Goal: Task Accomplishment & Management: Complete application form

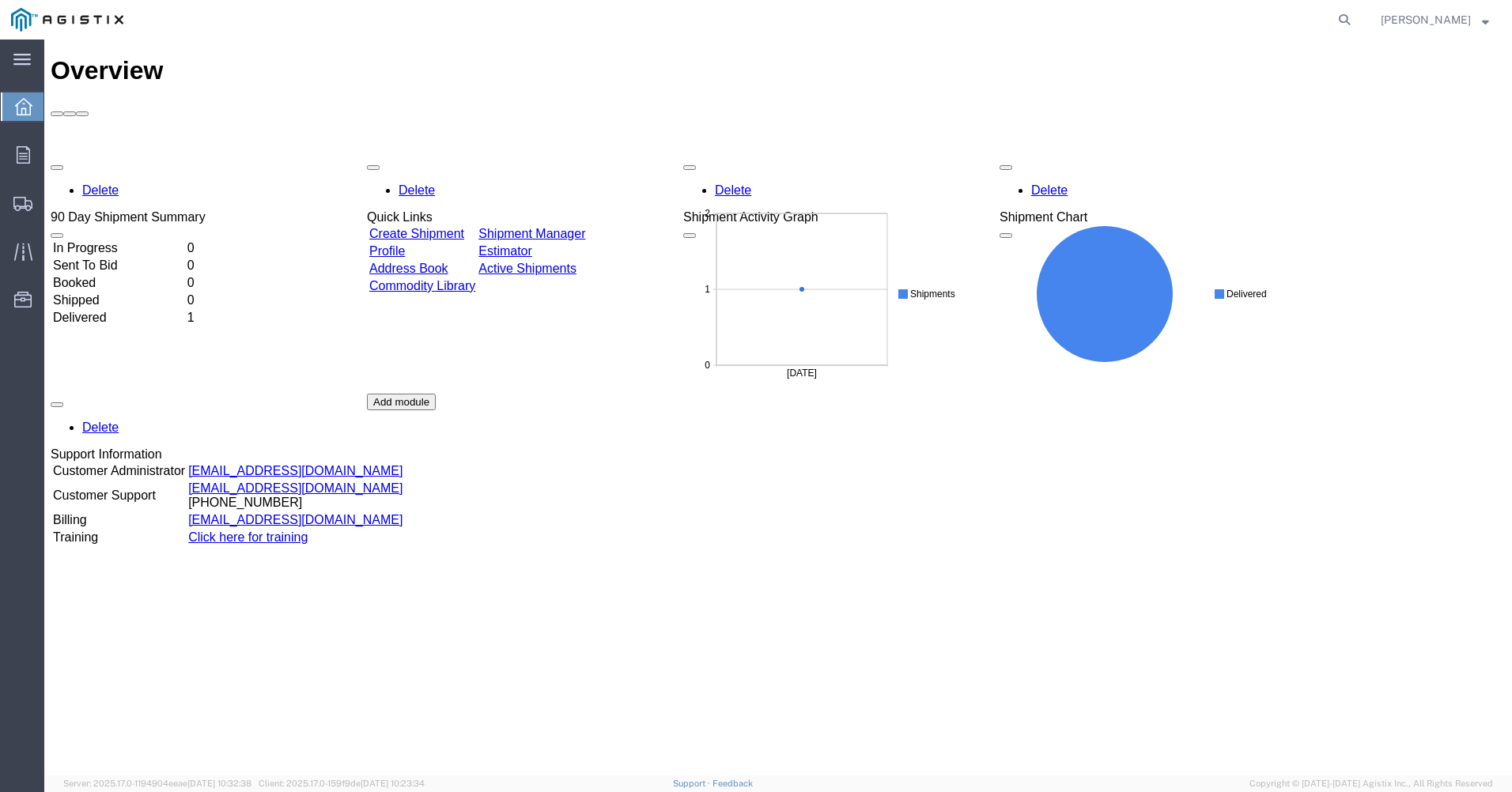
click at [424, 227] on link "Create Shipment" at bounding box center [417, 233] width 95 height 13
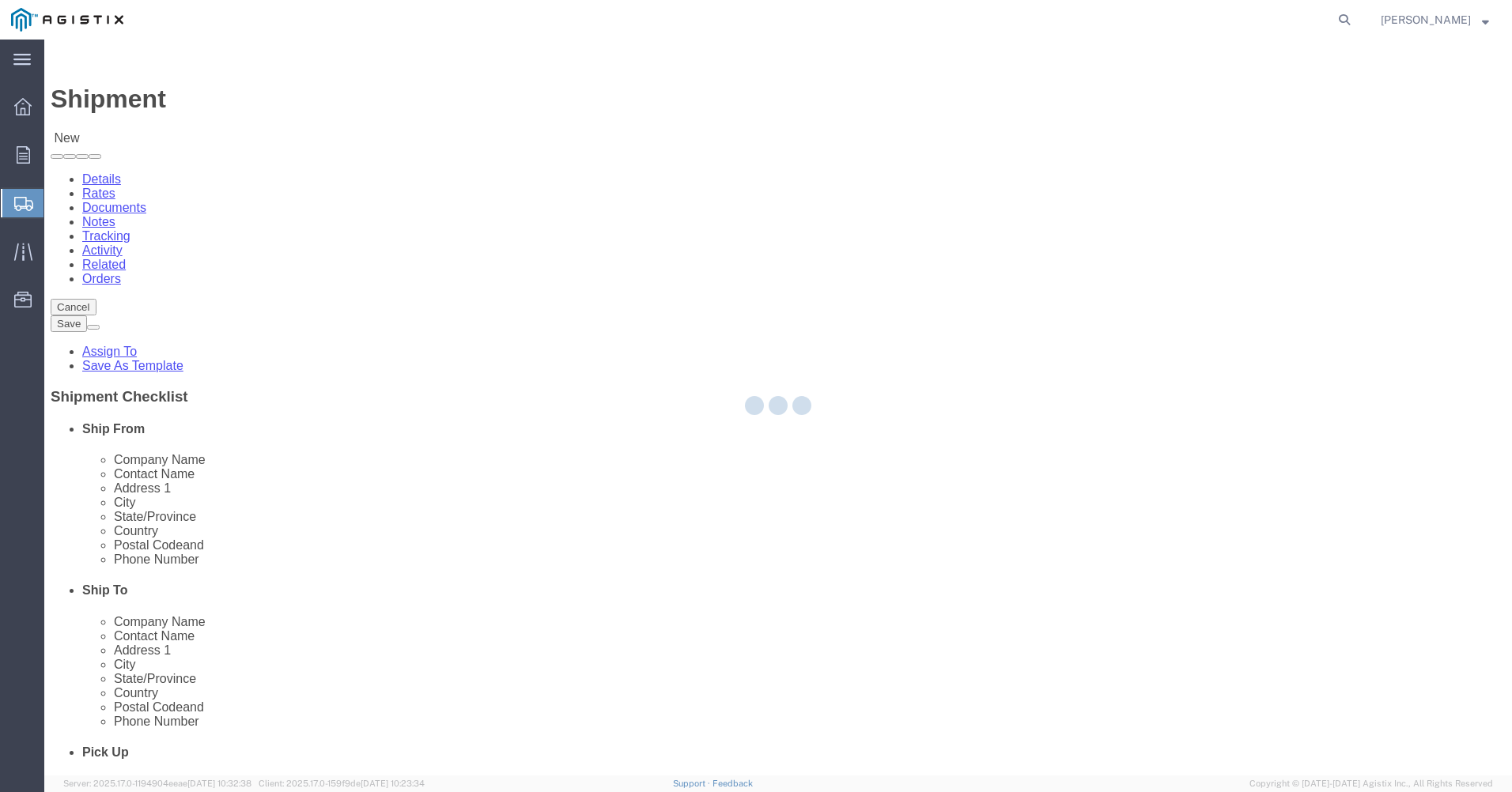
select select
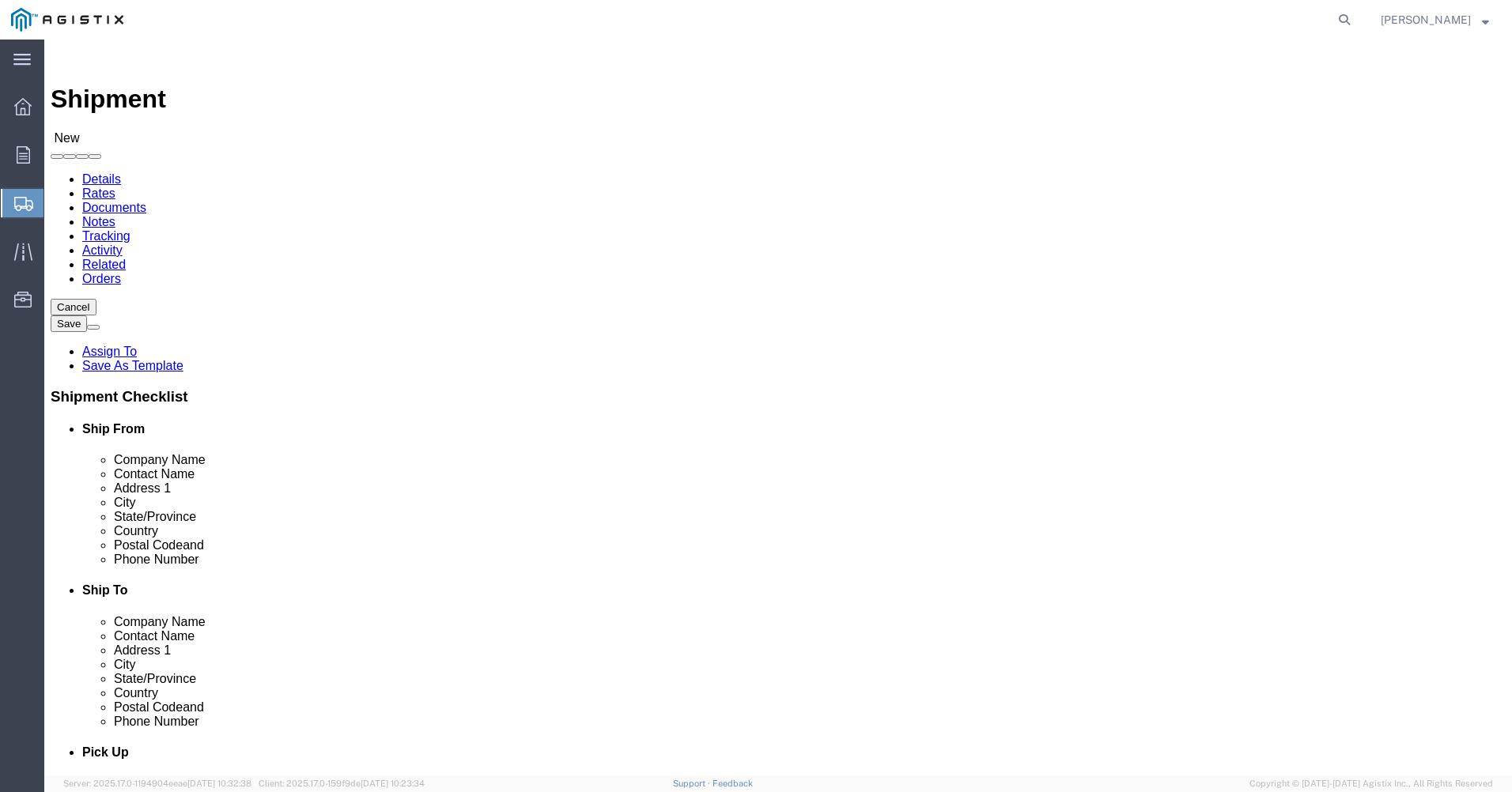
click select "Select Hitachi Energy PG&E"
select select "9596"
click select "Select Hitachi Energy PG&E"
select select "PURCHORD"
select select
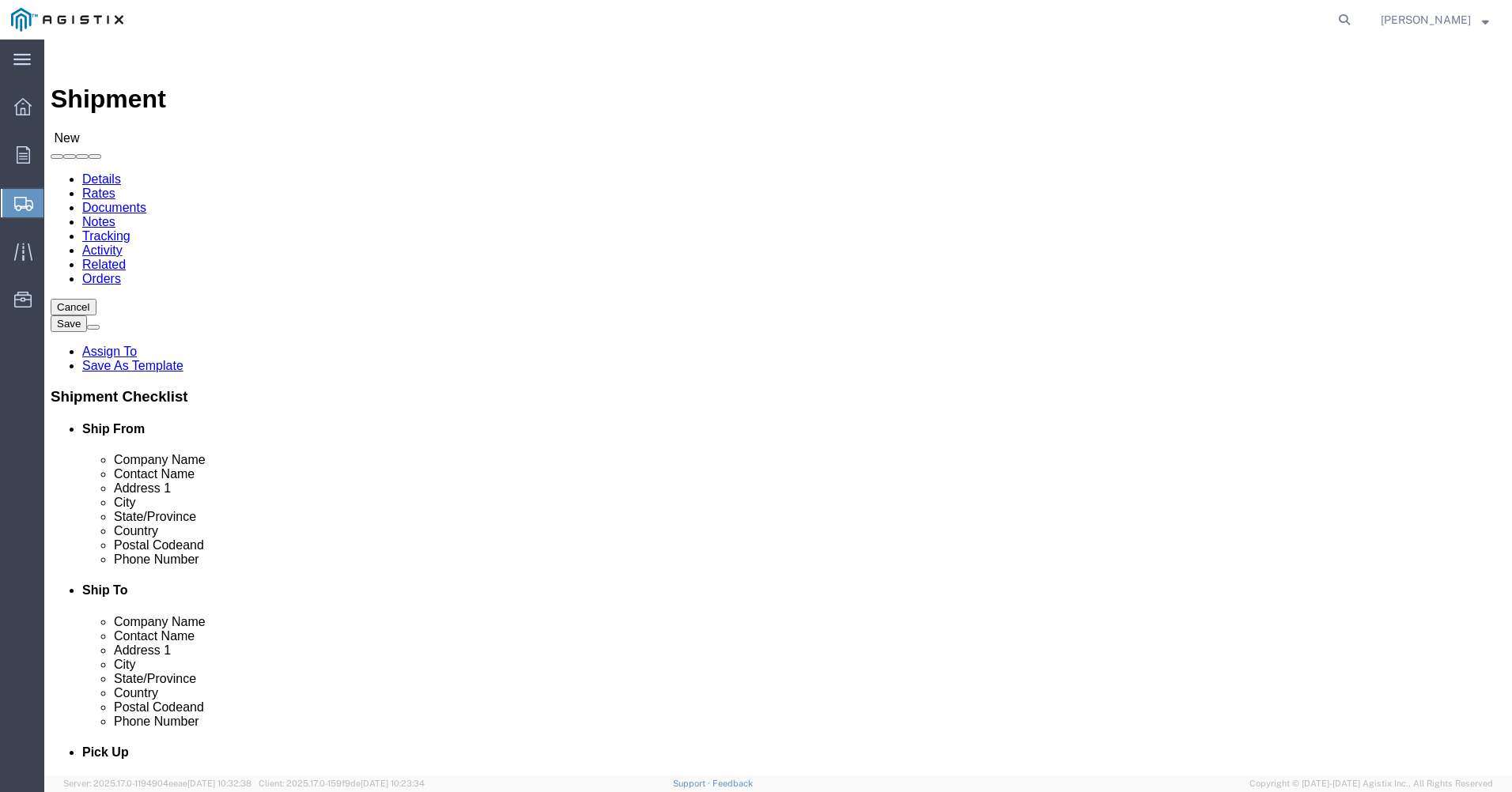
select select
click input "text"
type input "Hitachi Energy [GEOGRAPHIC_DATA]"
click input "text"
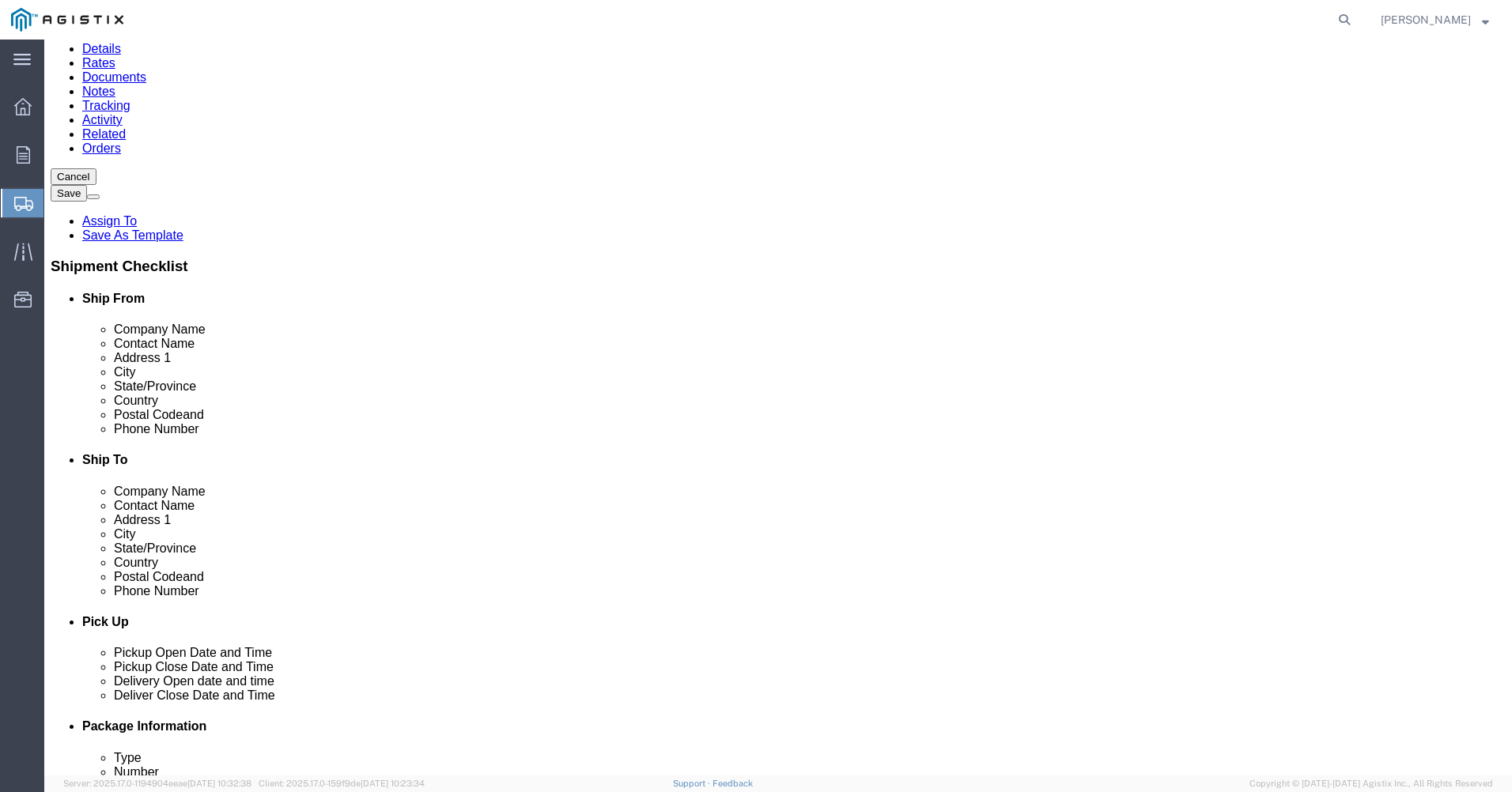
scroll to position [158, 0]
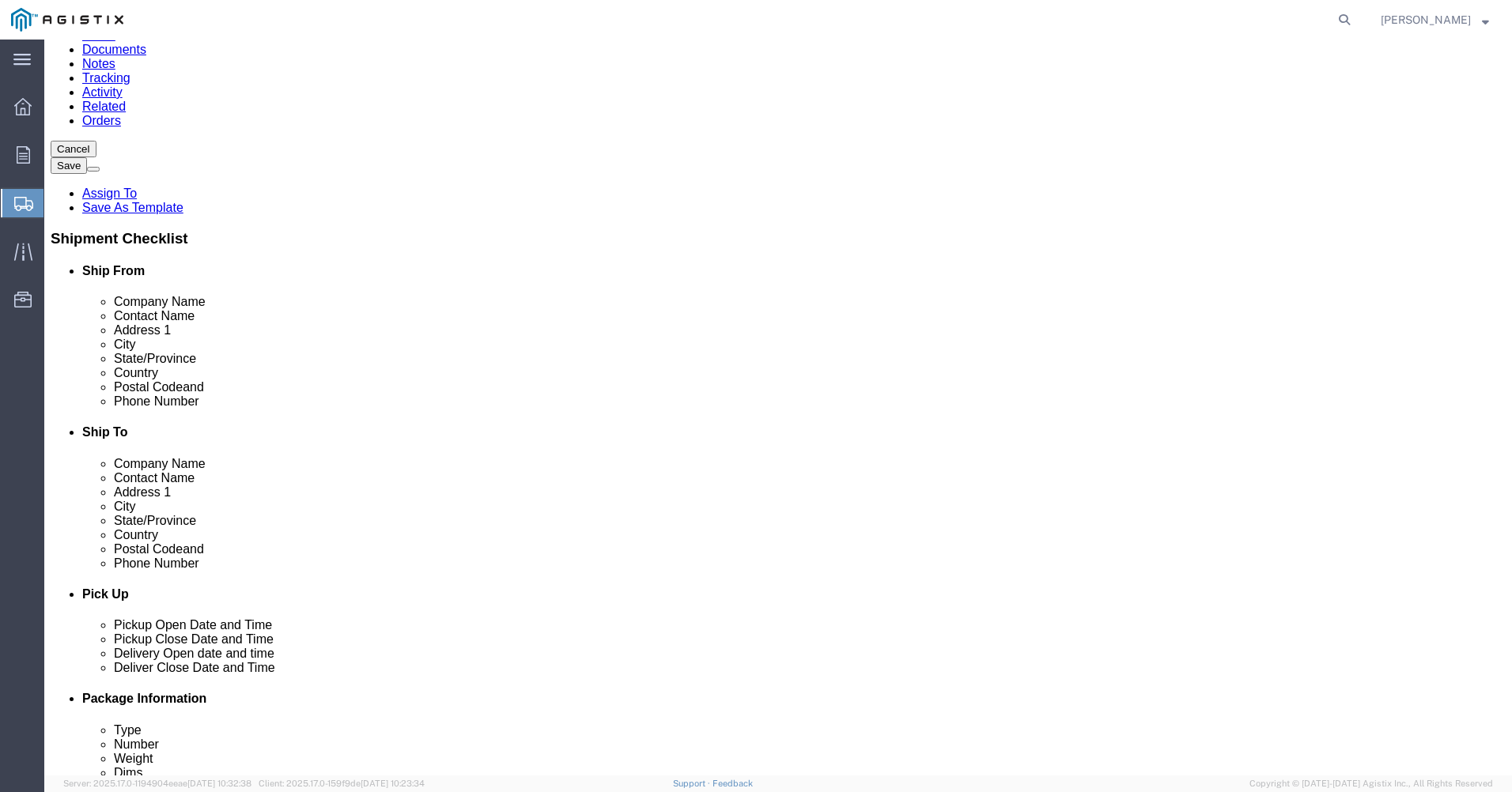
type input "[PERSON_NAME]"
click input "text"
type input "[STREET_ADDRESS]"
click input "text"
select select
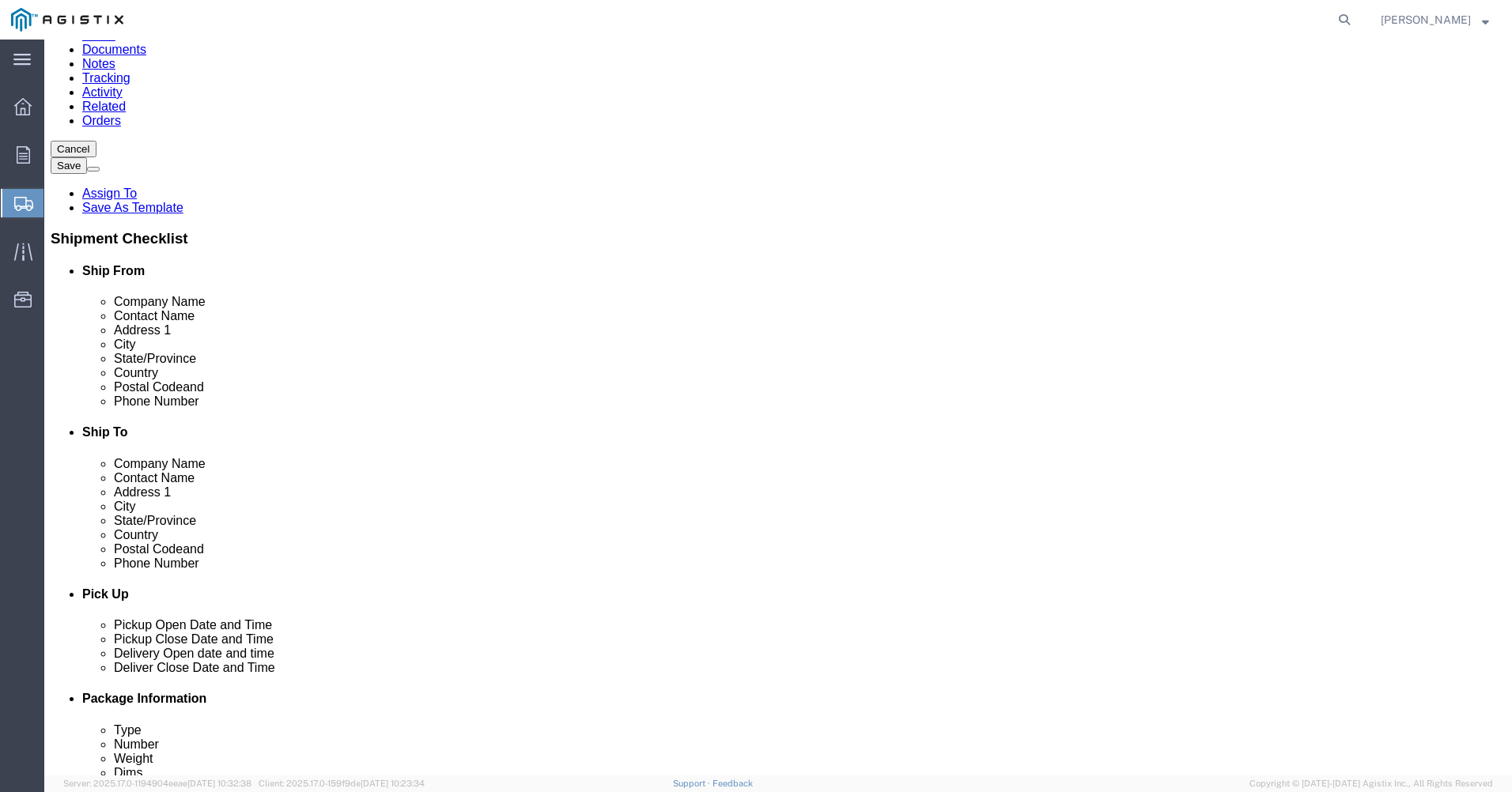
click input "text"
type input "Service BU"
click input "text"
type input "[GEOGRAPHIC_DATA]"
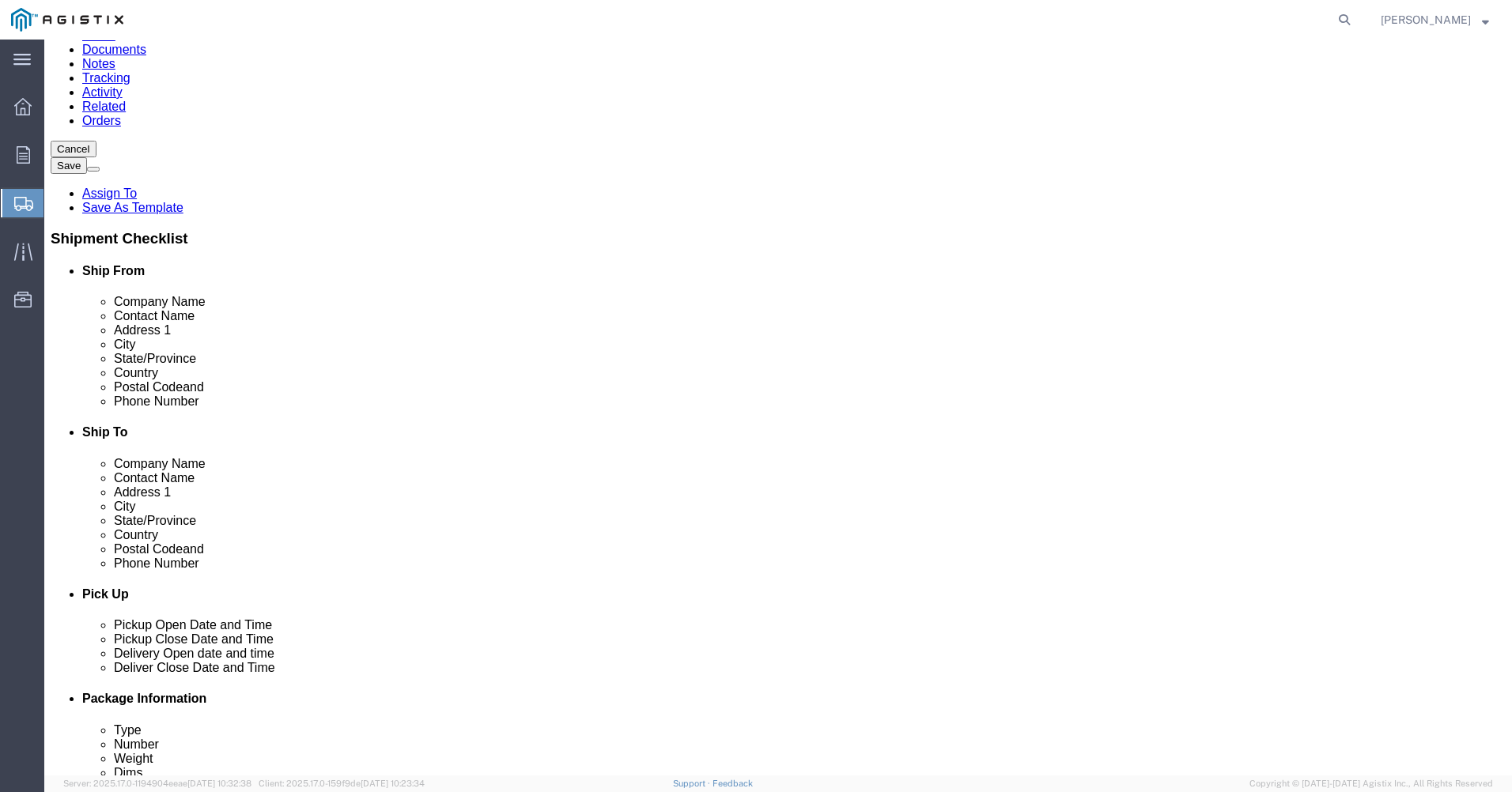
select select
select select "PA"
click input "text"
type input "15601"
select select
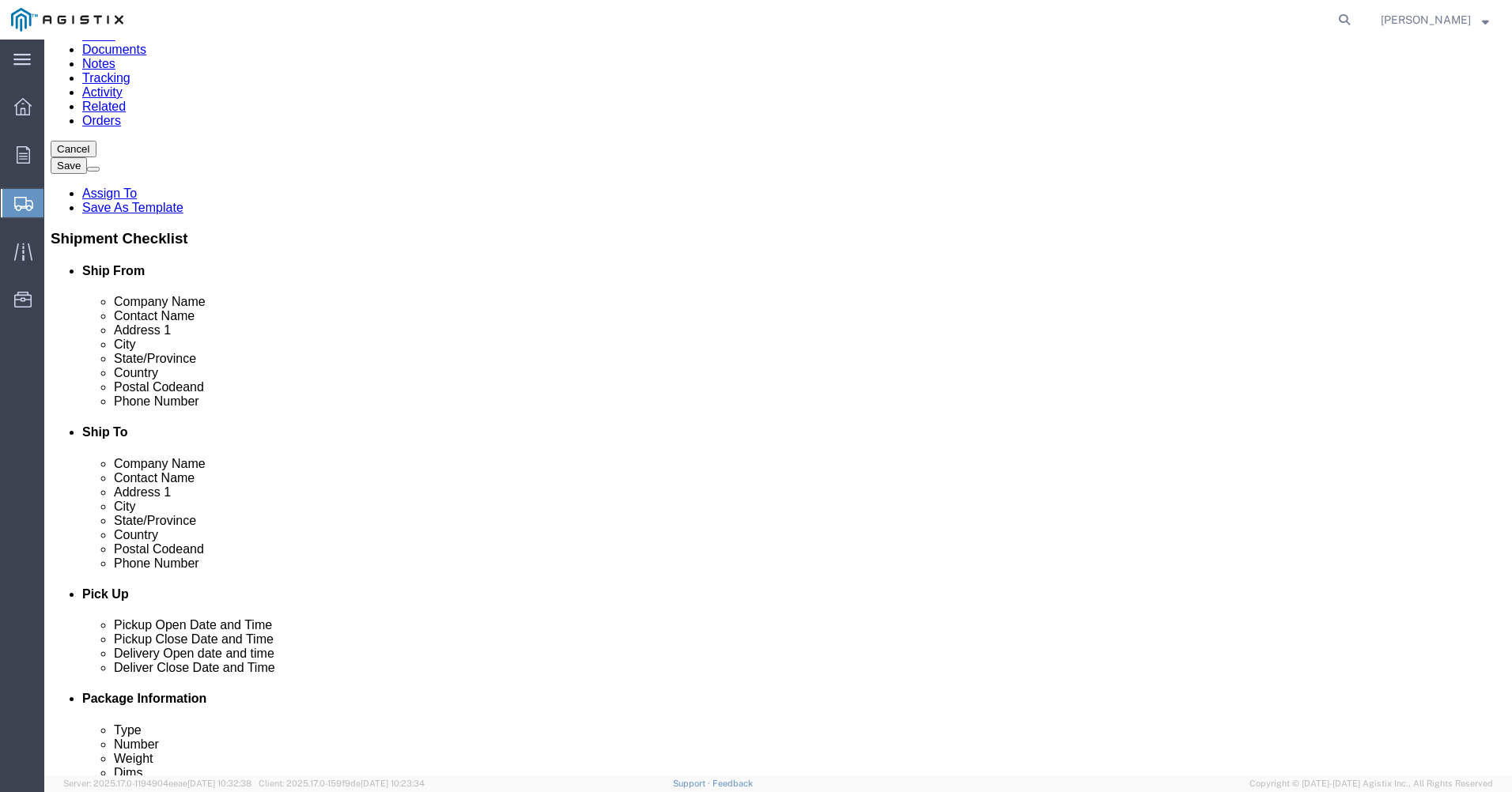
click input "text"
type input "[PERSON_NAME]"
click input "text"
type input "7244204383"
click input "text"
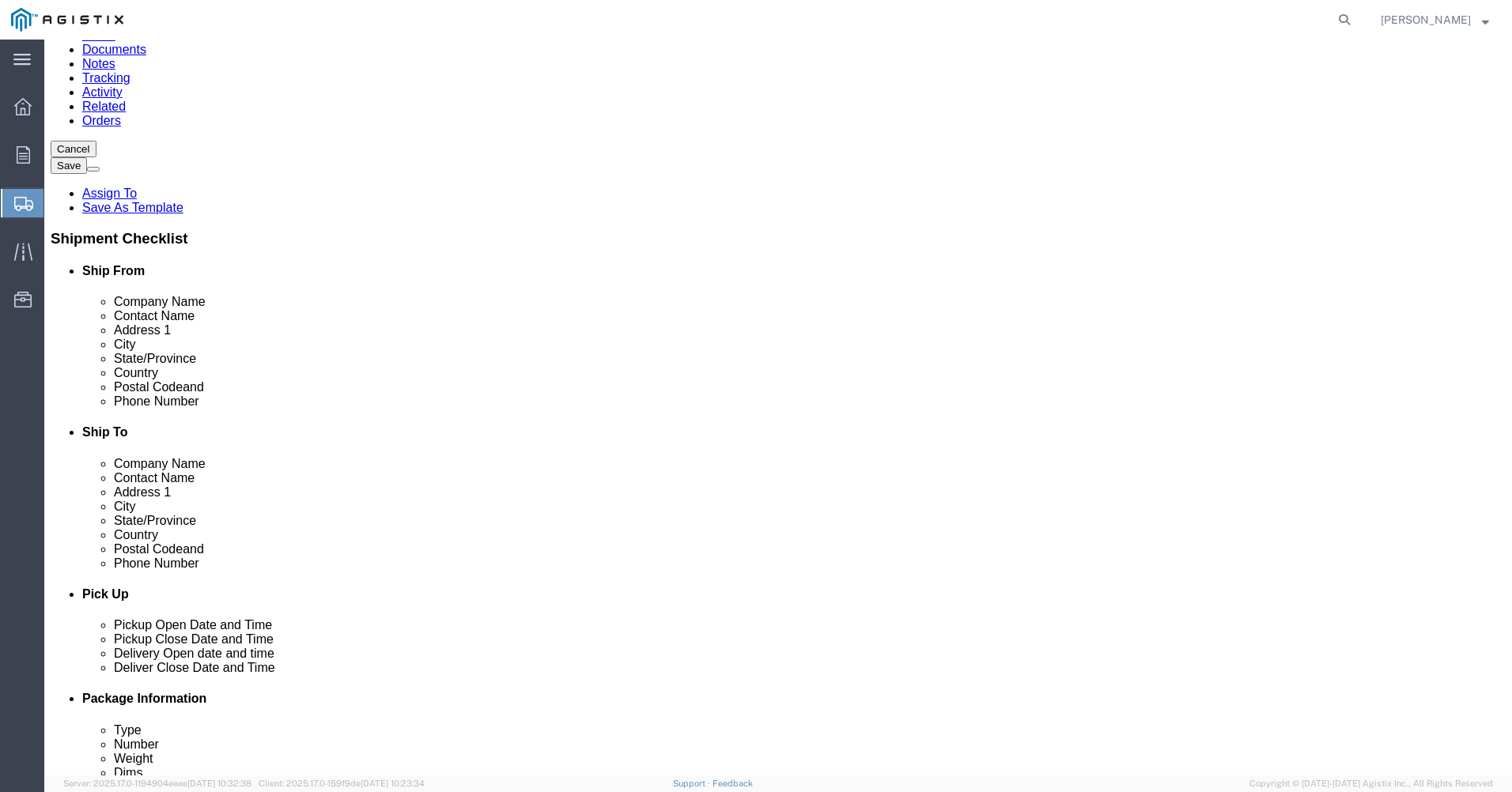
type input "[PERSON_NAME][EMAIL_ADDRESS][PERSON_NAME][DOMAIN_NAME]"
checkbox input "true"
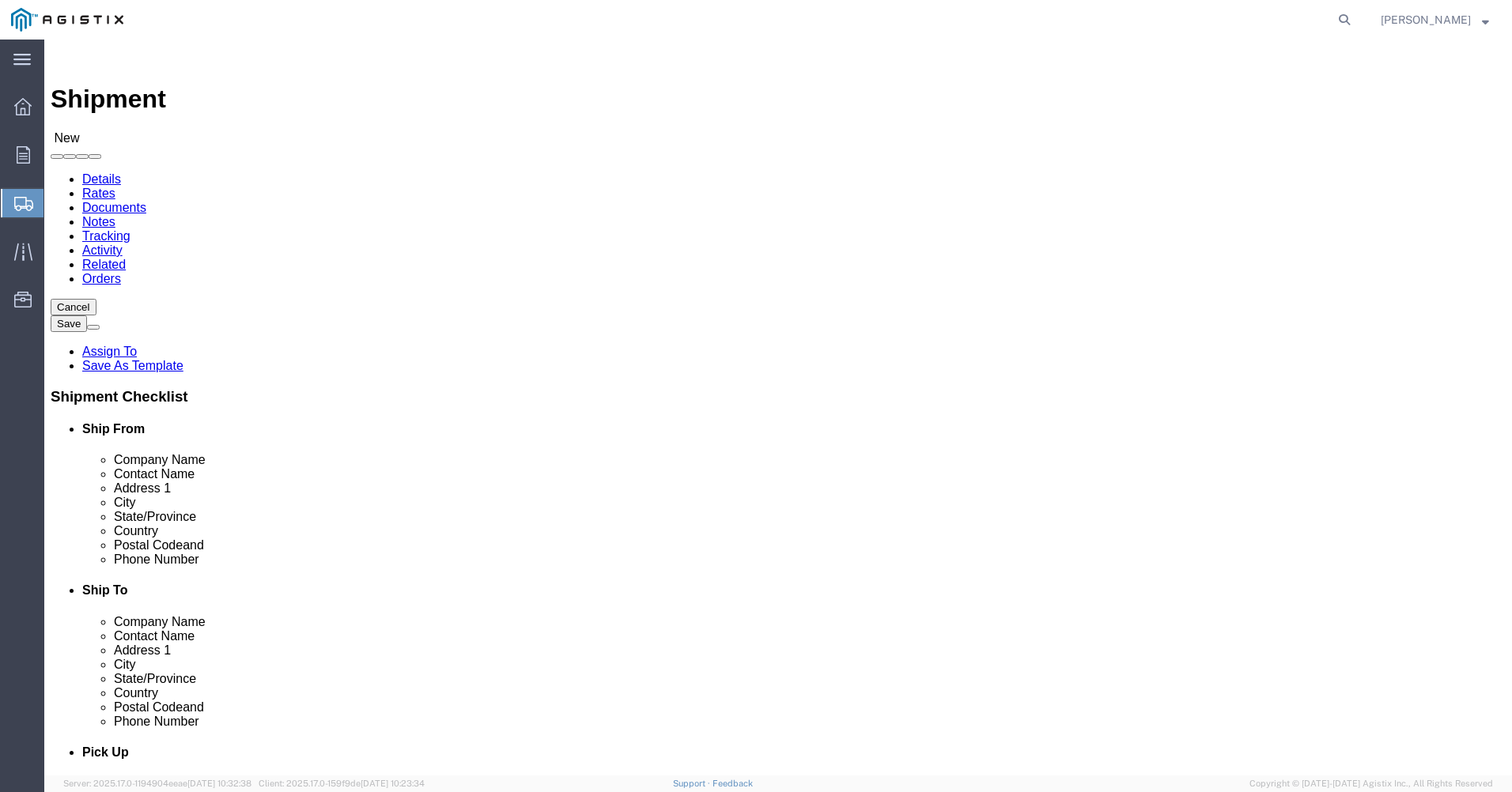
click select "Select All Others [GEOGRAPHIC_DATA] [GEOGRAPHIC_DATA] [GEOGRAPHIC_DATA] [GEOGRA…"
select select "23082"
click select "Select All Others [GEOGRAPHIC_DATA] [GEOGRAPHIC_DATA] [GEOGRAPHIC_DATA] [GEOGRA…"
click input "text"
type input "PG&E"
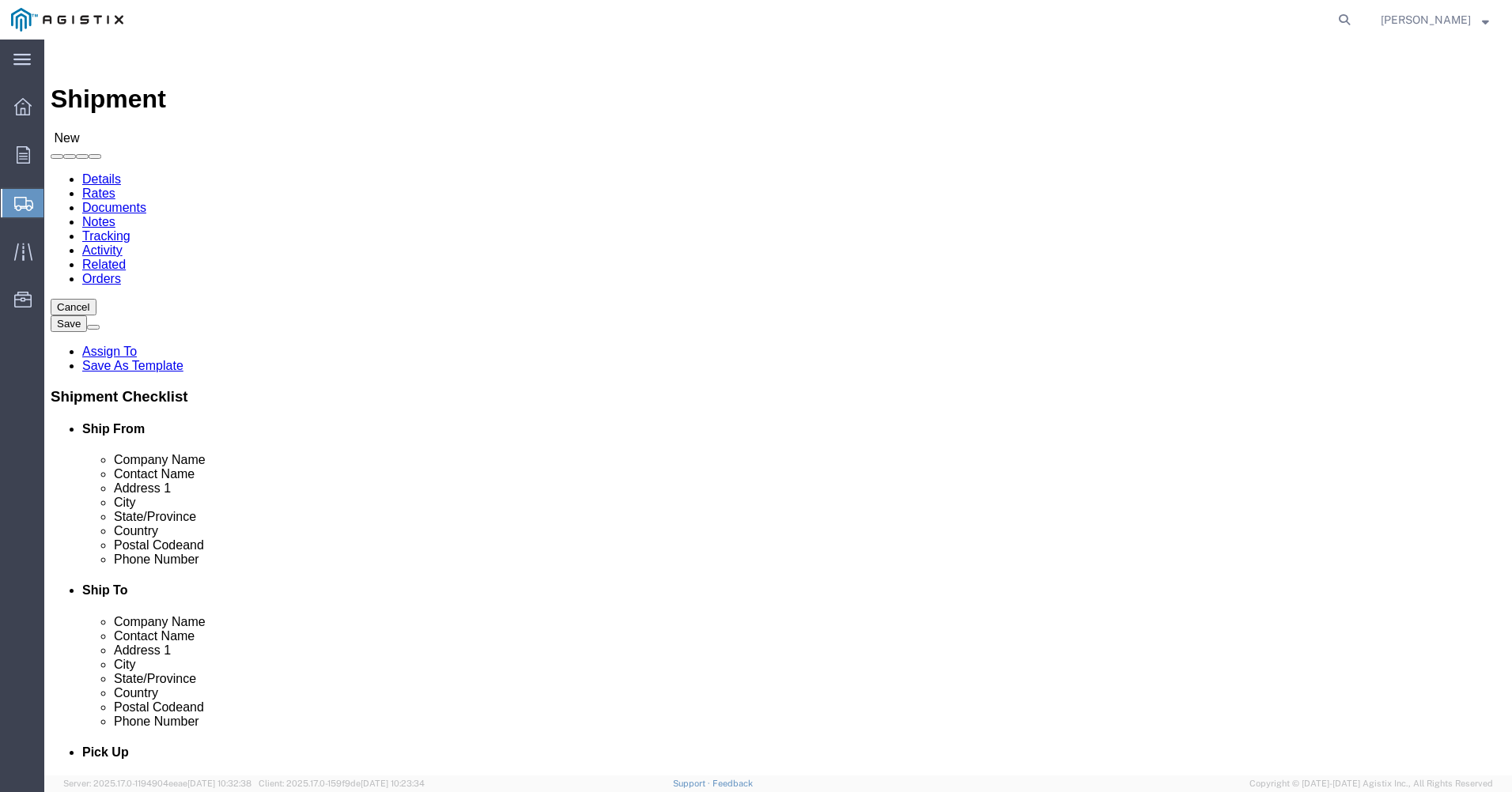
click label "Address 1"
click input "text"
type input "[PERSON_NAME]"
click input "text"
type input "[STREET_ADDRESS]"
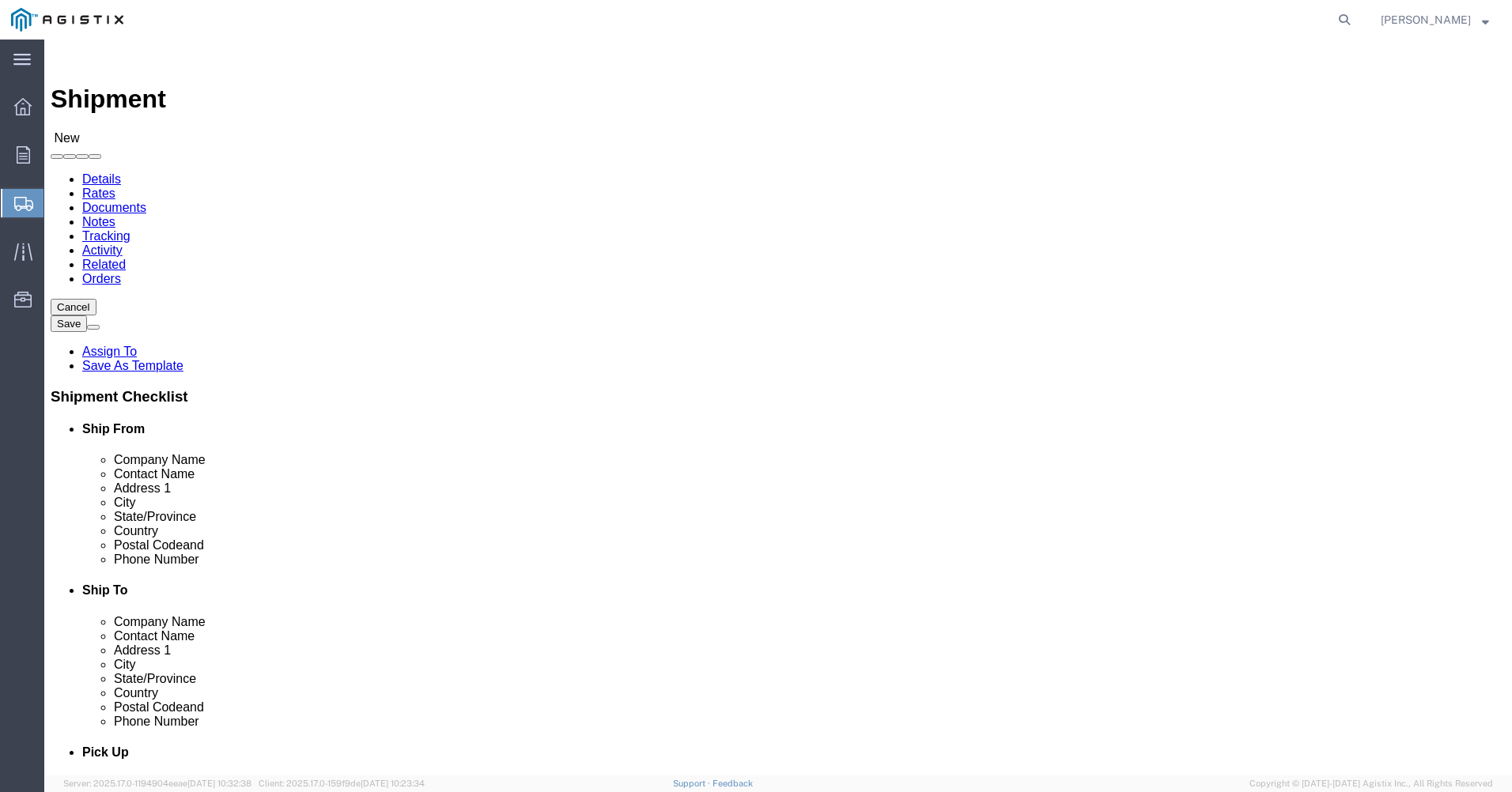
select select
click input "text"
type input "Buttonwillow"
click label "Address 2"
select select
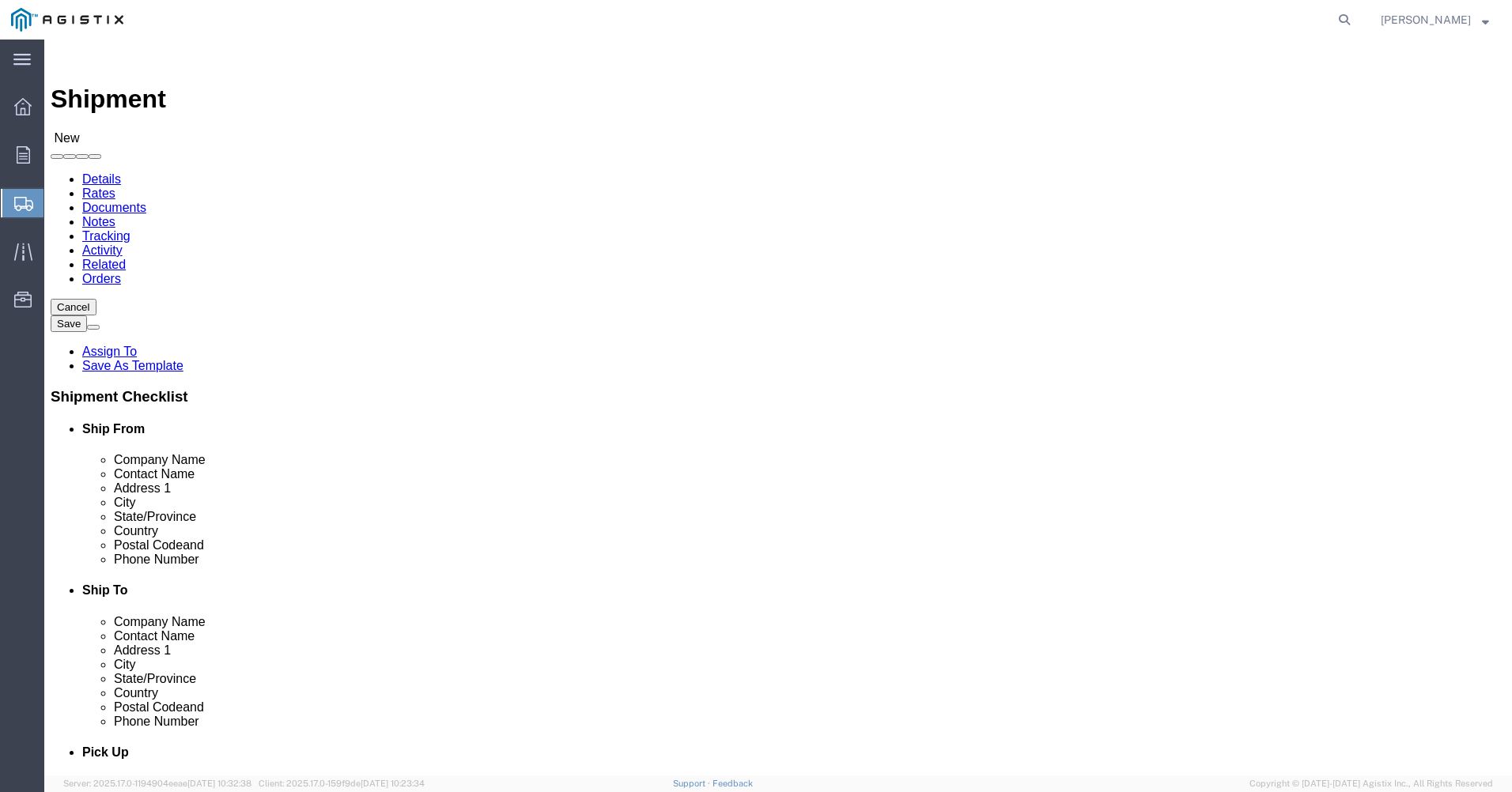
select select "CA"
click input "Postal Code"
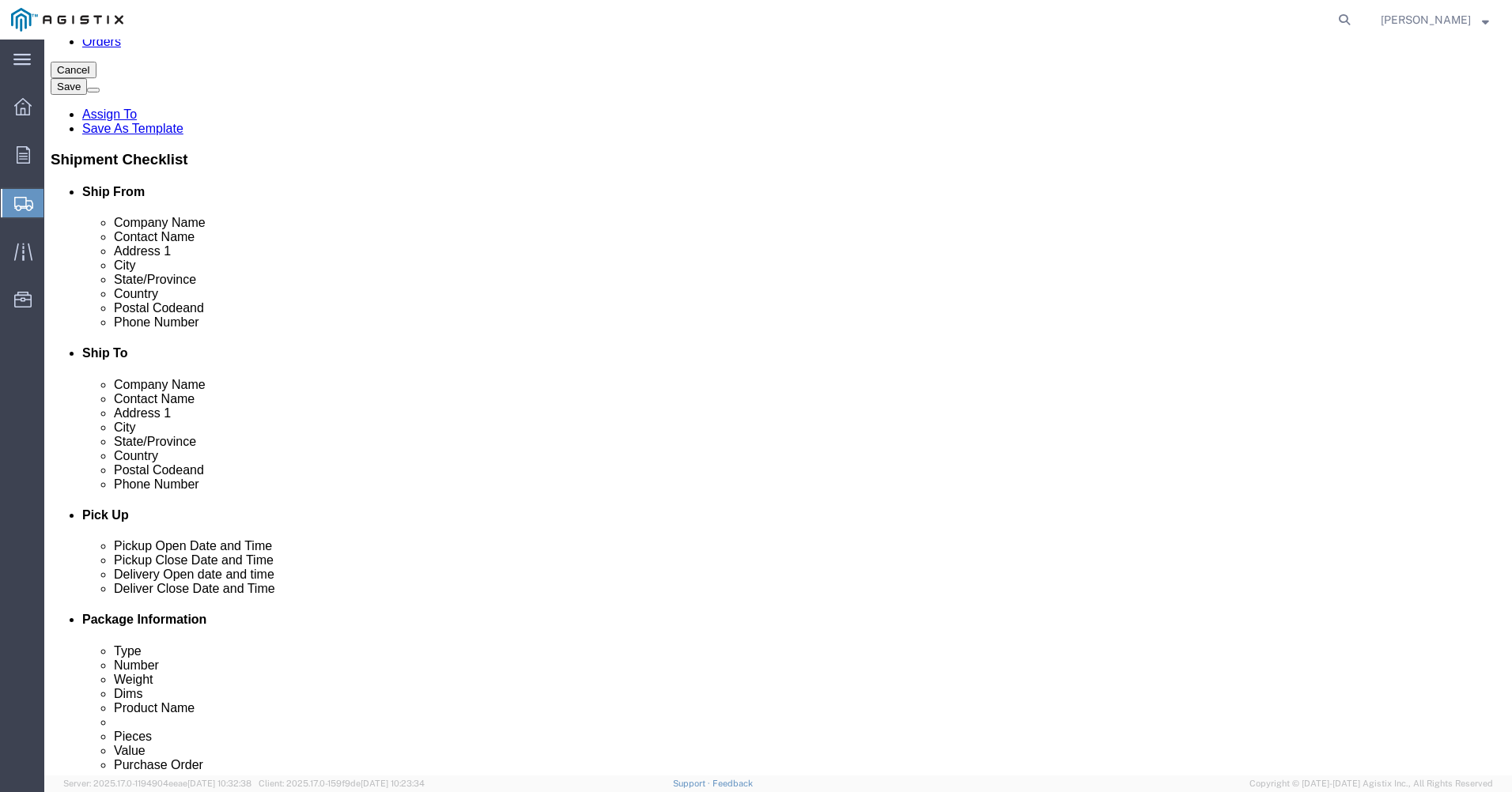
type input "93206"
select select
click input "text"
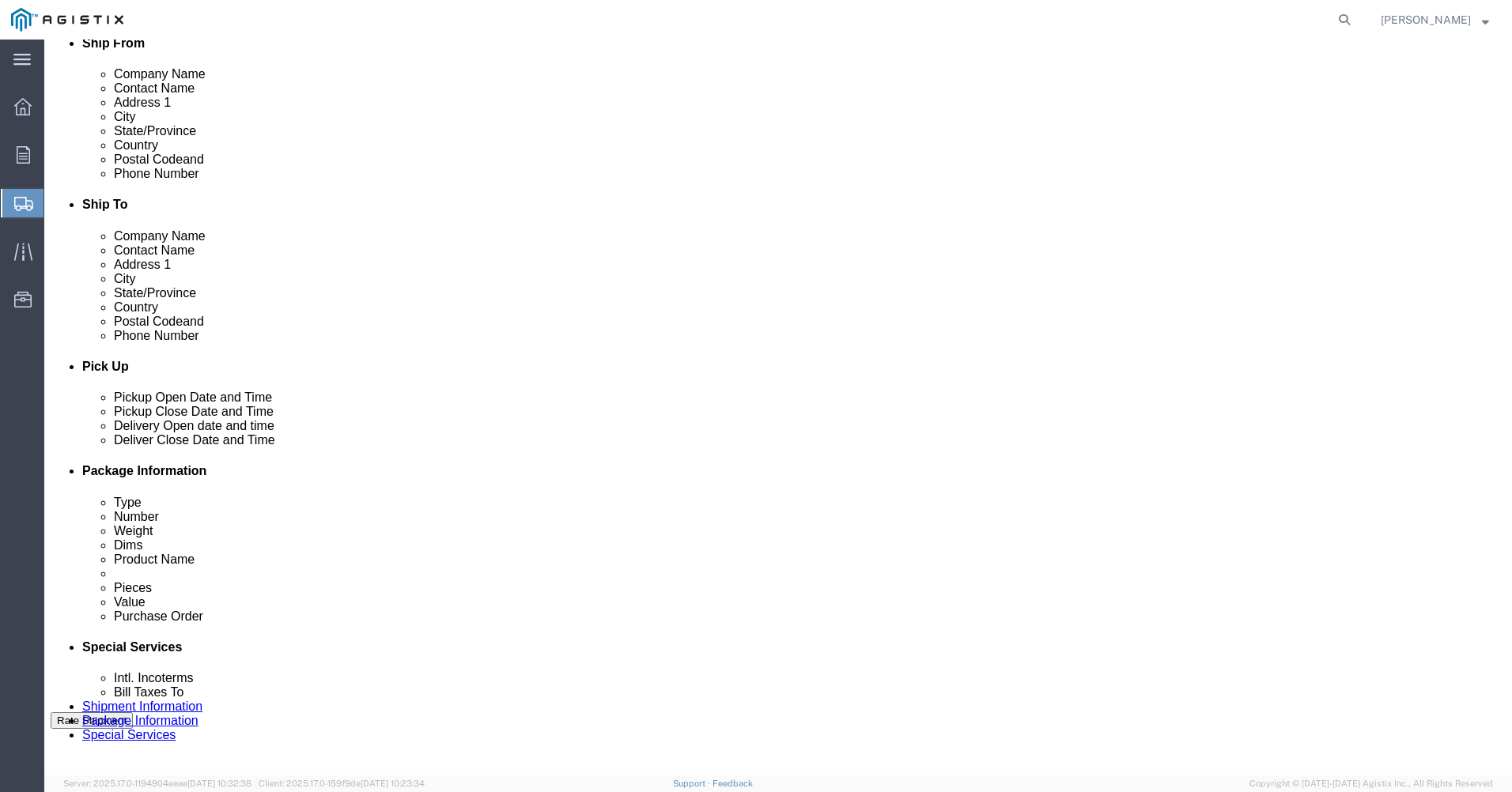
scroll to position [474, 0]
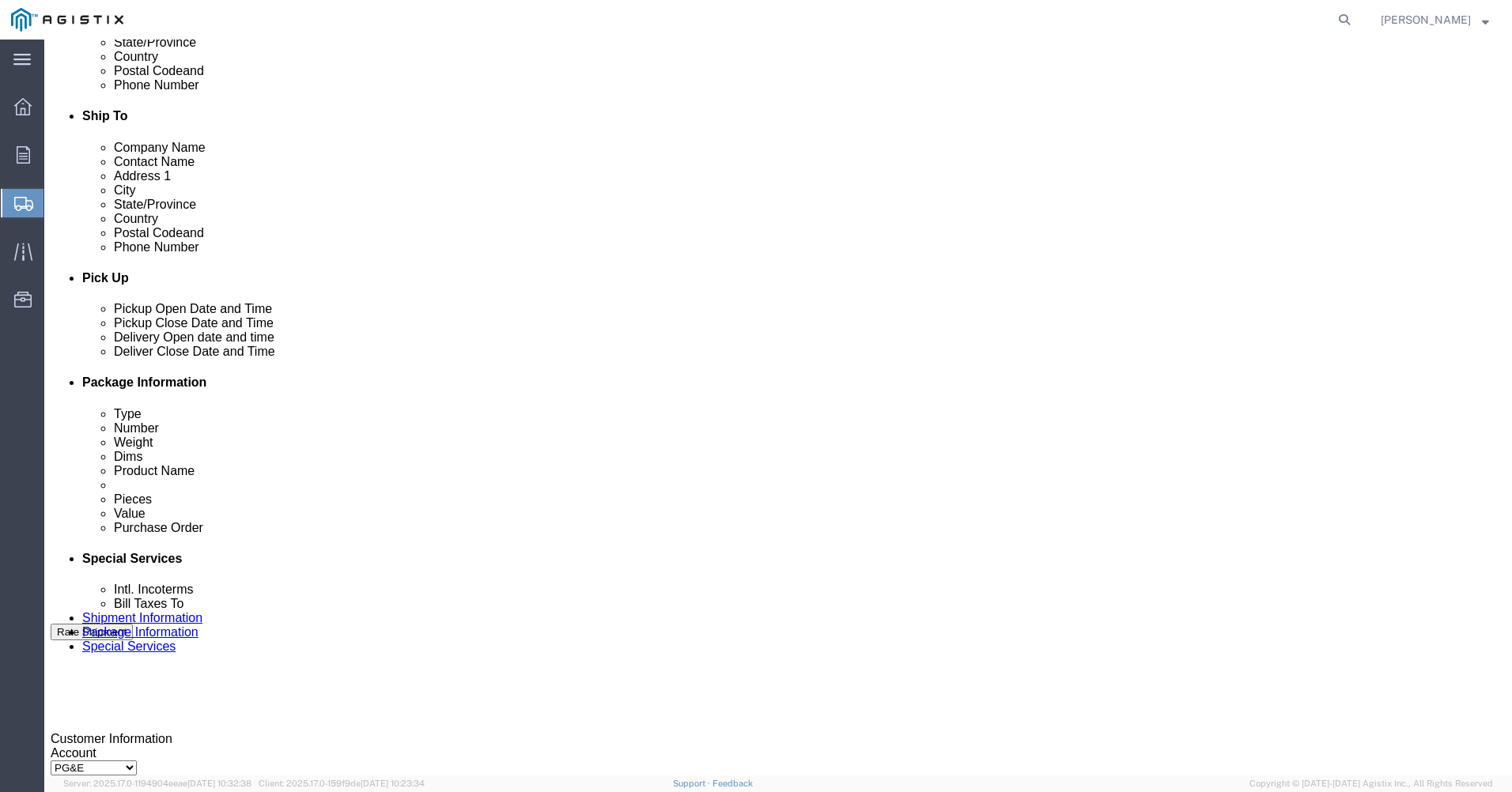
type input "6612365891"
click div "[DATE] 12:00 PM"
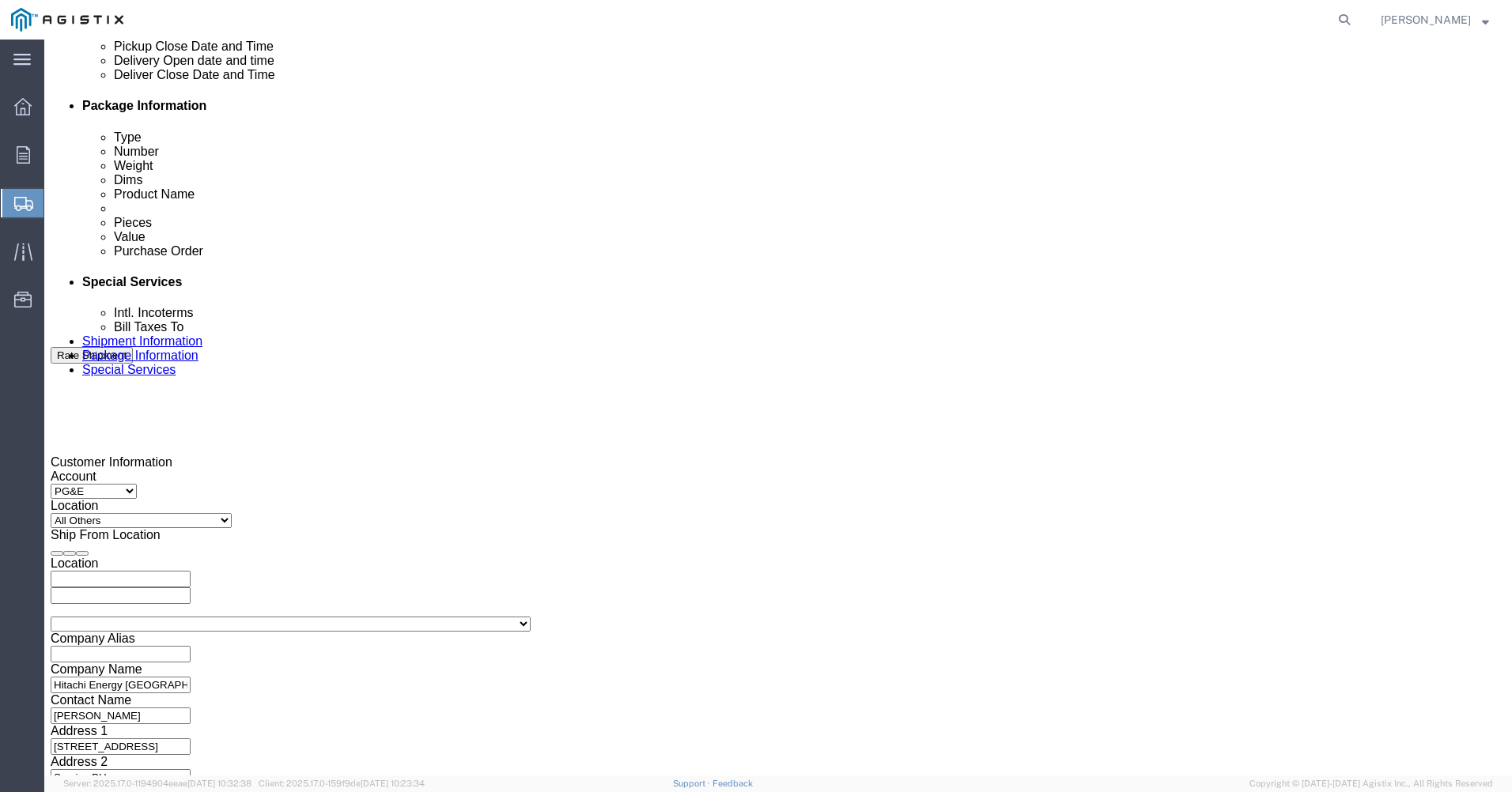
click input "12:00 PM"
click input "8:00 PM"
type input "8:00 AM"
click button "Apply"
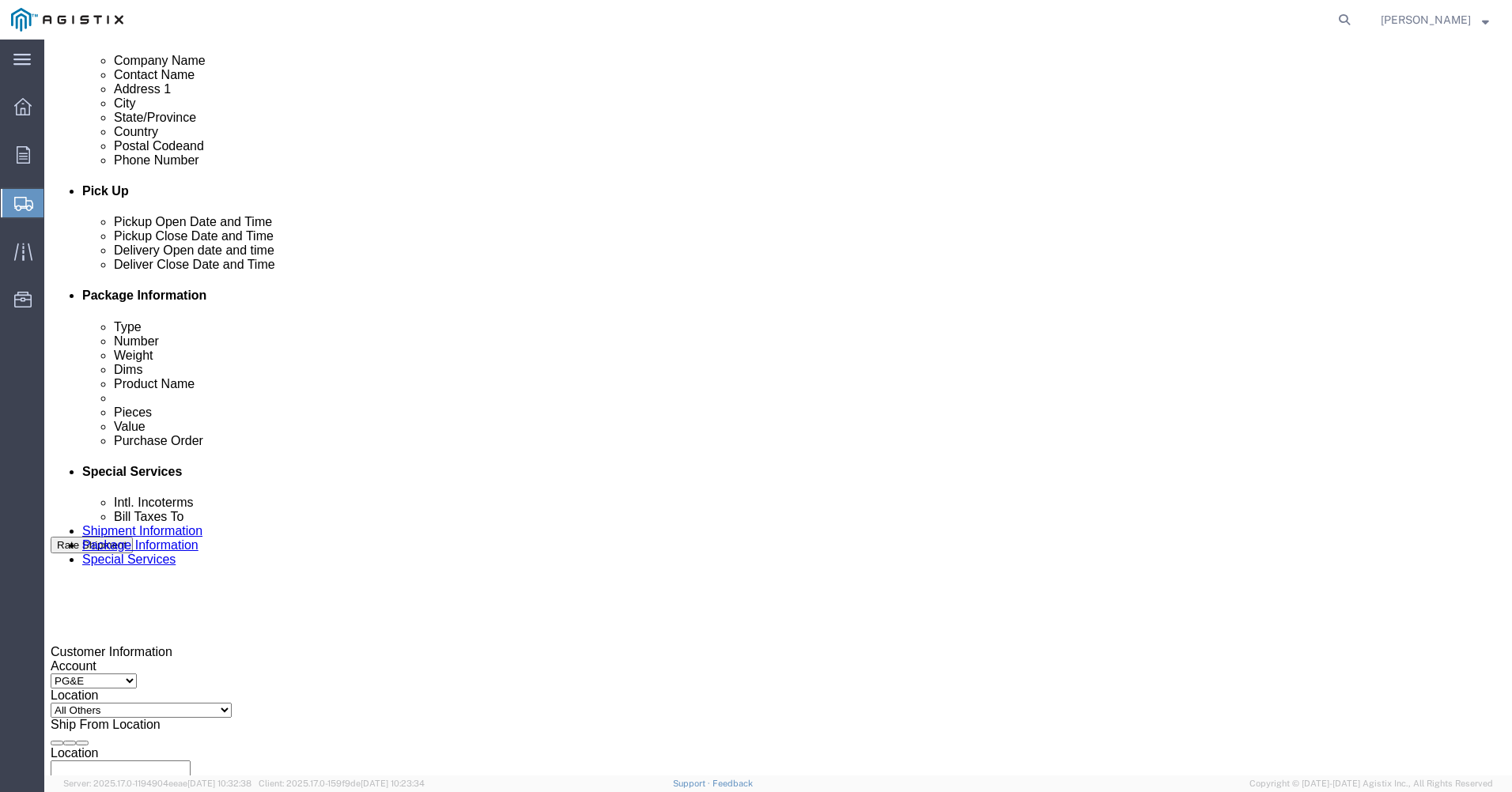
scroll to position [514, 0]
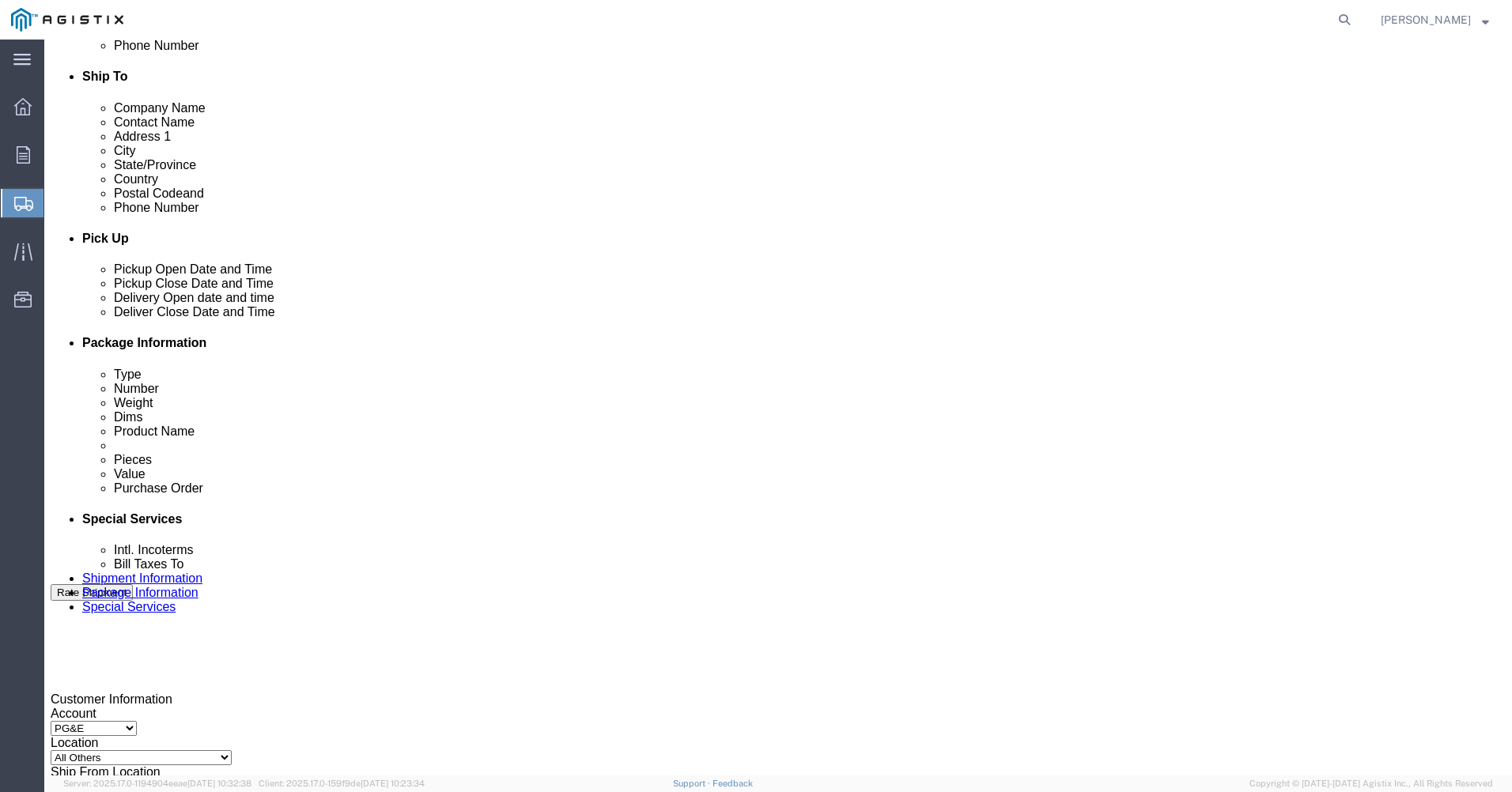
click div "[DATE] 9:00 AM"
click input "9:00 AM"
click input "2:00 AM"
type input "2:00 PM"
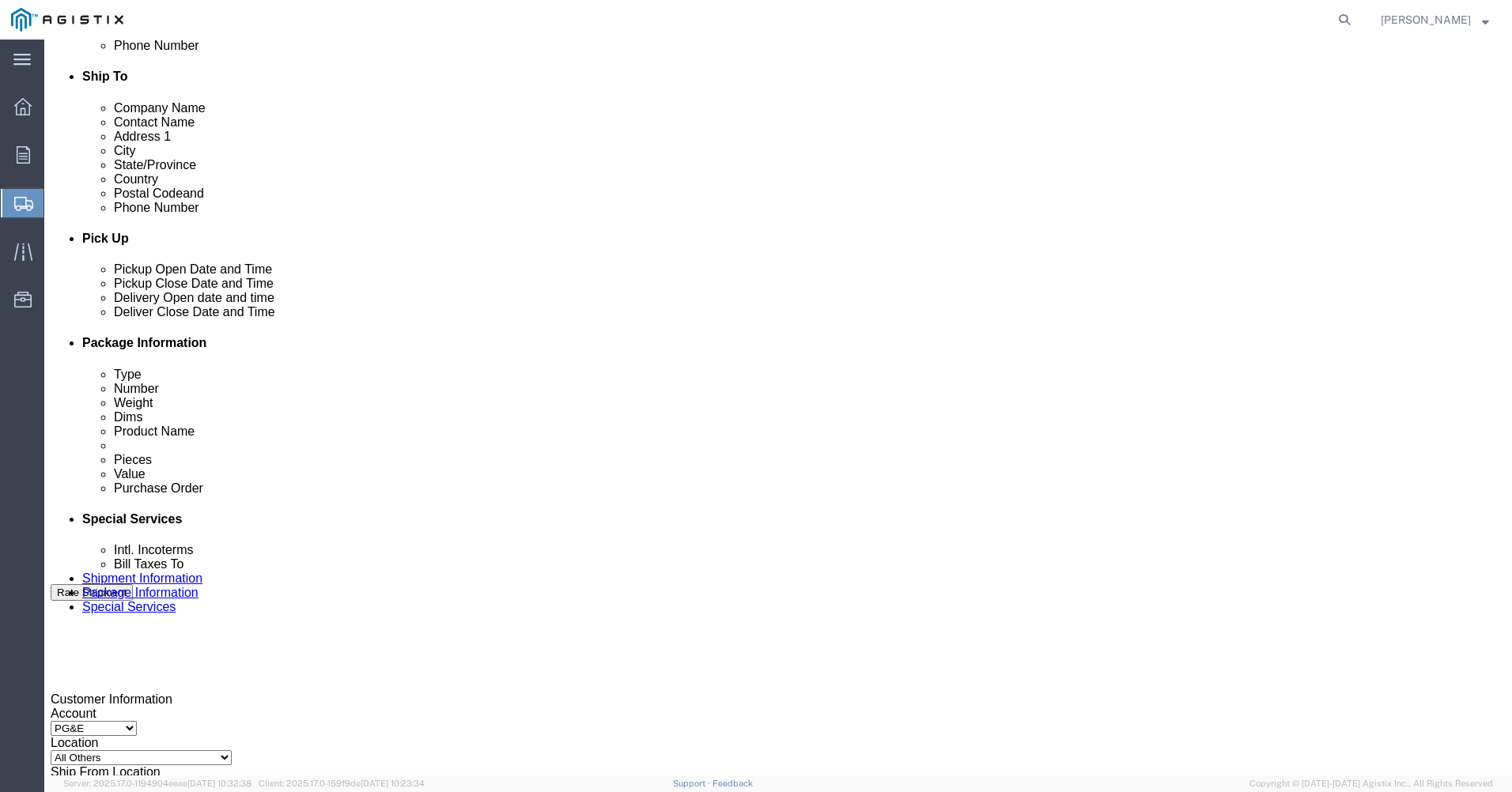
click button "Apply"
click div
click input "3:00 PM"
click input "8:00 PM"
type input "8:00 AM"
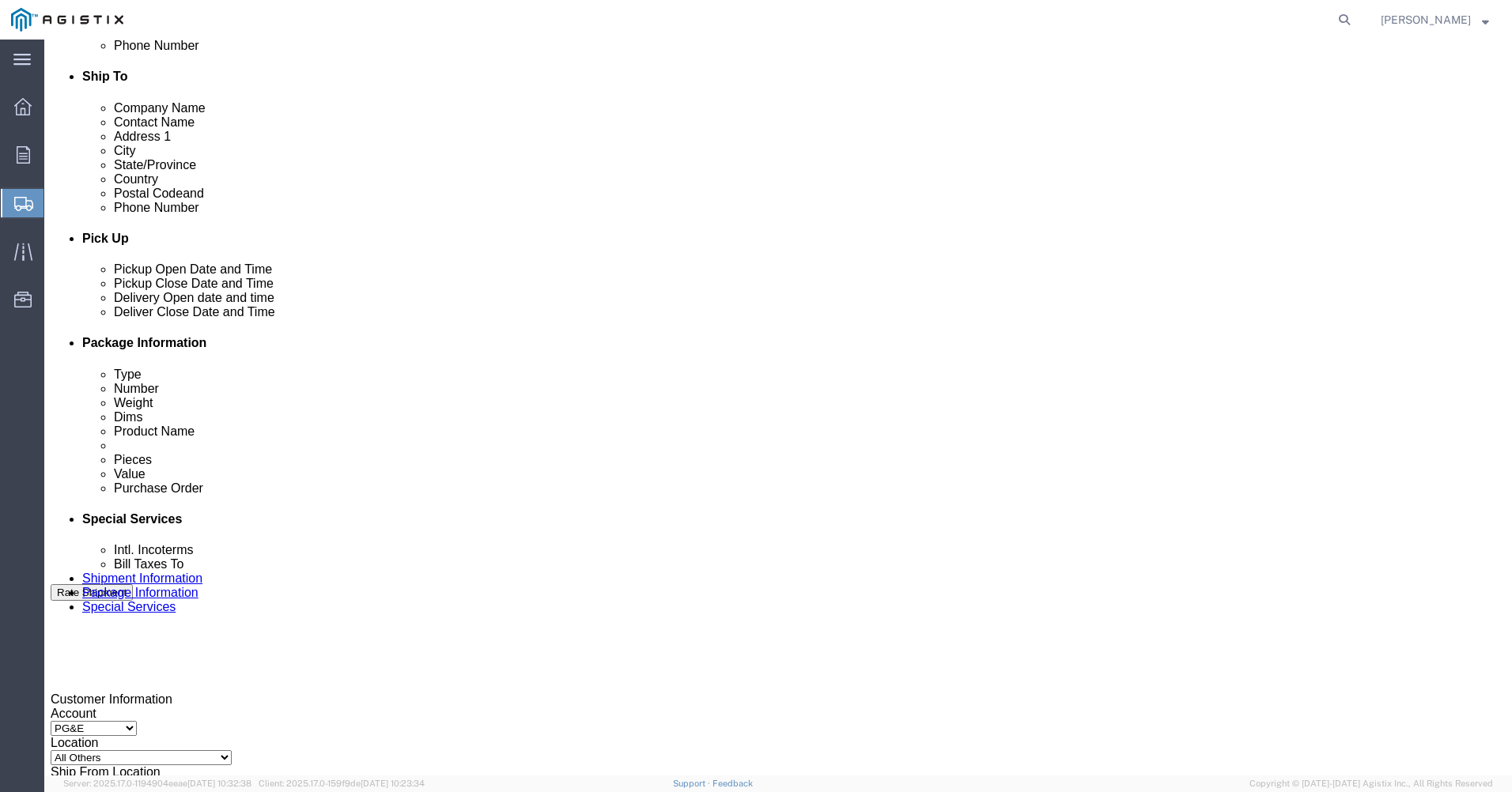
click button "Apply"
click div
click input "9:00 AM"
click input "2:00 AM"
type input "2:00 PM"
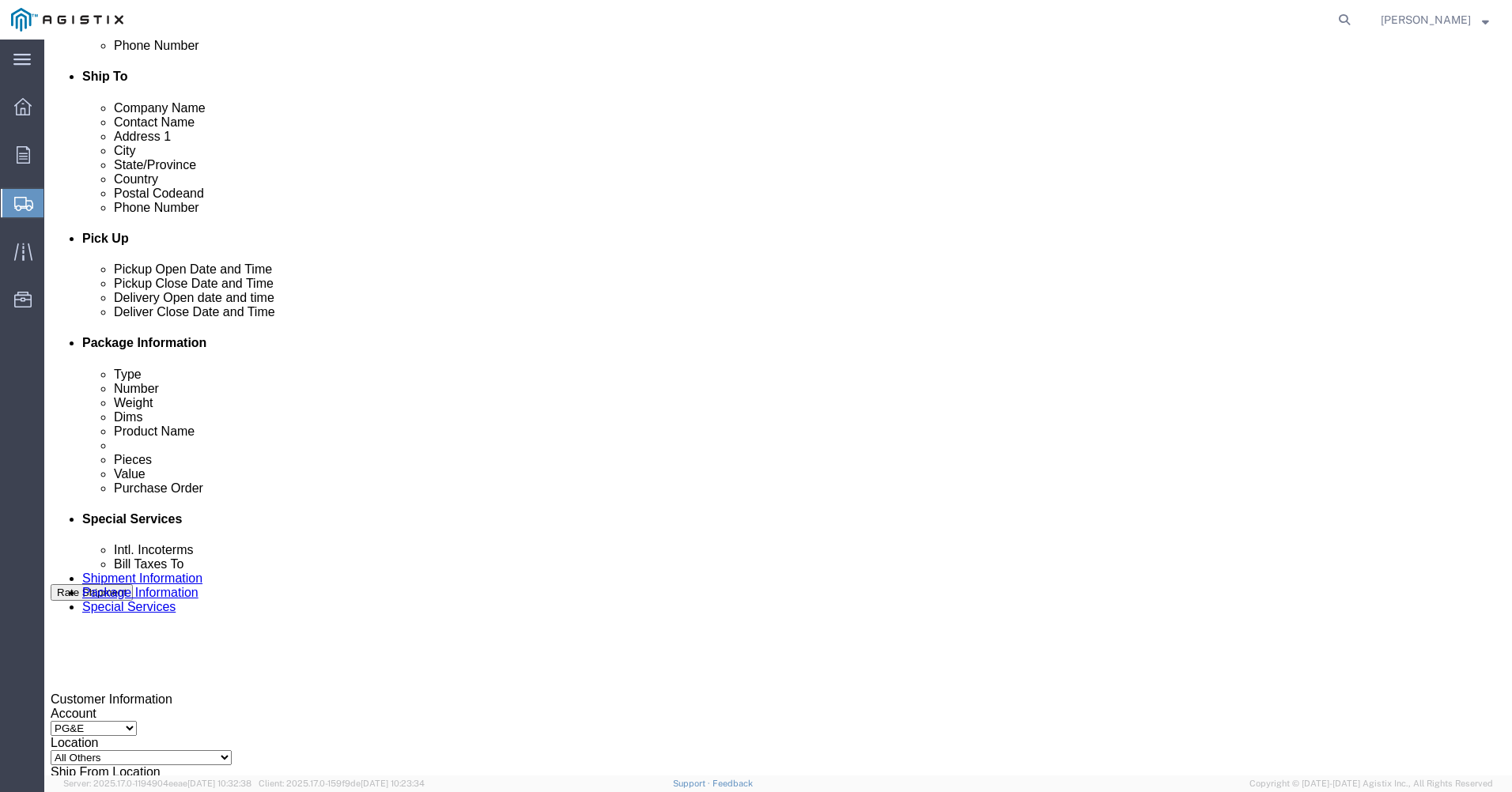
click button "Apply"
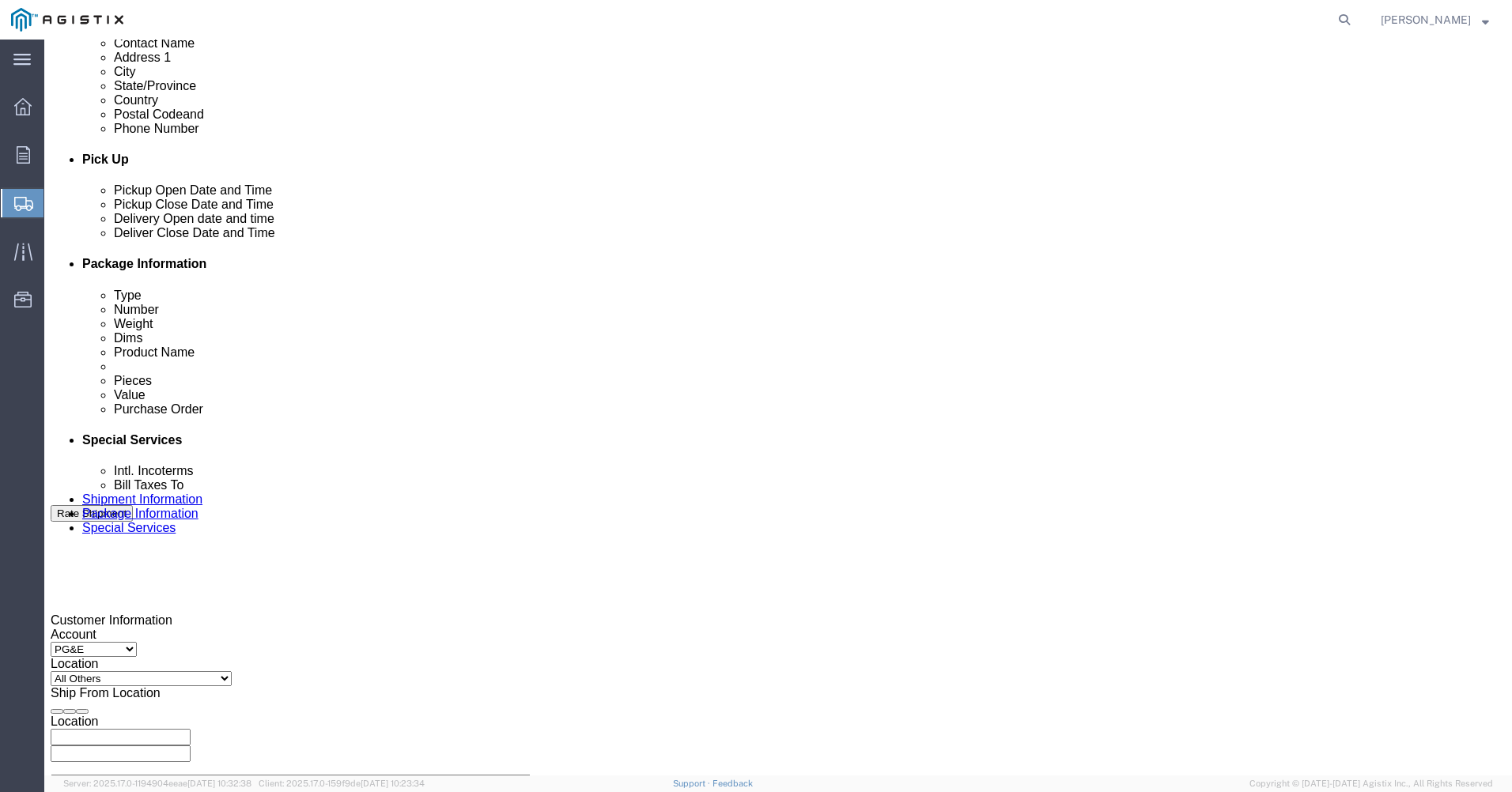
click input "text"
type input "2701117146"
click select "Select Account Type Activity ID Airline Appointment Number ASN Batch Request # …"
select select "JOBNUM"
click select "Select Account Type Activity ID Airline Appointment Number ASN Batch Request # …"
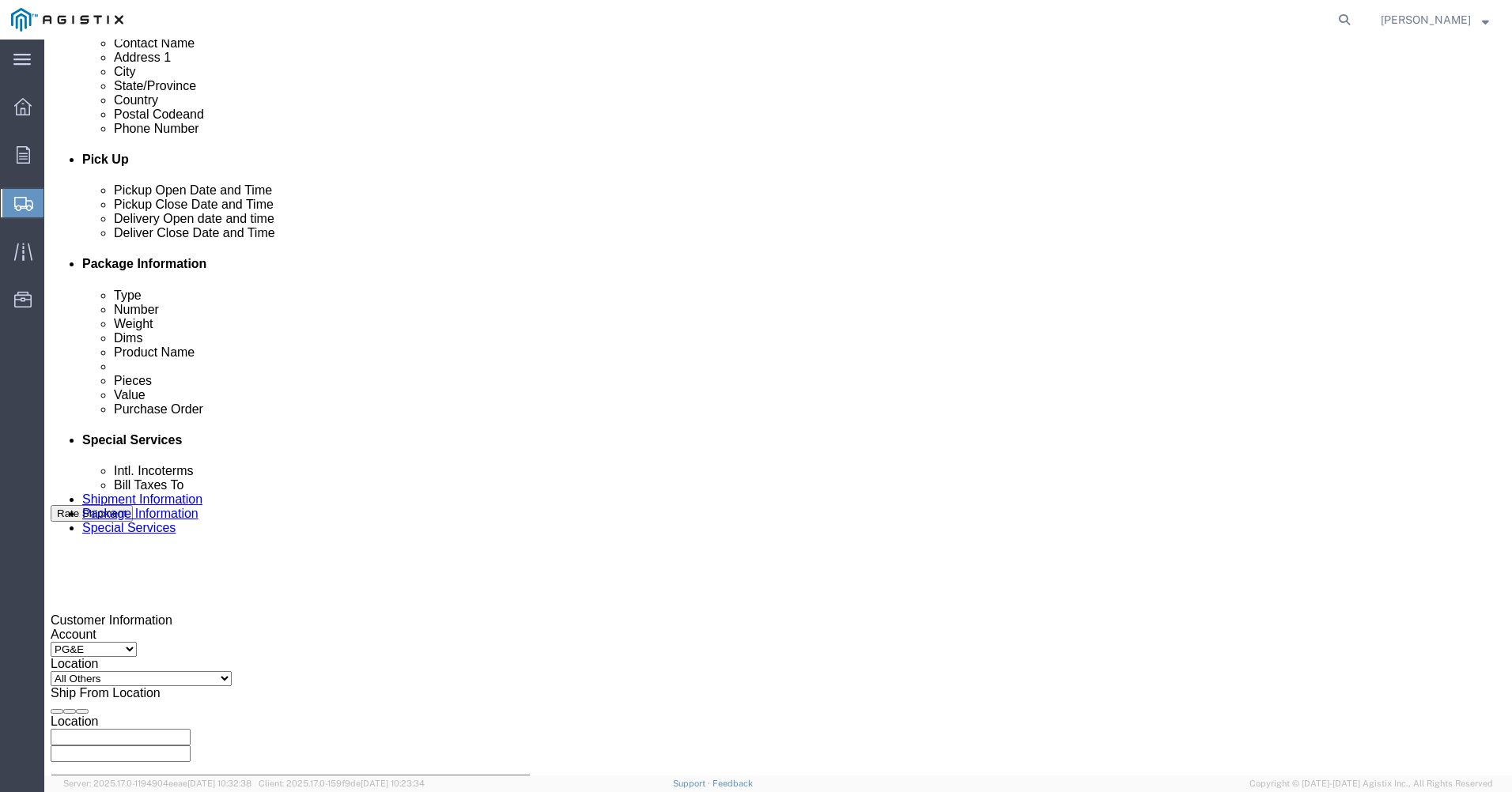
click input "text"
type input "700042701"
click select "Select Account Type Activity ID Airline Appointment Number ASN Batch Request # …"
select select "LOT"
click select "Select Account Type Activity ID Airline Appointment Number ASN Batch Request # …"
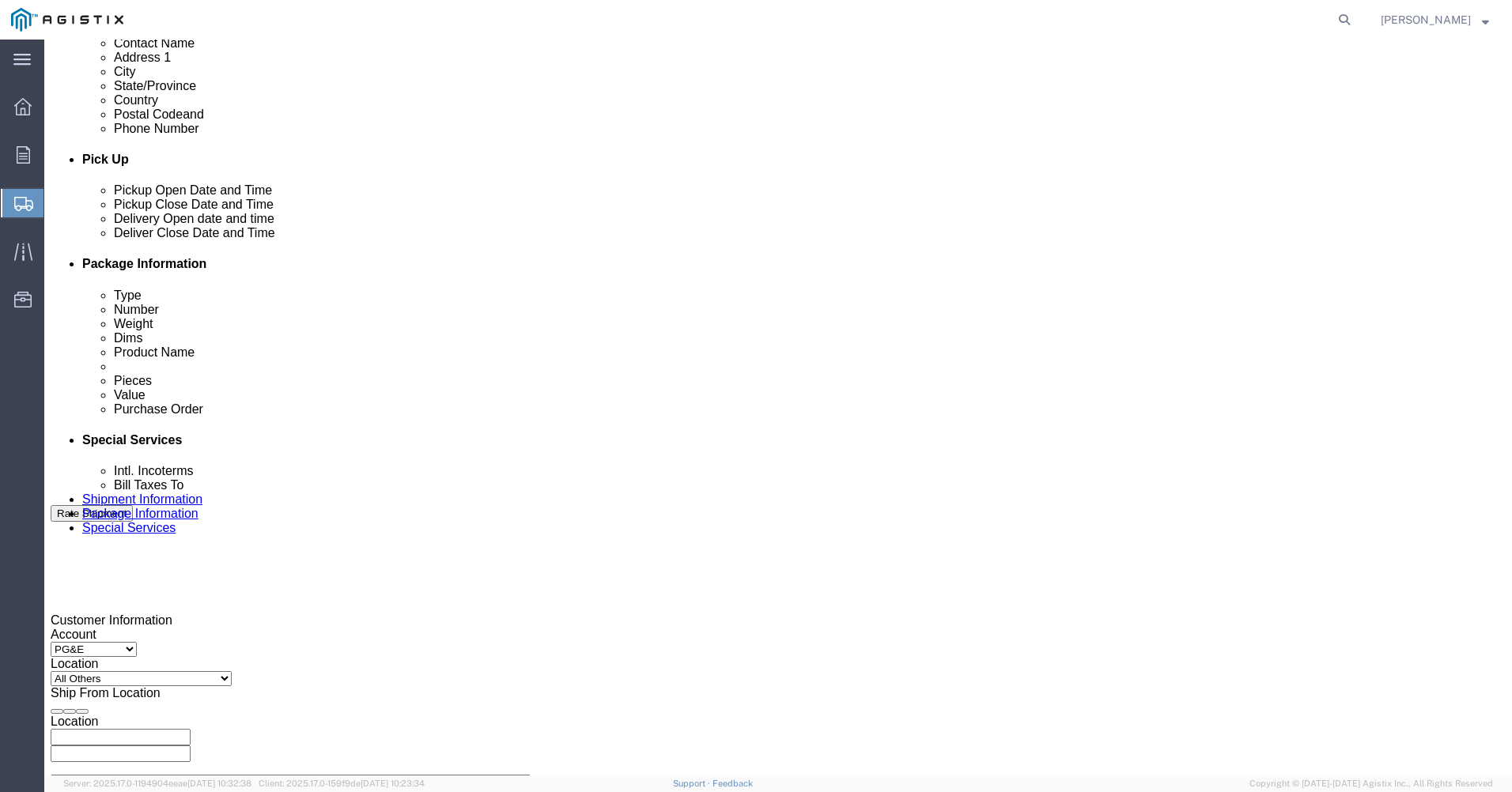
click select "Select Account Type Activity ID Airline Appointment Number ASN Batch Request # …"
select select
click select "Select Account Type Activity ID Airline Appointment Number ASN Batch Request # …"
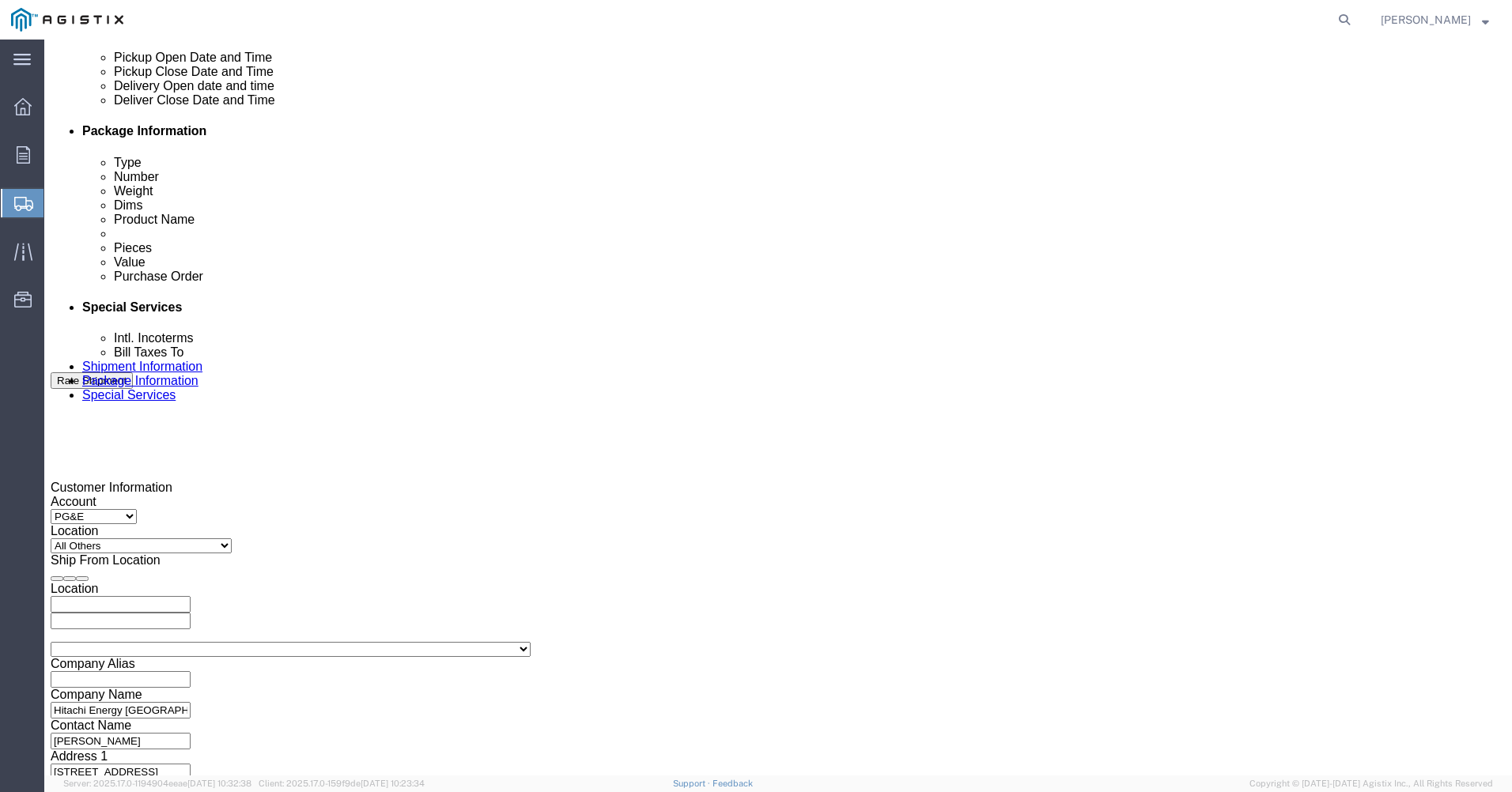
scroll to position [752, 0]
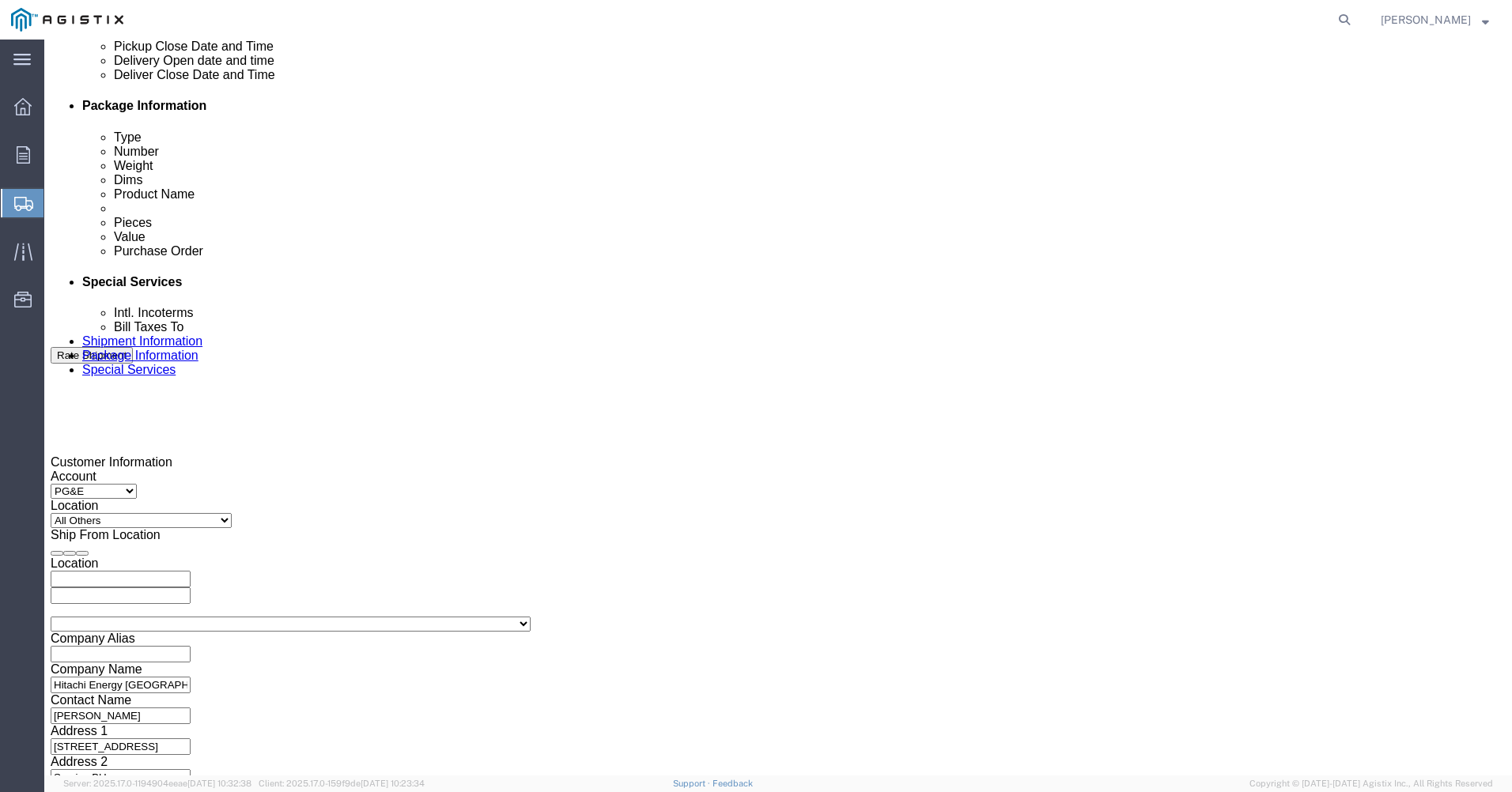
click select "Select Air Less than Truckload Multi-Leg Ocean Freight Rail Small Parcel Truckl…"
select select "TL"
click select "Select Air Less than Truckload Multi-Leg Ocean Freight Rail Small Parcel Truckl…"
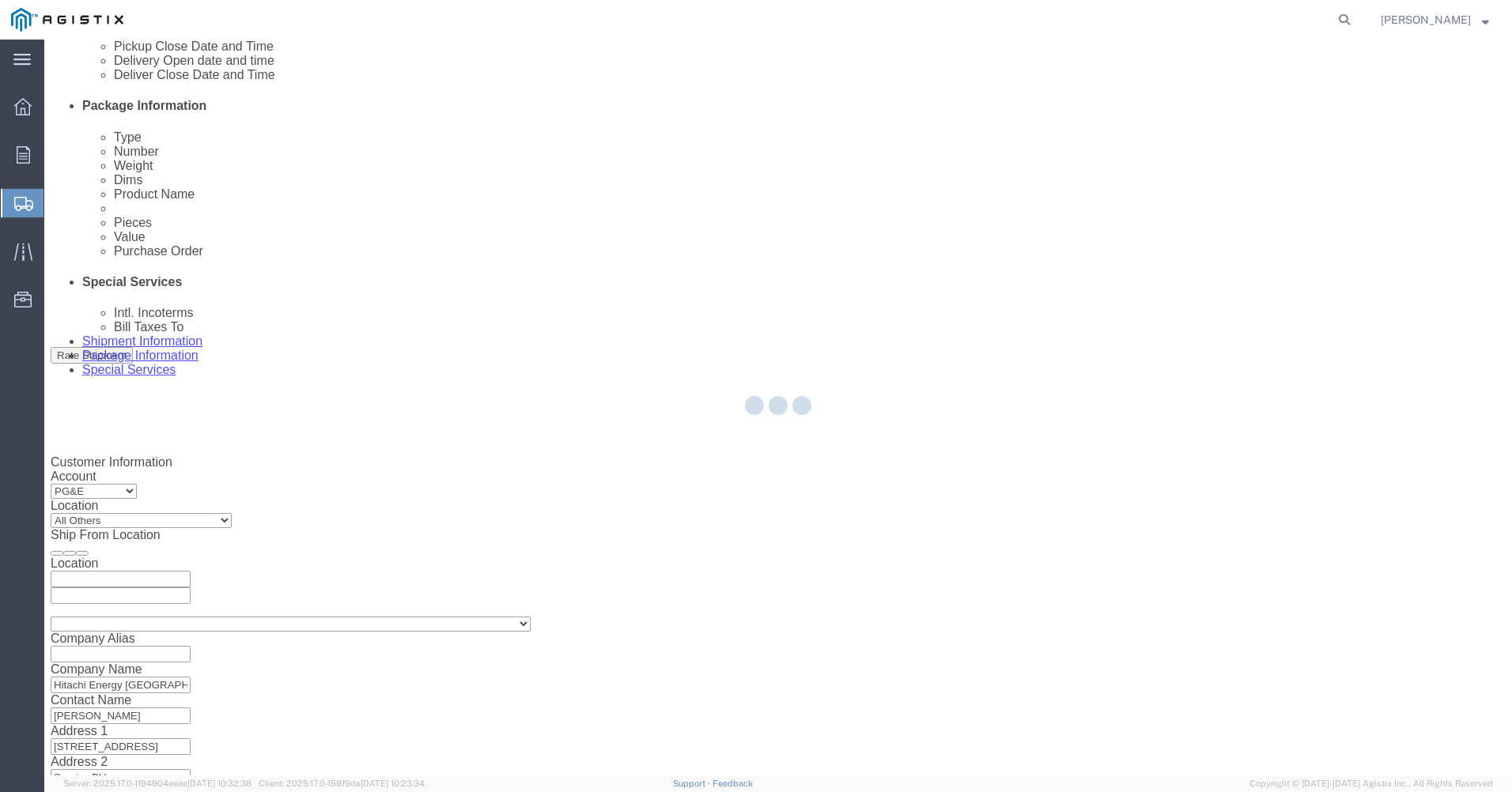
select select
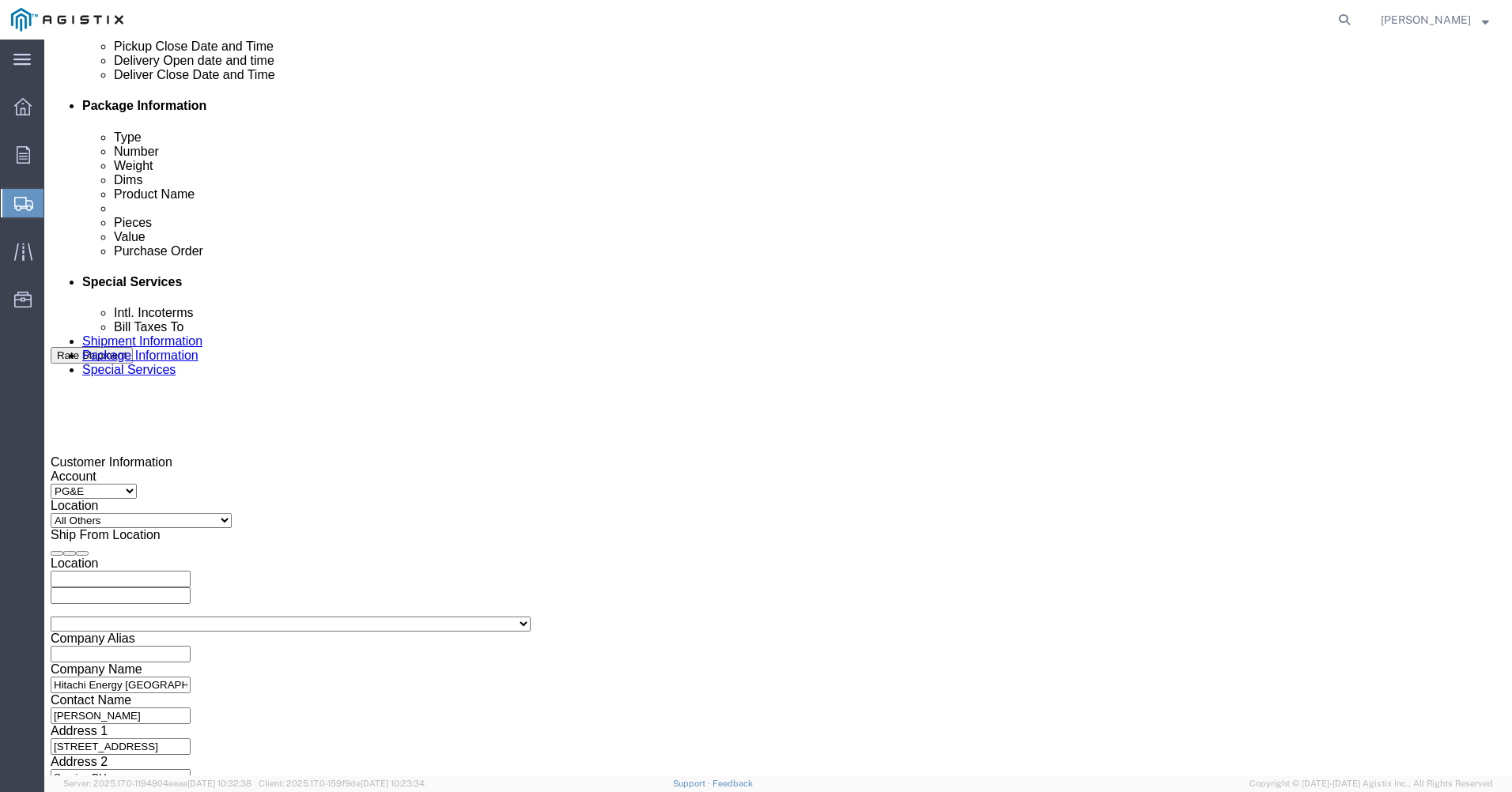
click select "Select 1-Ton (PSS) 10 Wheel 10 Yard Dump Truck 20 Yard Dump Truck Bobtail Botto…"
select select "FLBD"
click select "Select 1-Ton (PSS) 10 Wheel 10 Yard Dump Truck 20 Yard Dump Truck Bobtail Botto…"
click input "text"
click td "22"
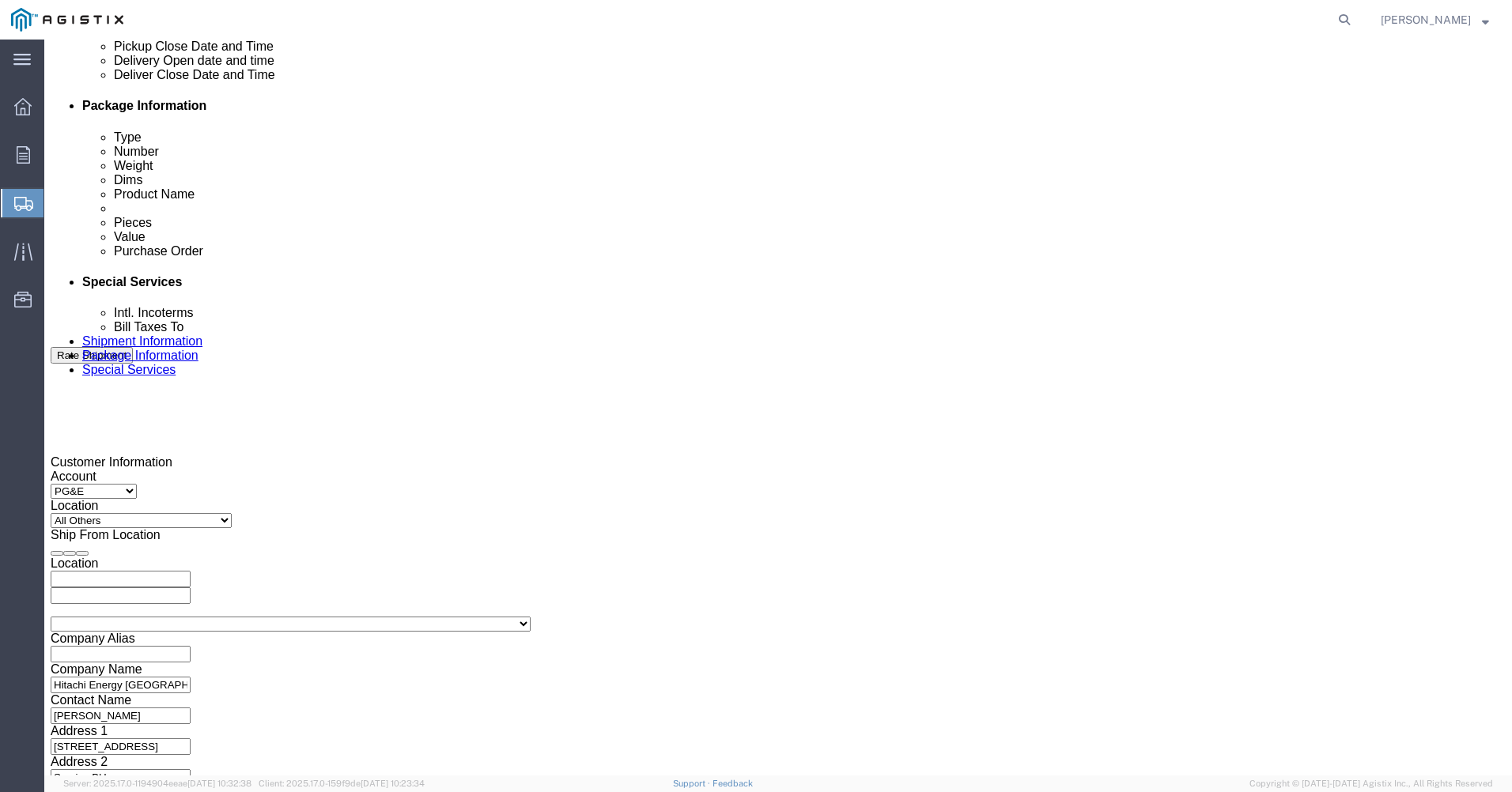
type input "[DATE]"
click input "text"
click select "Select 35 Feet 20 Feet 28 Feet 53 Feet 40 Feet 48 Feet"
select select "48FT"
click select "Select 35 Feet 20 Feet 28 Feet 53 Feet 40 Feet 48 Feet"
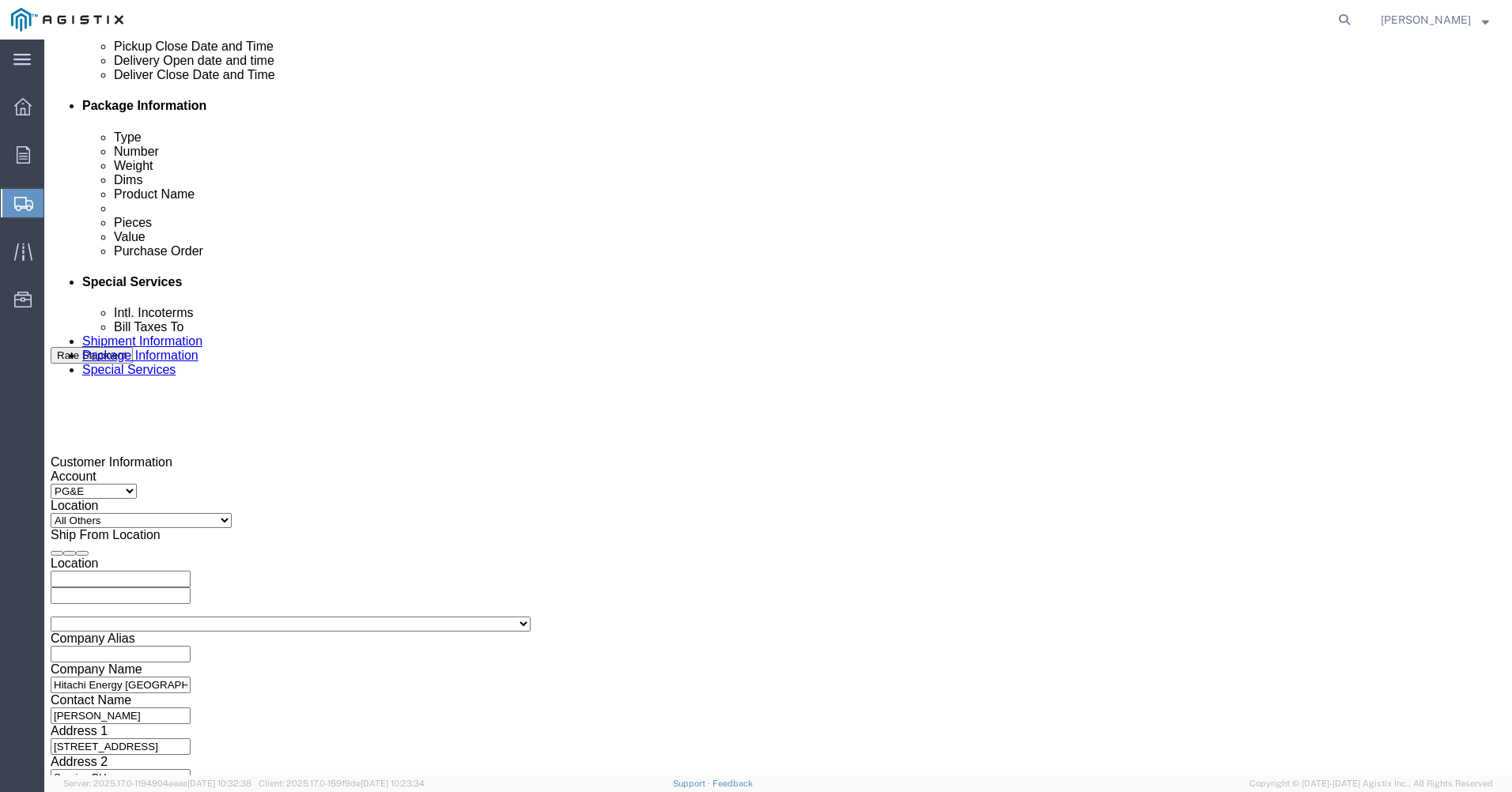
click input "text"
click td "26"
type input "[DATE]"
click select "Select 35 Feet 20 Feet 28 Feet 53 Feet 40 Feet 48 Feet"
click div "Previous Continue"
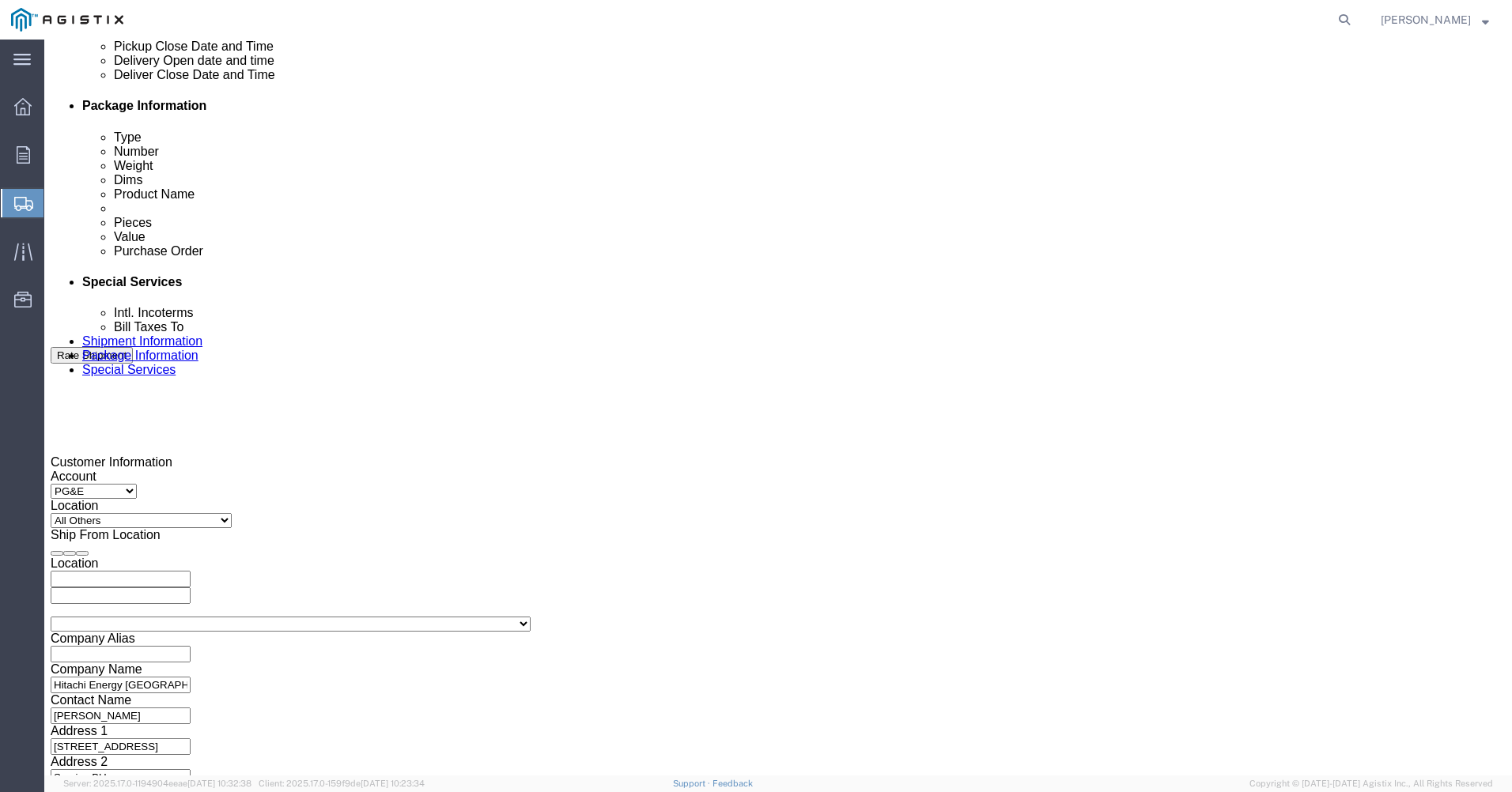
click button "Continue"
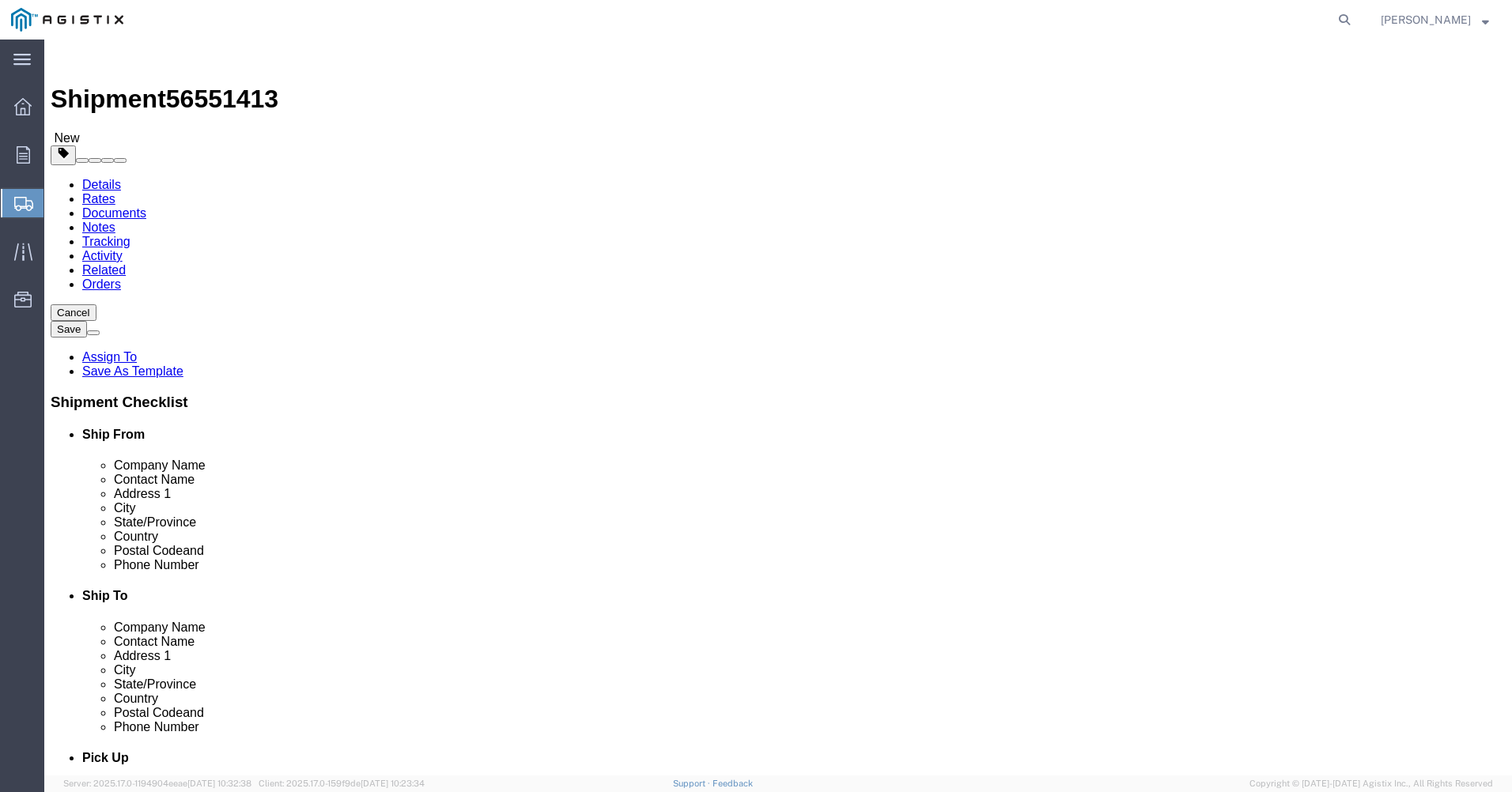
click select "Select Bulk Bundle(s) Cardboard Box(es) Carton(s) Crate(s) Drum(s) (Fiberboard)…"
select select "CRAT"
click select "Select Bulk Bundle(s) Cardboard Box(es) Carton(s) Crate(s) Drum(s) (Fiberboard)…"
click input "text"
type input "219"
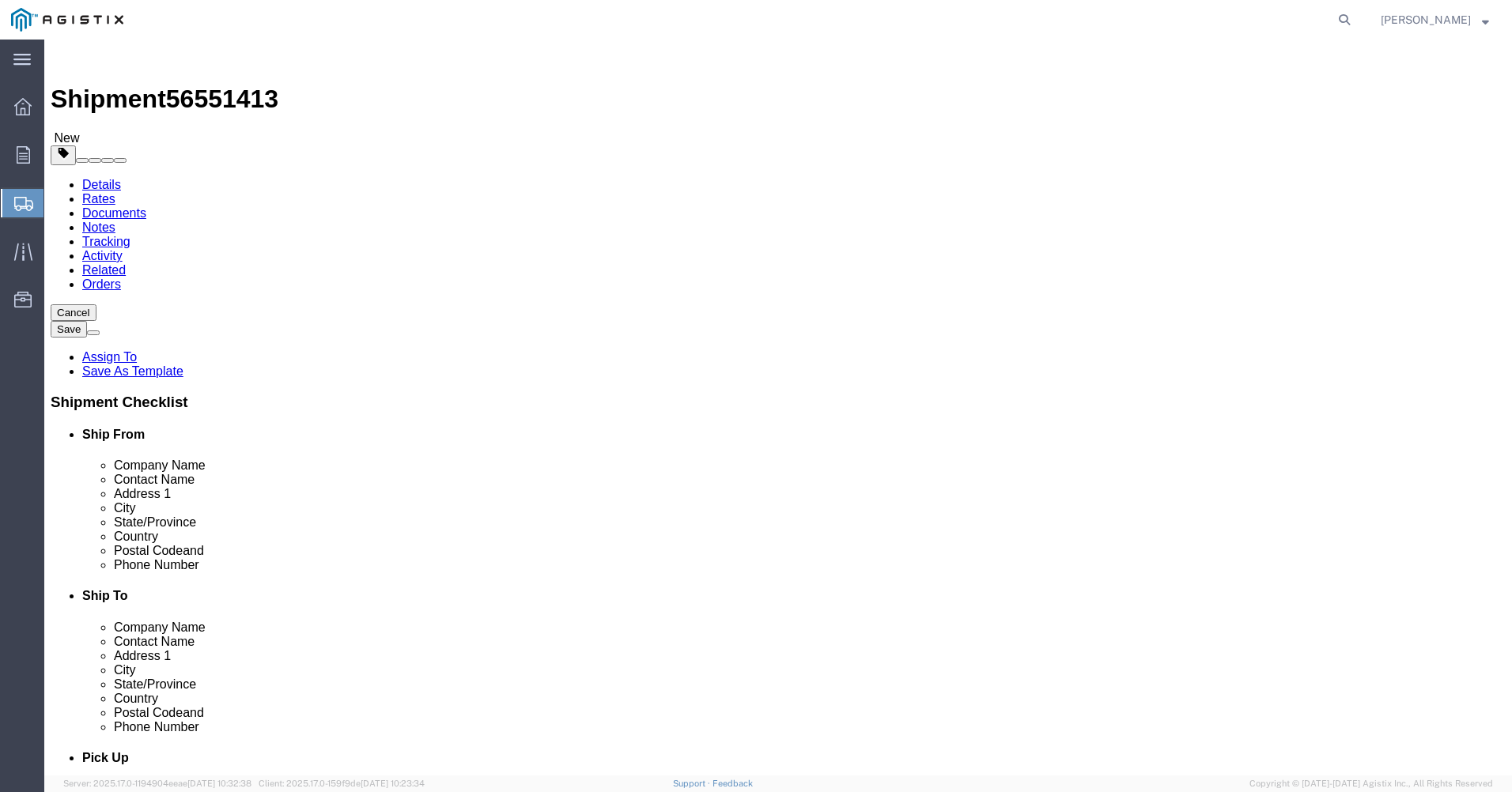
click input "text"
type input "35"
click input "text"
type input "41"
click input "0.00"
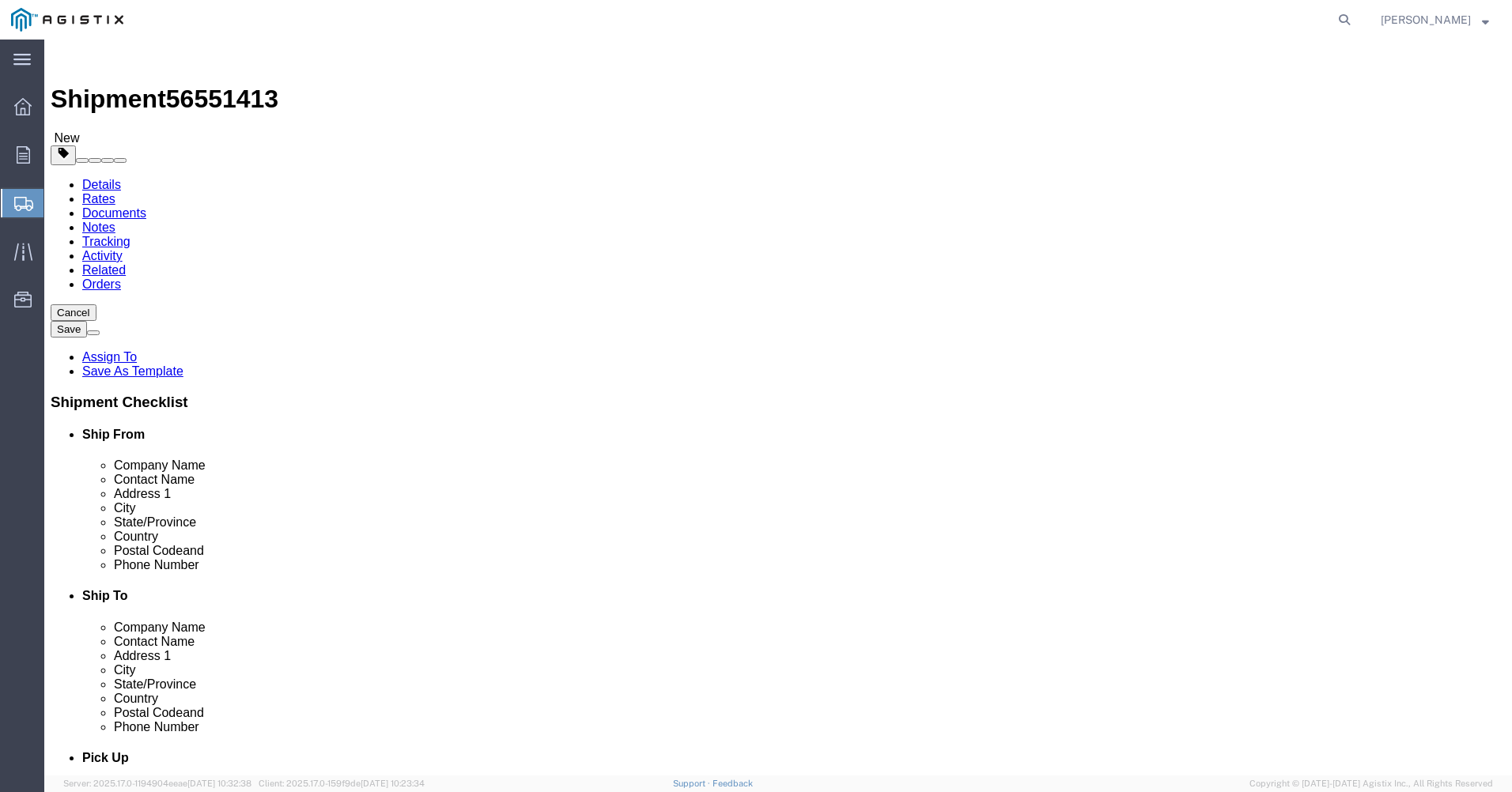
type input "1600.00"
click link "Add Content"
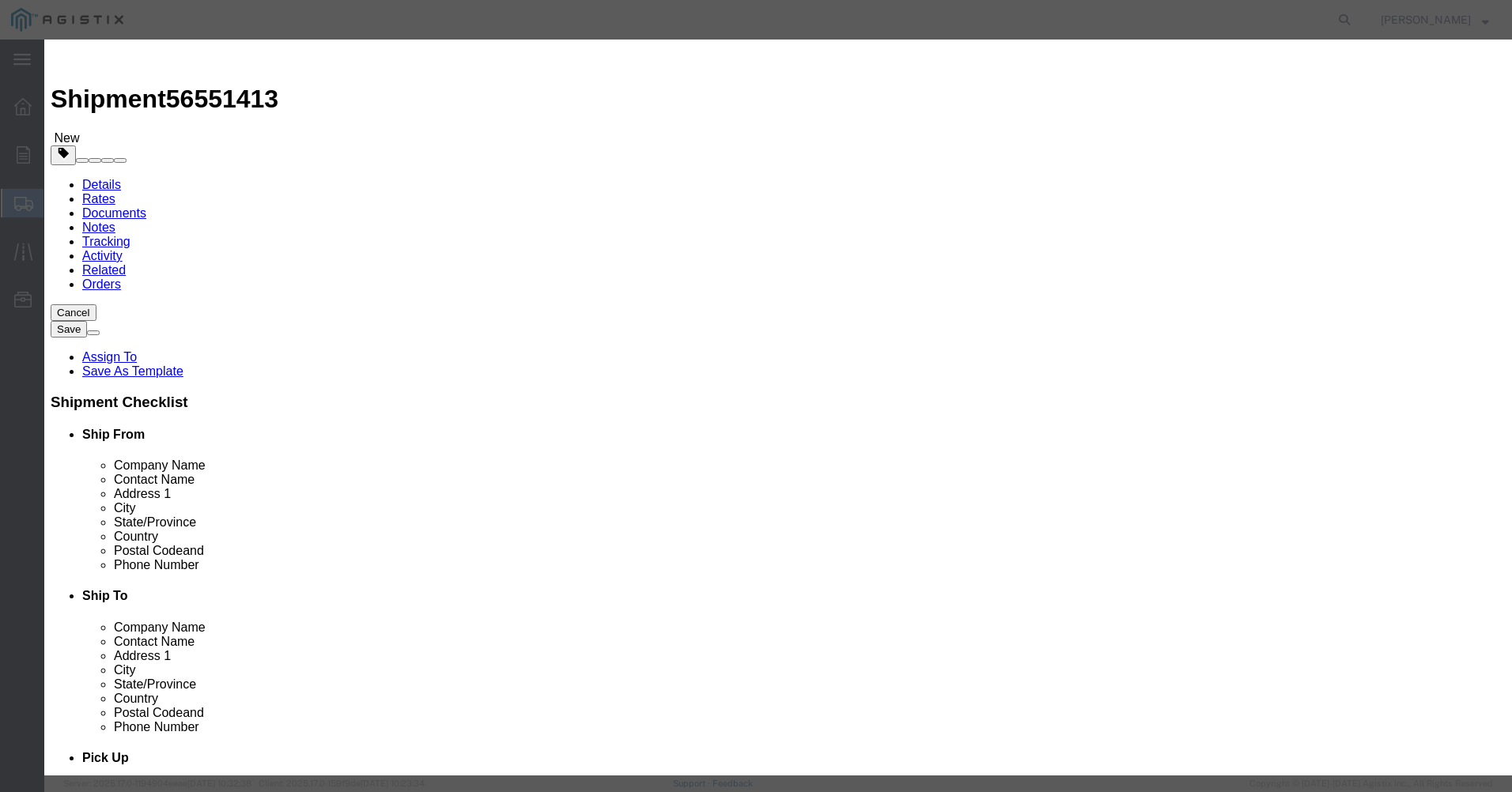
click input "text"
type input "HV Bushings"
select select "US"
click input "text"
type input "10000"
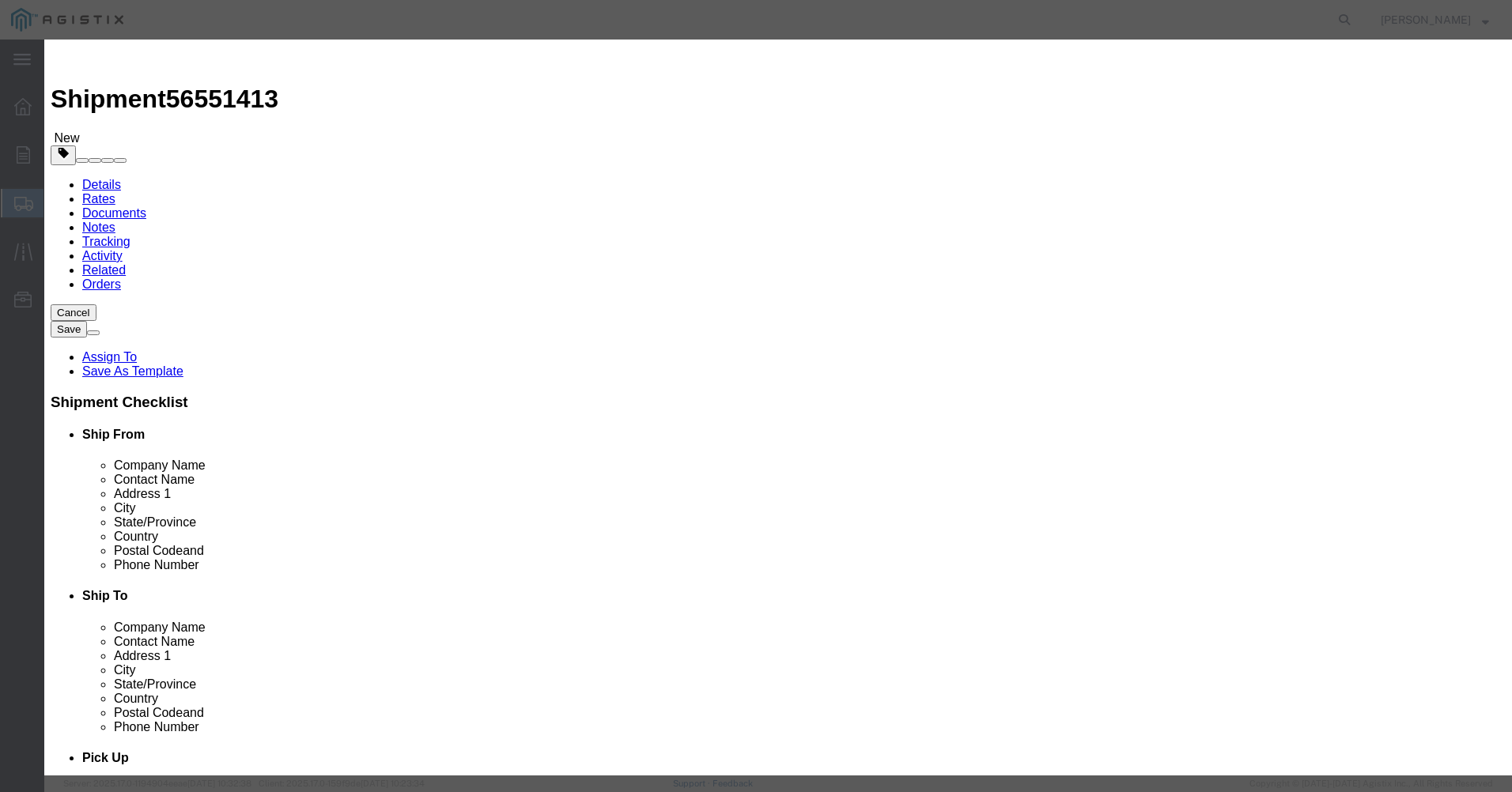
click select "Select 50 55 60 65 70 85 92.5 100 125 175 250 300 400"
select select "60"
click select "Select 50 55 60 65 70 85 92.5 100 125 175 250 300 400"
click textarea
type textarea "H"
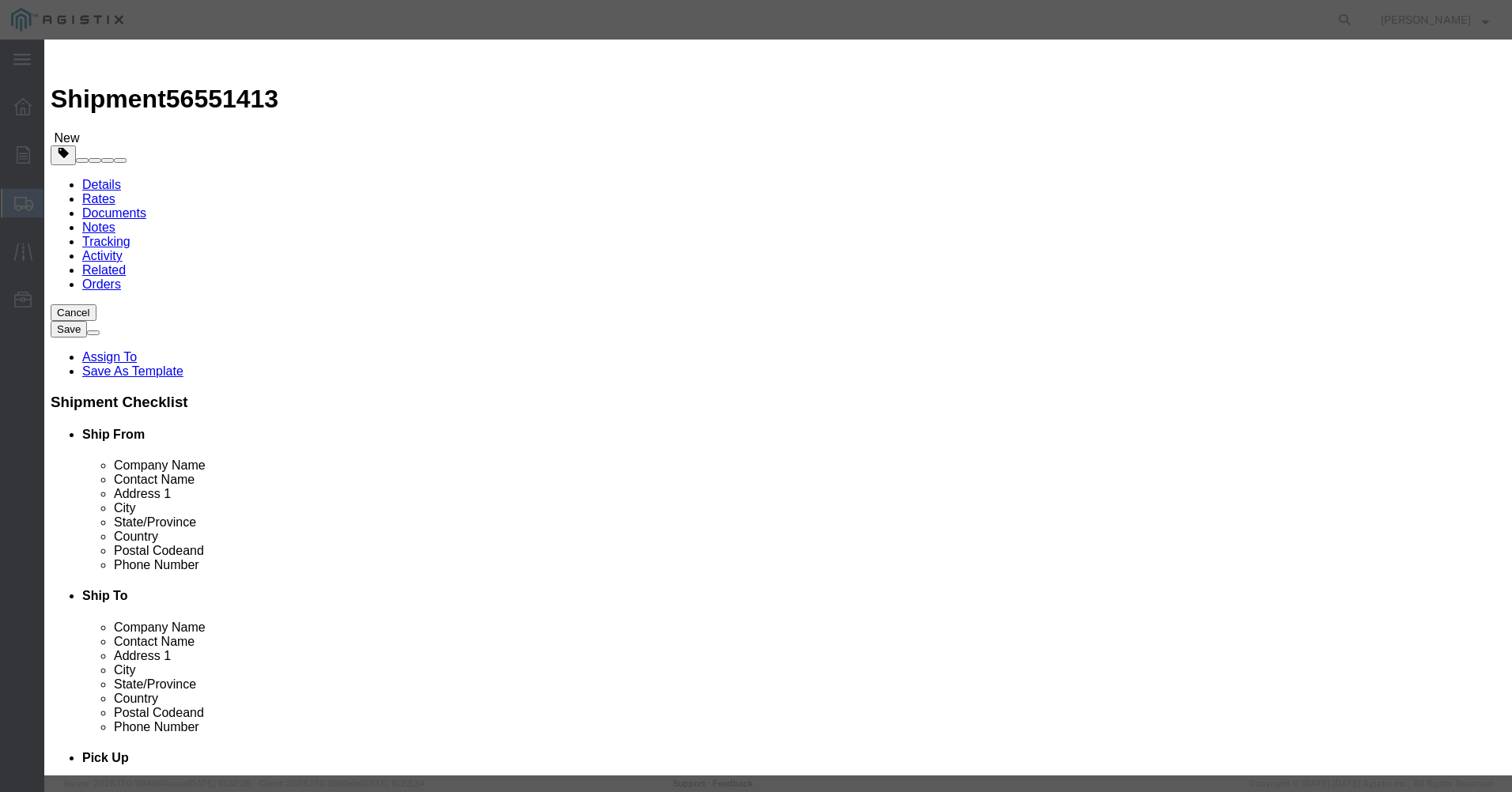
type textarea "550 Bushings"
click textarea
type textarea "T"
type textarea "Enclosed or Tarped"
click button "Save & Close"
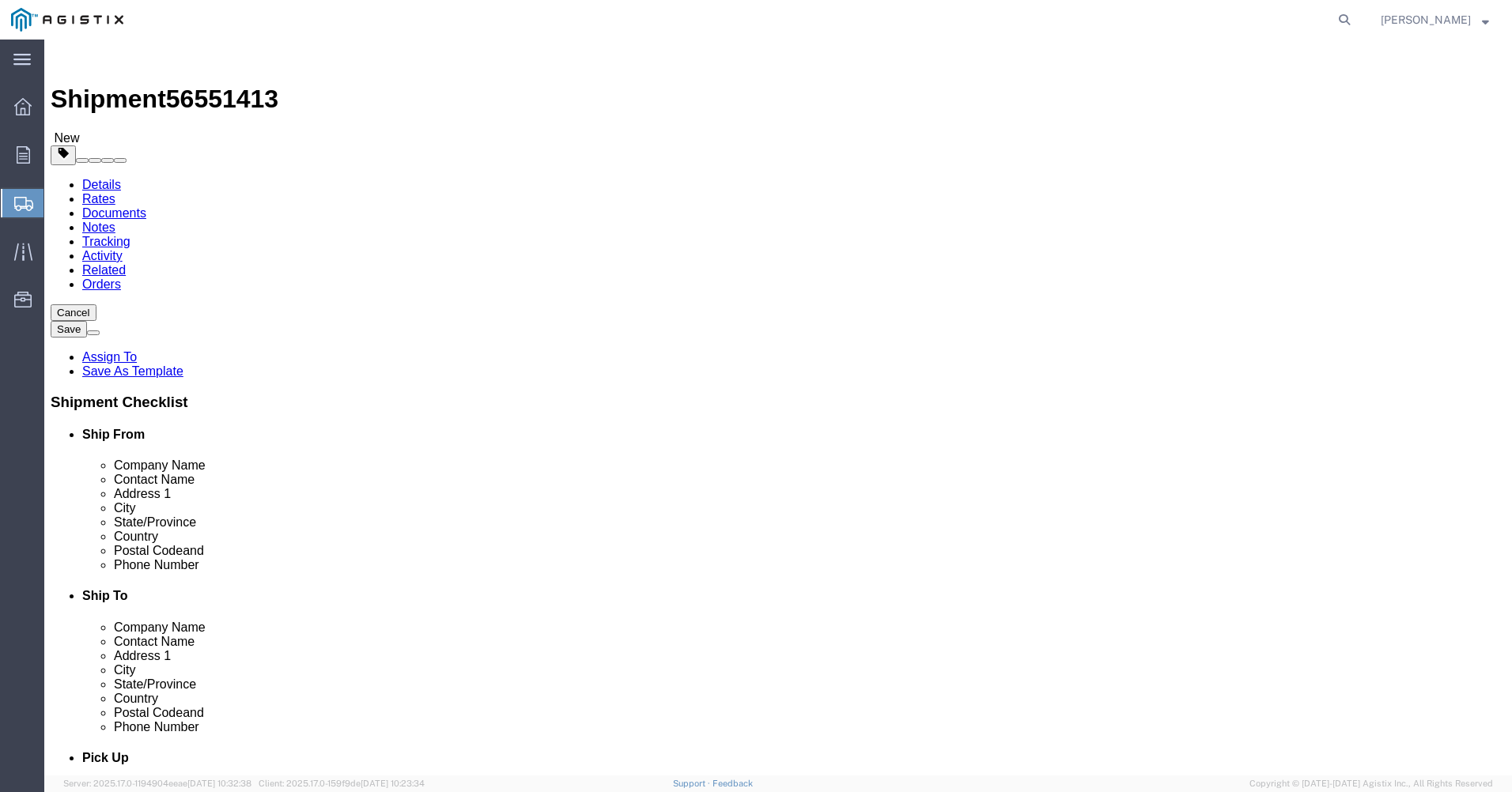
click span "button"
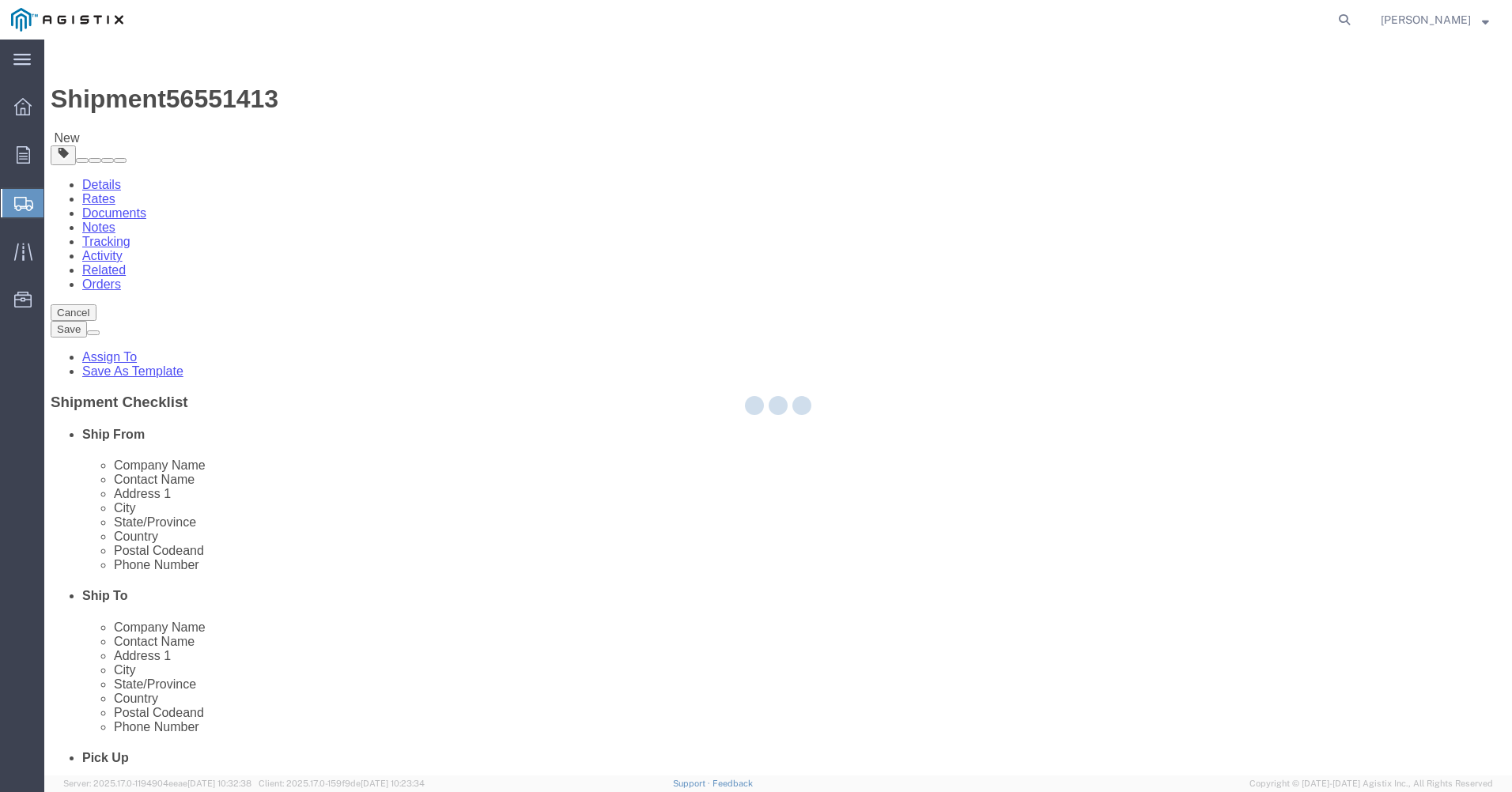
select select "CRAT"
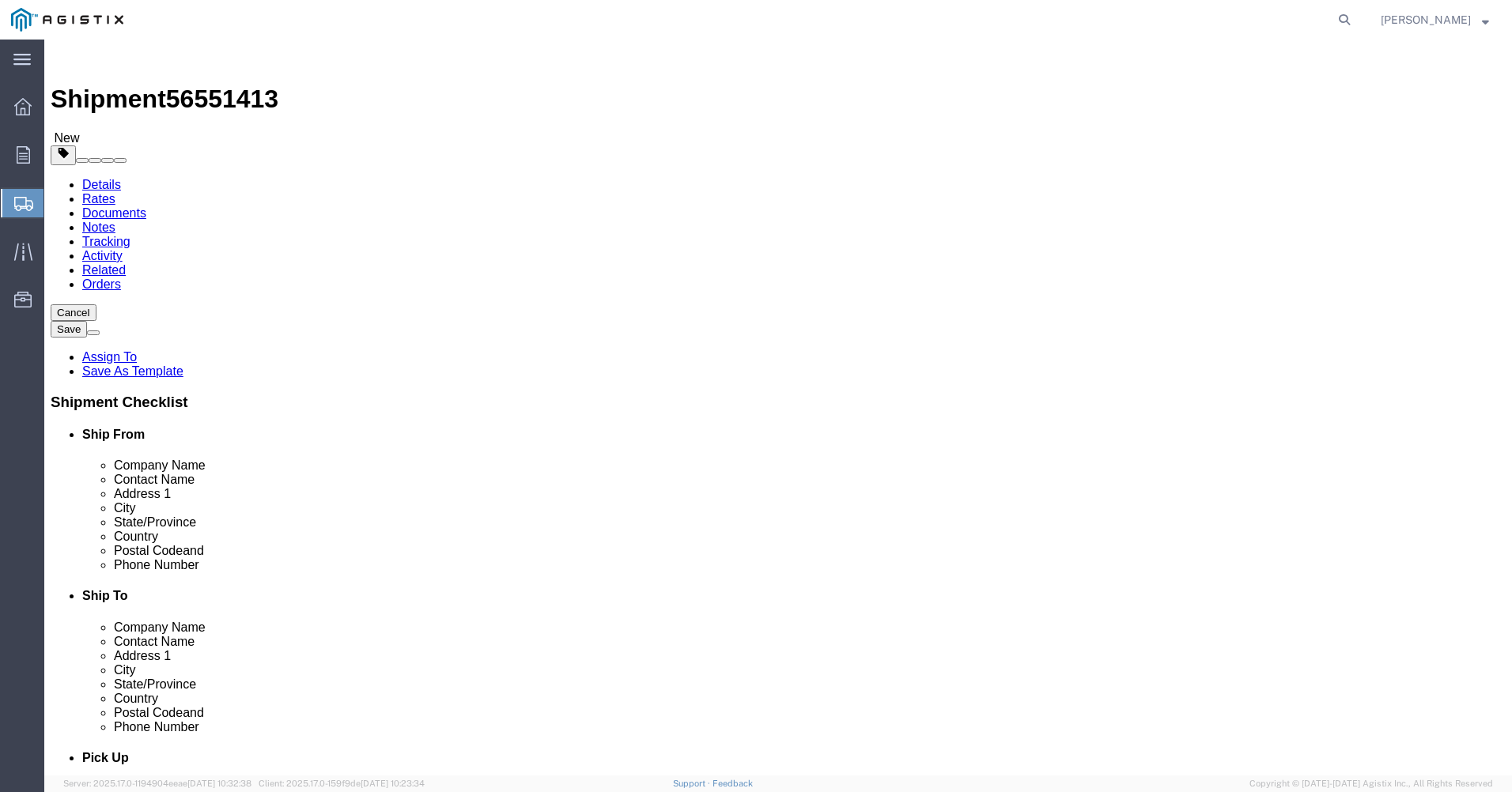
click span "button"
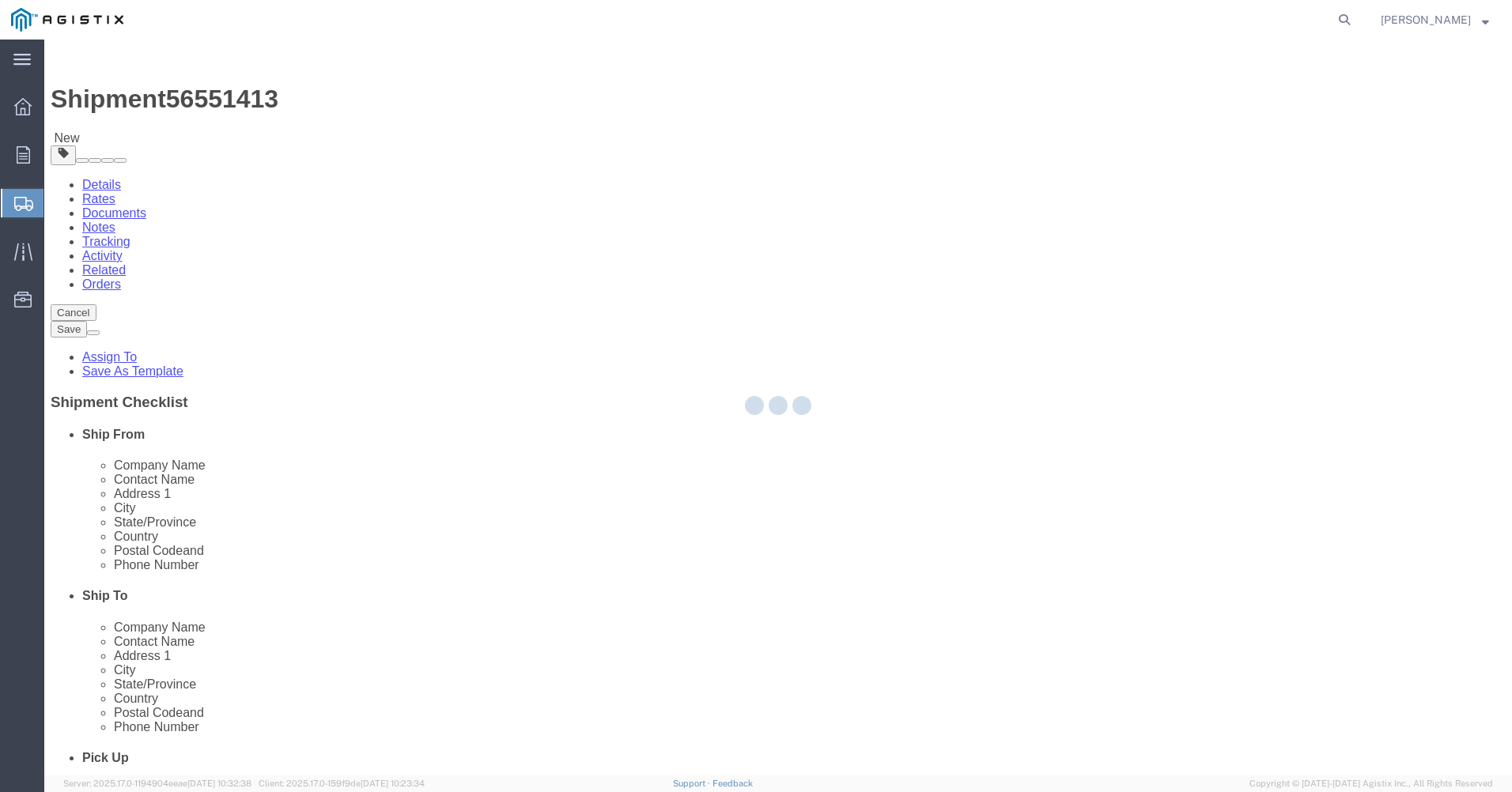
select select "CRAT"
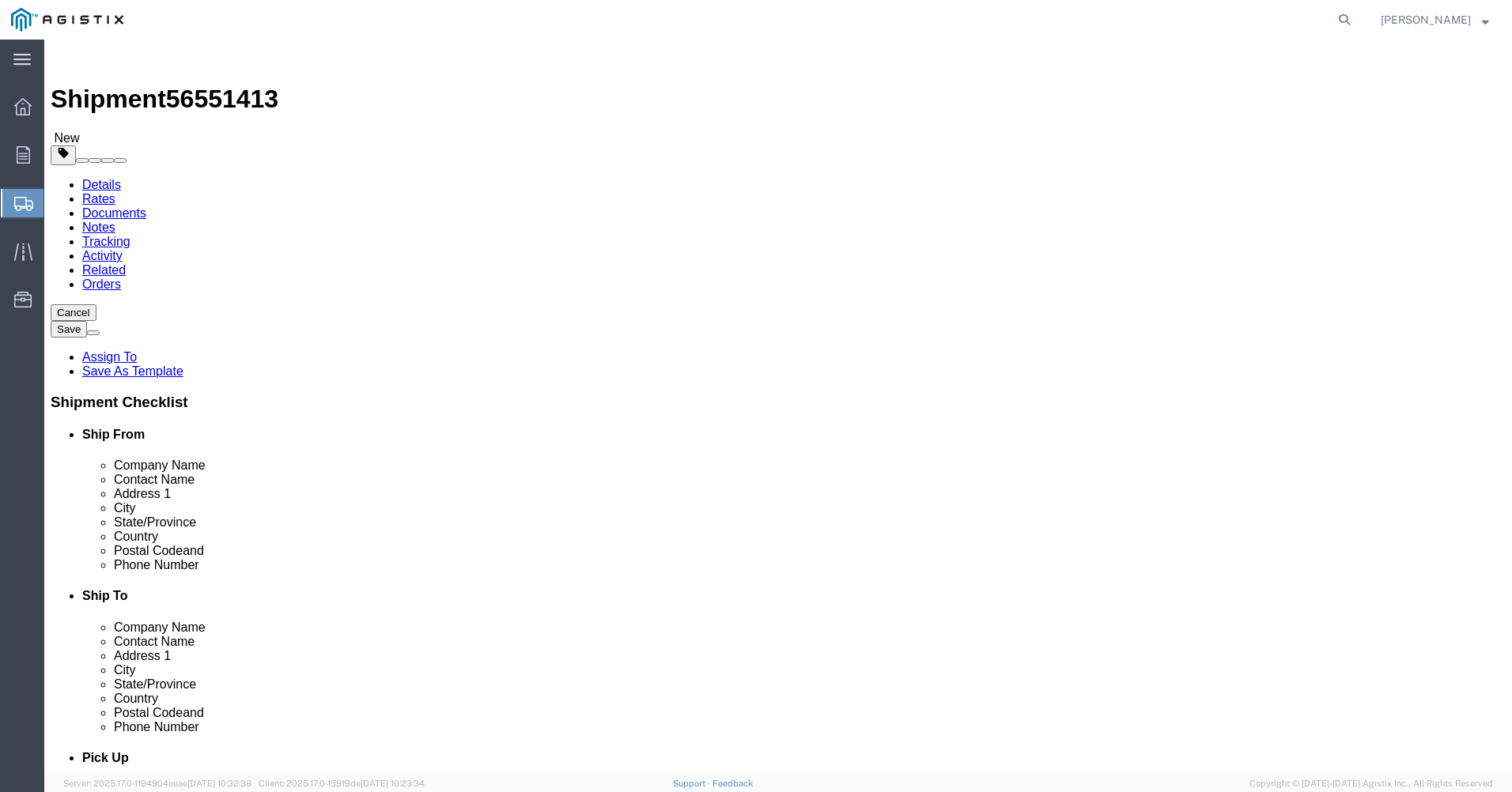
click span "button"
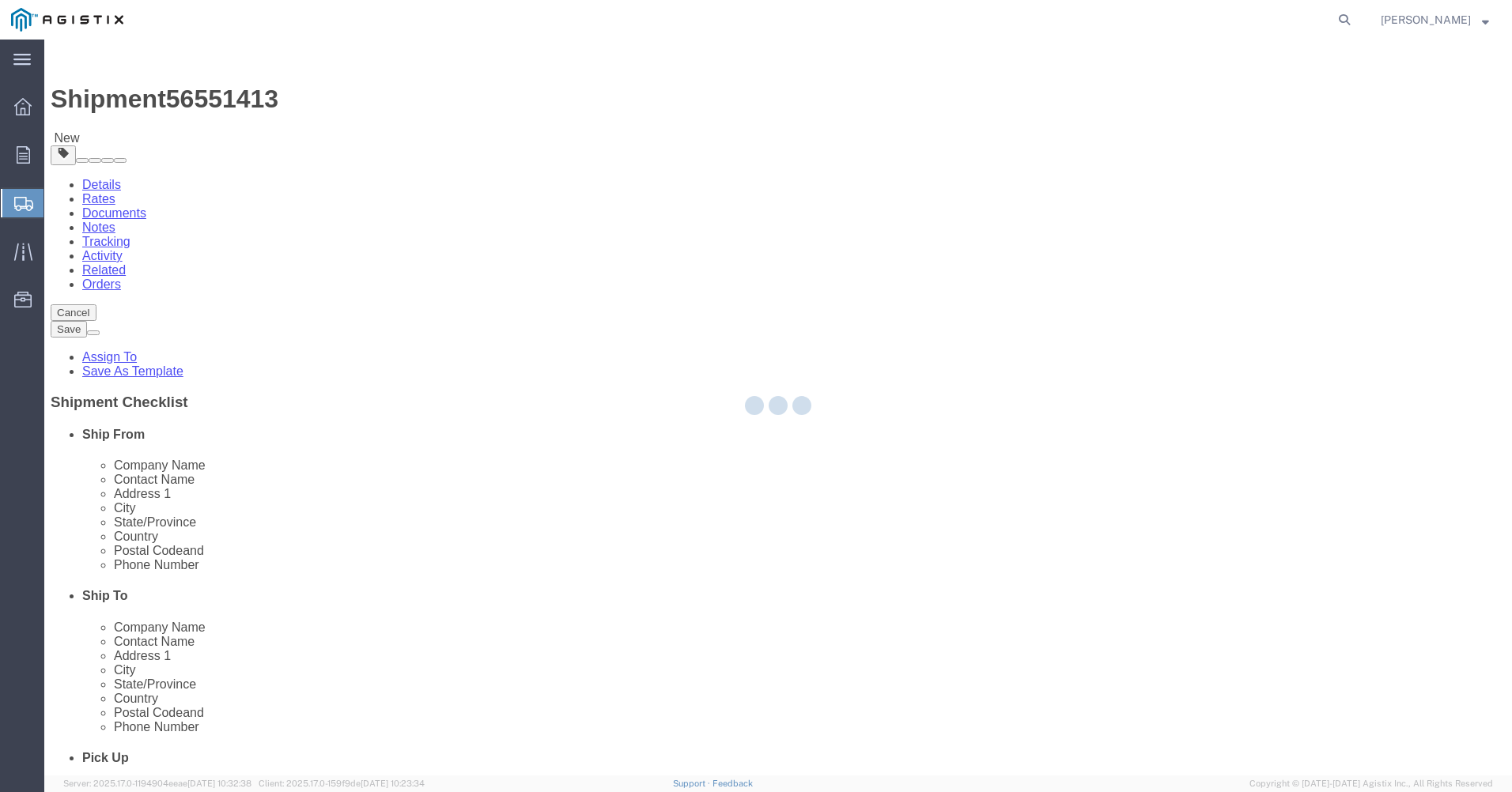
select select "CRAT"
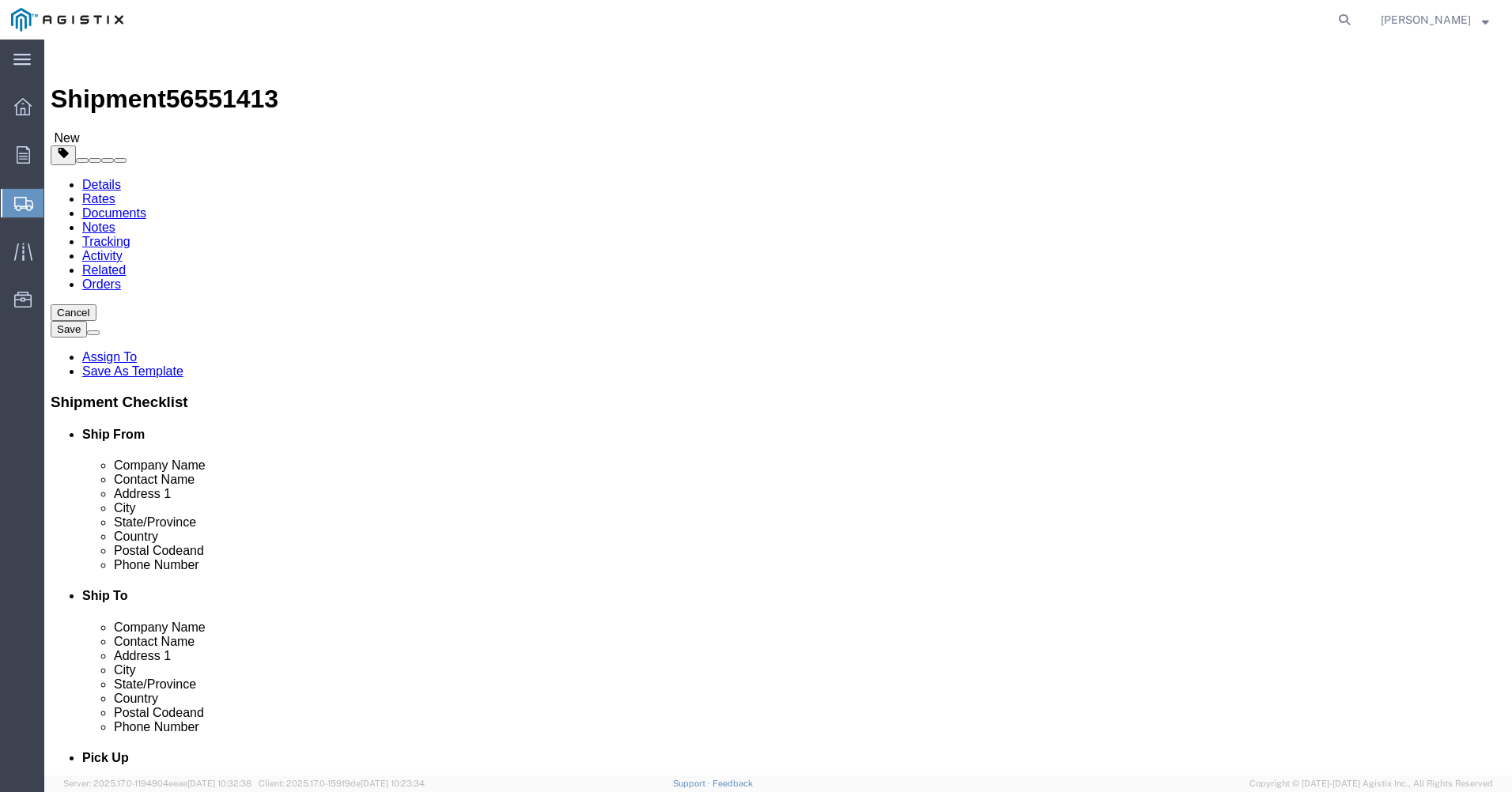
click span "button"
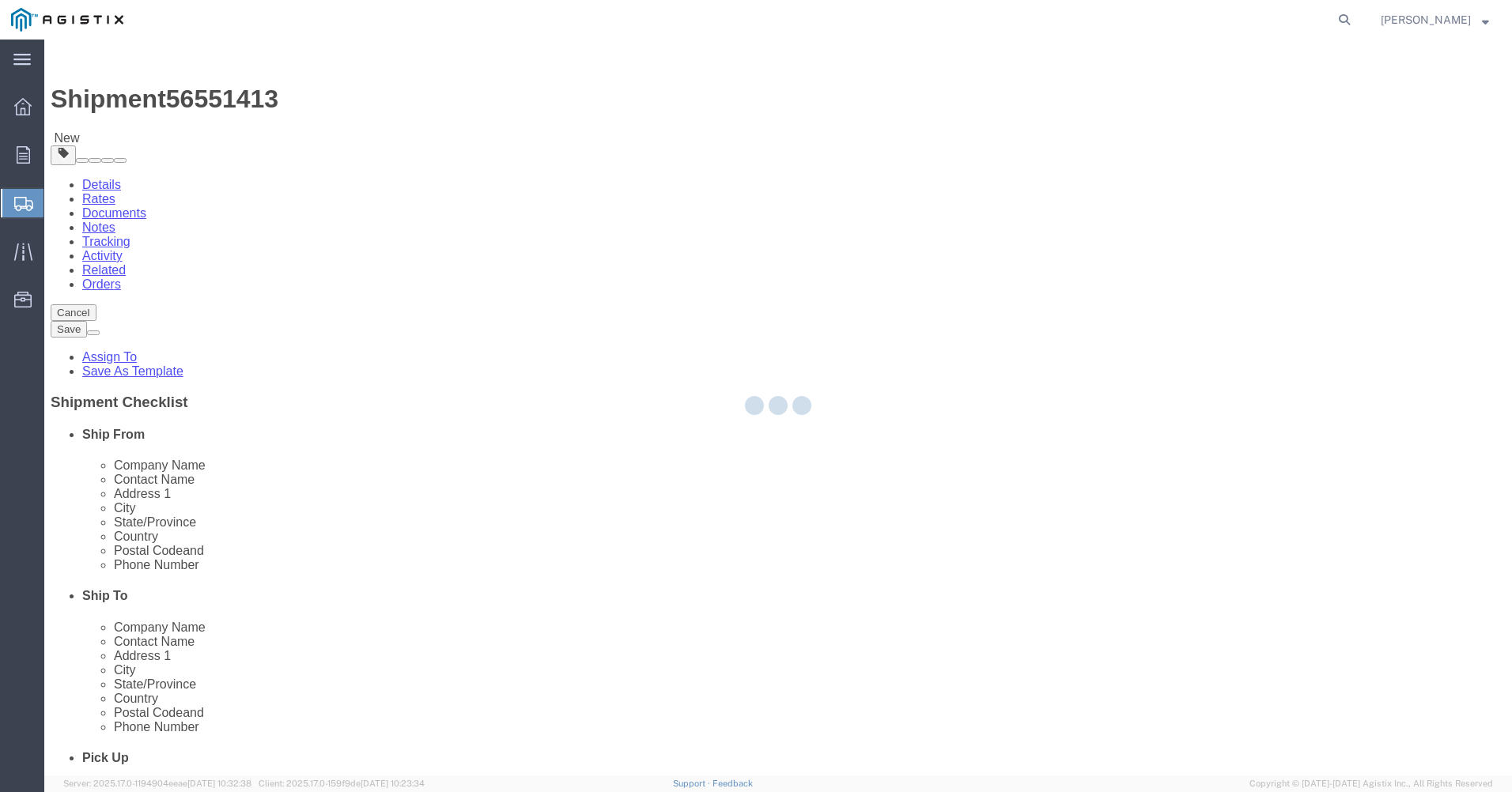
select select "CRAT"
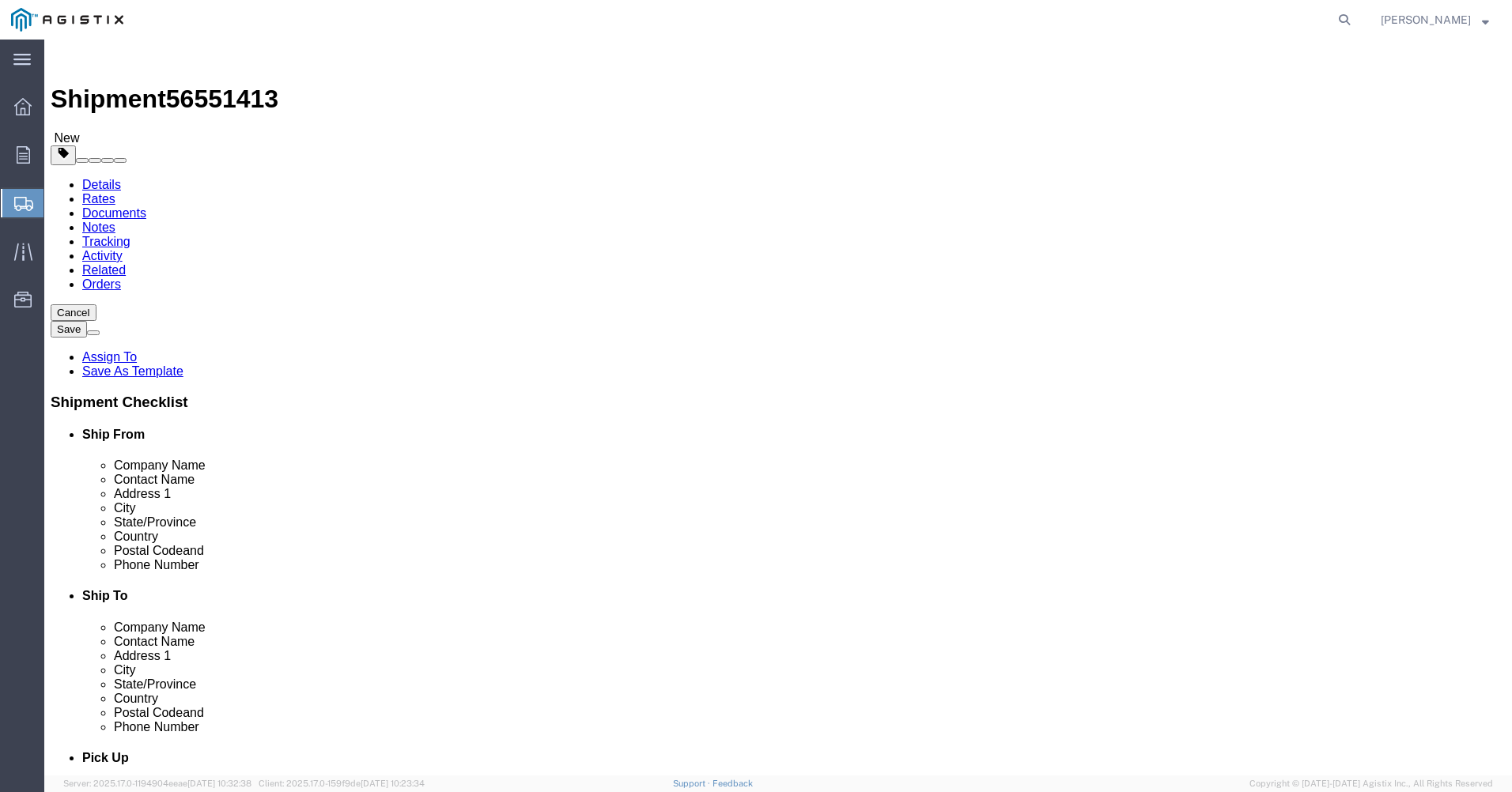
click span "button"
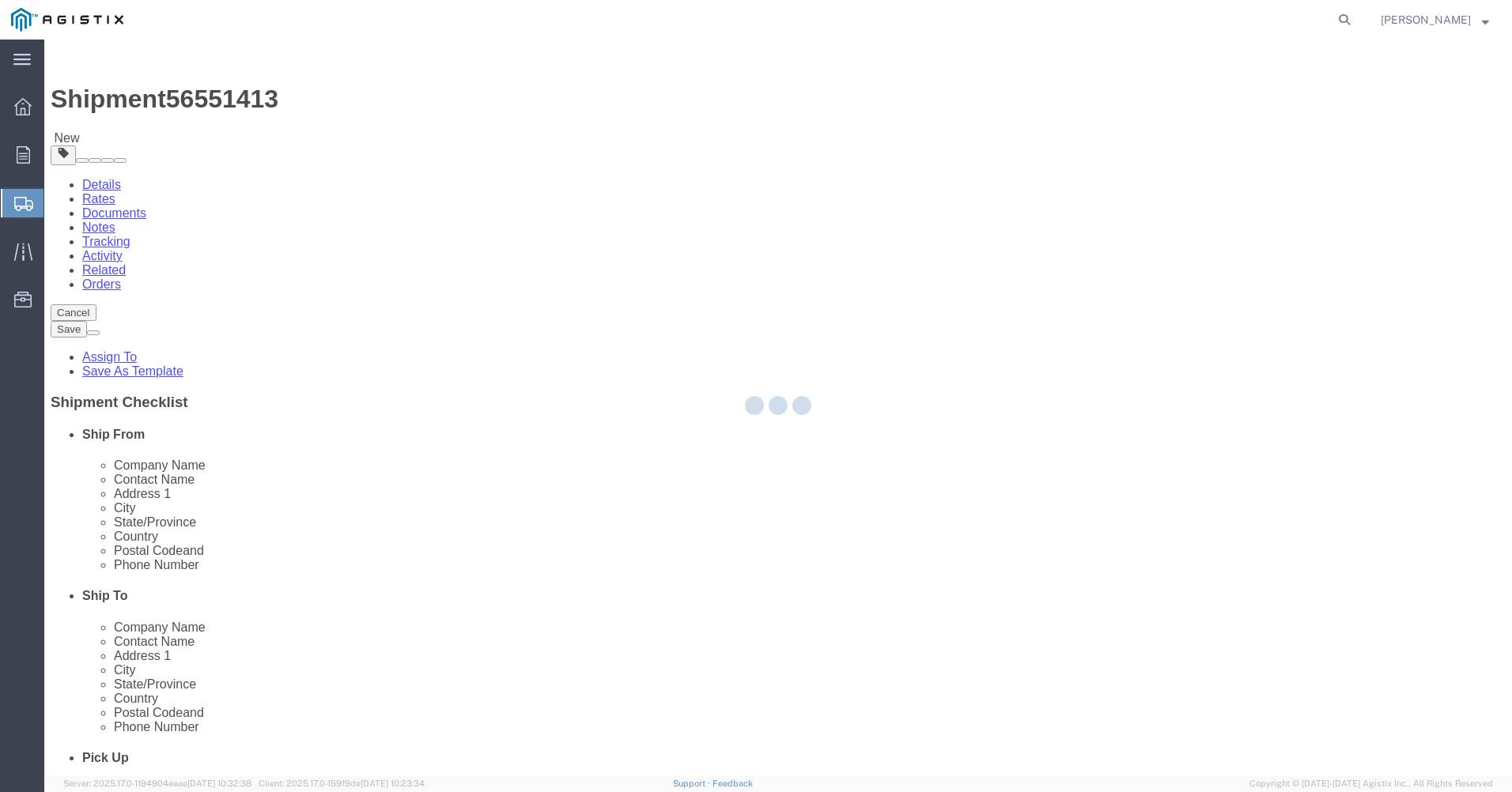
select select "CRAT"
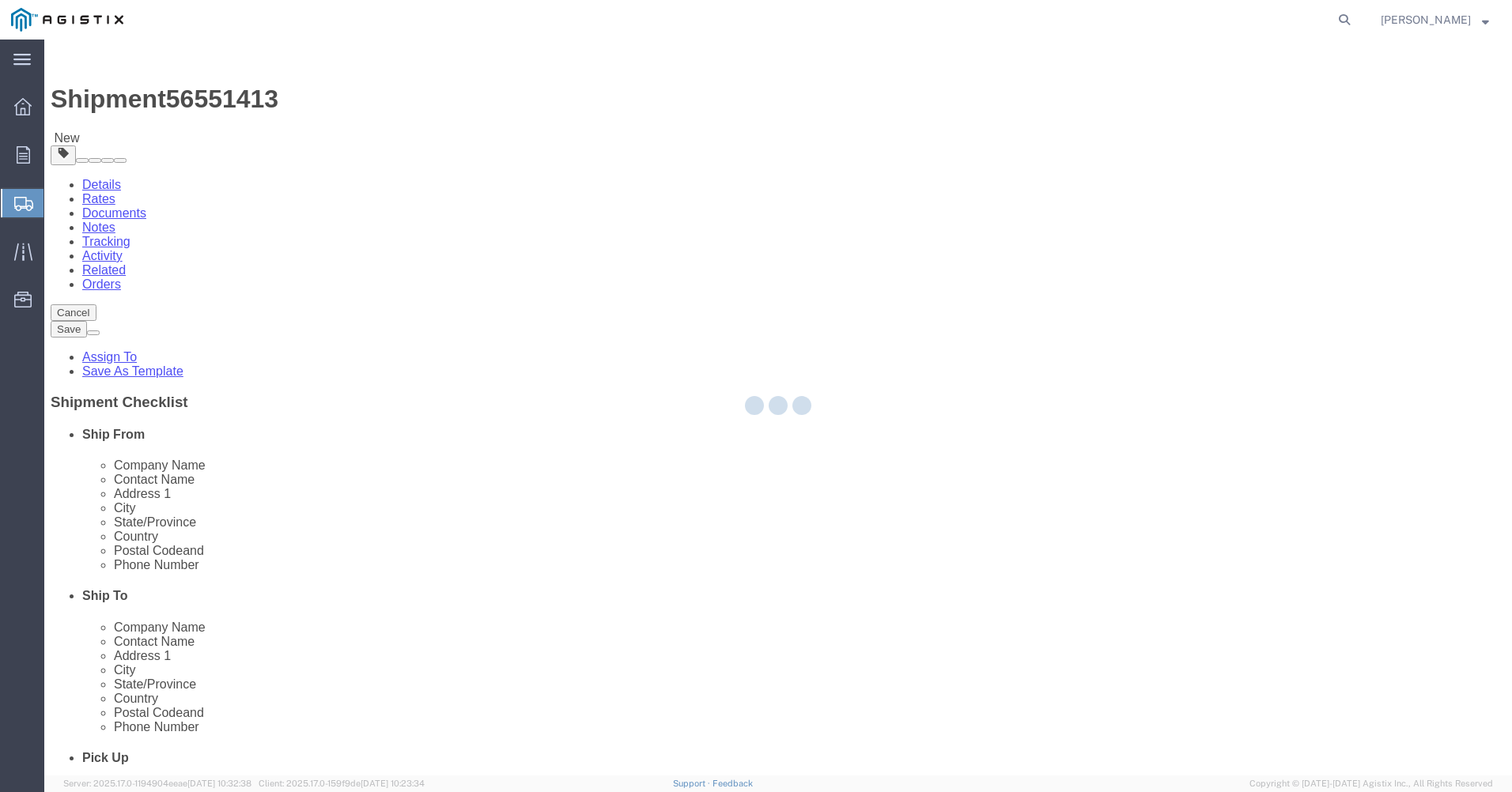
select select "CRAT"
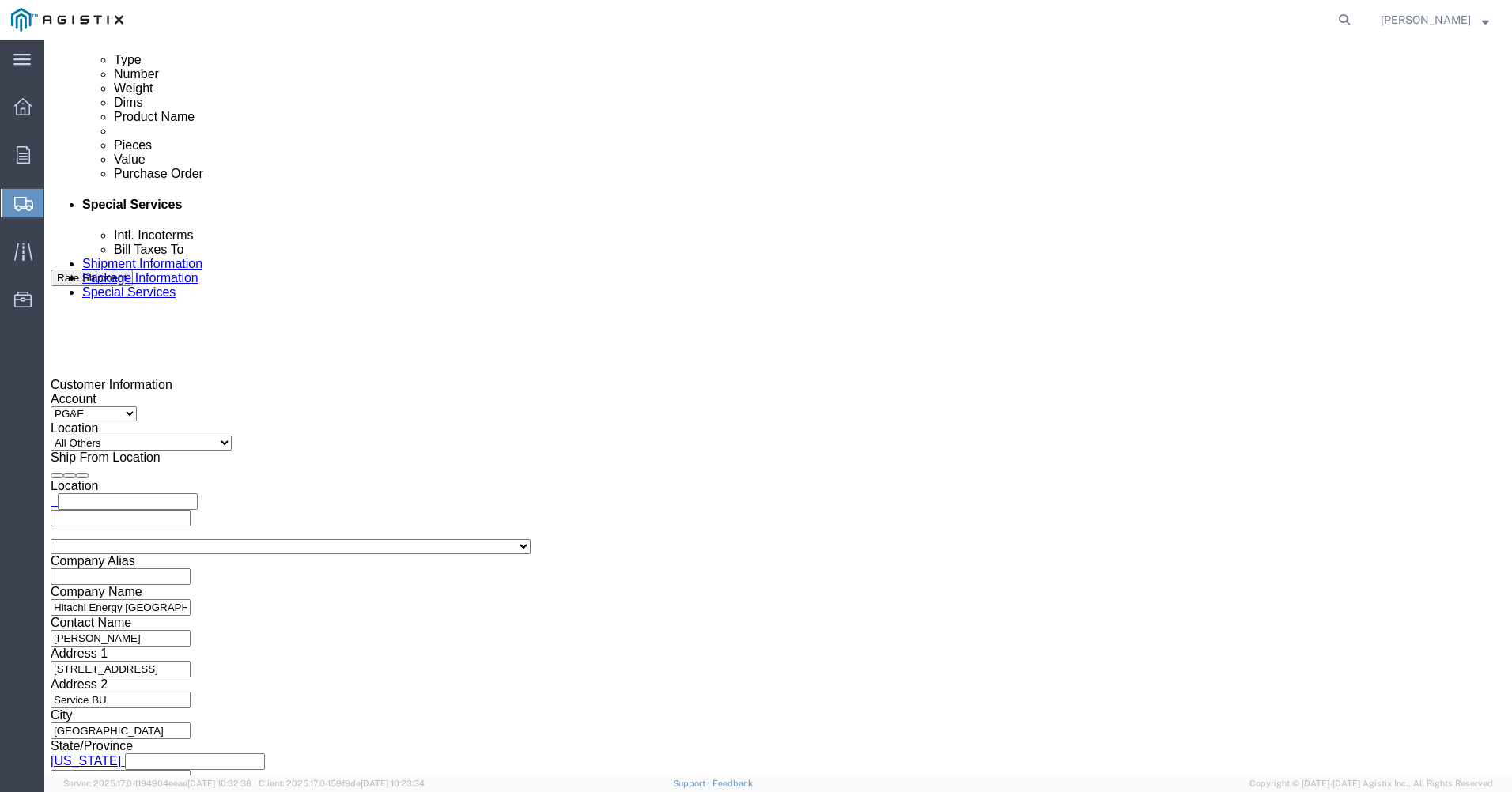
scroll to position [838, 0]
click link "Add Package"
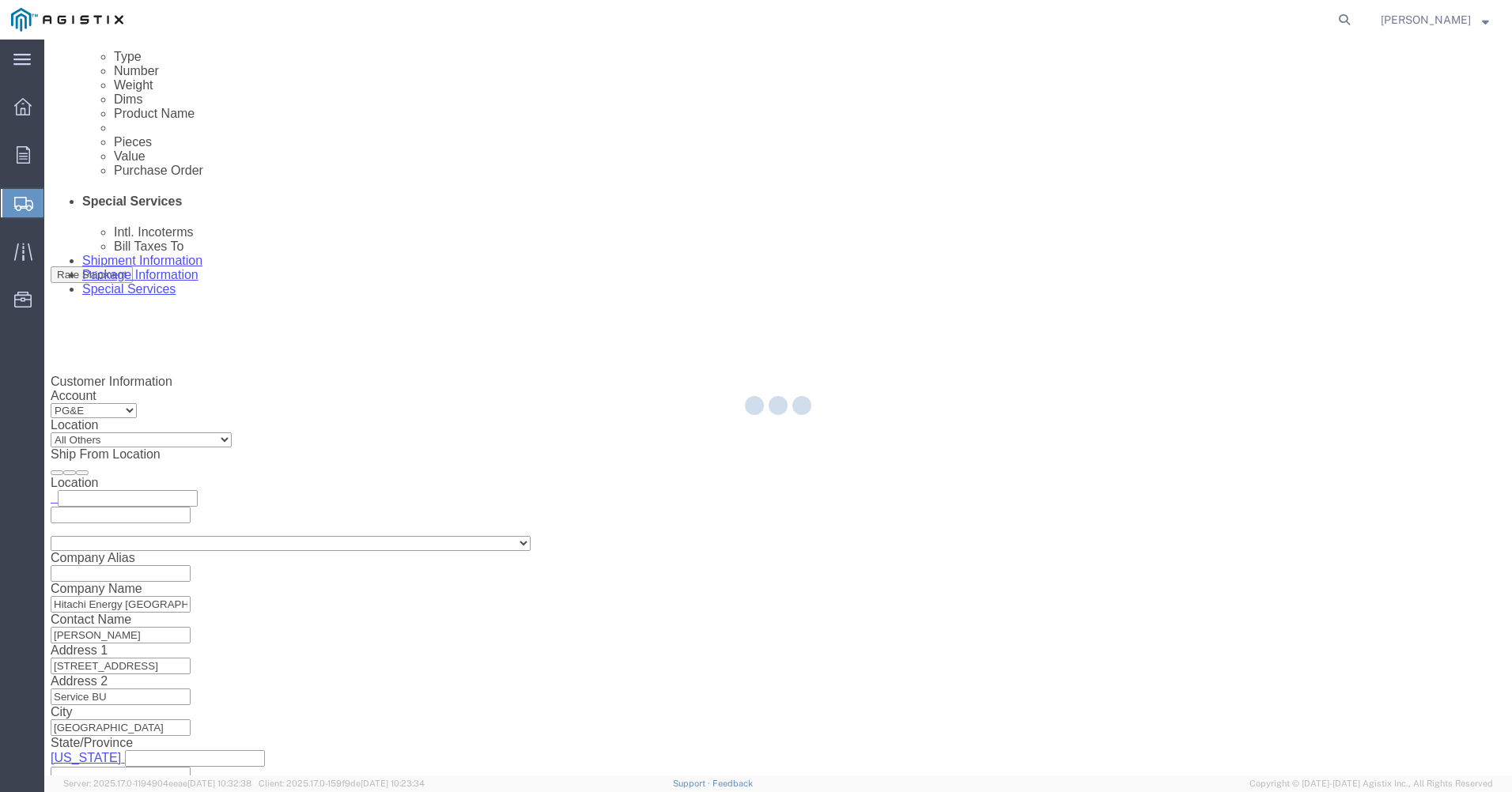
scroll to position [0, 0]
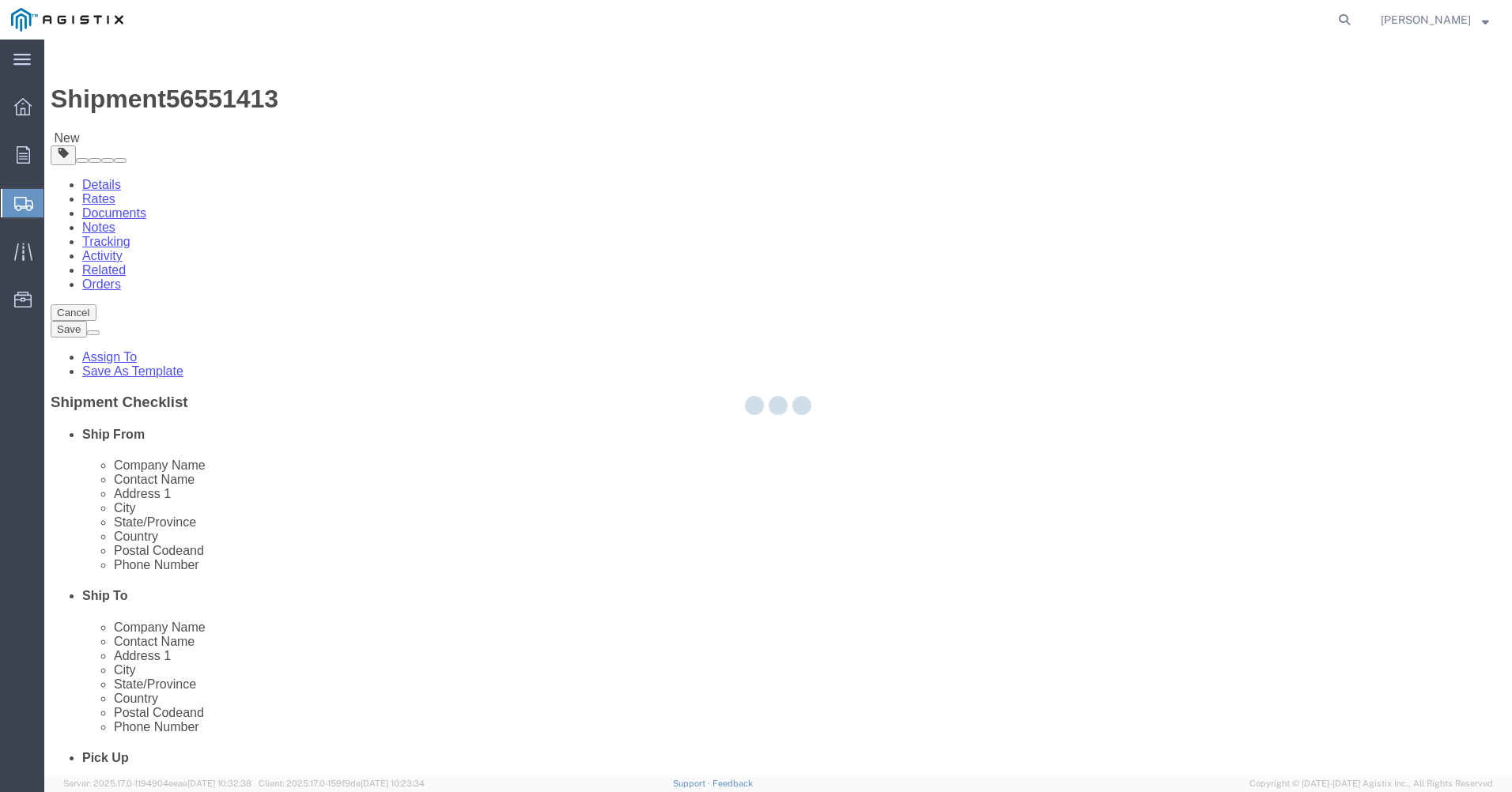
select select "CRAT"
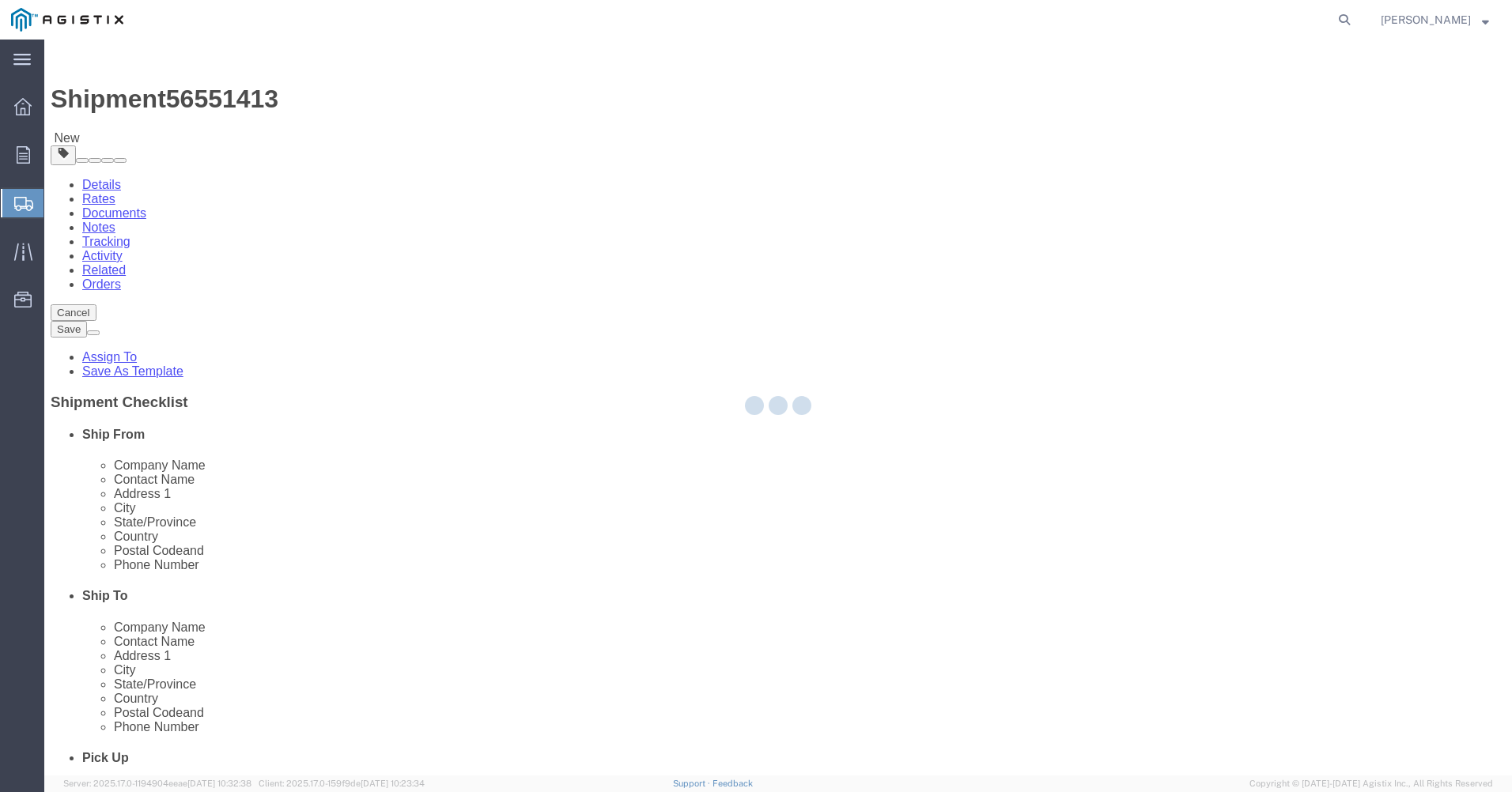
select select "CRAT"
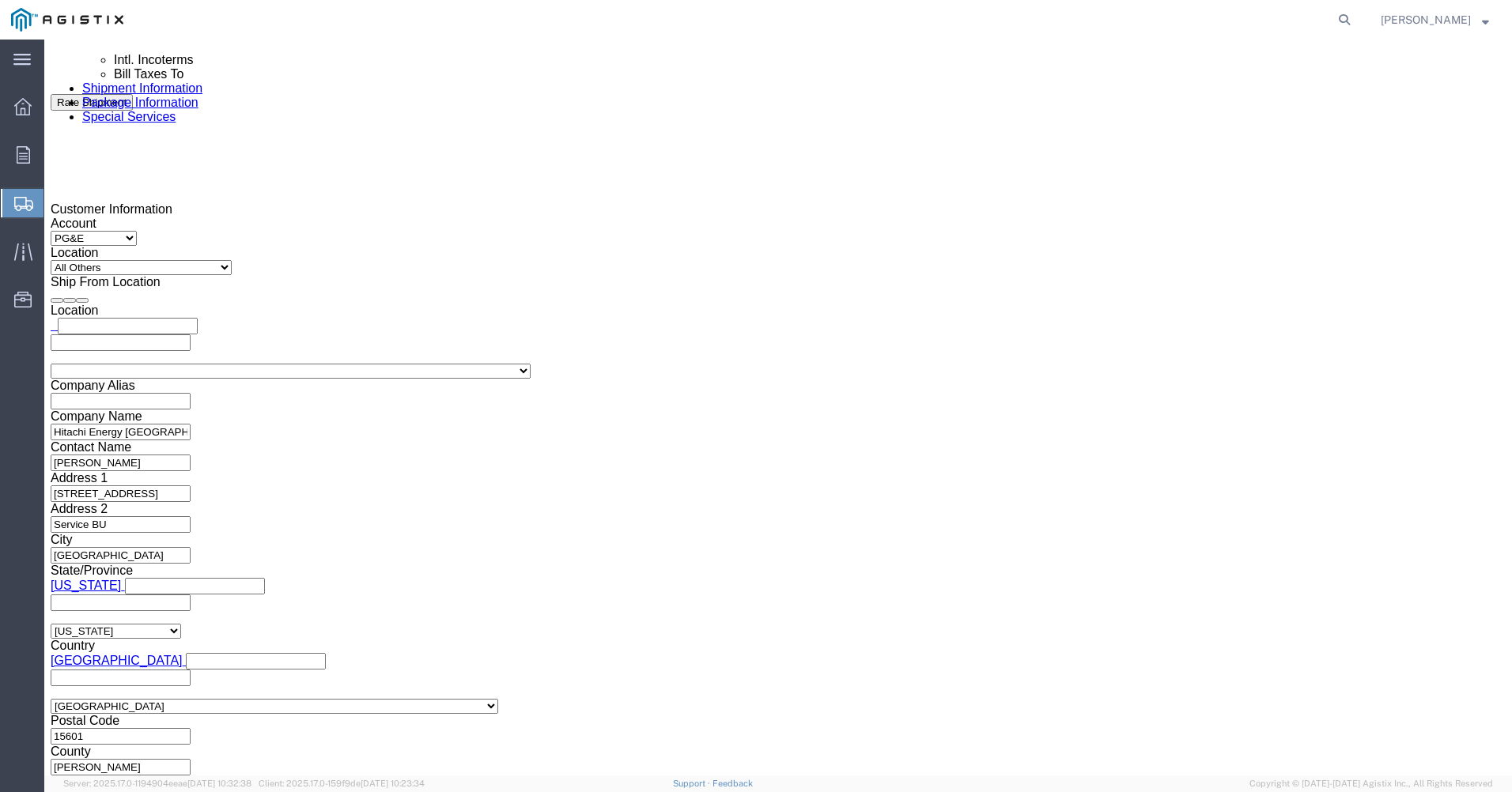
scroll to position [1016, 0]
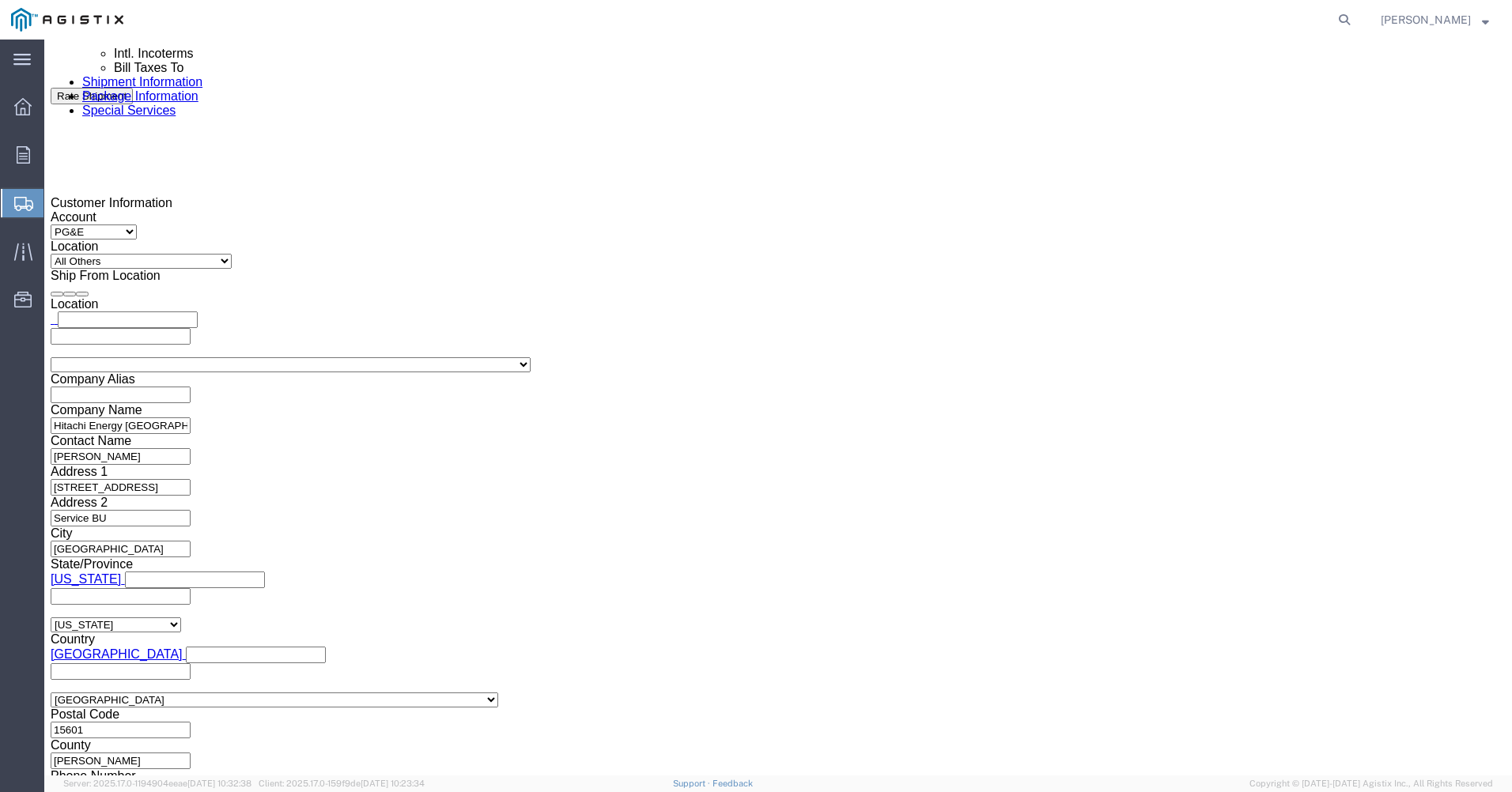
click select "Select Bulk Bundle(s) Cardboard Box(es) Carton(s) Crate(s) Drum(s) (Fiberboard)…"
select select "CRAT"
click select "Select Bulk Bundle(s) Cardboard Box(es) Carton(s) Crate(s) Drum(s) (Fiberboard)…"
click input "text"
type input "36"
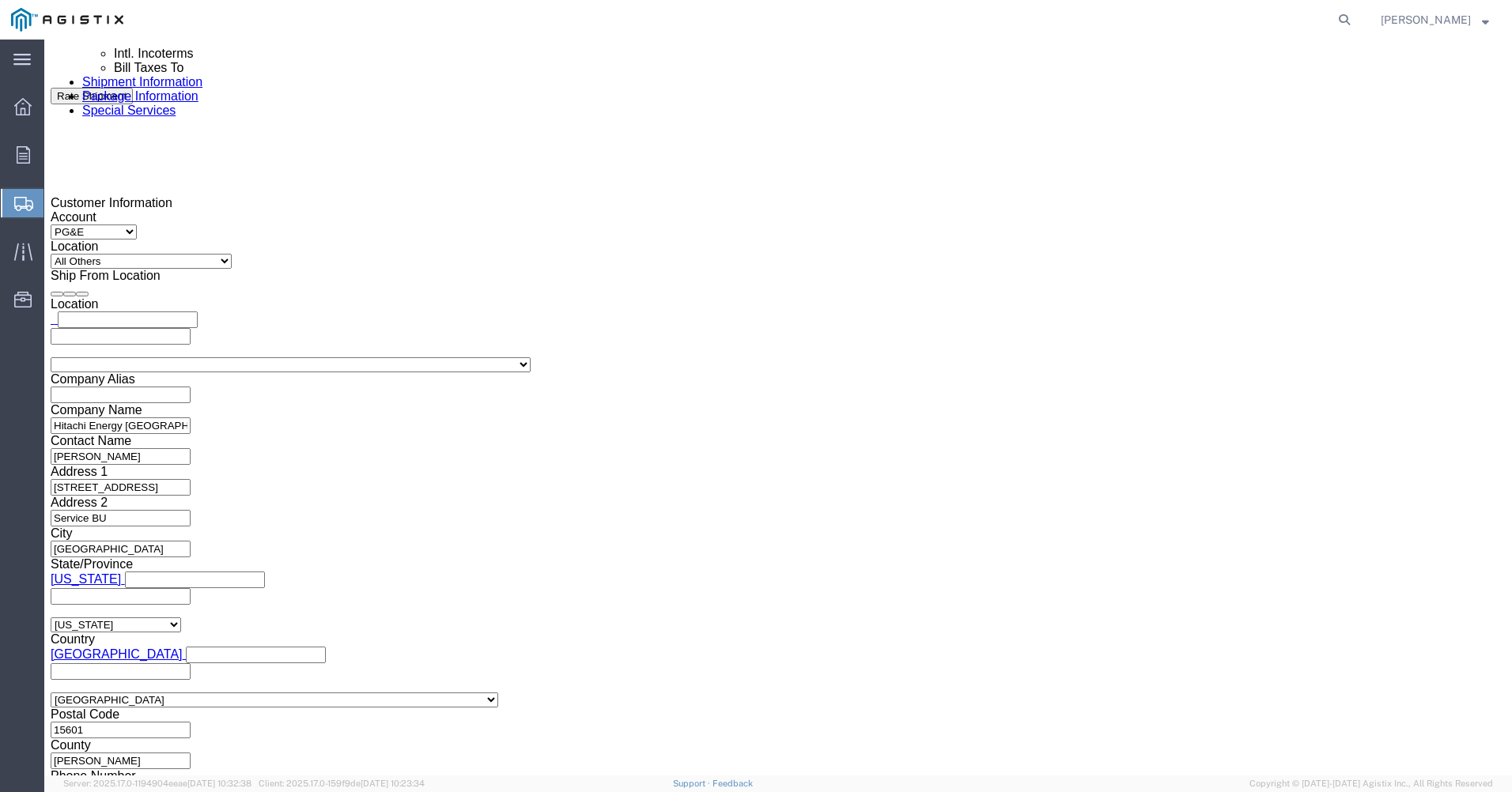
type input "36"
type input "45"
click input "0.00"
type input "125.00"
click link "Add Content"
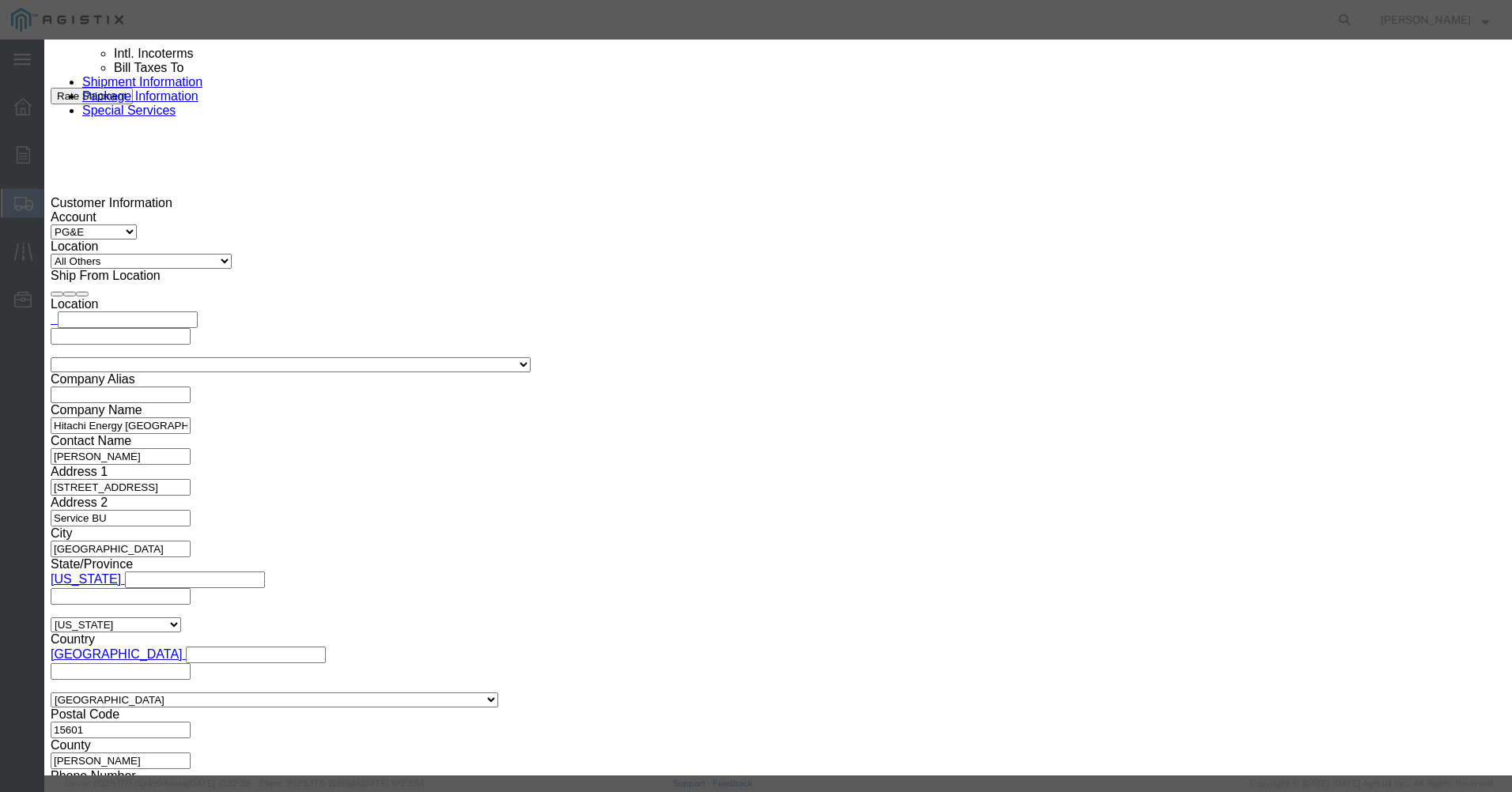
click input "text"
type input "Breaker Hardware"
click input "0"
type input "1"
click input "text"
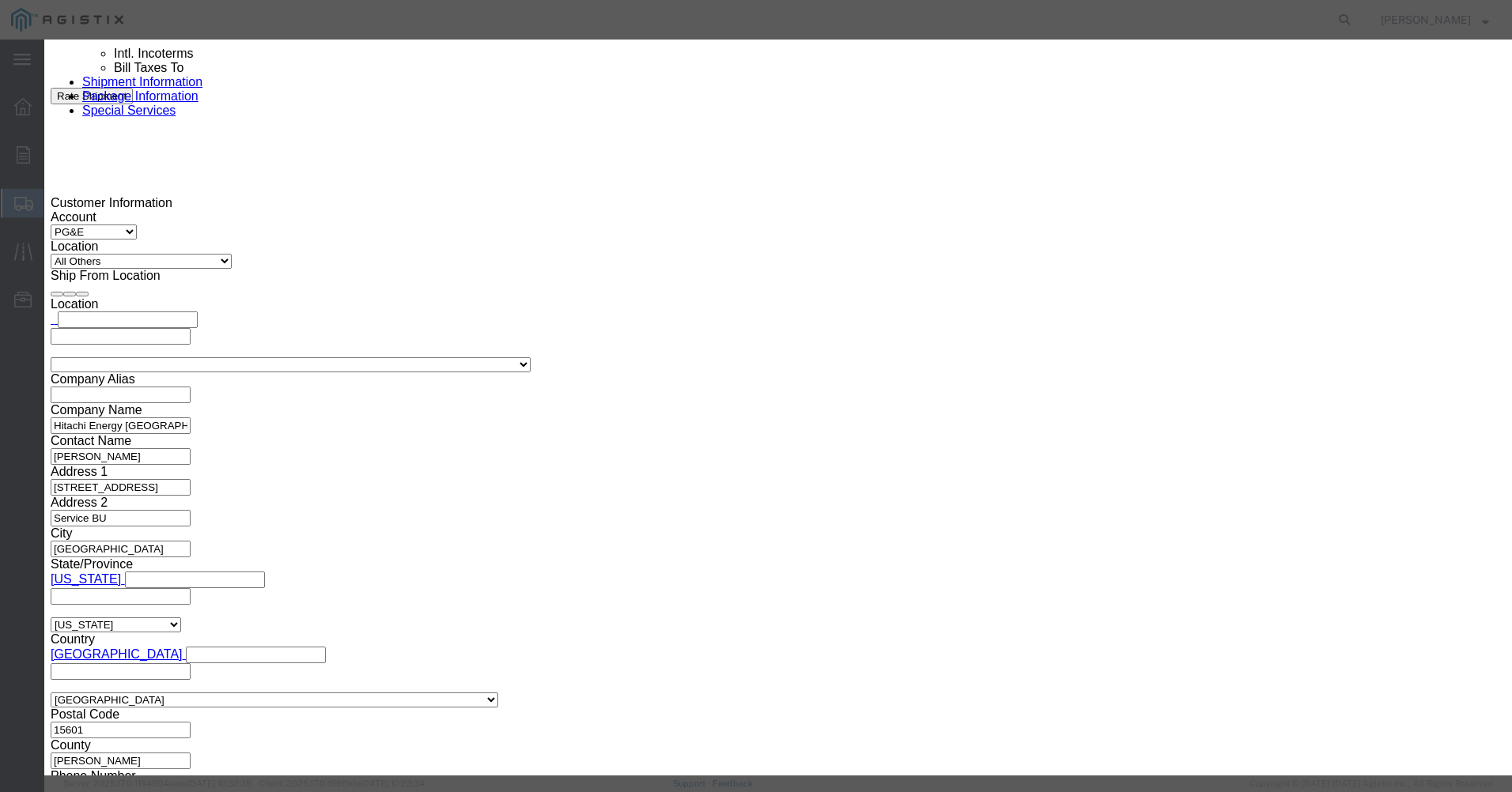
type input "10000"
click select "Select 50 55 60 65 70 85 92.5 100 125 175 250 300 400"
select select "60"
click select "Select 50 55 60 65 70 85 92.5 100 125 175 250 300 400"
click textarea
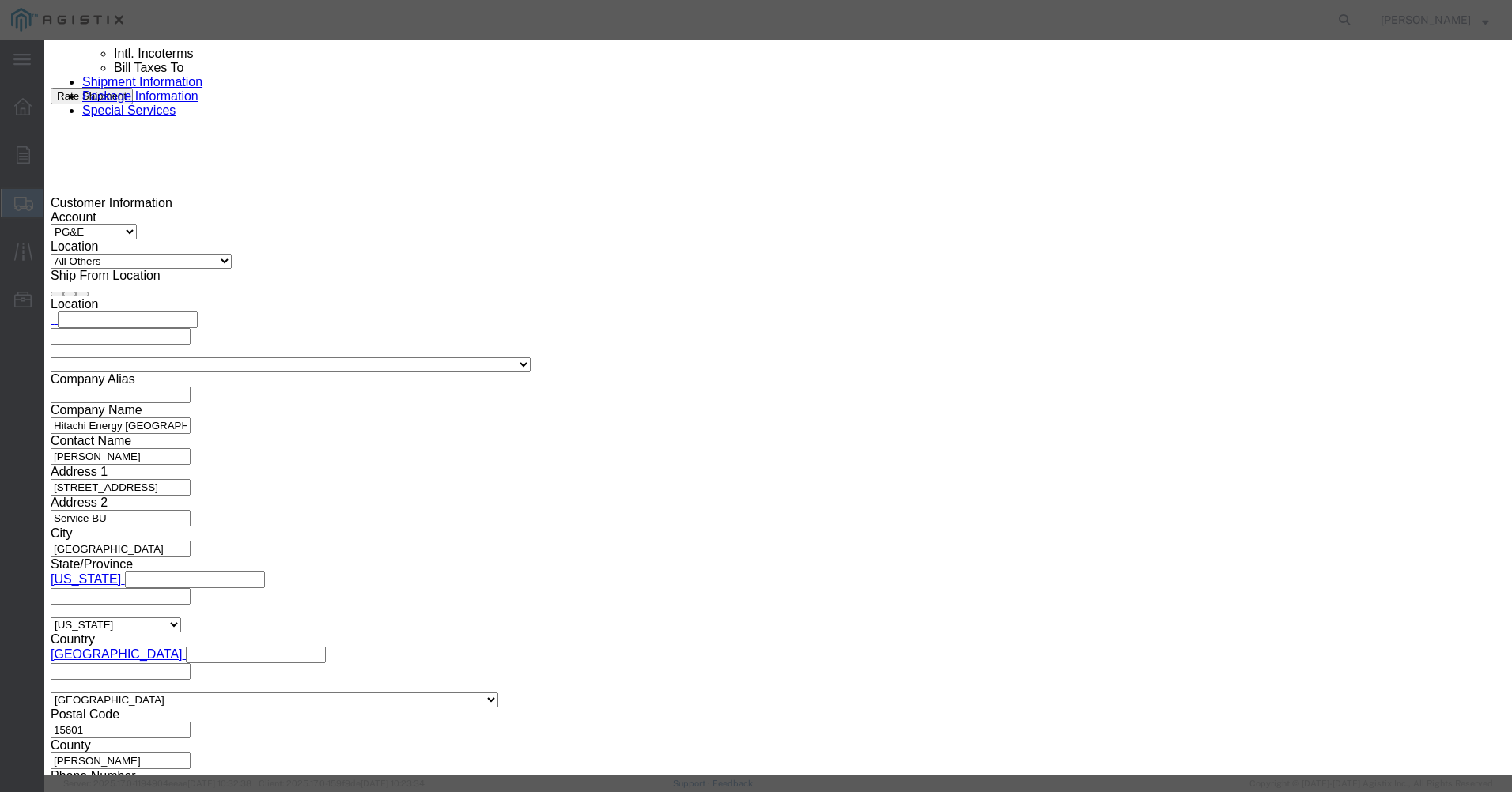
type textarea "Enclosed or Tarped"
click textarea
type textarea "Breaker Hardware"
click button "Save & Close"
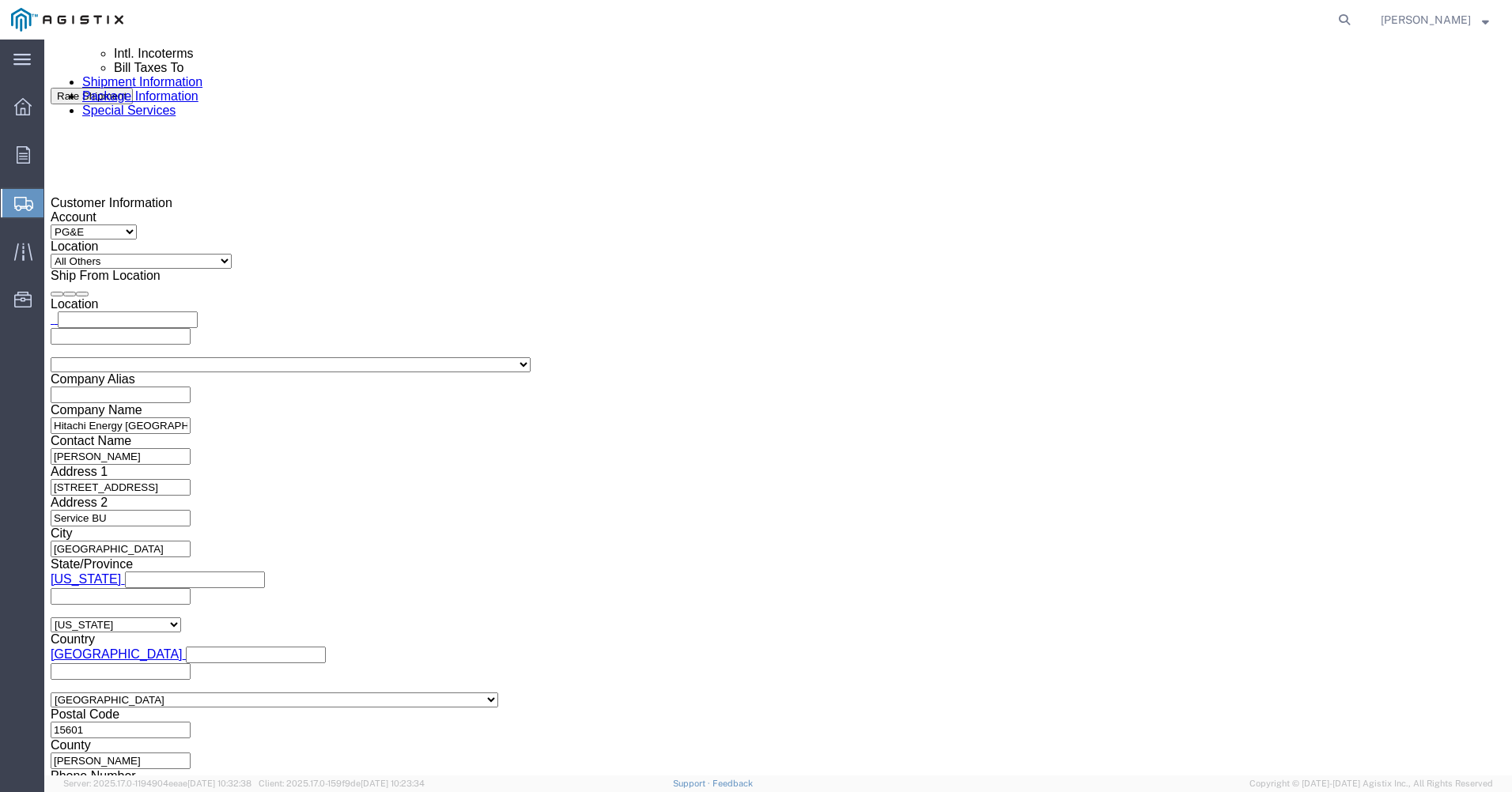
click span "button"
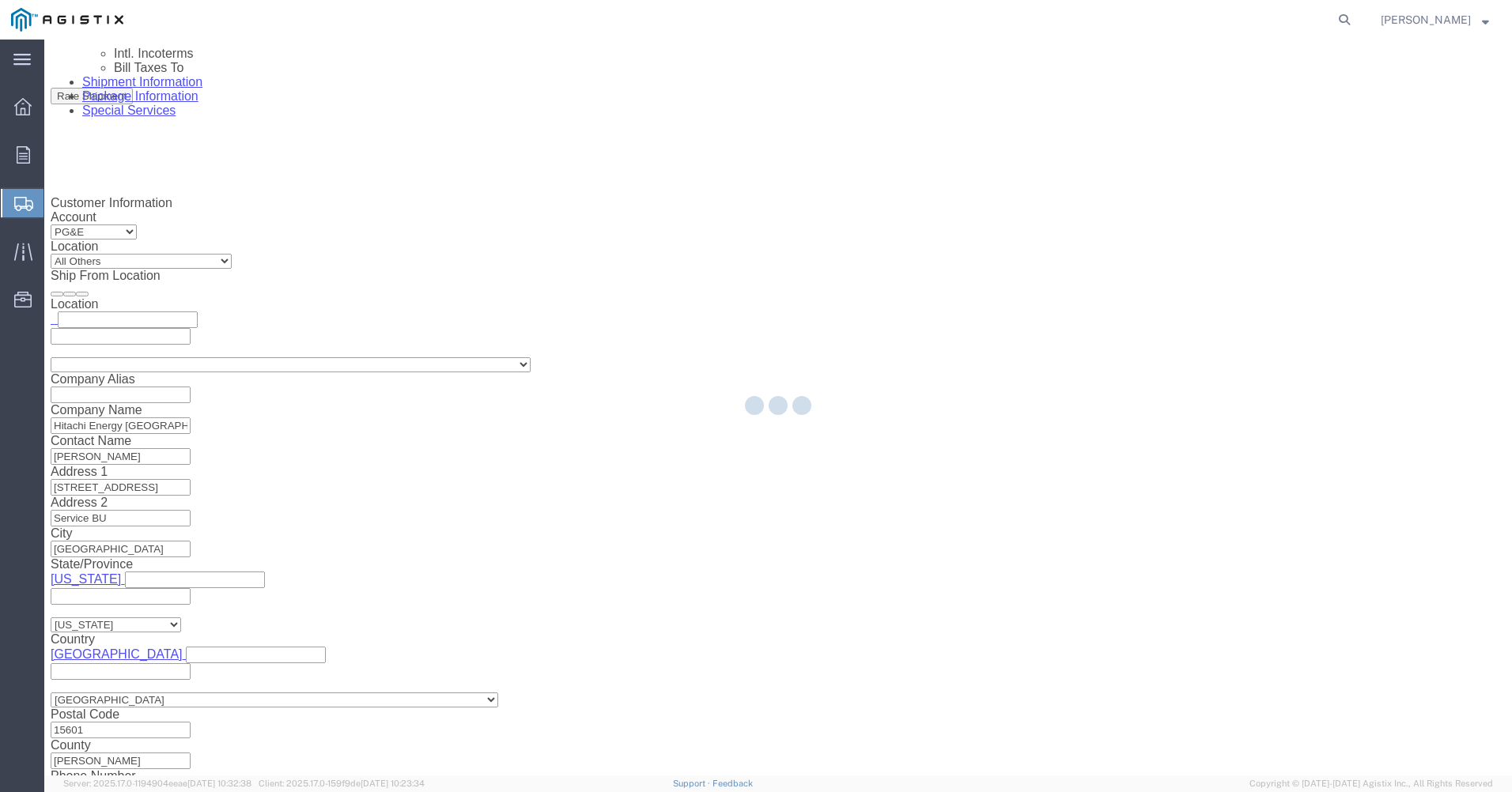
scroll to position [0, 0]
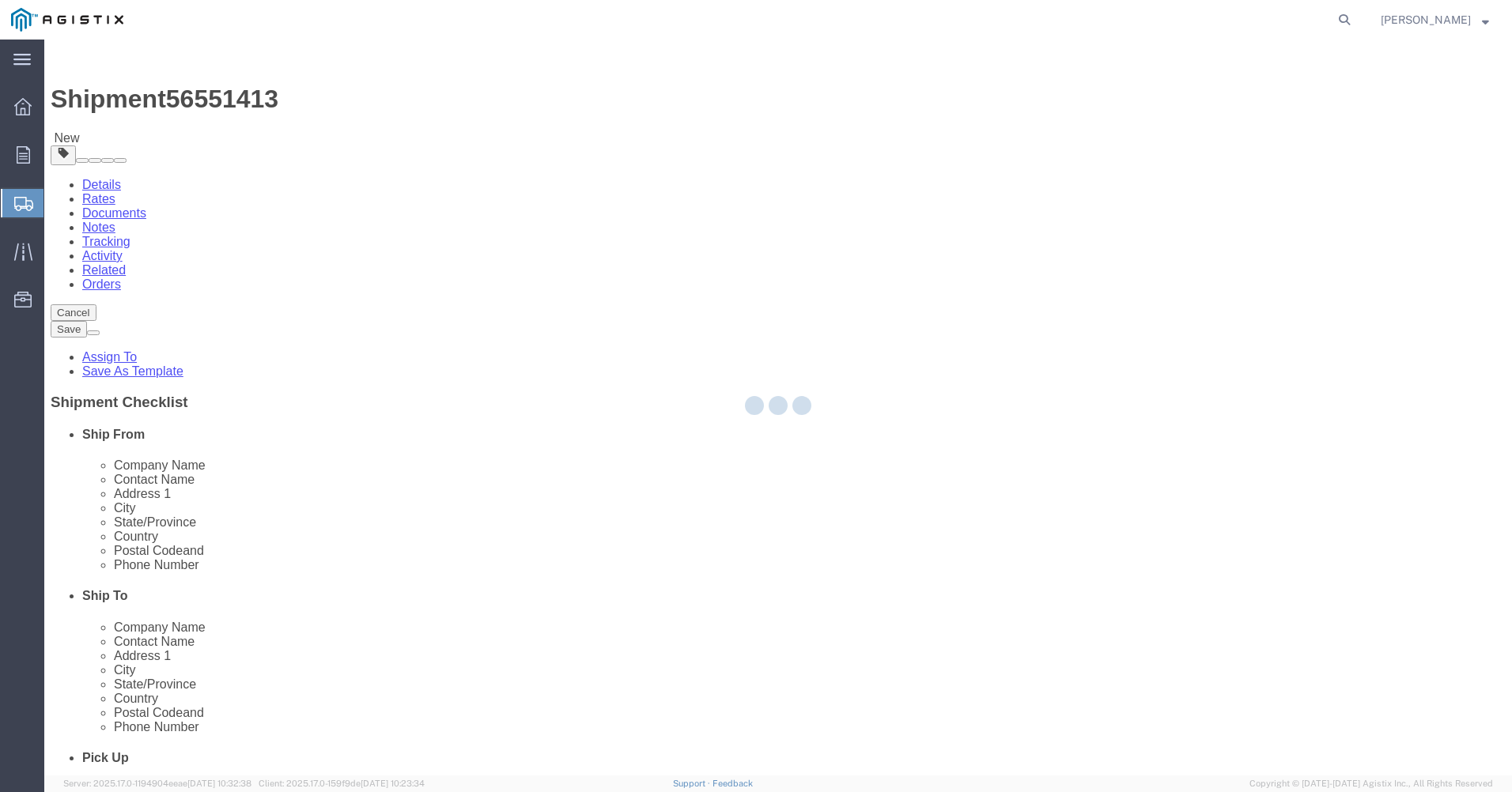
select select "CRAT"
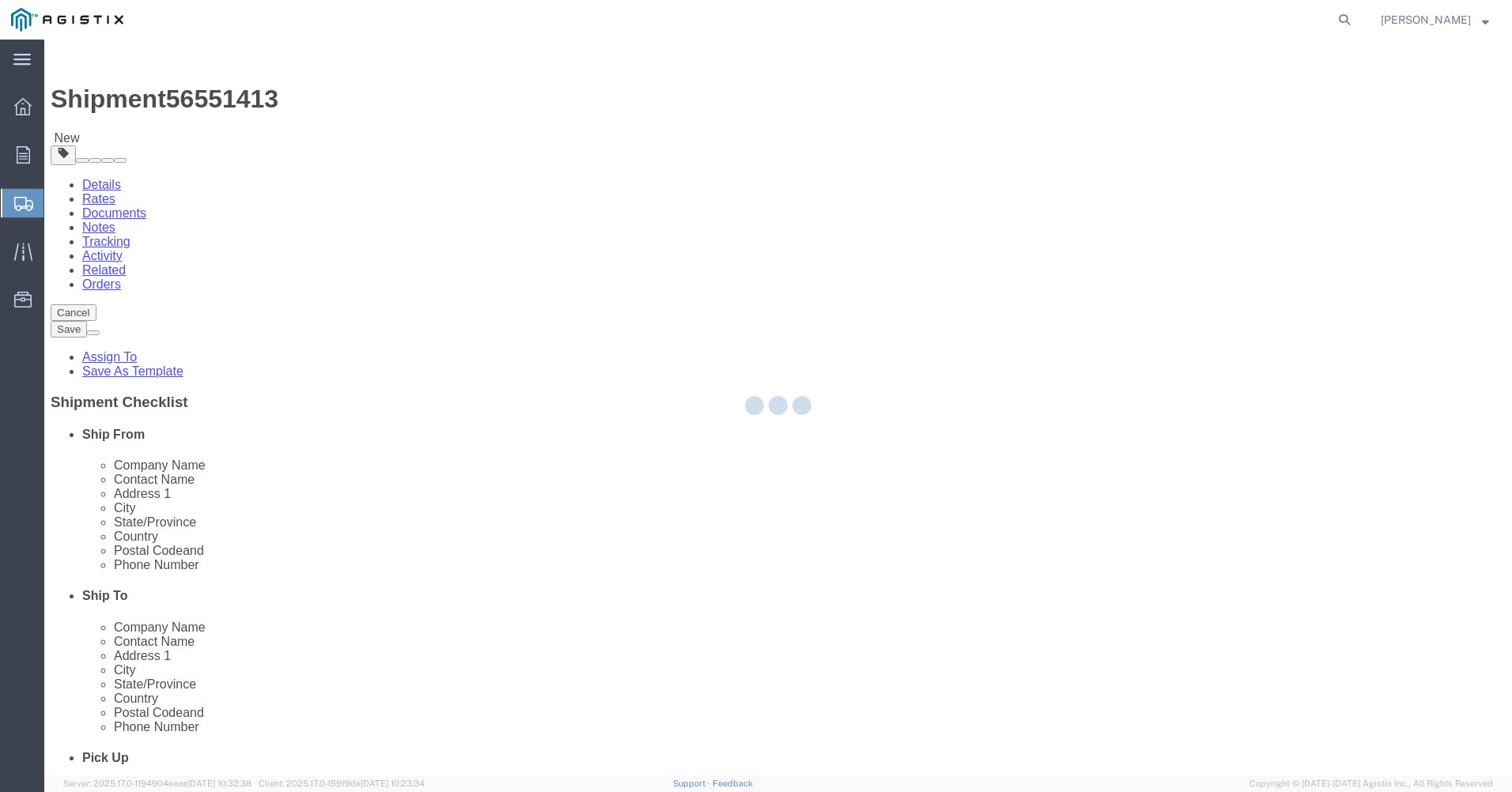
select select "CRAT"
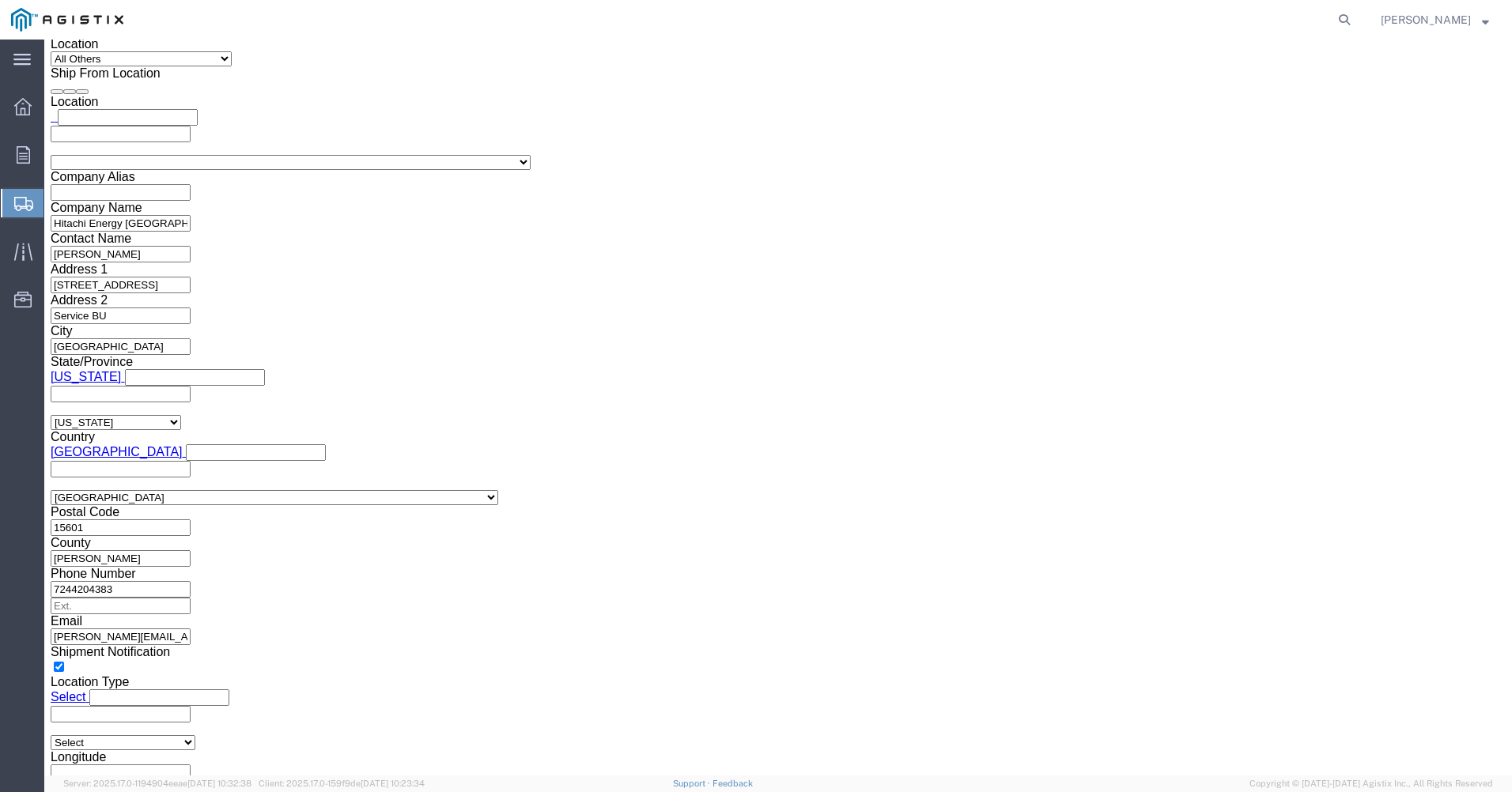
scroll to position [1223, 0]
click span "button"
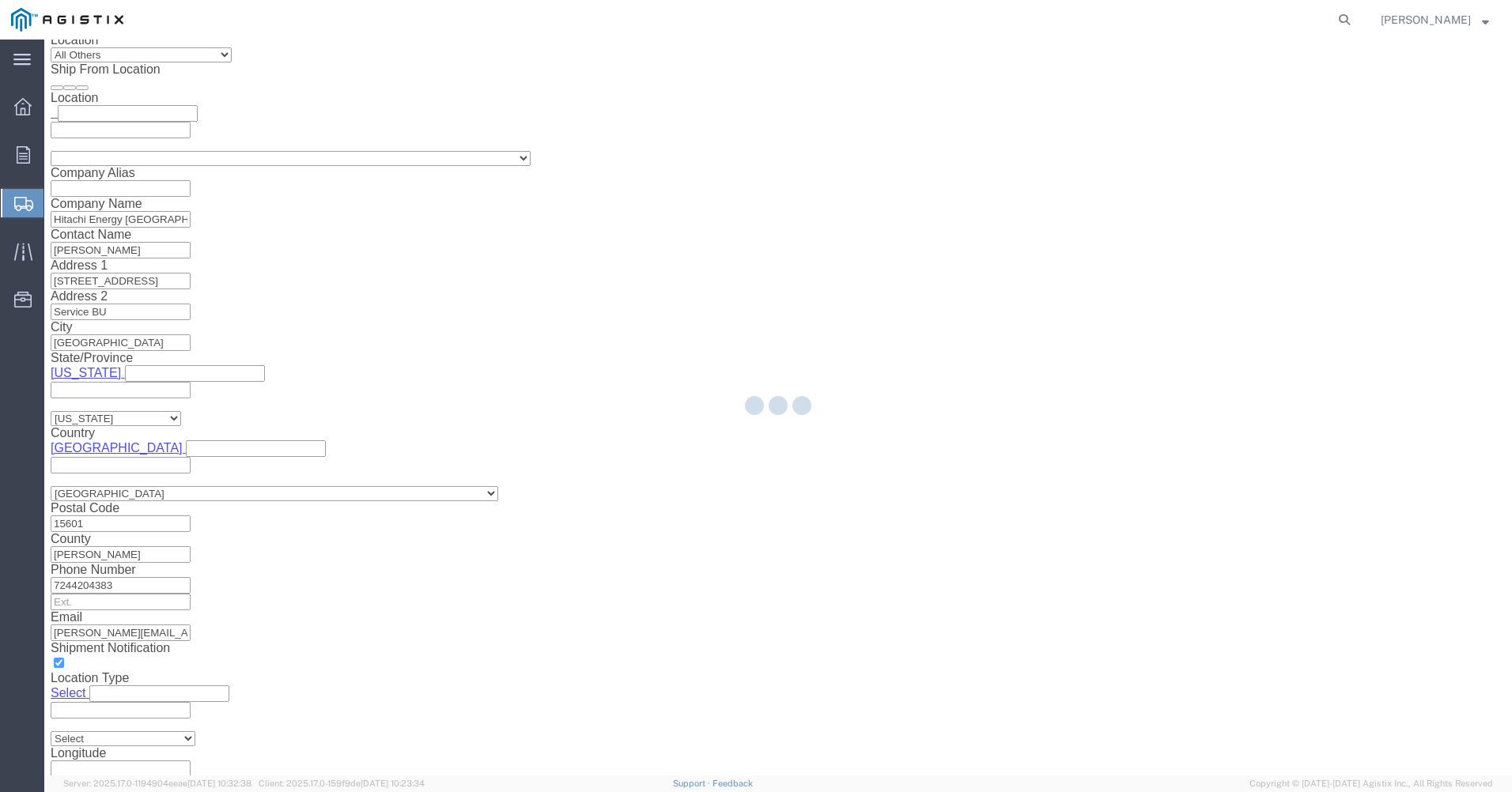
scroll to position [0, 0]
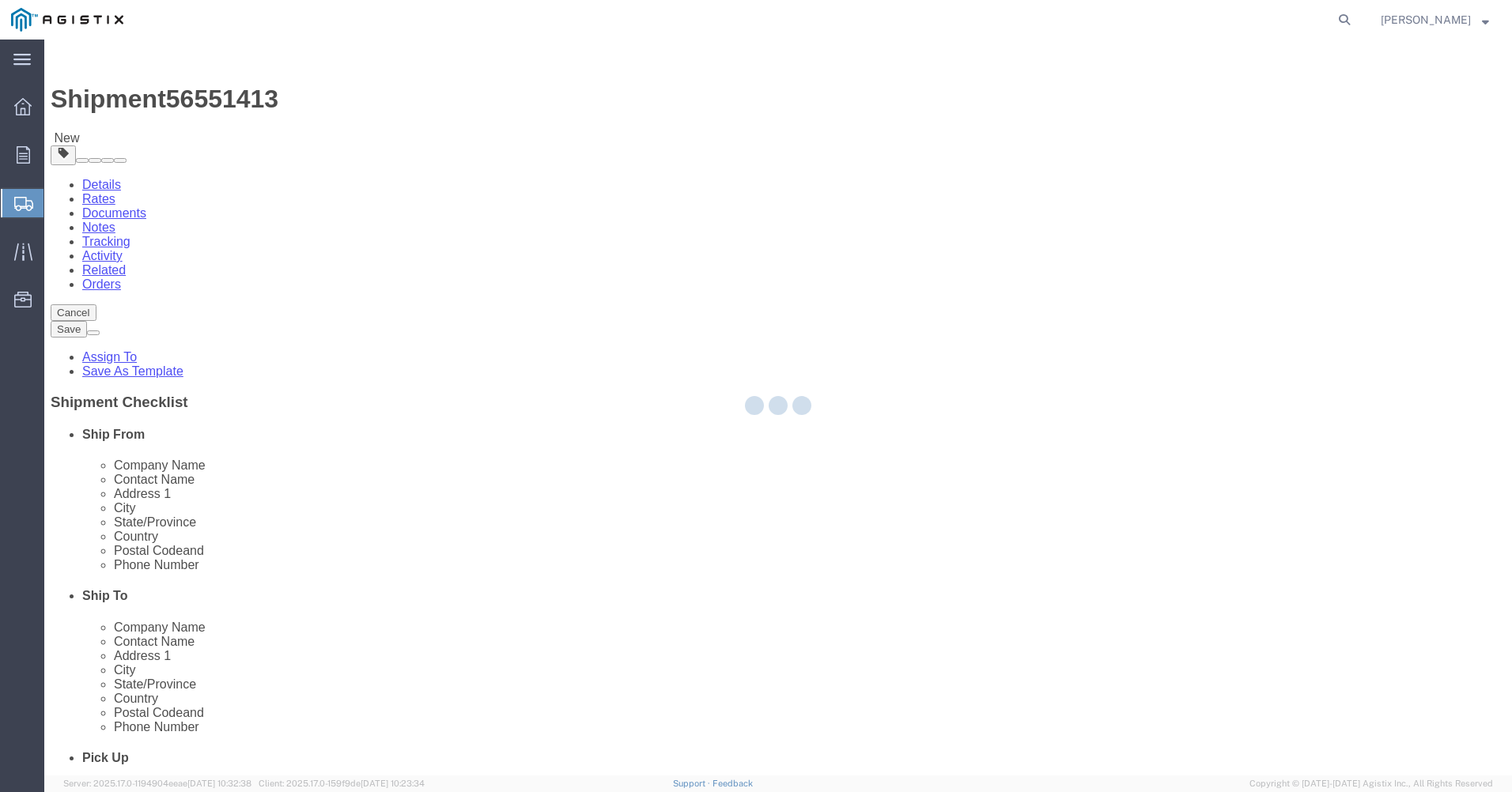
select select "CRAT"
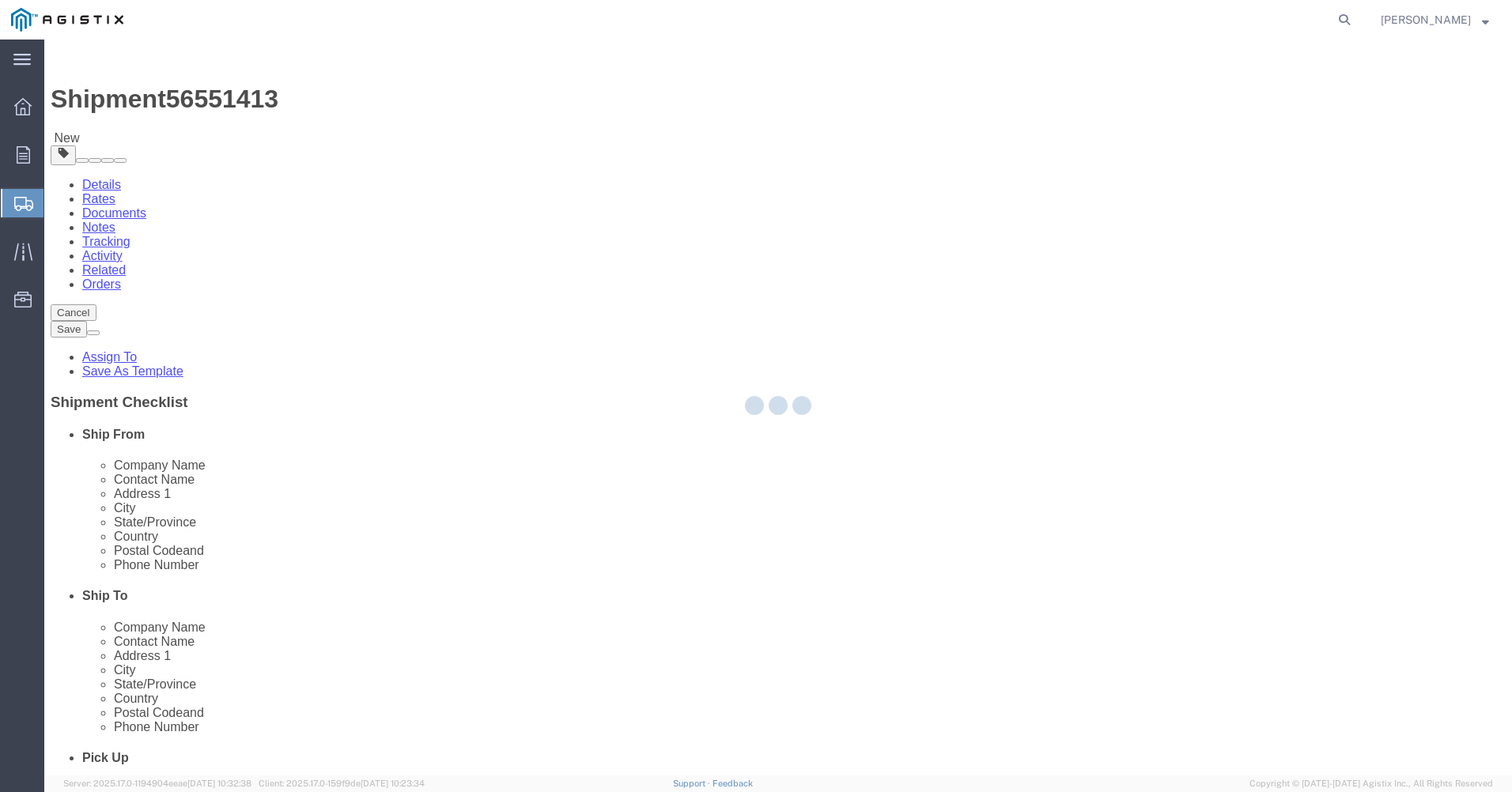
select select "CRAT"
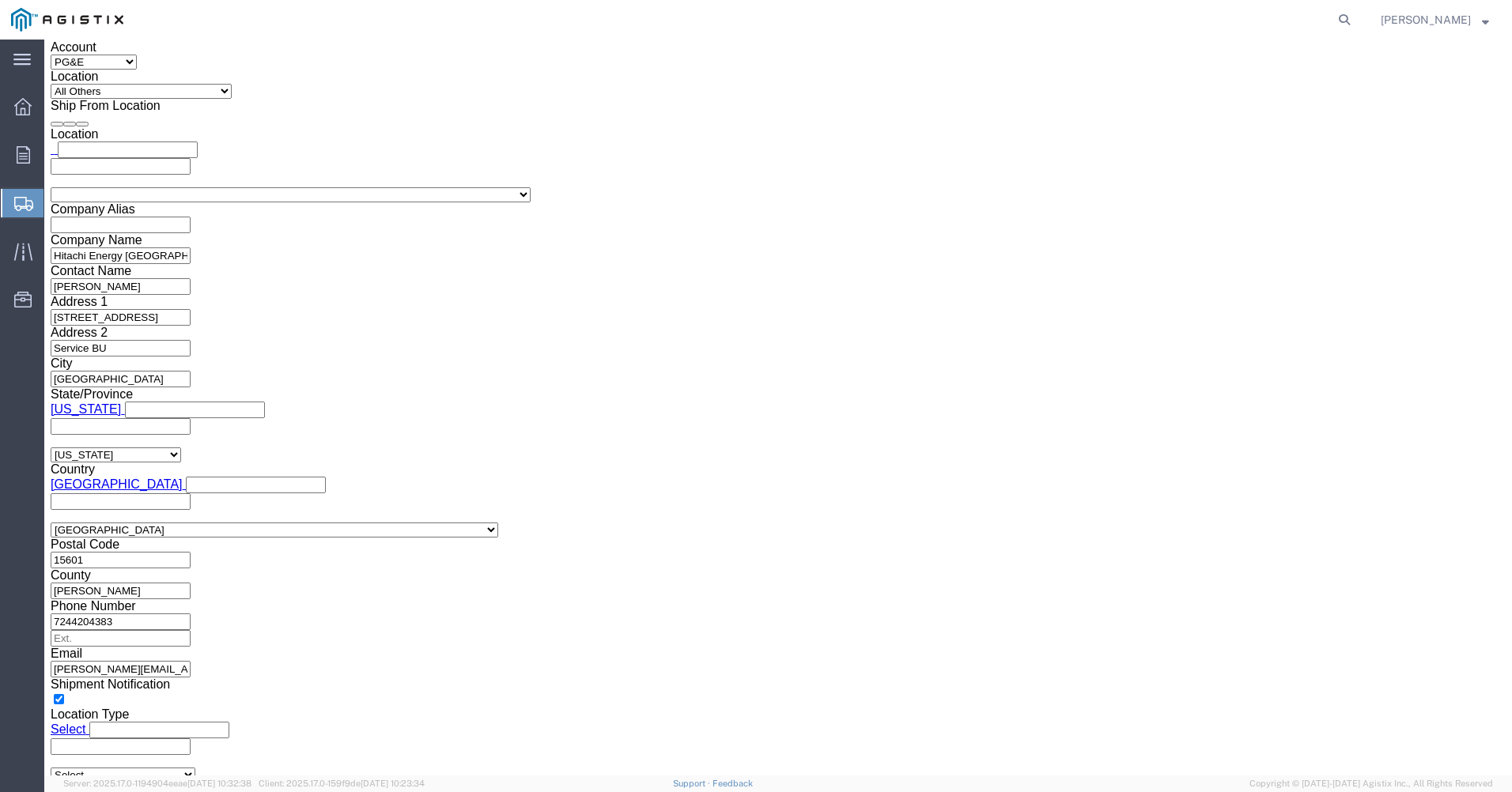
scroll to position [1484, 0]
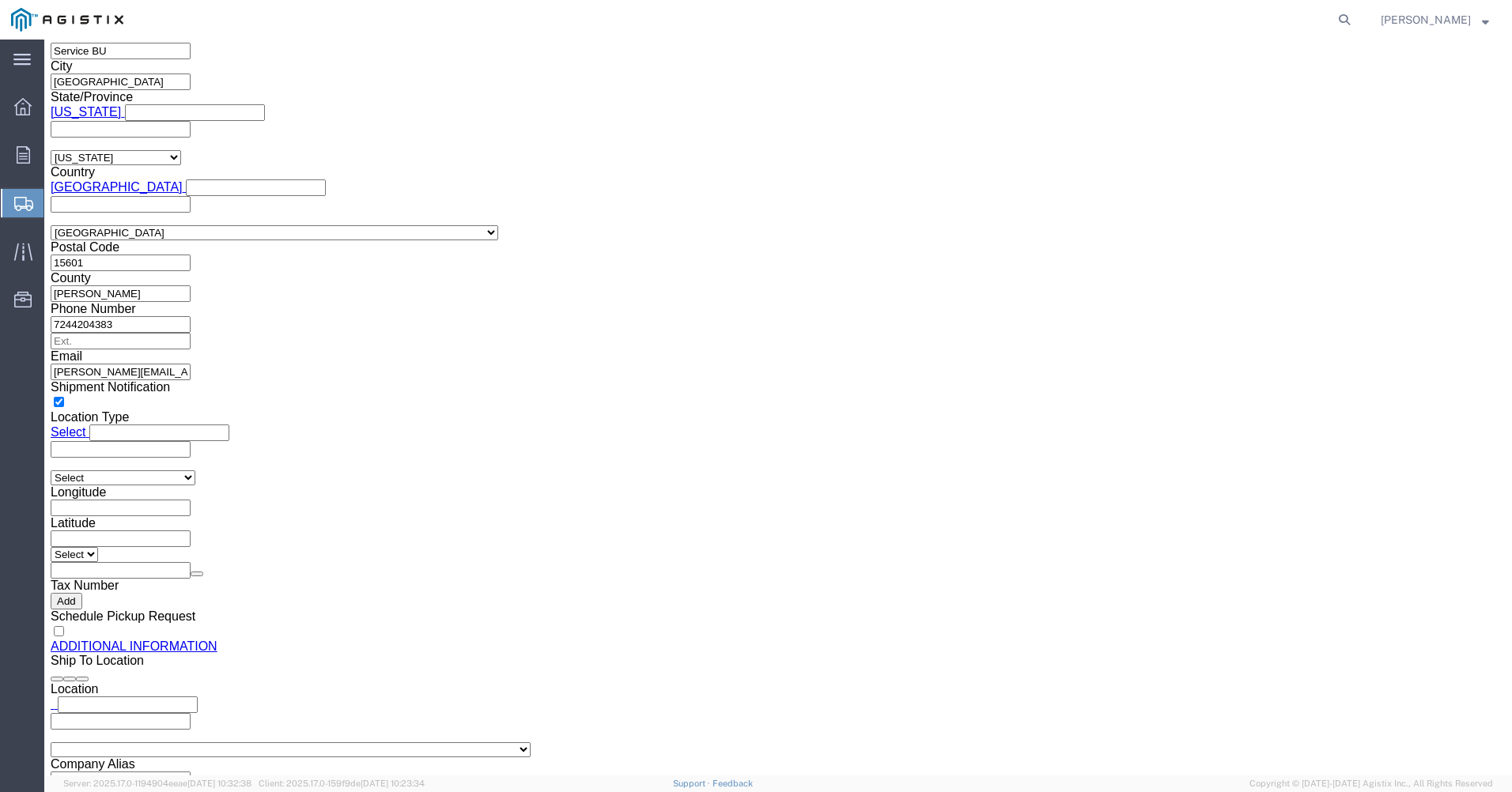
click span
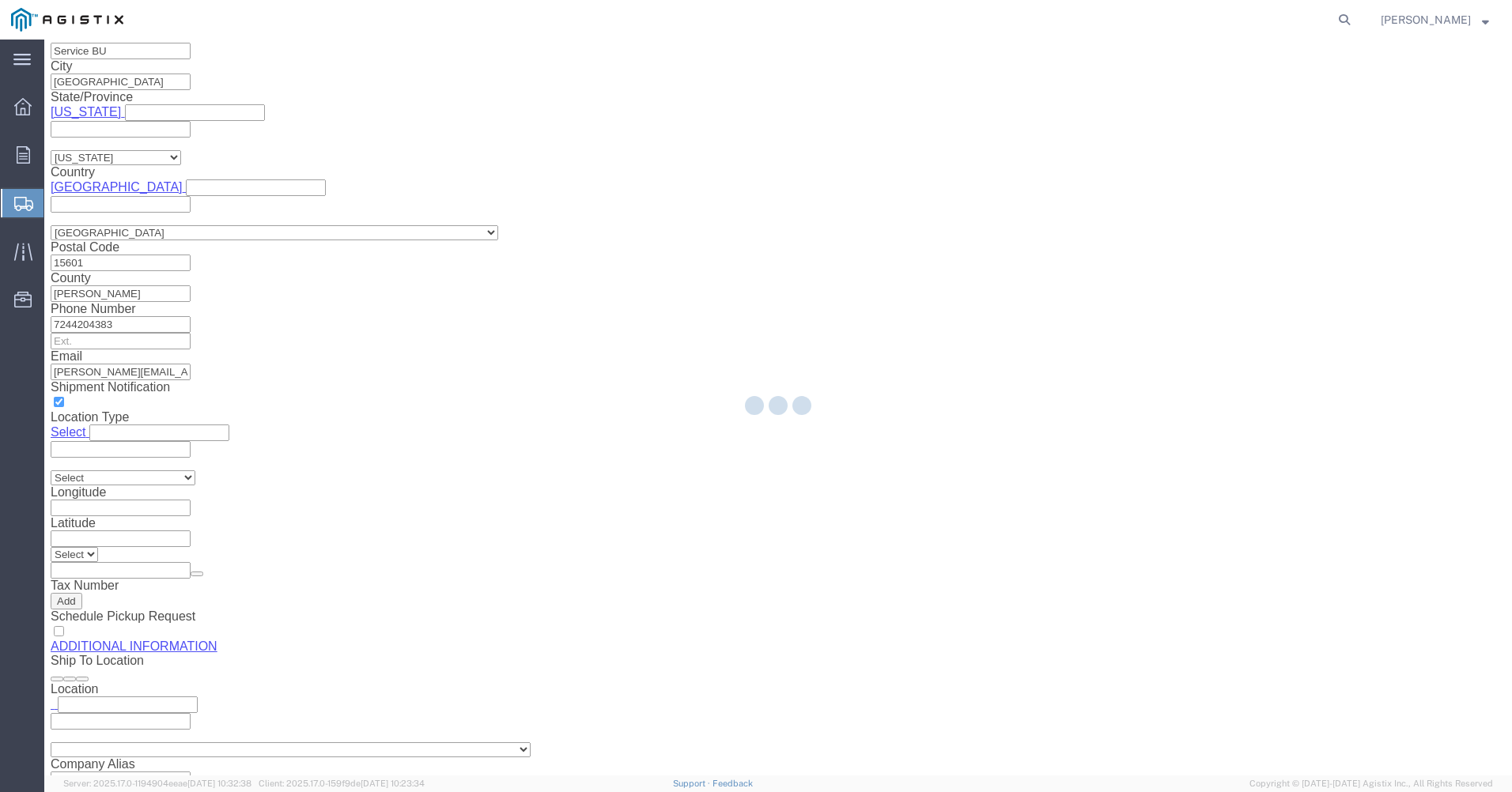
scroll to position [0, 0]
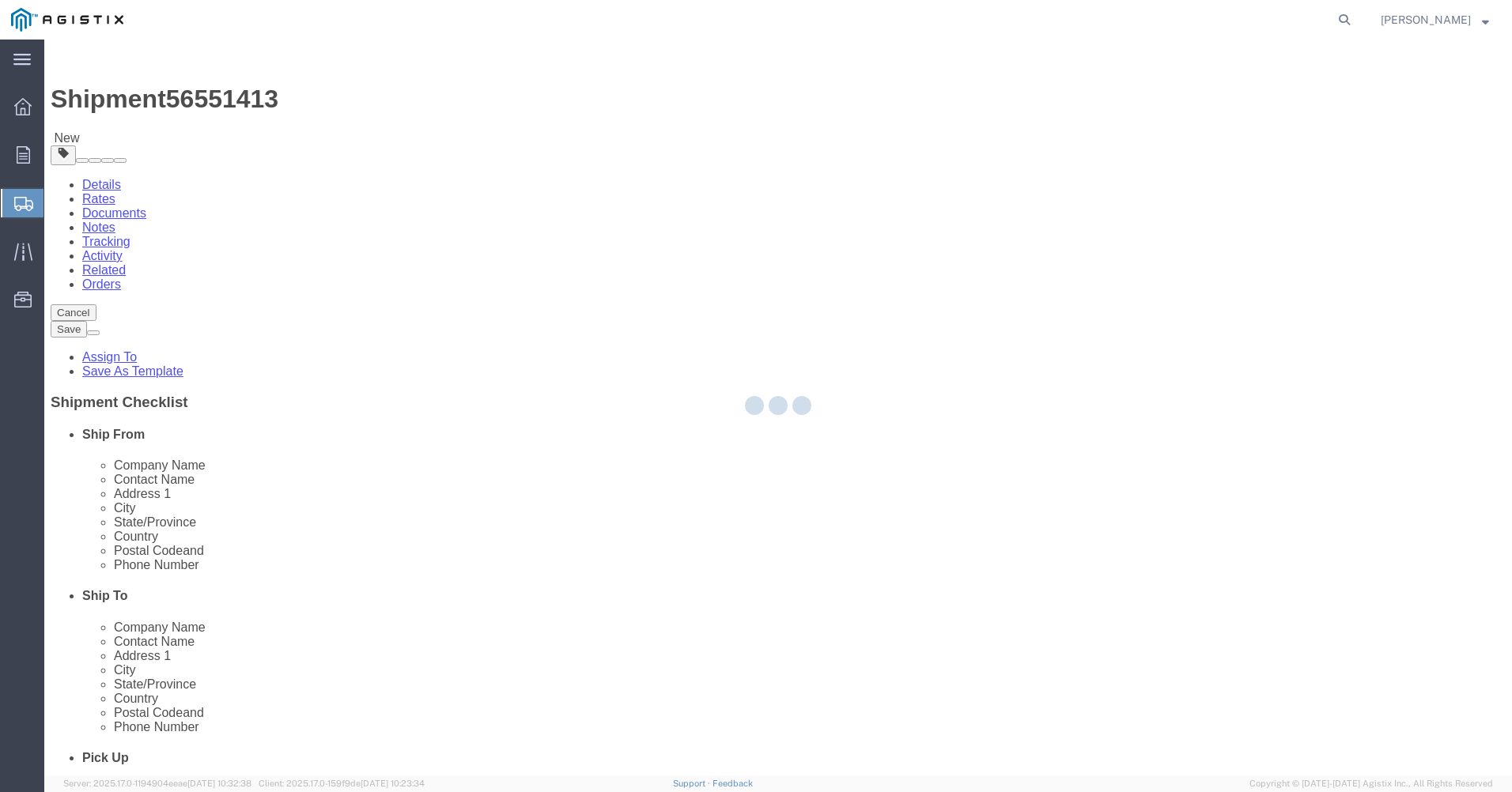
select select "CRAT"
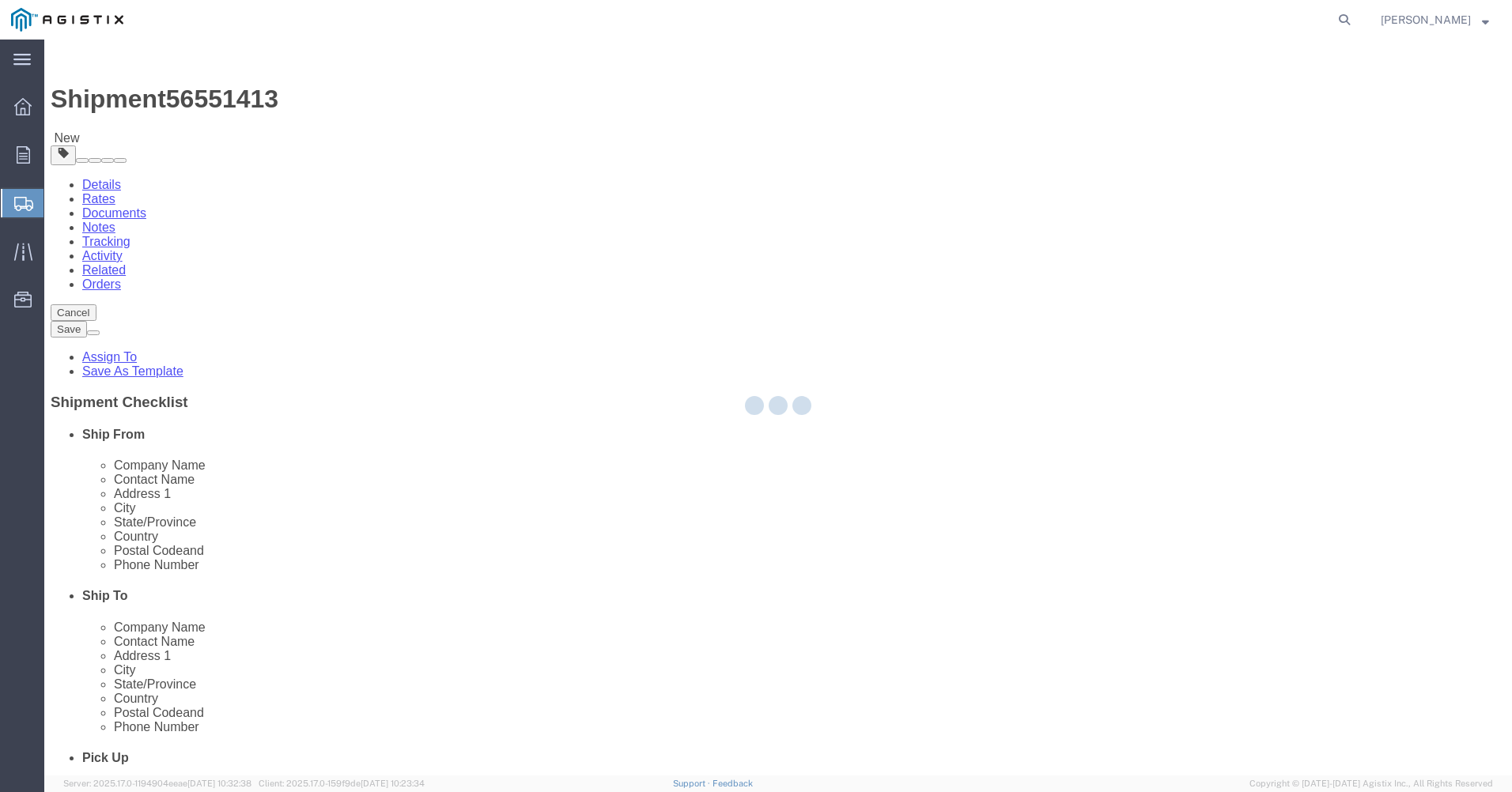
select select "CRAT"
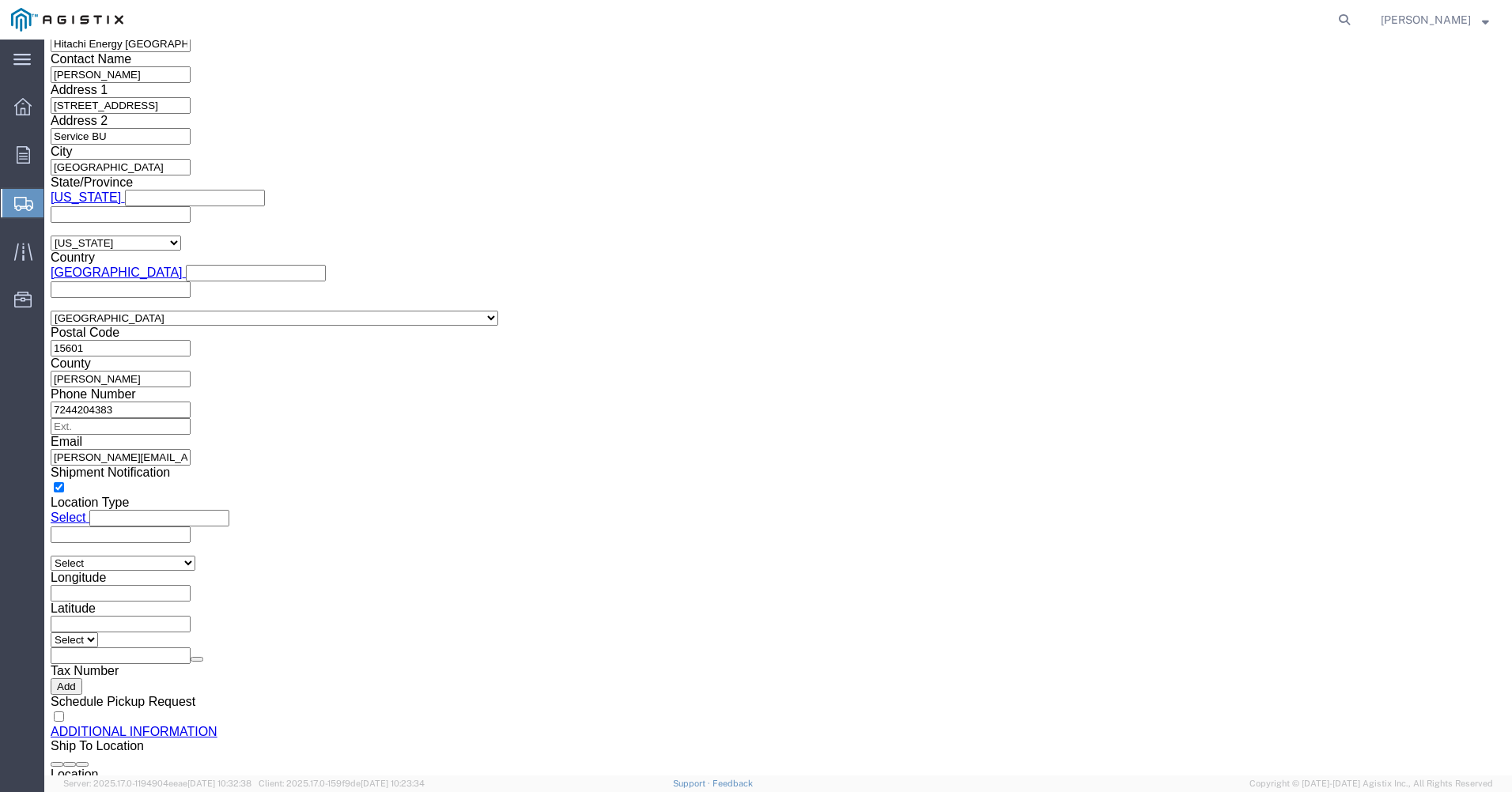
scroll to position [1423, 0]
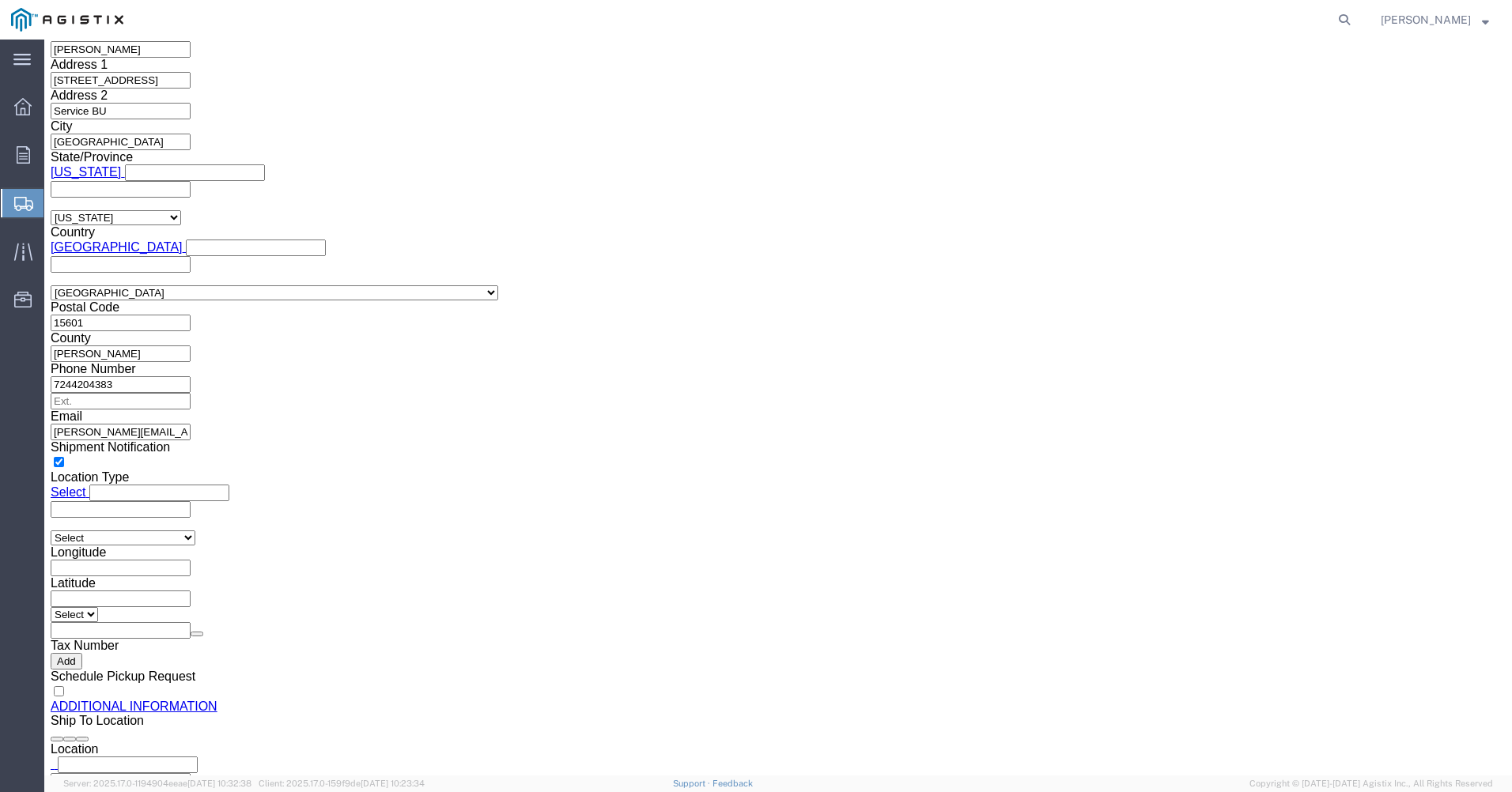
click select "Select Bulk Bundle(s) Cardboard Box(es) Carton(s) Crate(s) Drum(s) (Fiberboard)…"
select select "CRAT"
click select "Select Bulk Bundle(s) Cardboard Box(es) Carton(s) Crate(s) Drum(s) (Fiberboard)…"
click input "text"
type input "58"
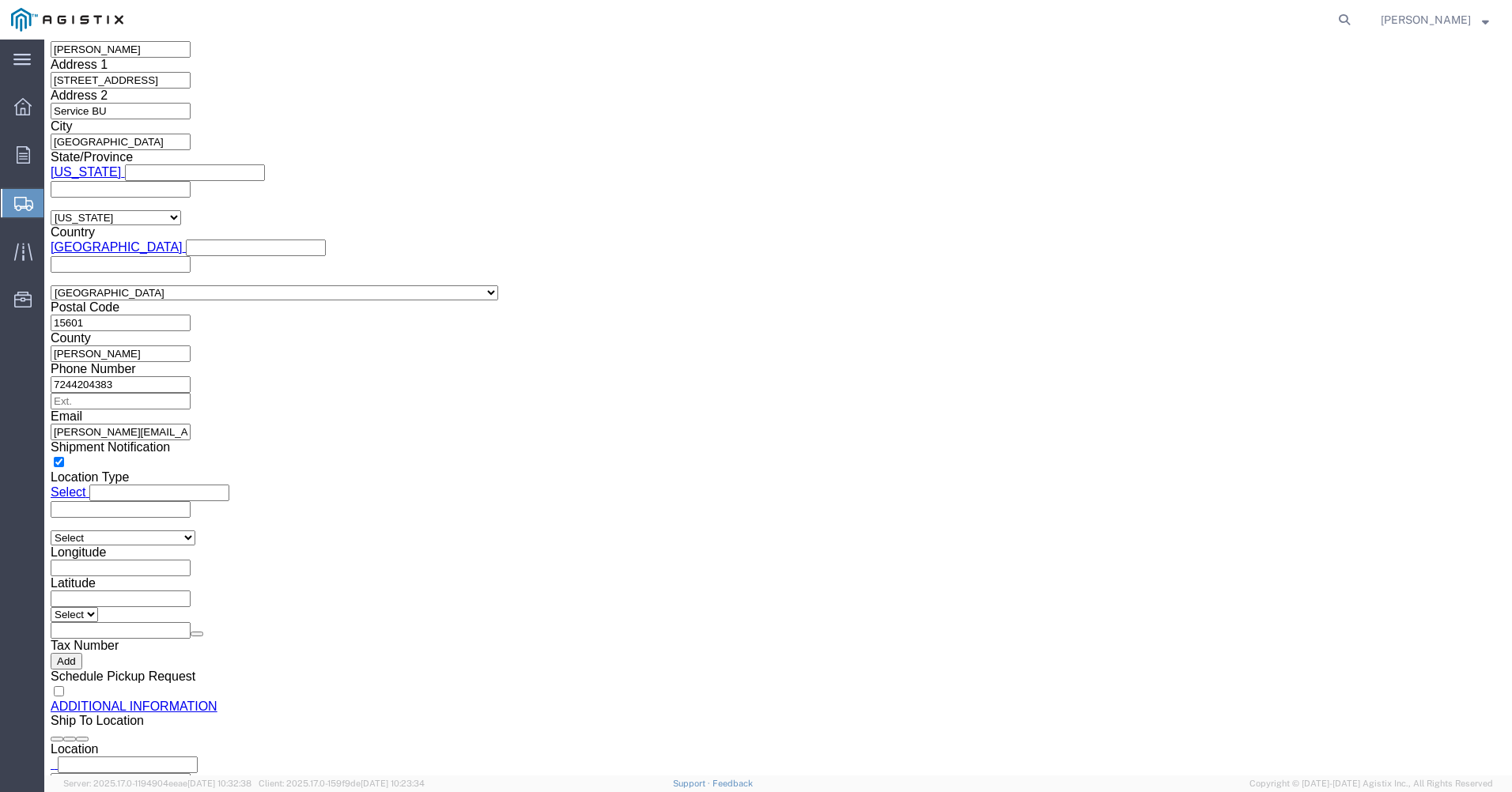
type input "20"
type input "23"
click input "0.00"
type input "450.00"
click link "Add Content"
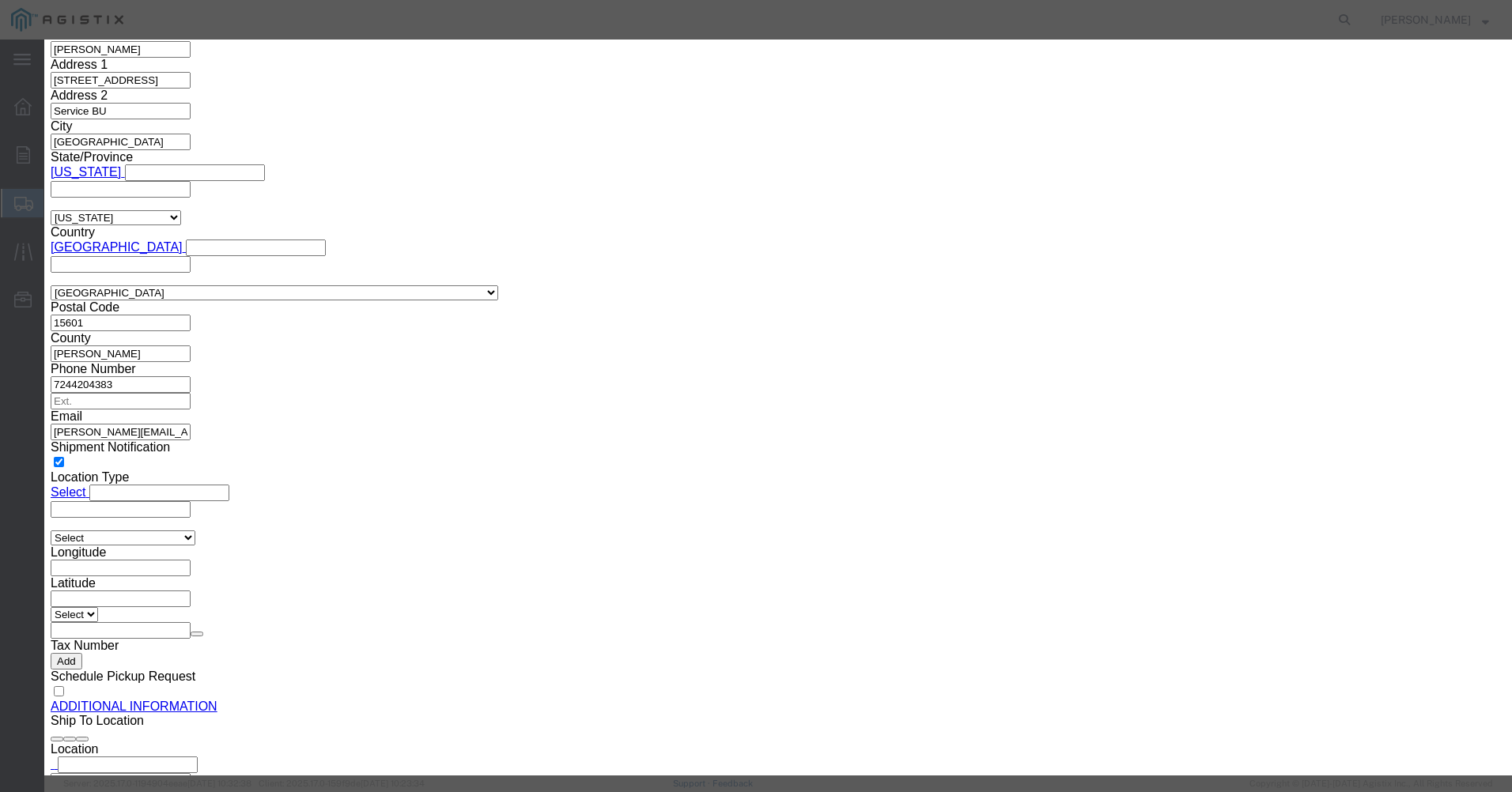
click input "text"
type input "HV Hardware"
click textarea
type textarea "HV Hardware"
click input "0"
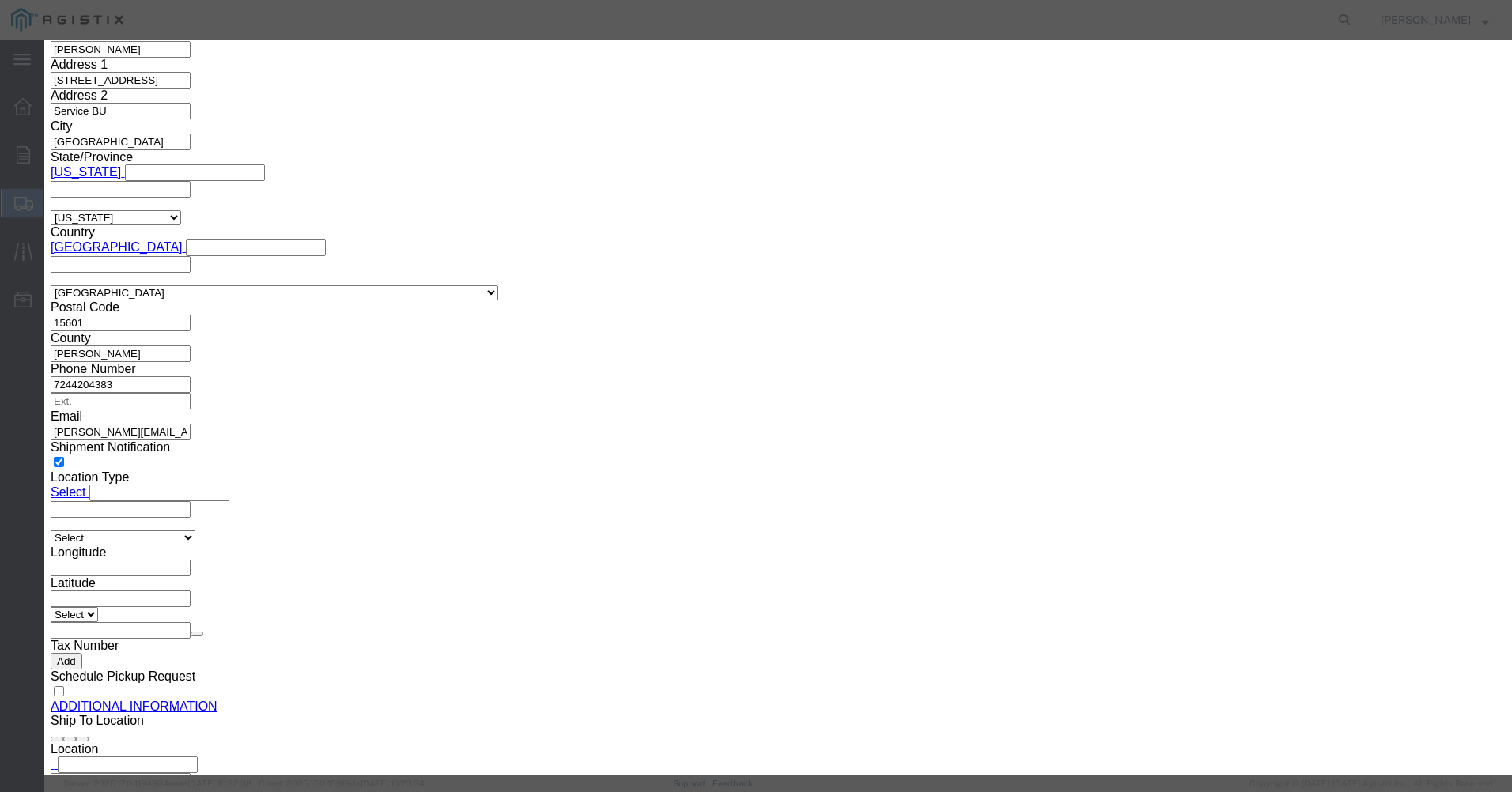
type input "1"
type input "10000"
type input "1"
click textarea
type textarea "Enclosed or Tarped"
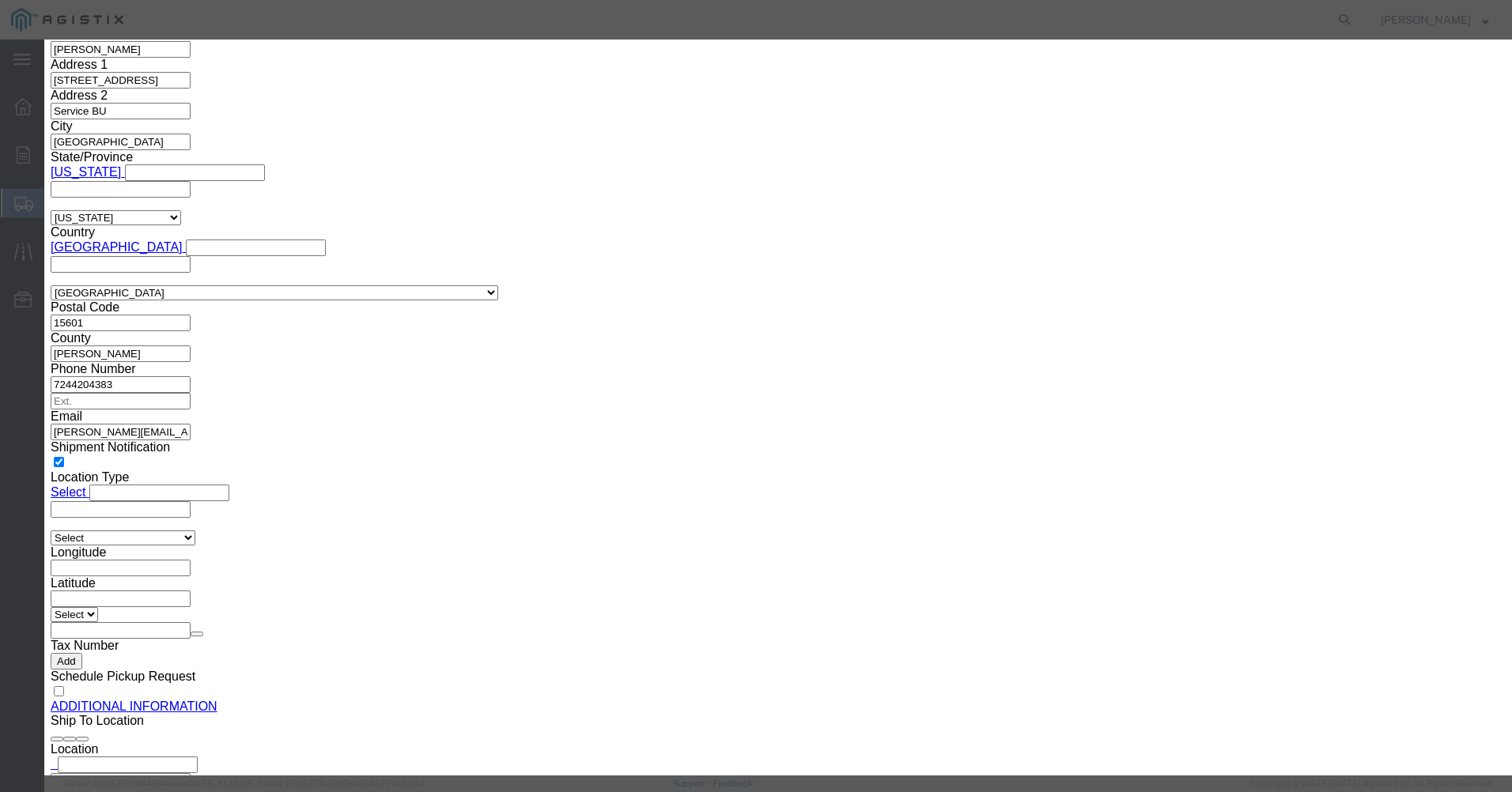
click button "Save & Close"
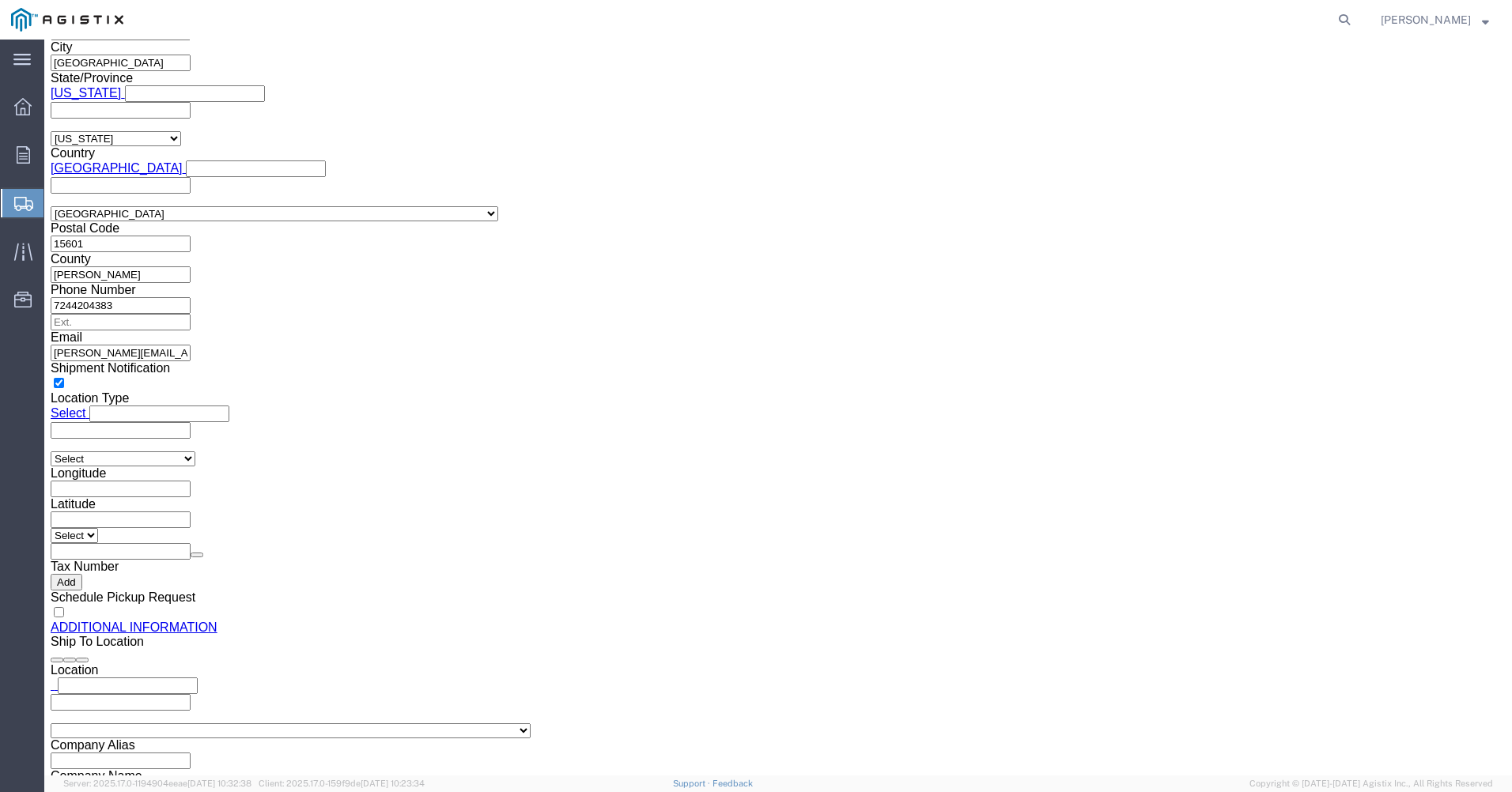
scroll to position [1581, 0]
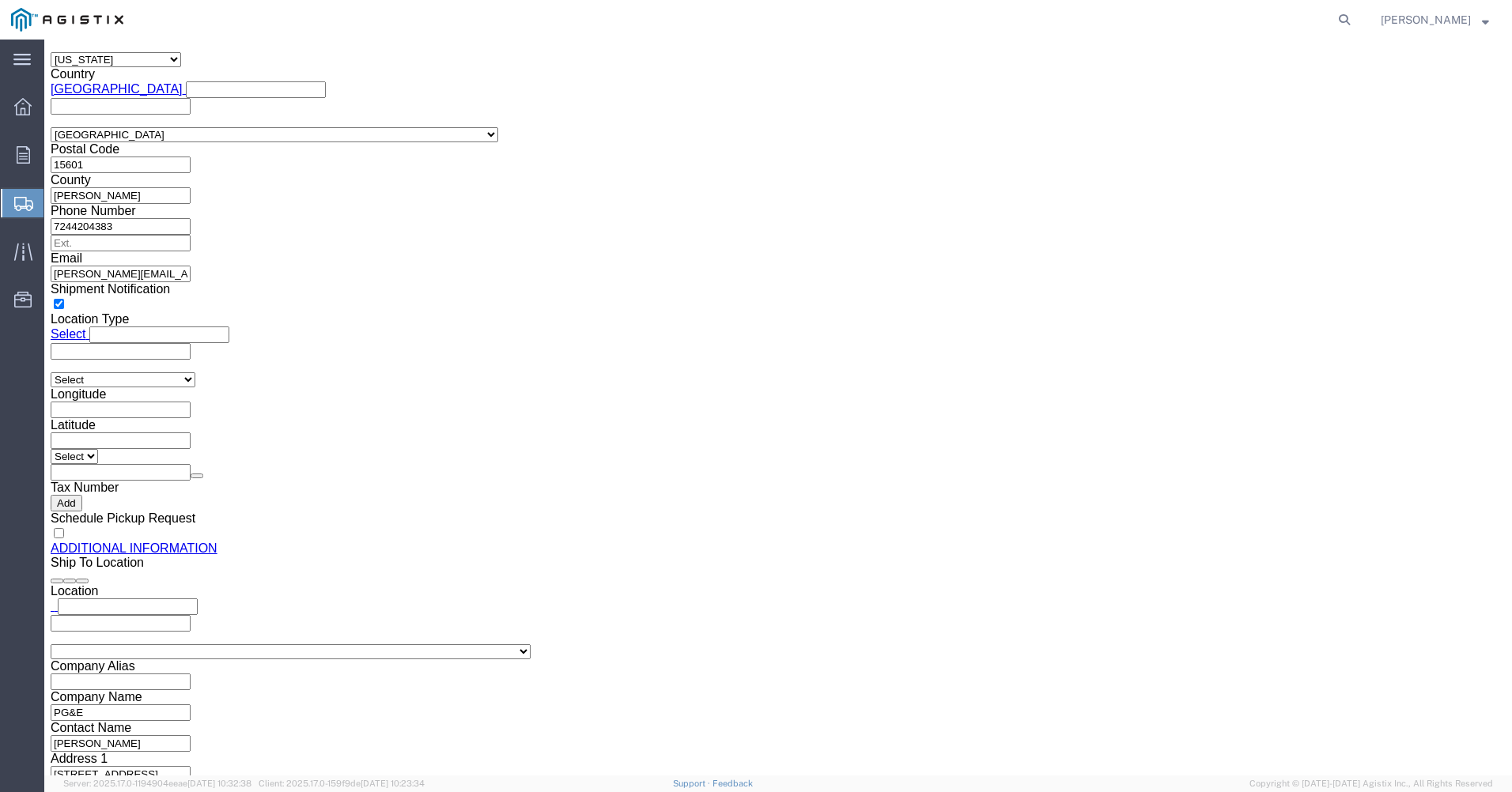
click span "button"
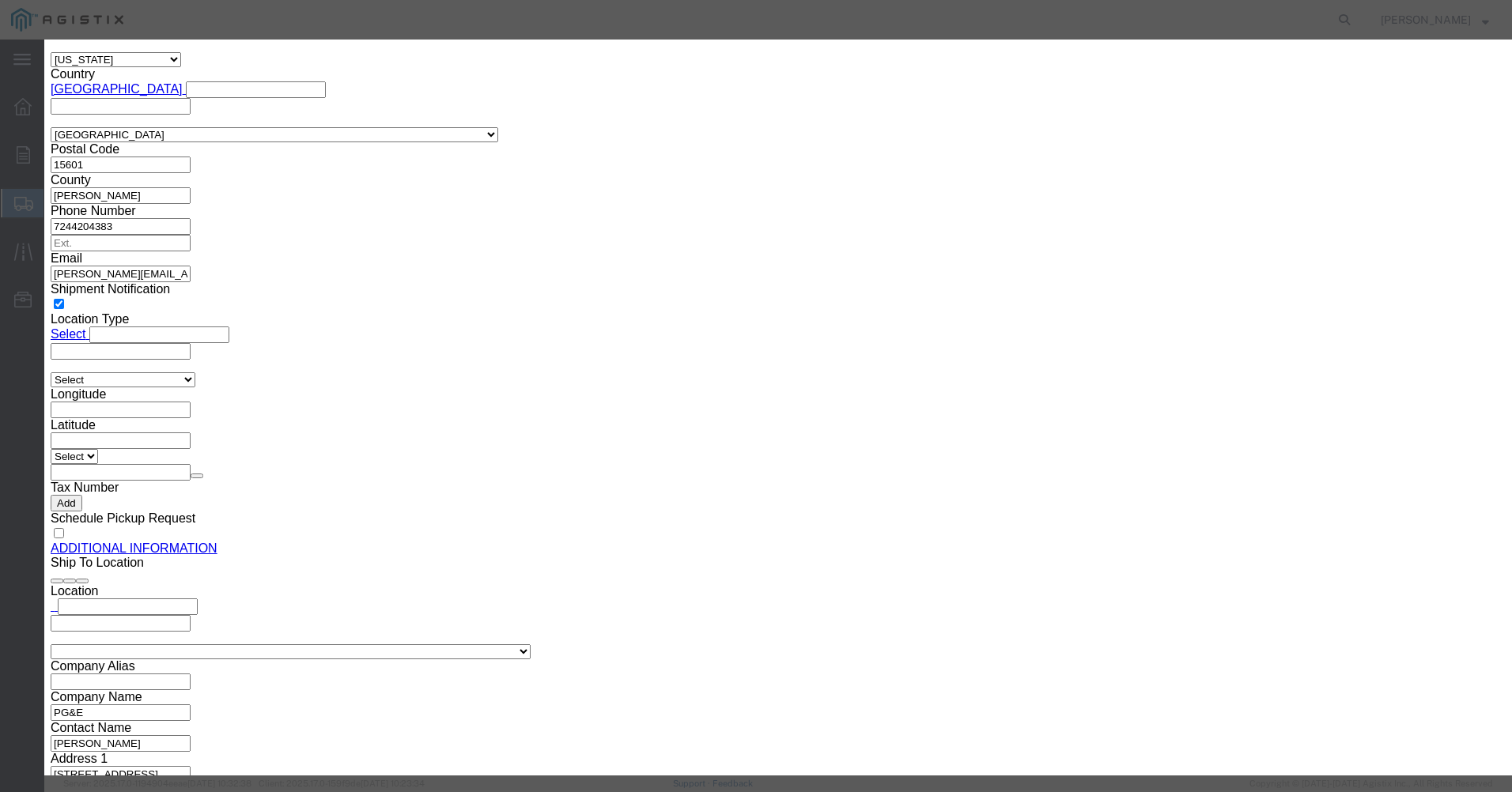
click button "Close"
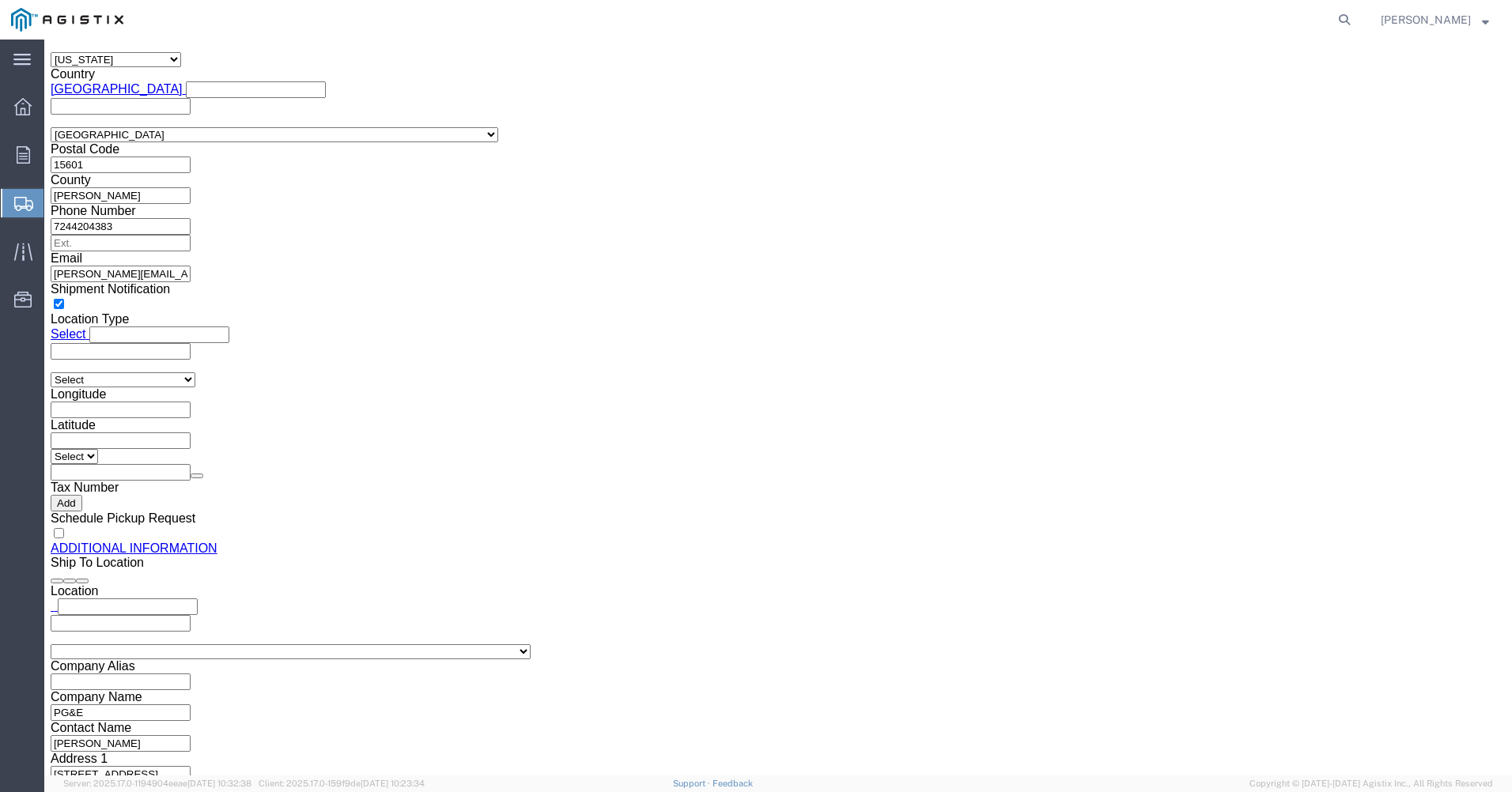
click div "Pieces: 1.00 Each Total value: 10000.00 USD"
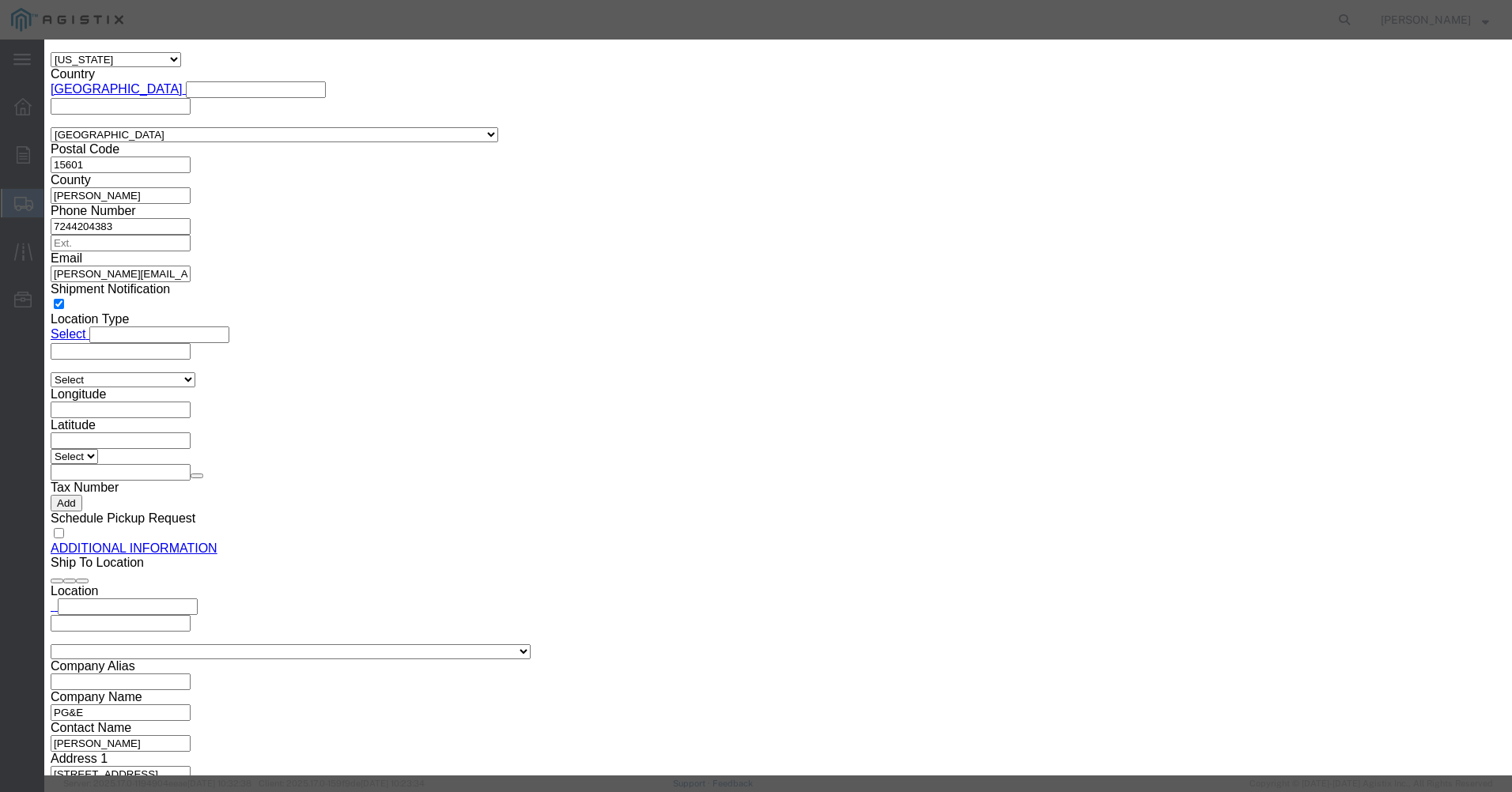
click input "10000.00"
type input "1000.00"
click button "Save & Close"
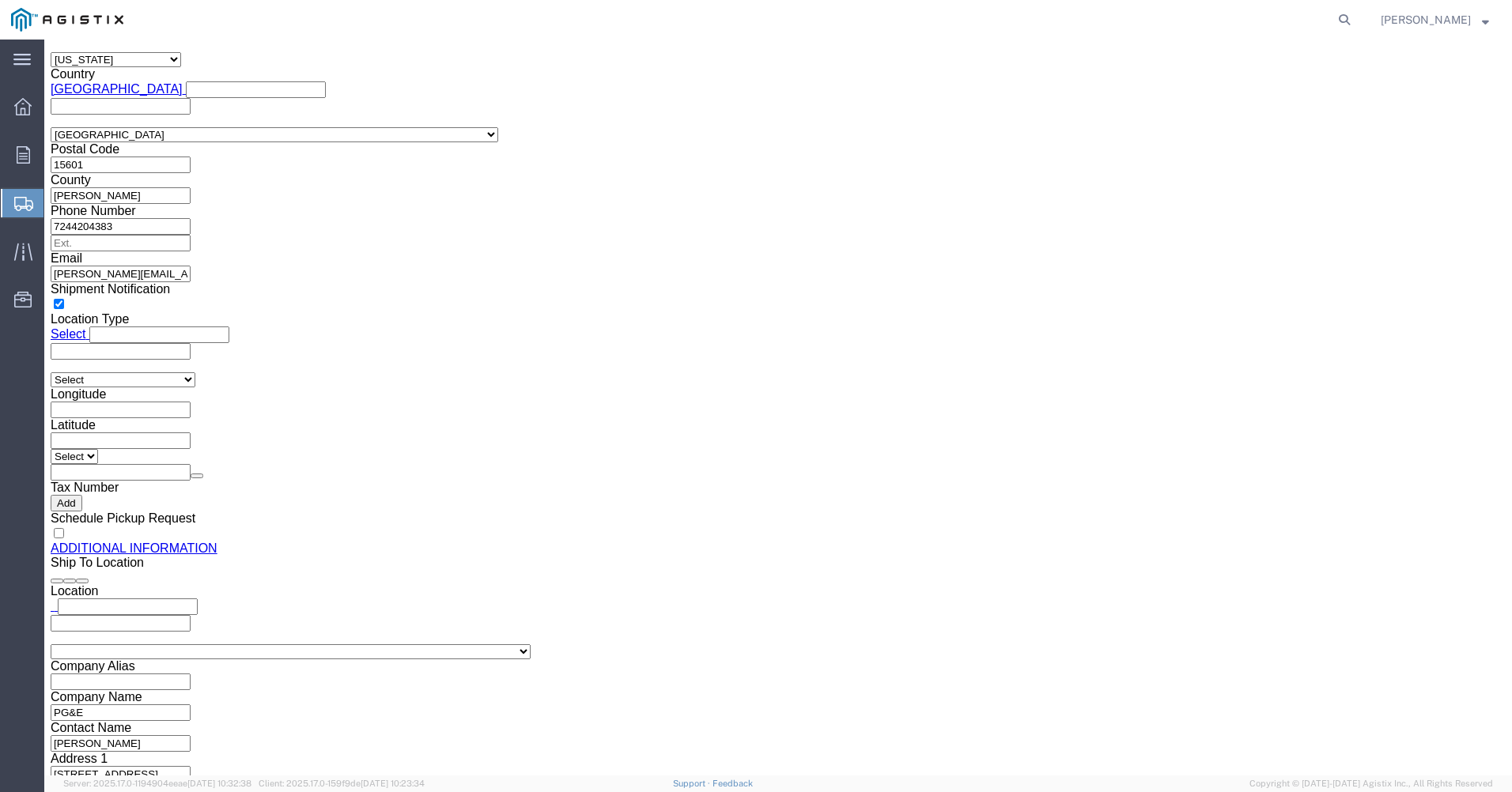
click dd "1.00 Each"
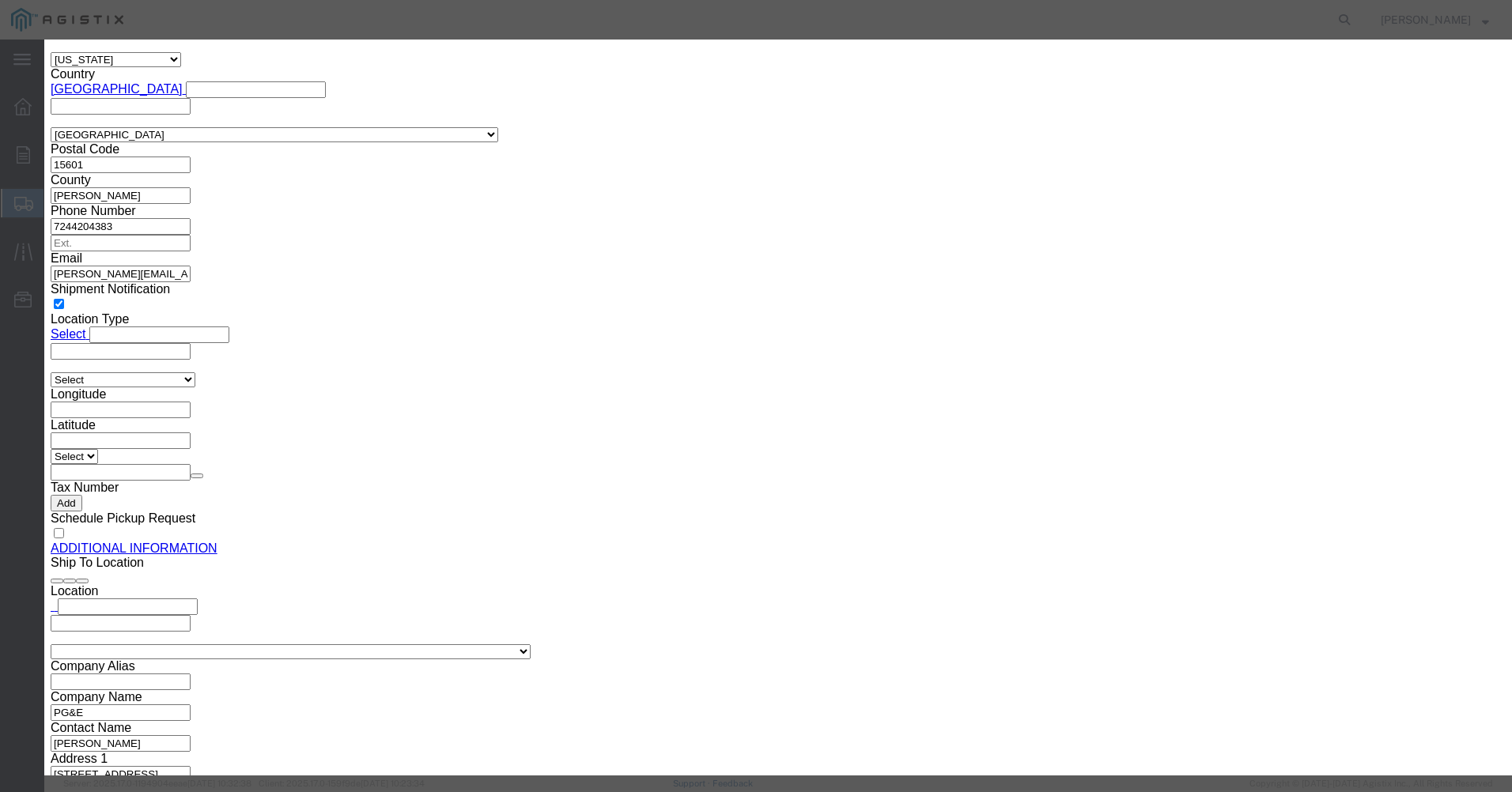
click input "10000.00"
type input "1000.00"
click button "Save & Close"
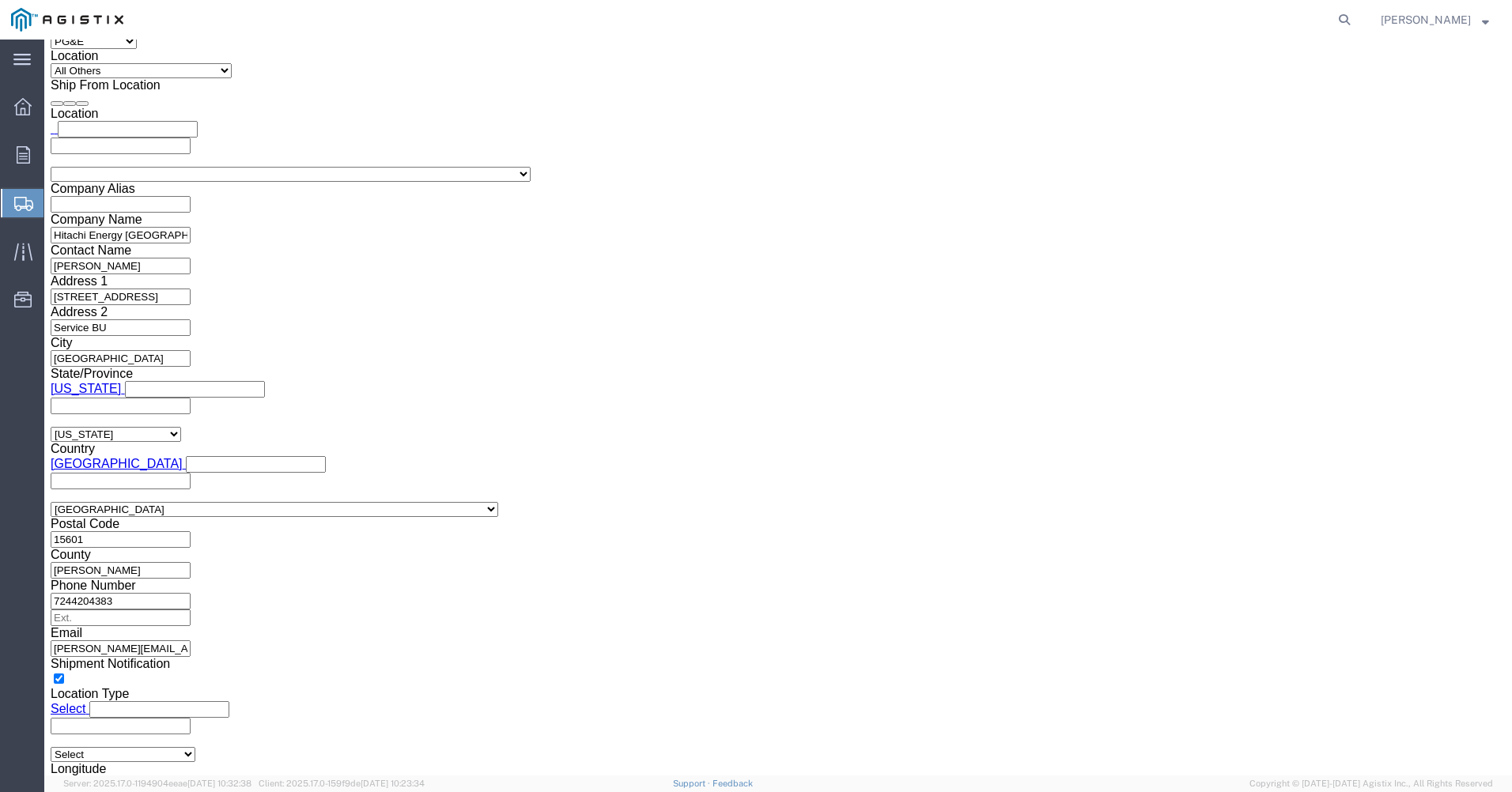
scroll to position [1187, 0]
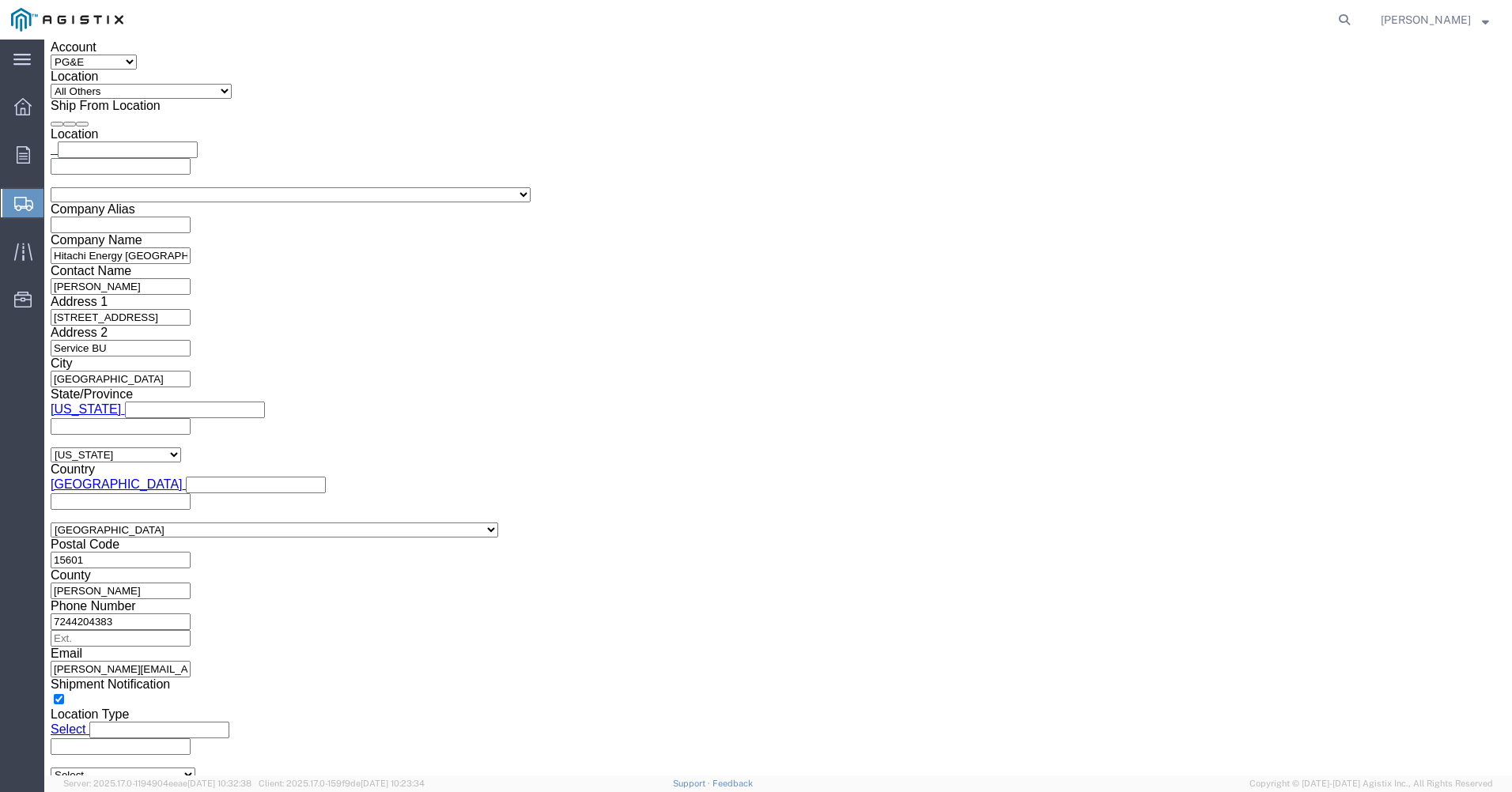
click dd "10000.00 USD"
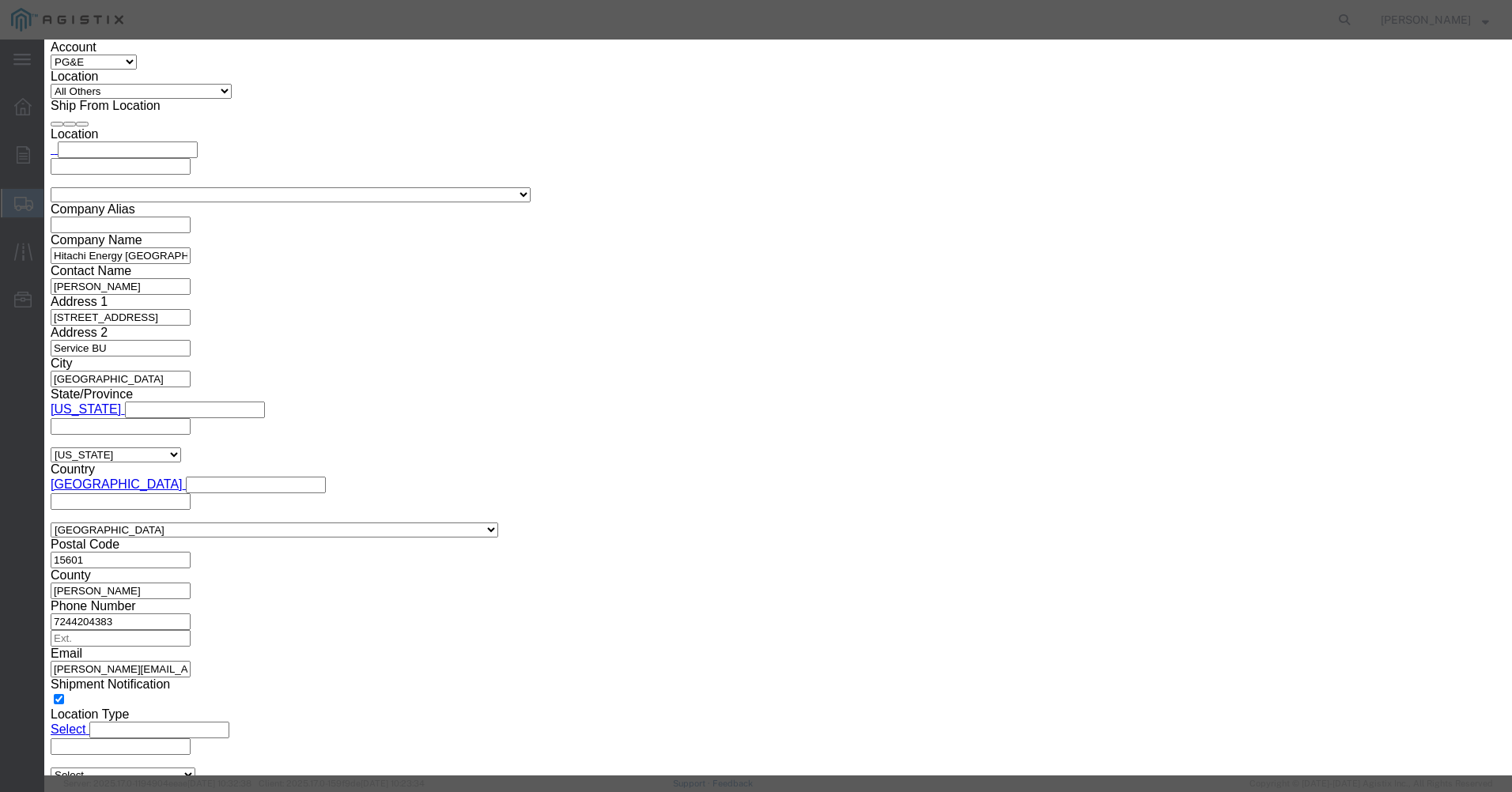
click input "10000.00"
type input "1000.00"
click button "Save & Close"
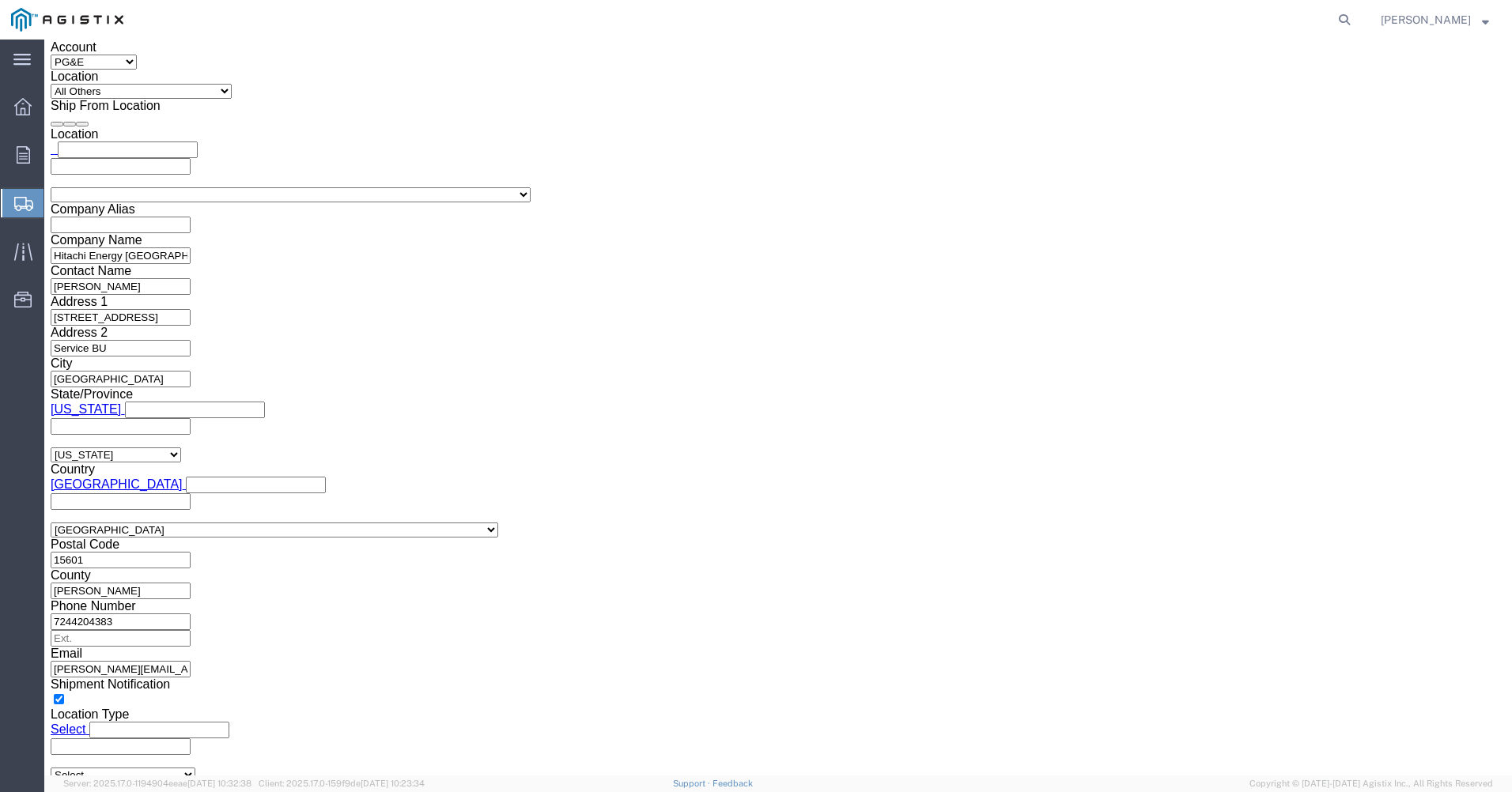
click dd "10000.00 USD"
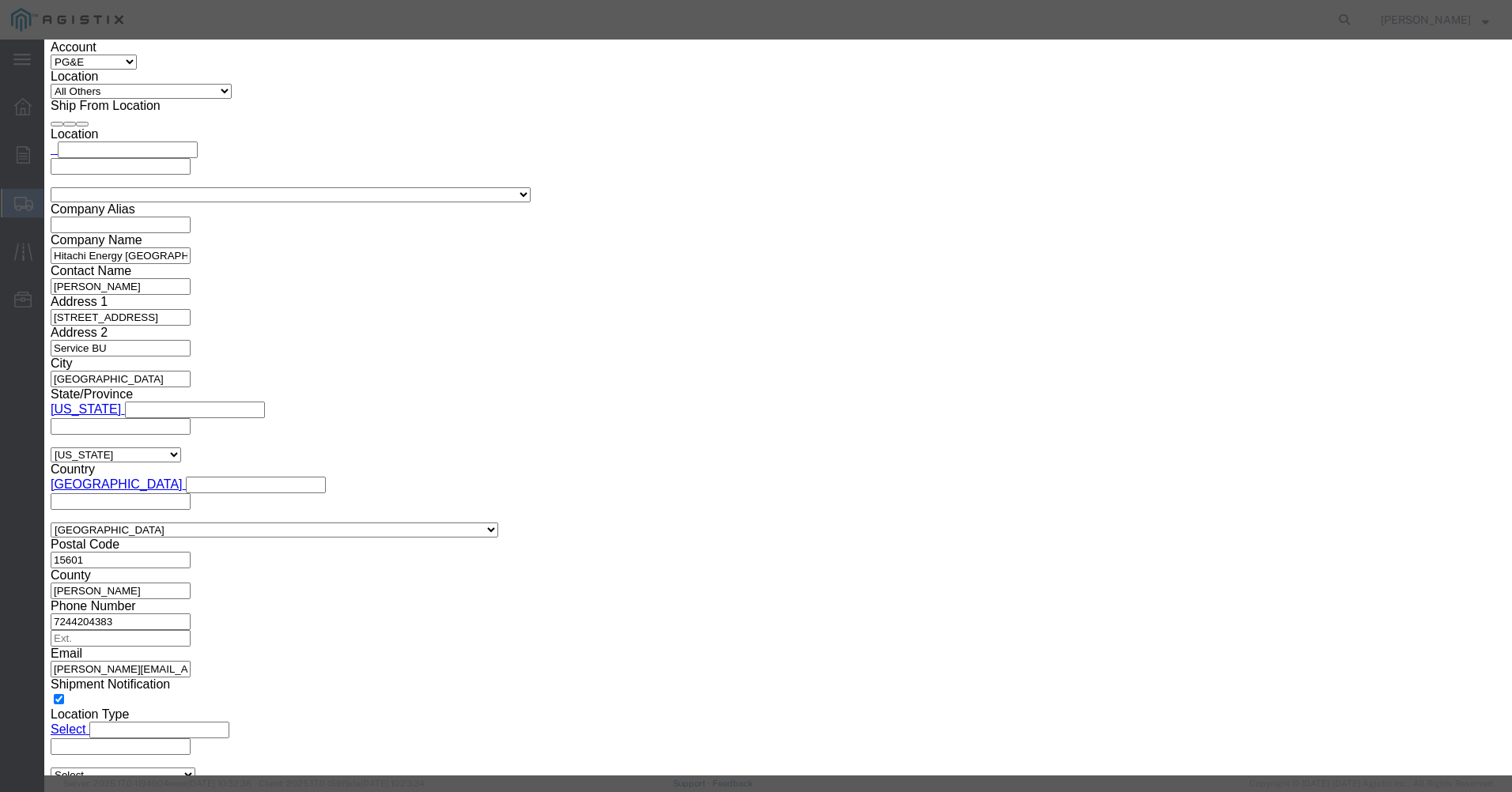
click input "10000.00"
type input "1000.00"
click button "Save & Close"
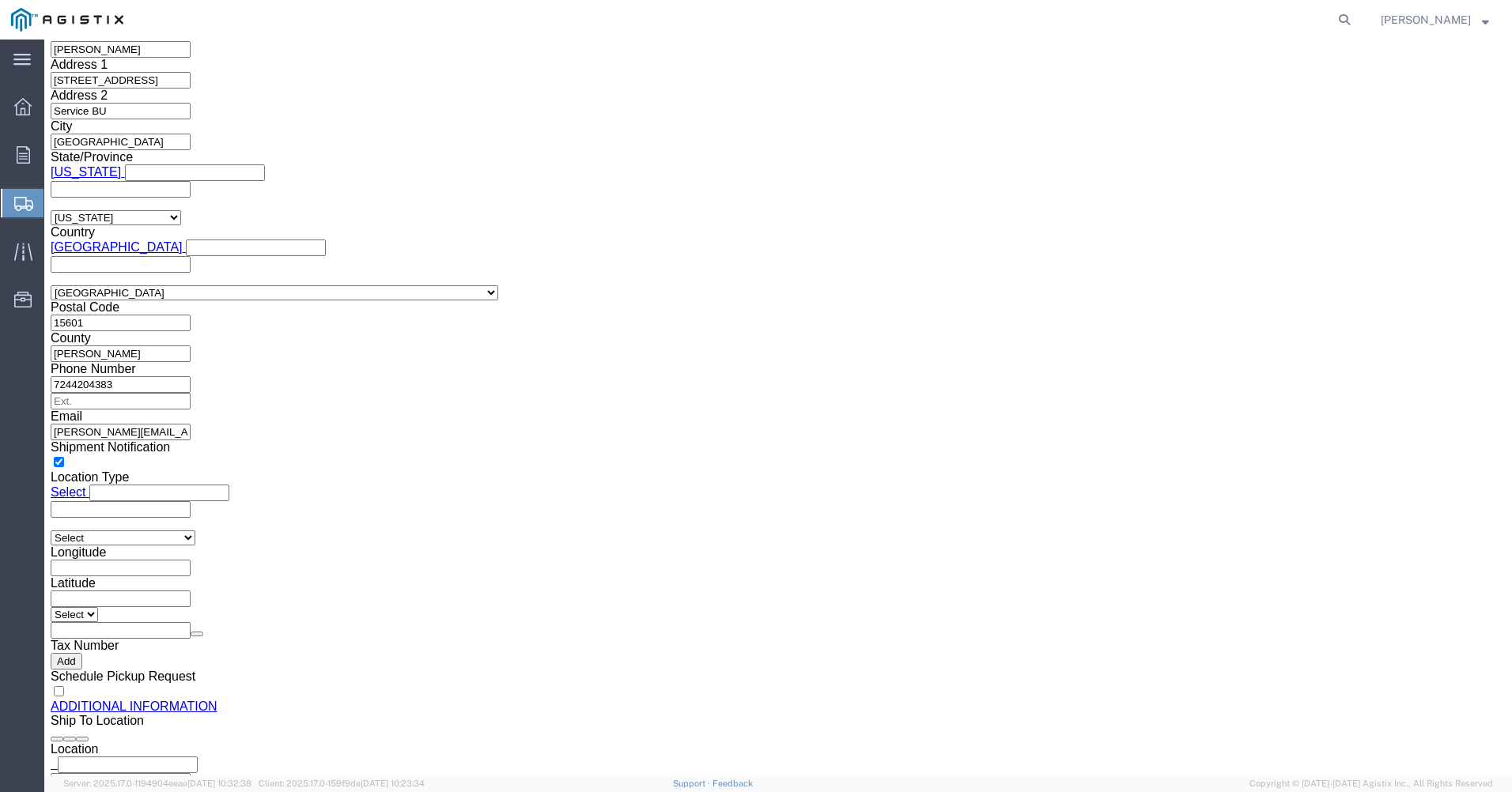
scroll to position [1608, 0]
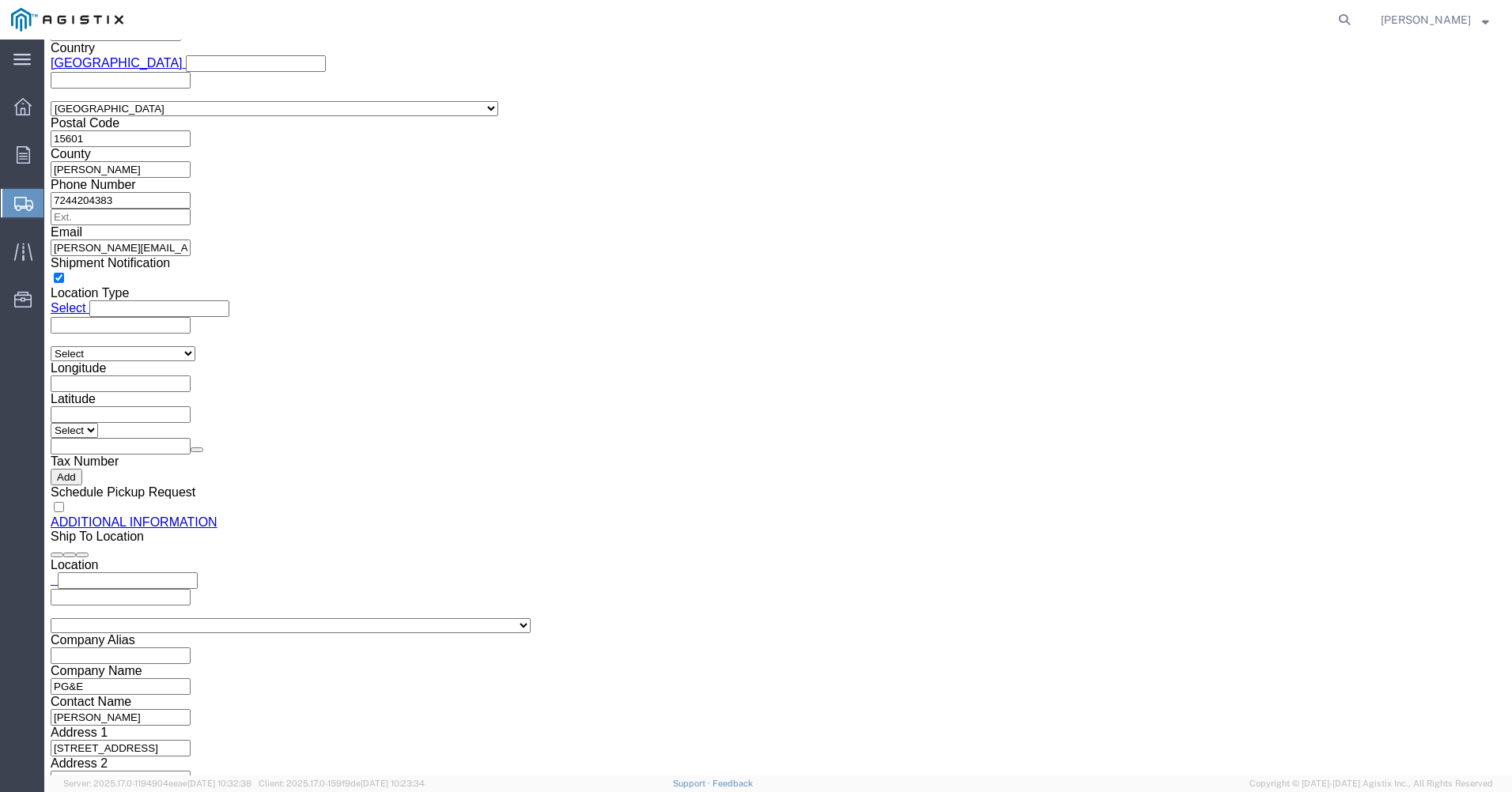
click button "Continue"
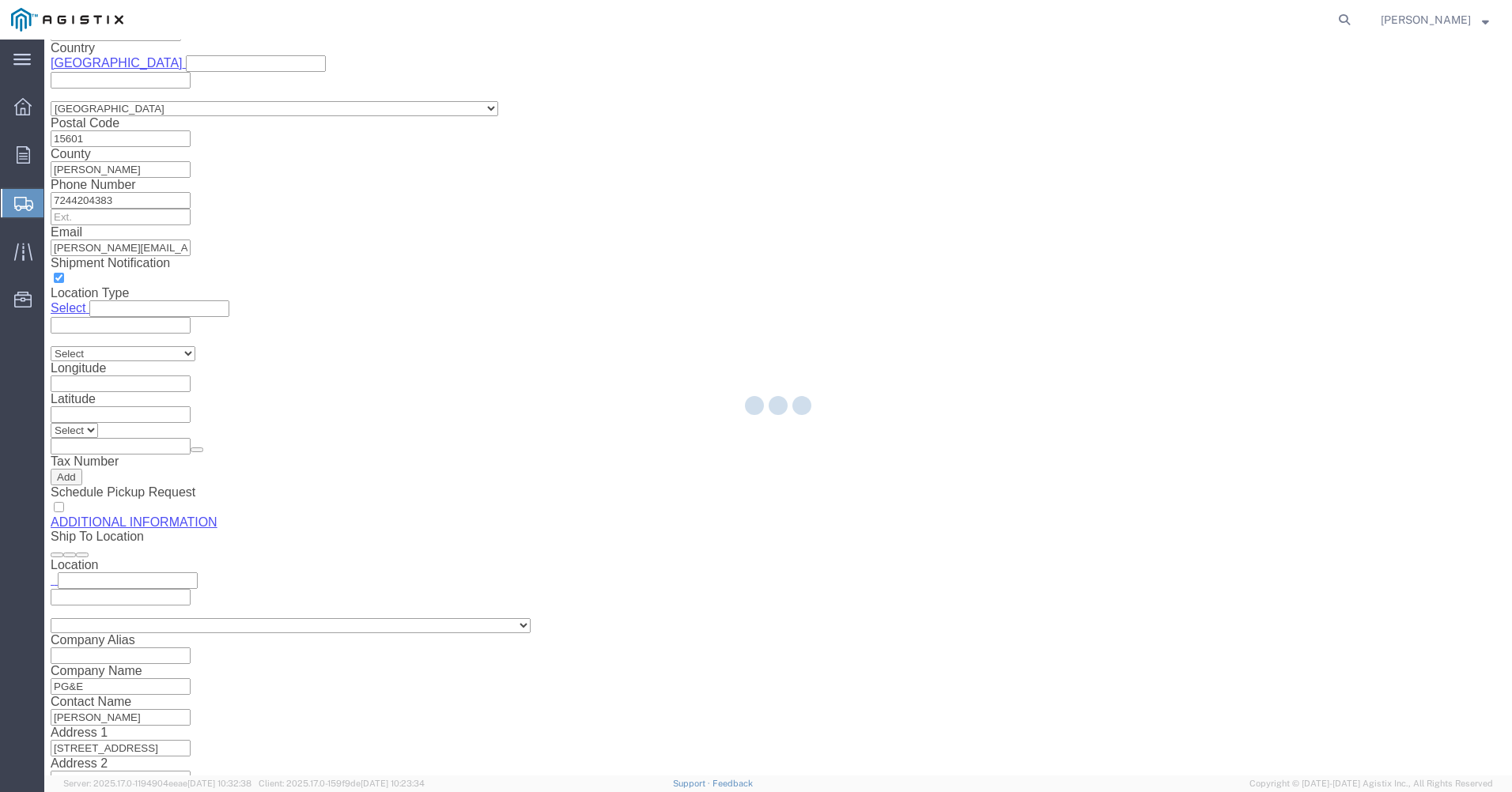
select select
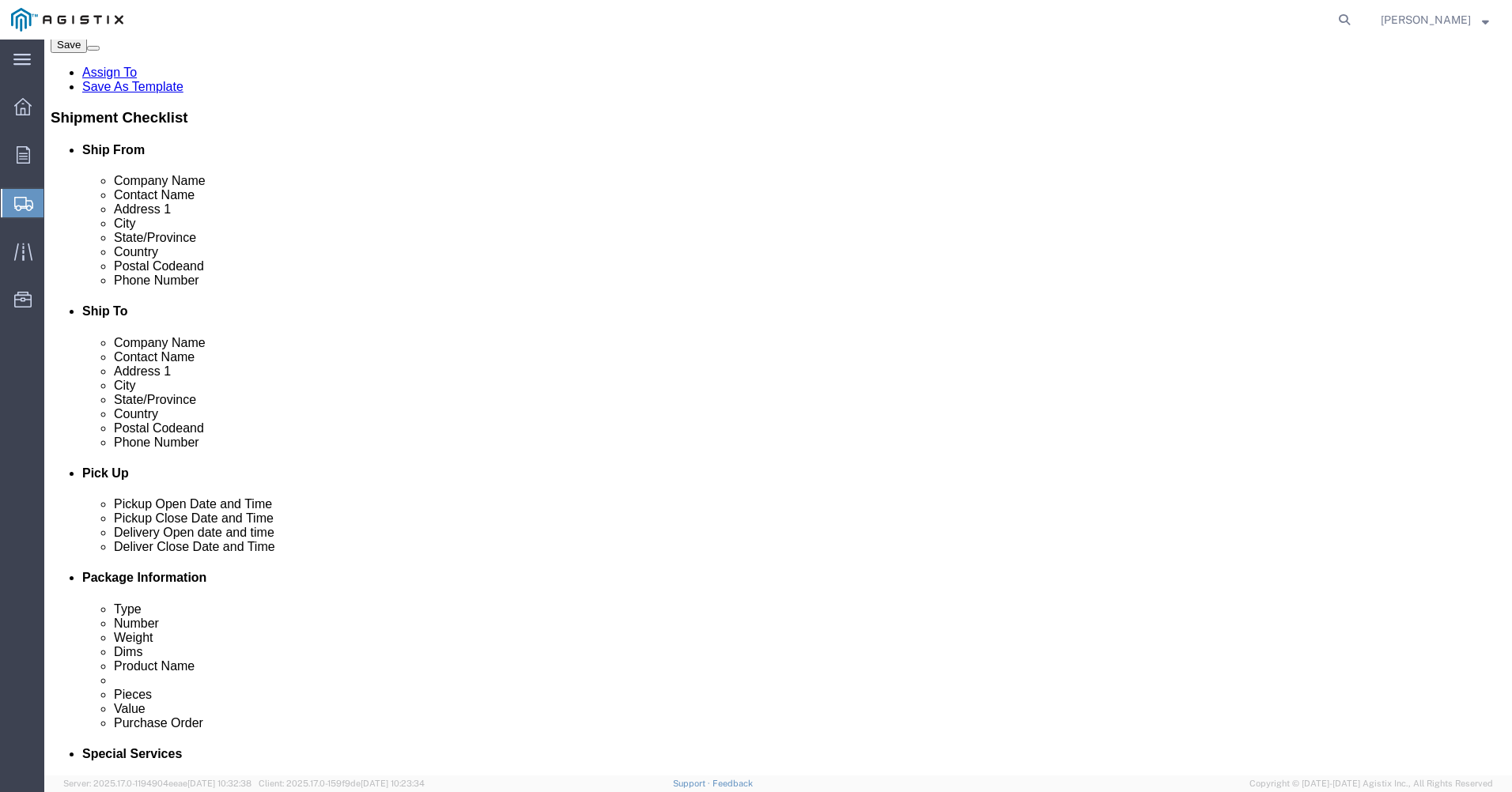
click select "Select 1 Day 2 Day 3-5 Day Economy 5+ Day"
select select "3-5 Day Economy"
click select "Select 1 Day 2 Day 3-5 Day Economy 5+ Day"
click select "Select ATA DTA DTD"
select select "DTD"
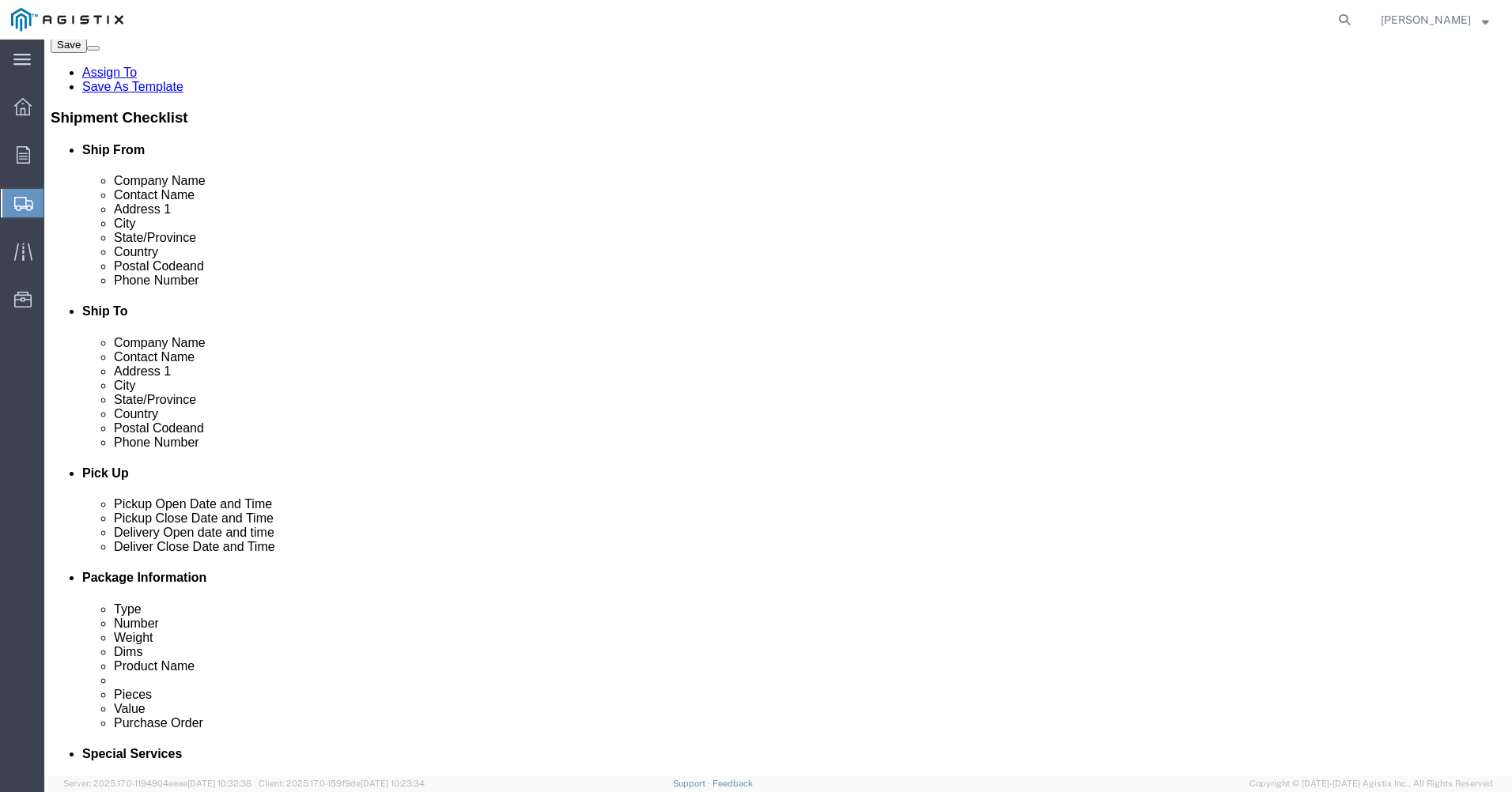
click select "Select ATA DTA DTD"
click input "text"
type input "[PERSON_NAME][EMAIL_ADDRESS][PERSON_NAME][DOMAIN_NAME]"
click input "BOL"
checkbox input "true"
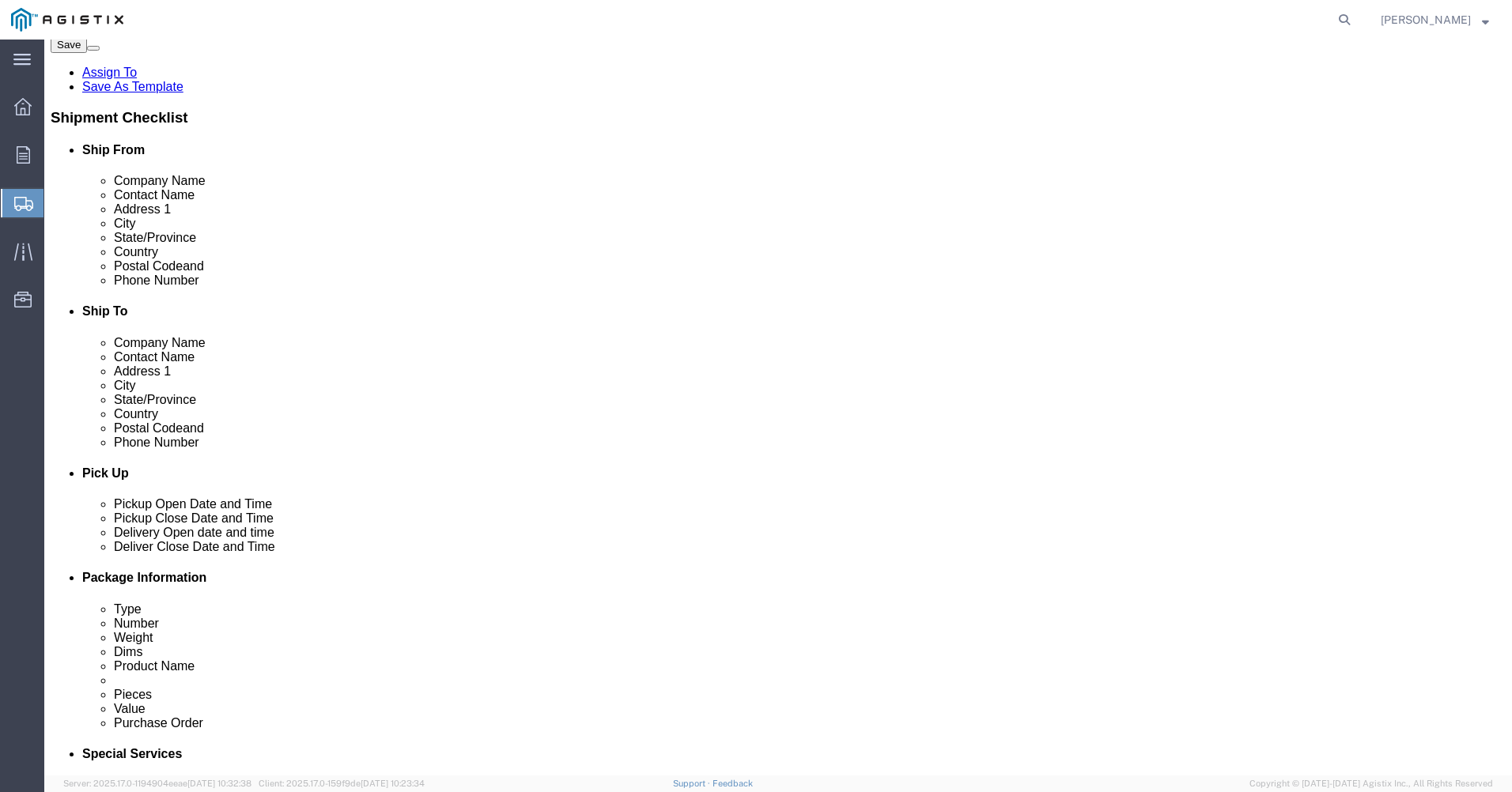
click input "Shipping Label"
checkbox input "true"
click button "Rate Shipment"
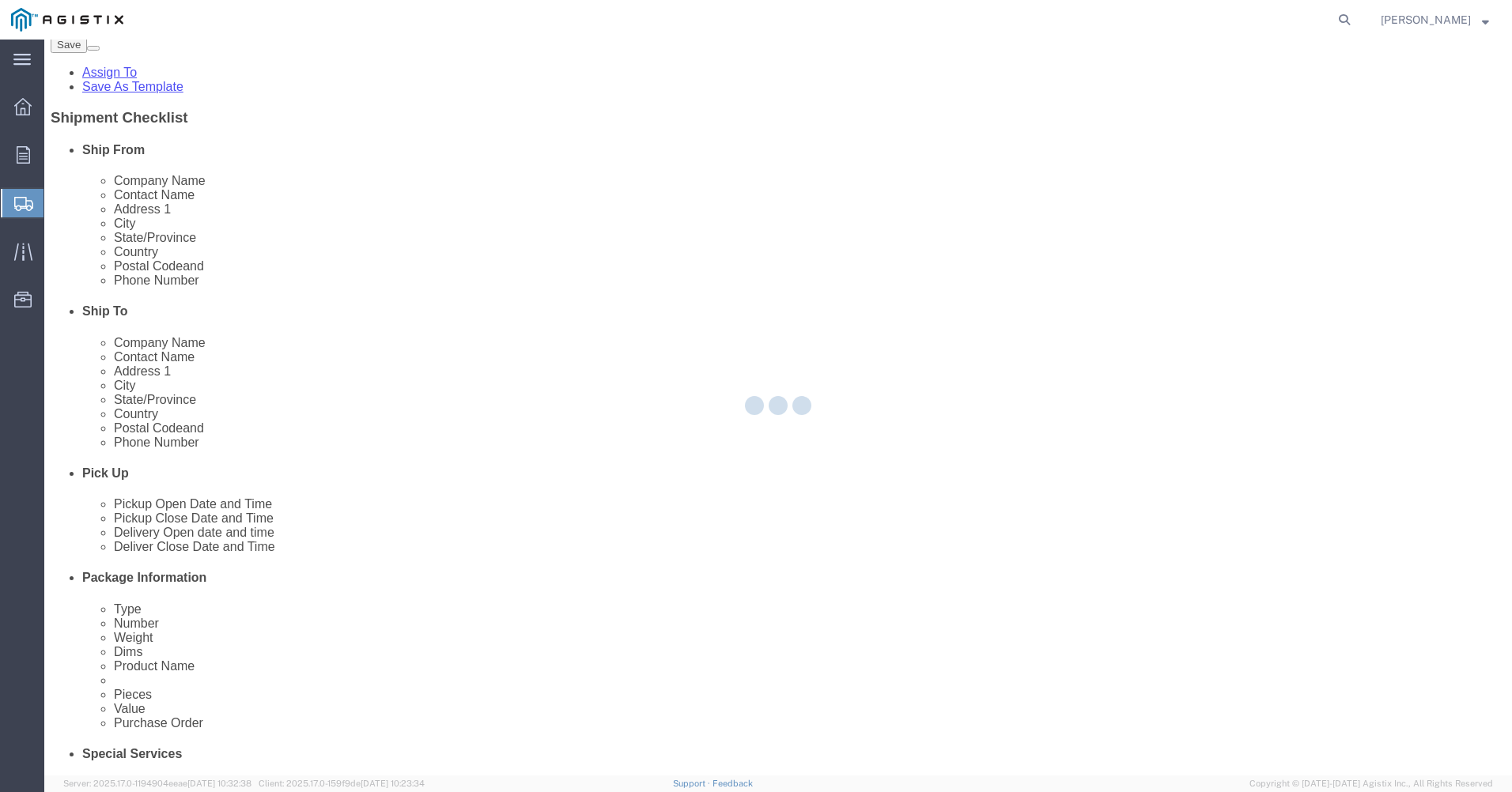
select select "CRAT"
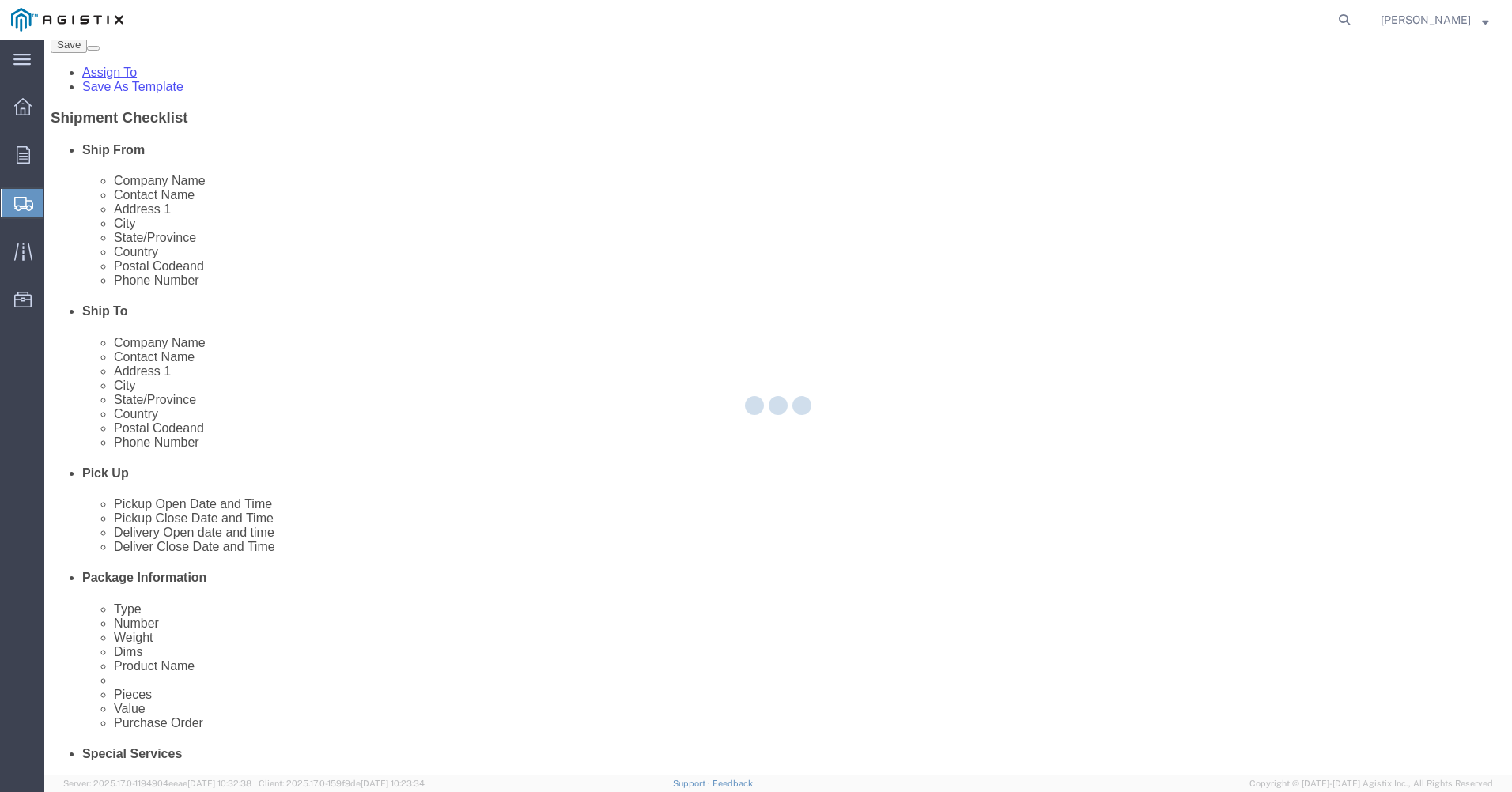
select select "CRAT"
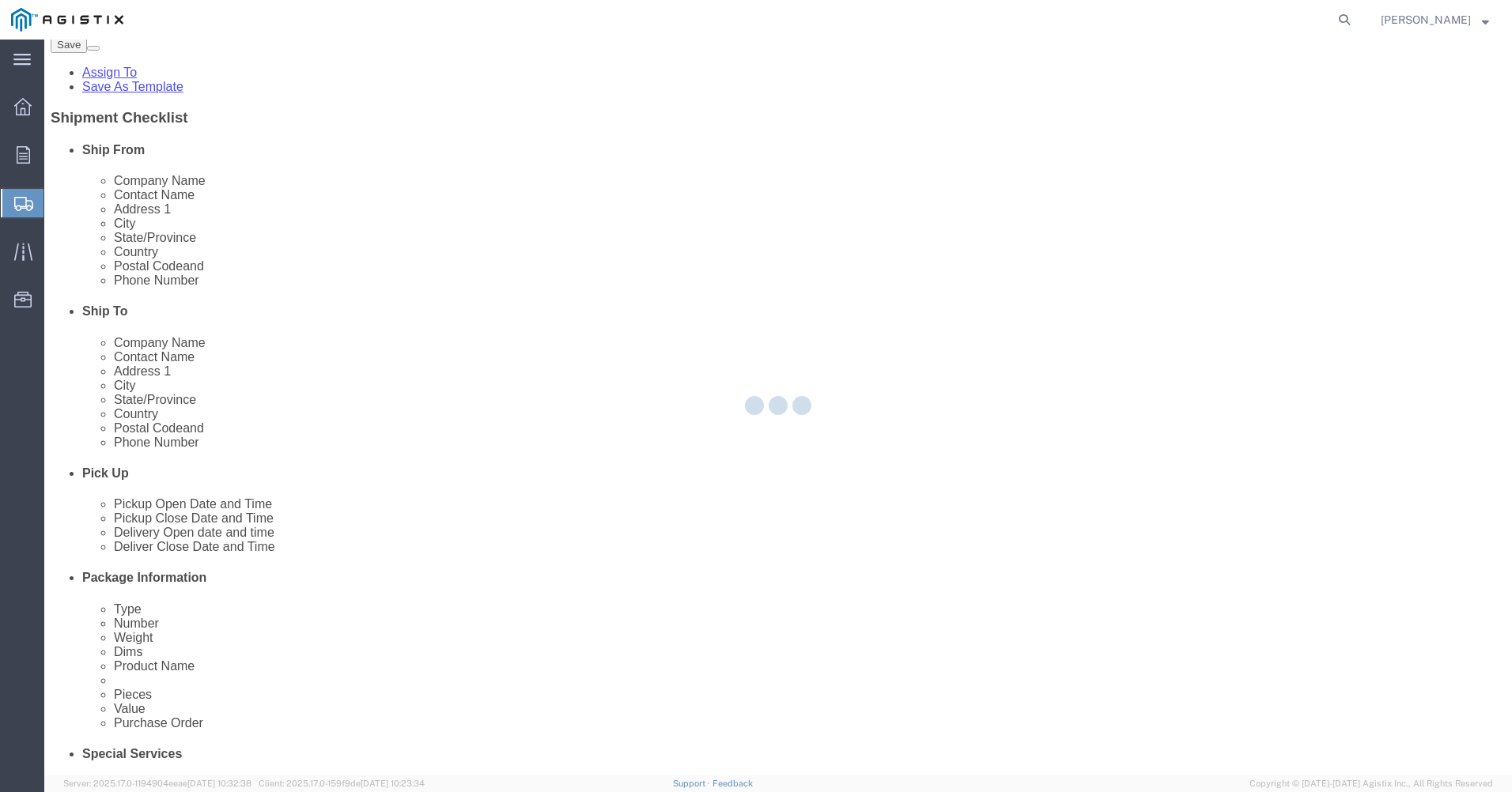
scroll to position [0, 0]
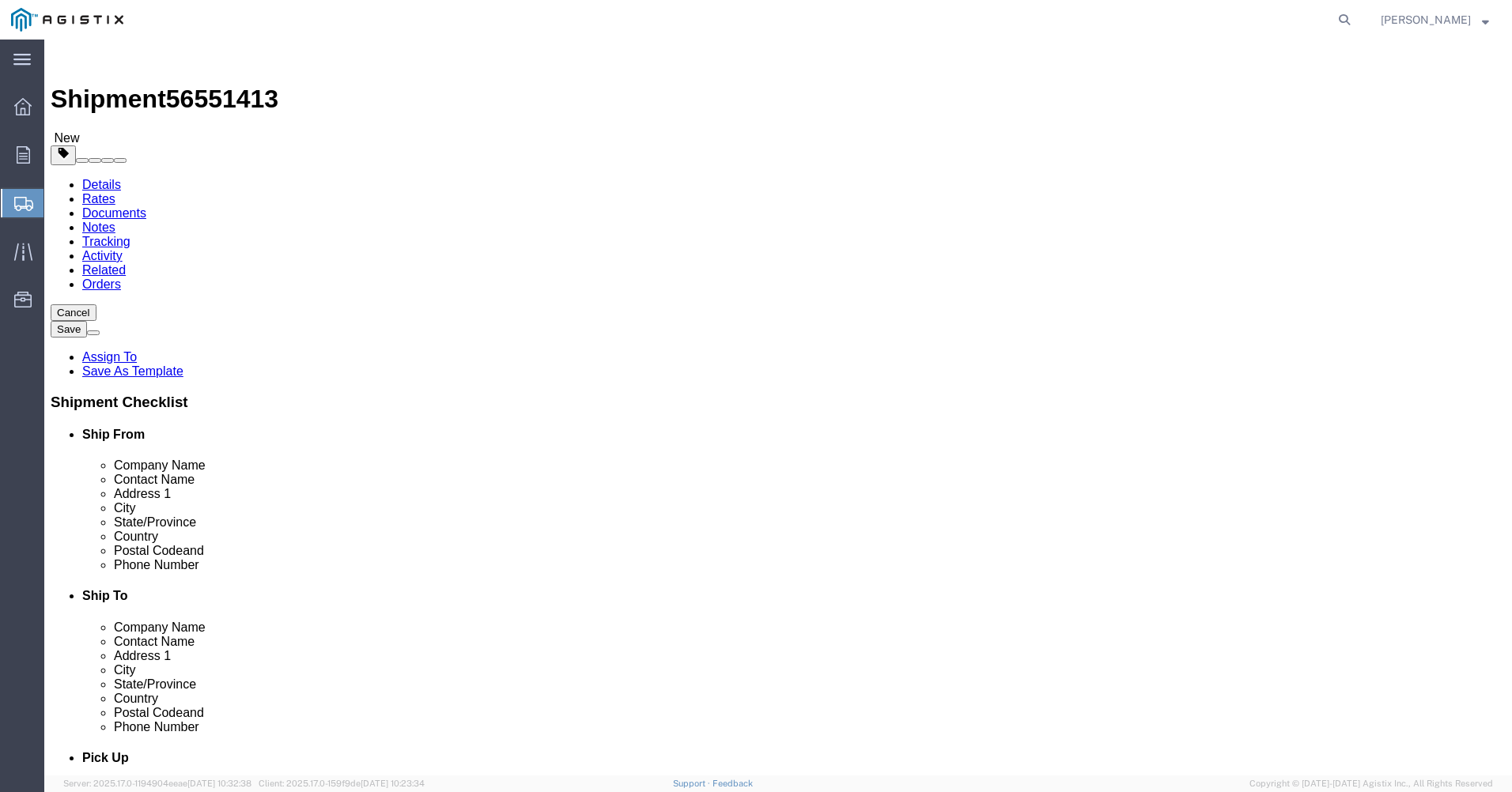
click dd "0.00 Each"
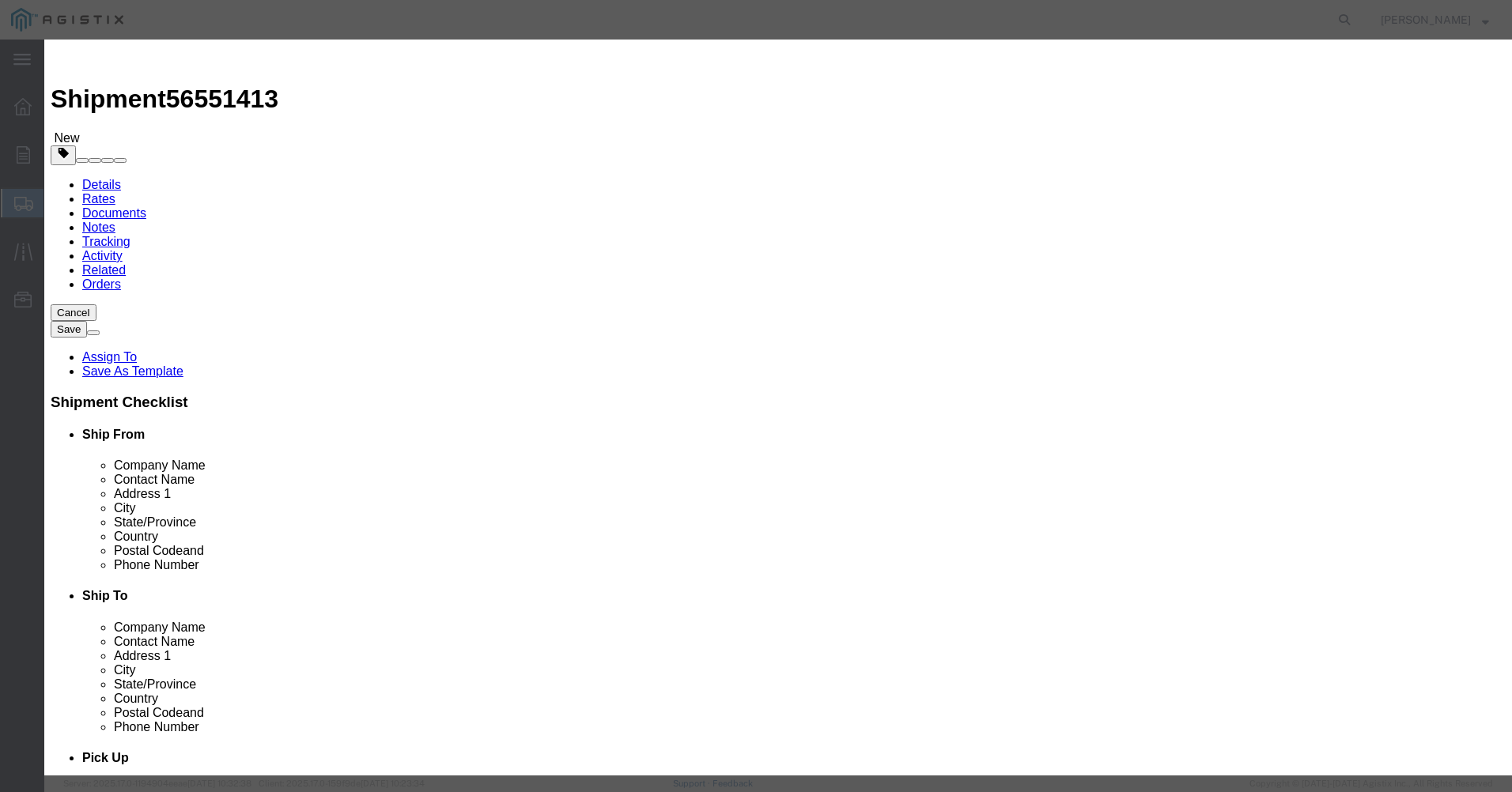
click input "0.00"
type input "1.00"
type input "10000"
click button "Save & Close"
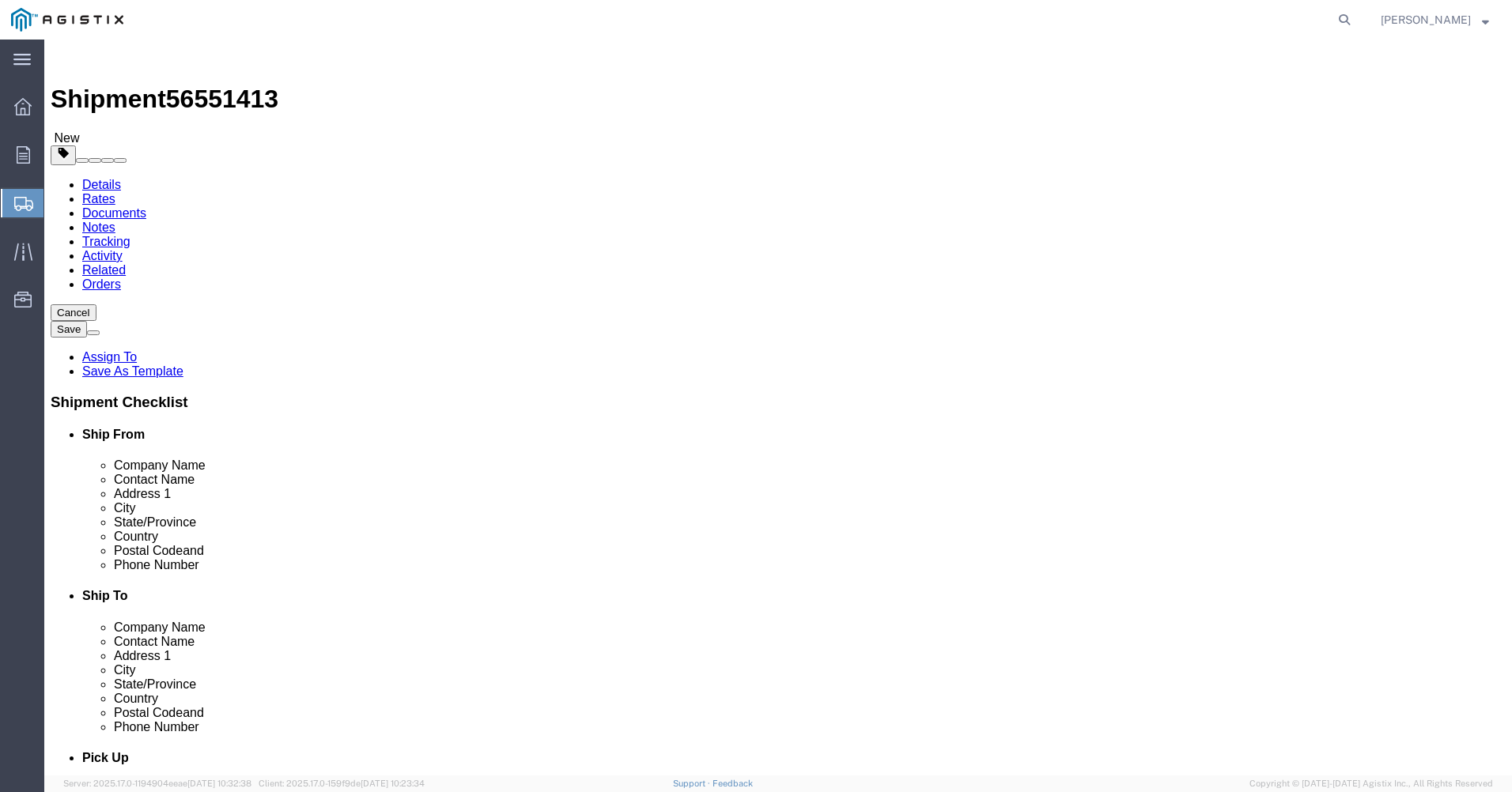
click dd "0.00 Each"
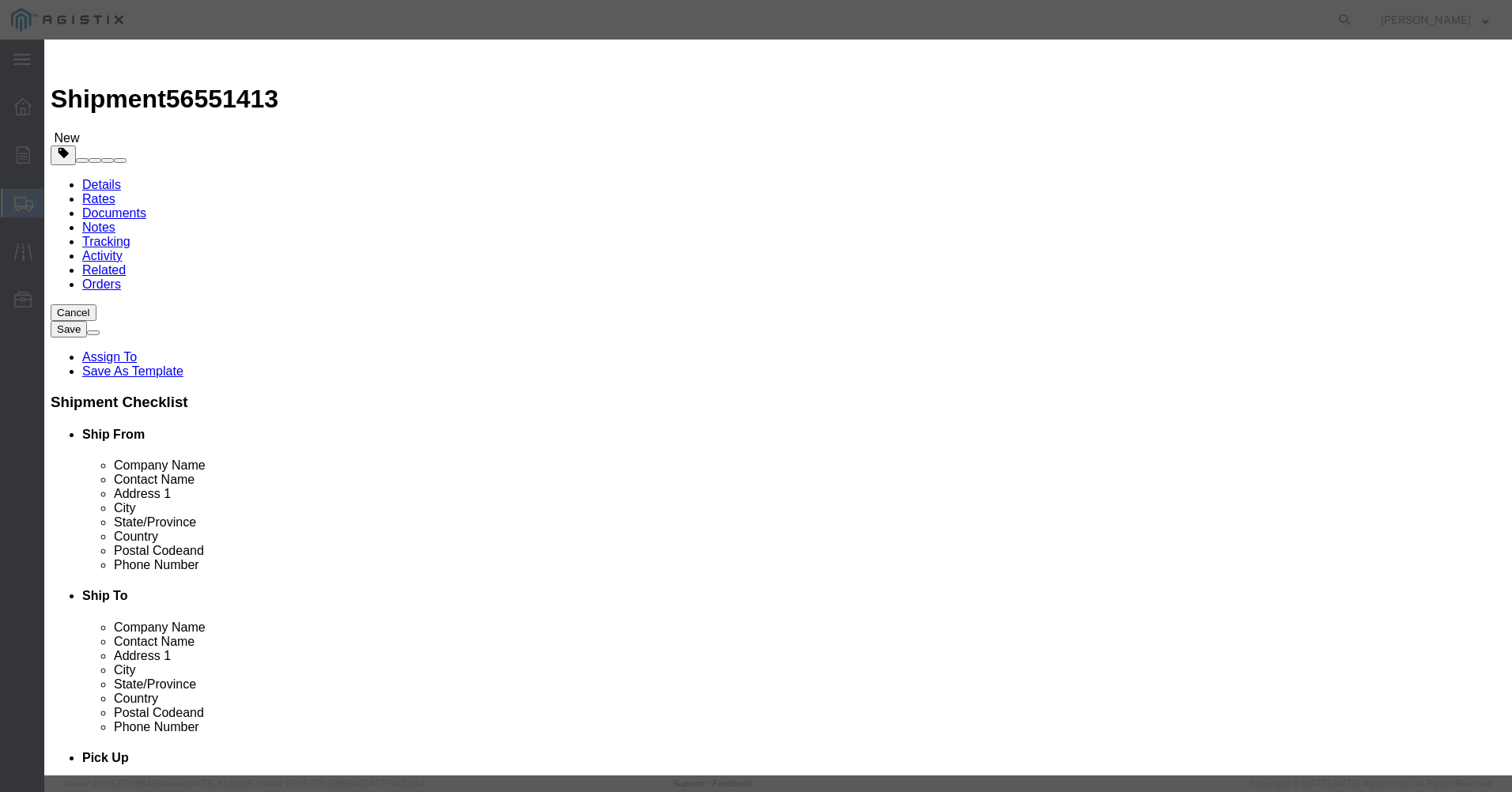
click input "0.00"
type input "1.00"
type input "10000"
click button "Save & Close"
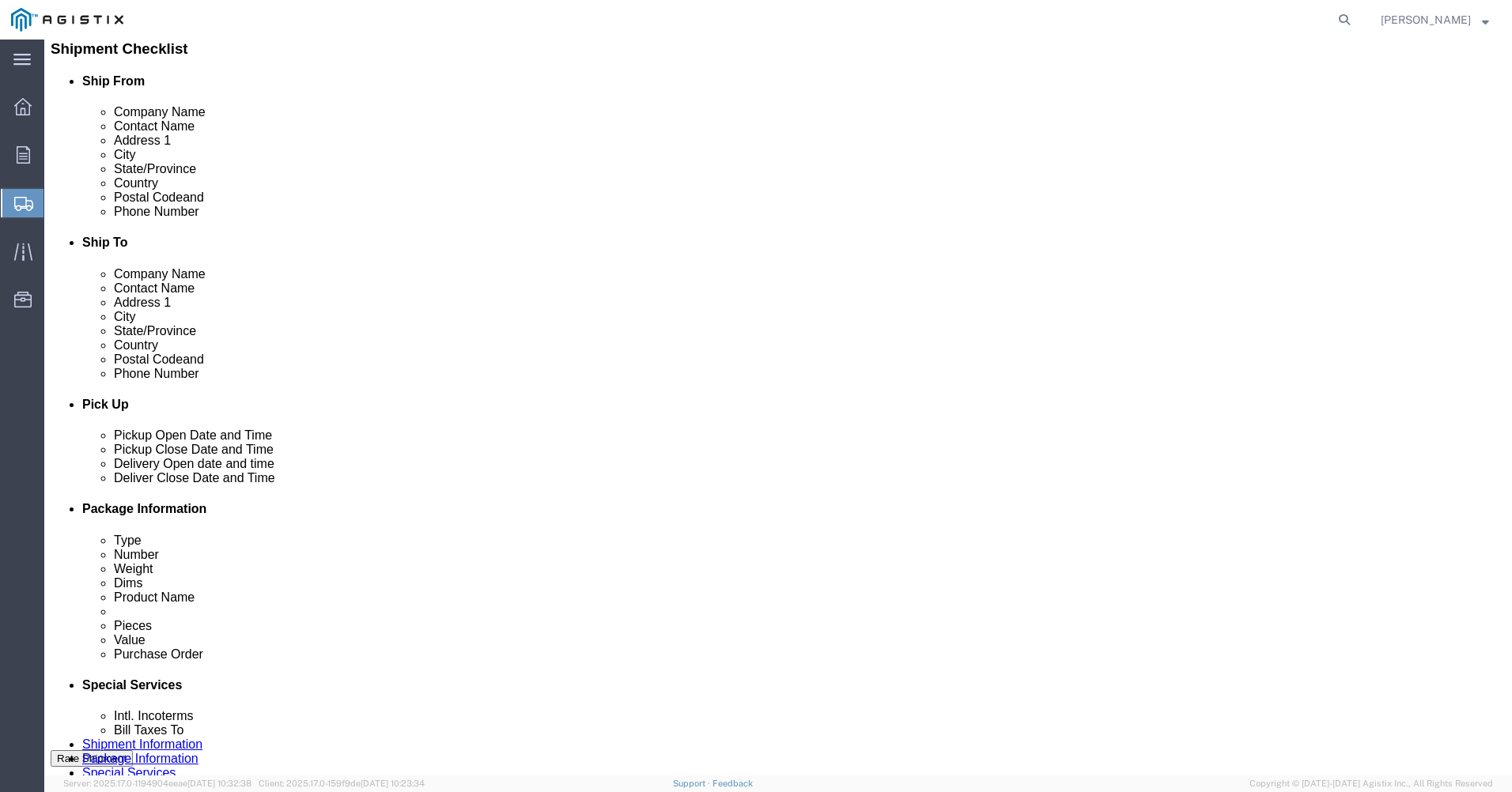
scroll to position [396, 0]
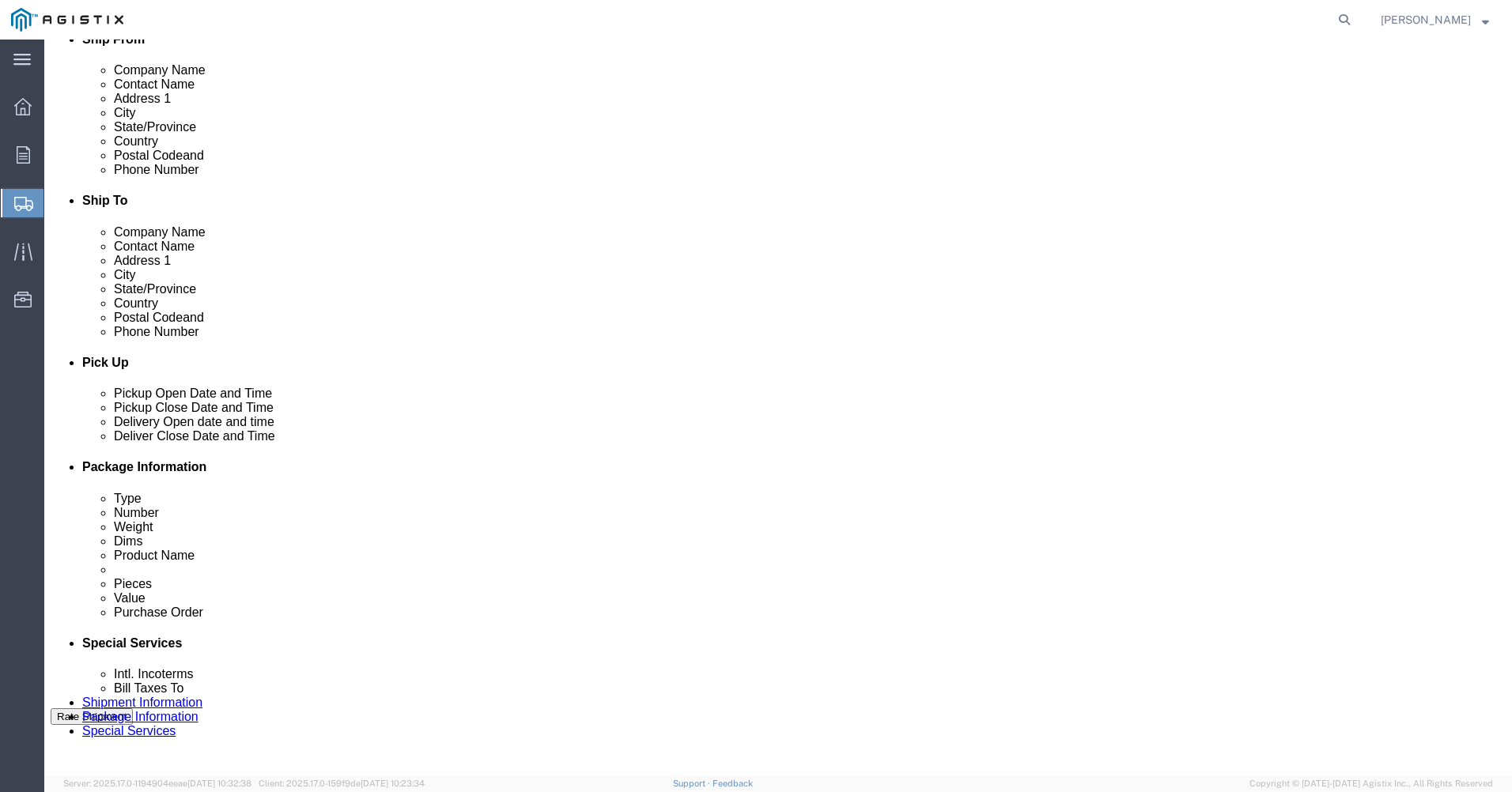
click dd "0.00 Each"
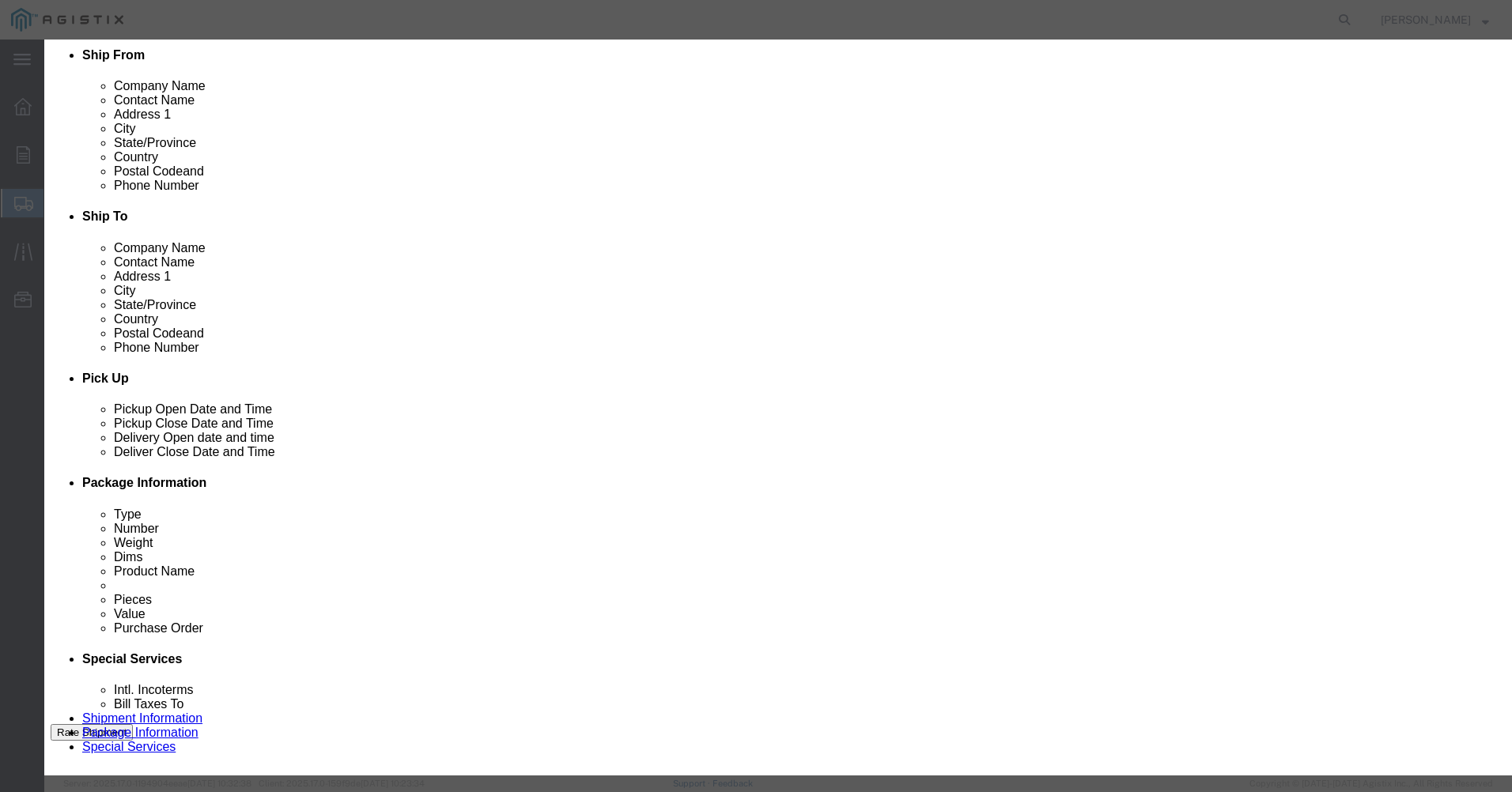
click input "0.00"
type input "1.00"
type input "10000"
click button "Save & Close"
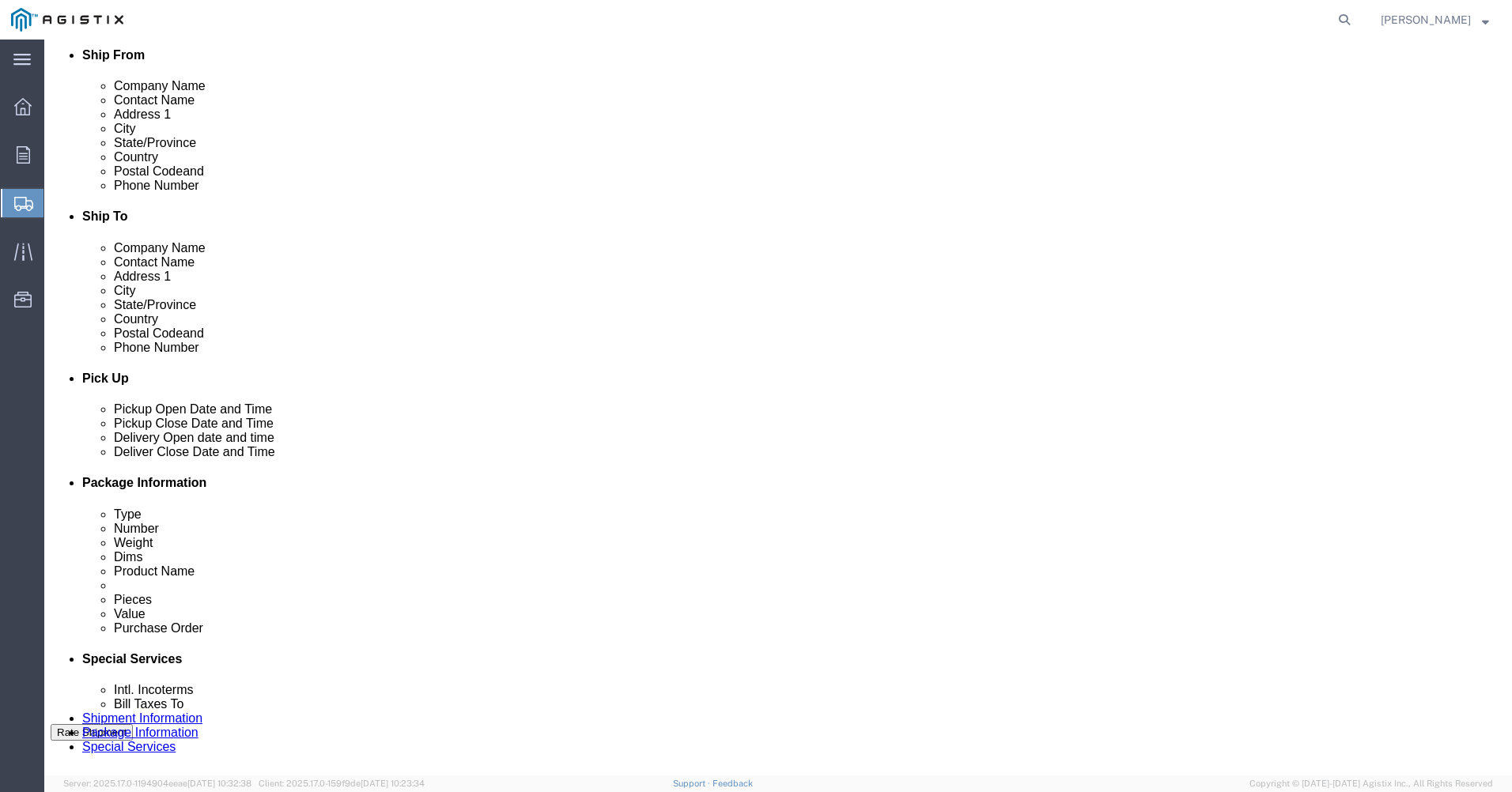
click dd "0.00 Each"
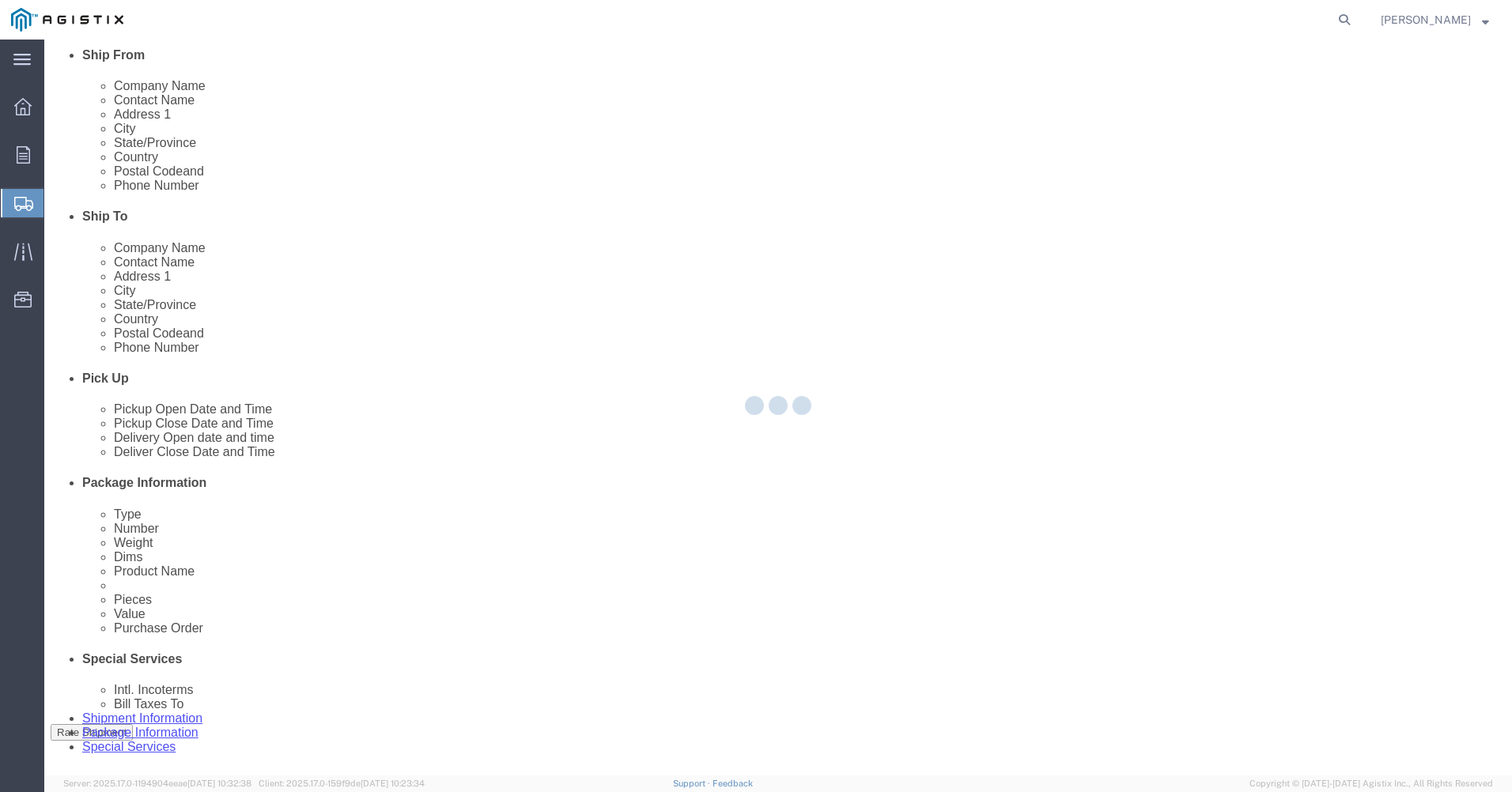
scroll to position [364, 0]
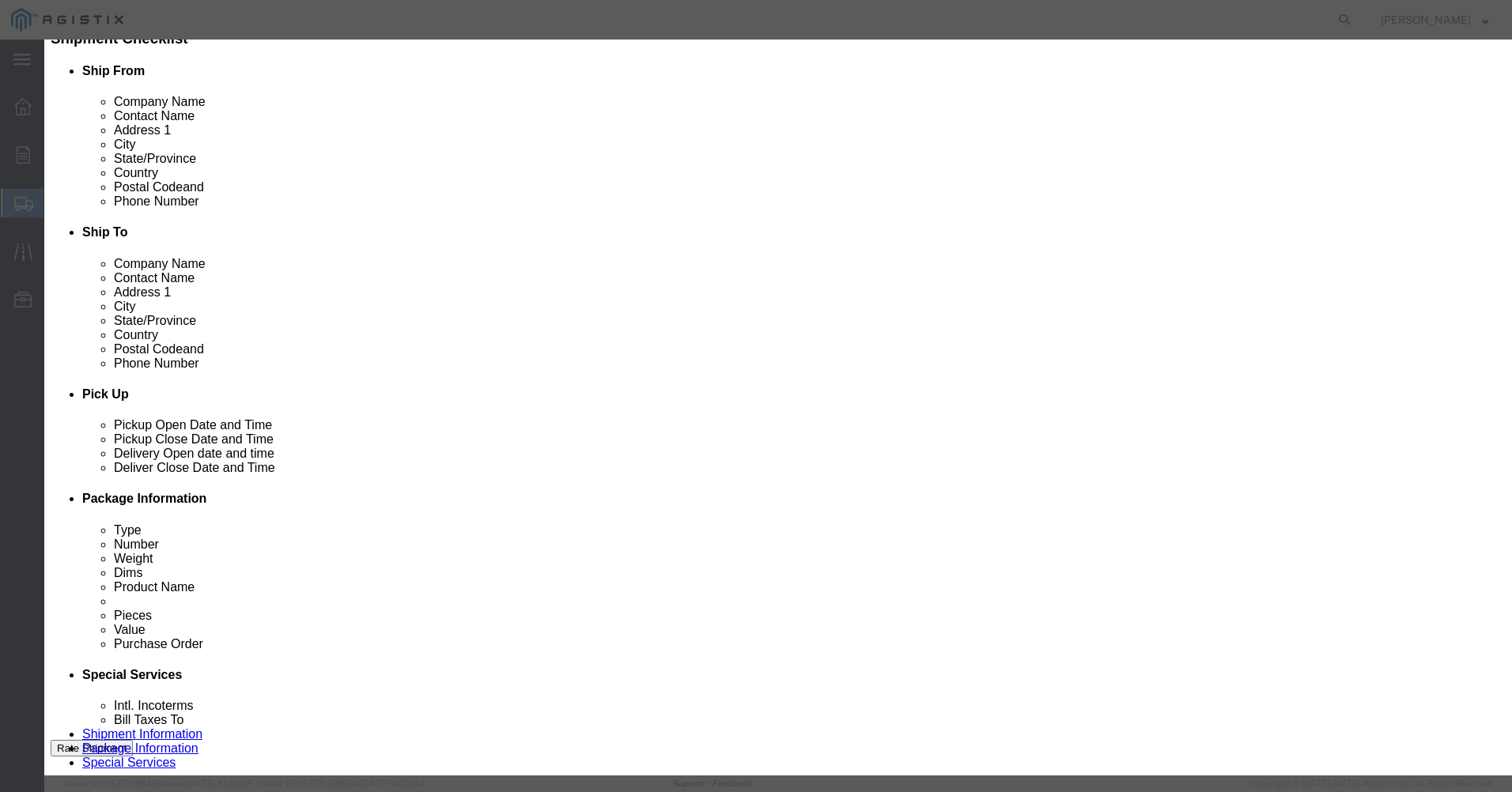
click input "0.00"
type input "1.00"
type input "10000"
click button "Save & Close"
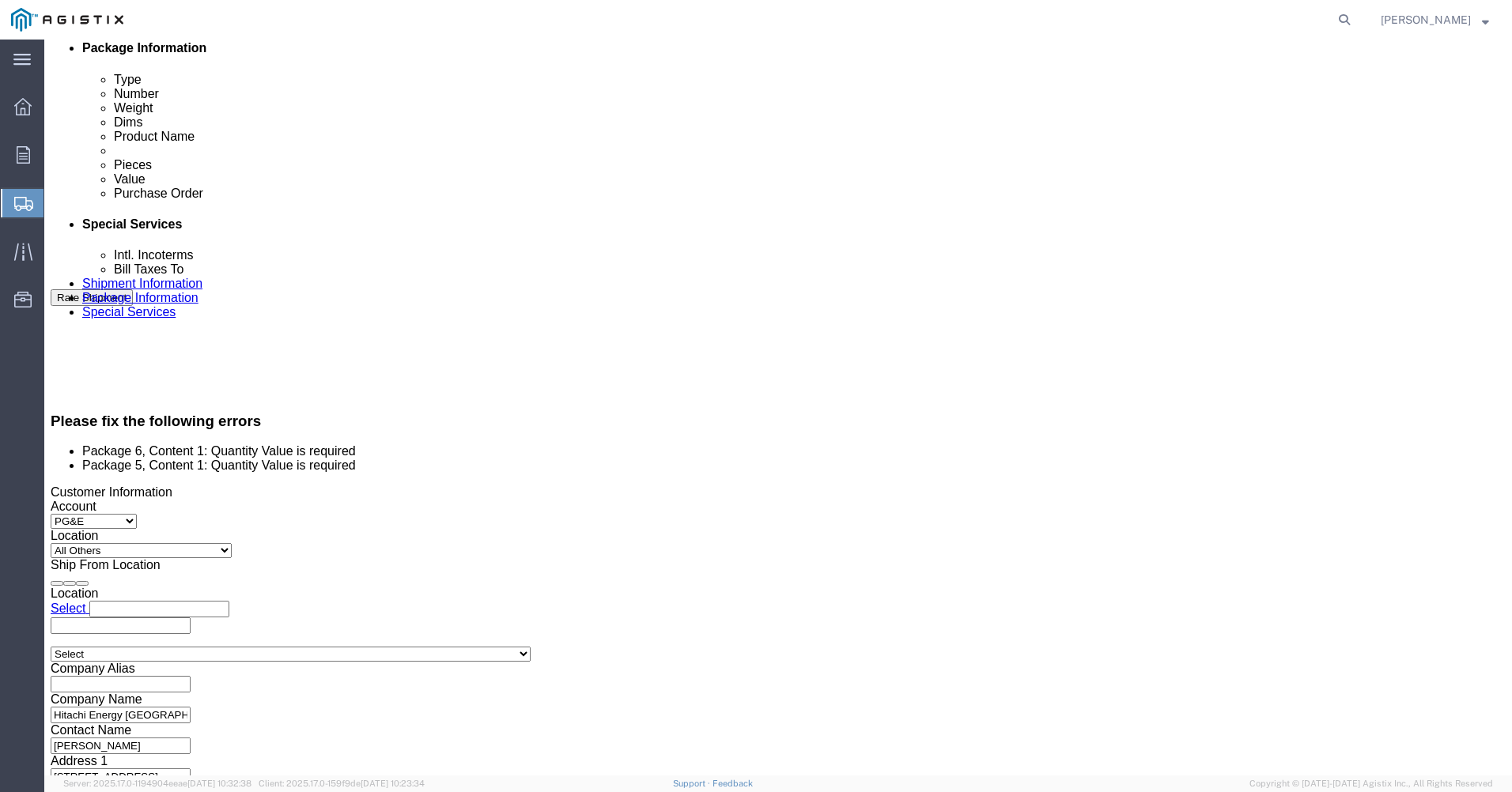
scroll to position [839, 0]
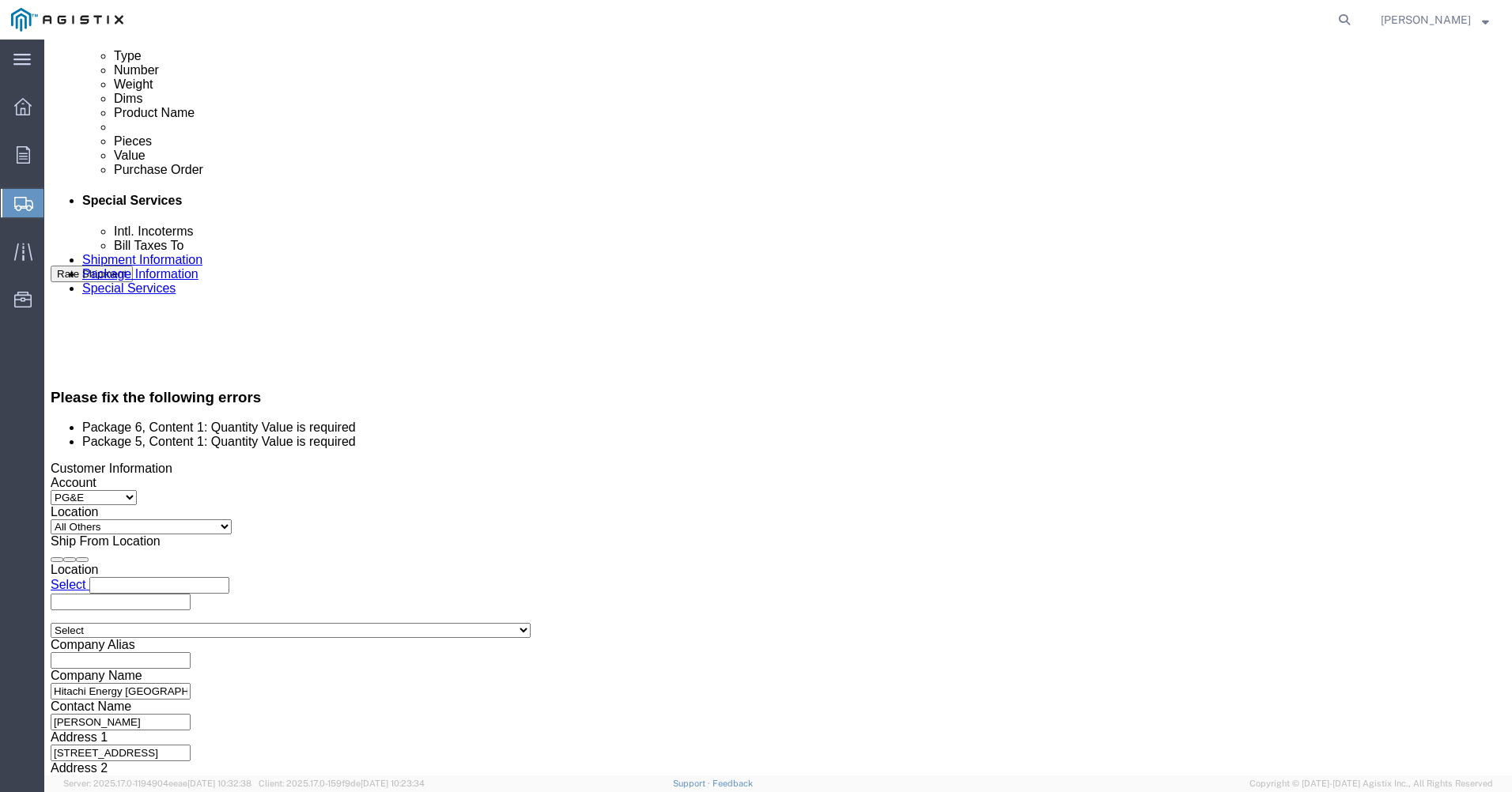
click dd "0.00 Each"
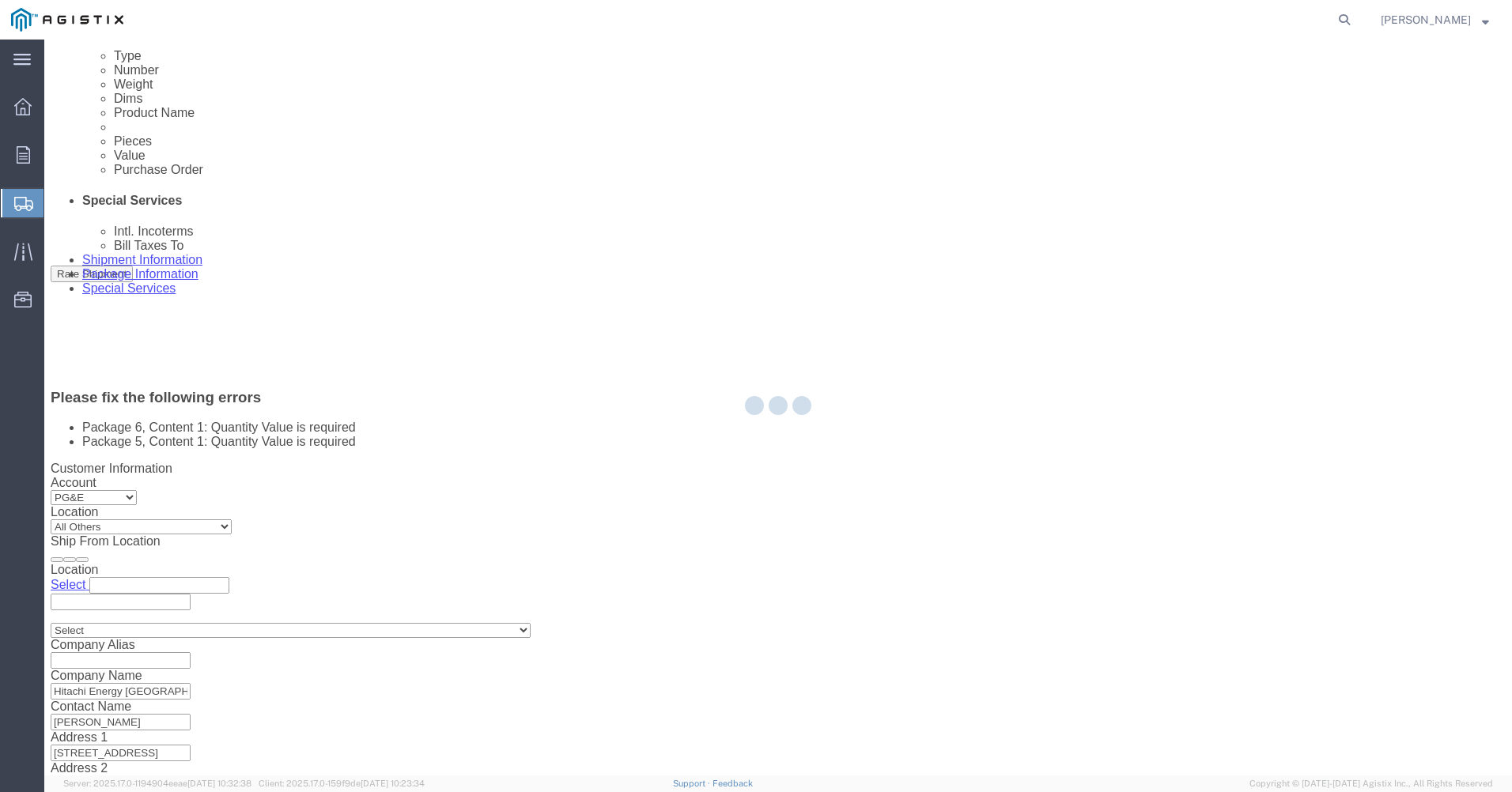
scroll to position [822, 0]
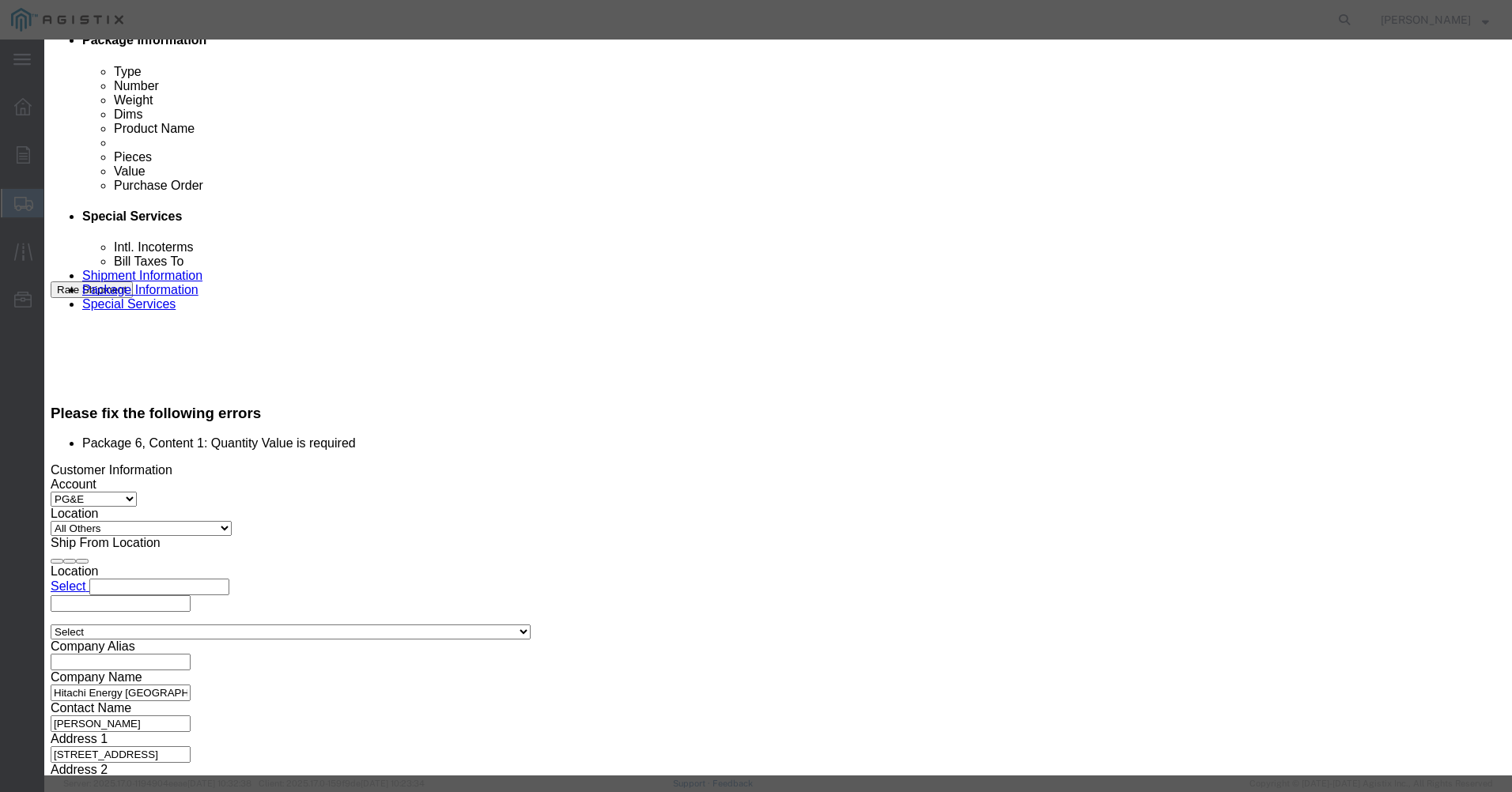
click input "0.00"
type input "1.00"
type input "10000"
click button "Save & Close"
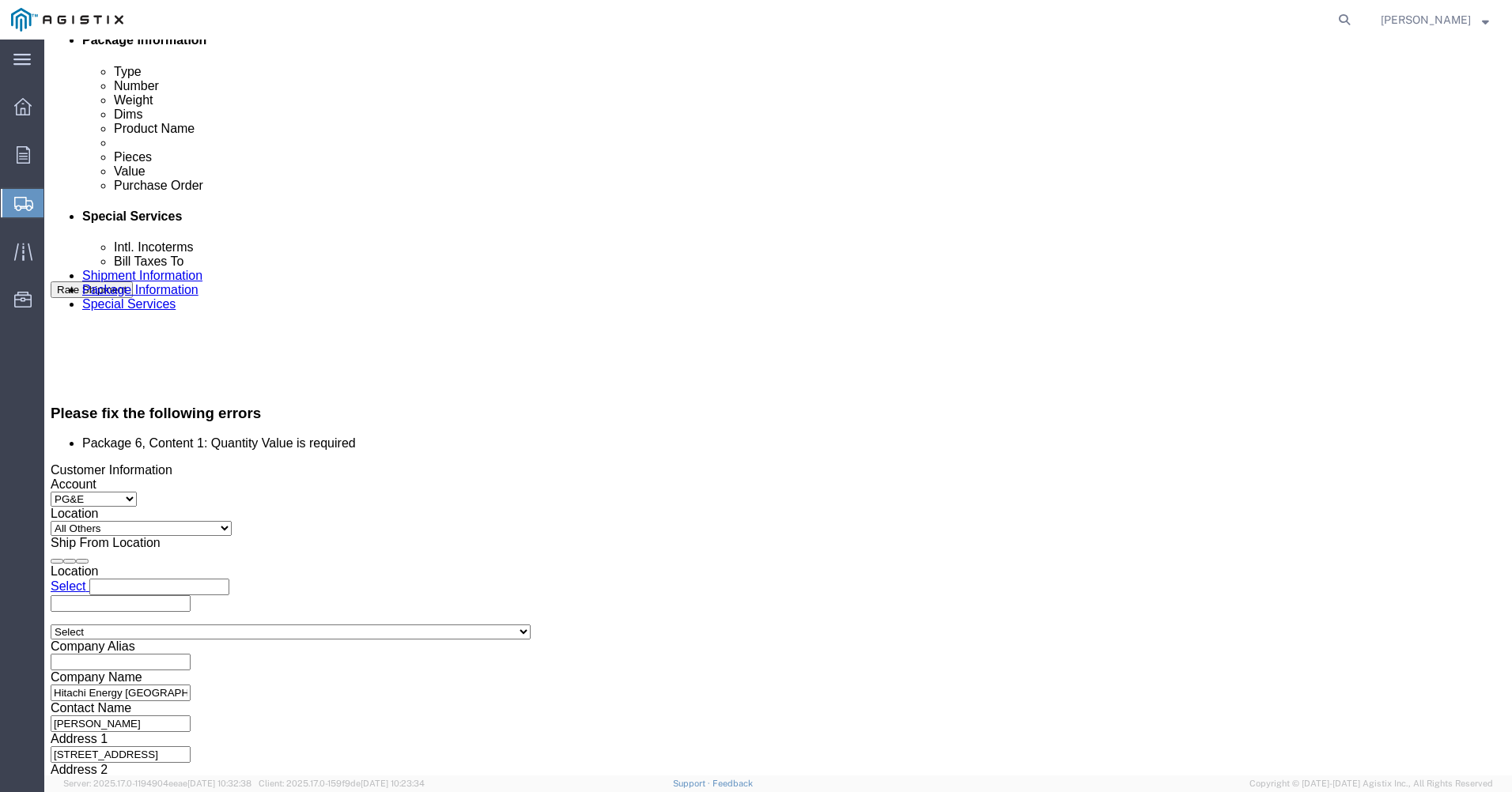
click dd "10000.00 USD"
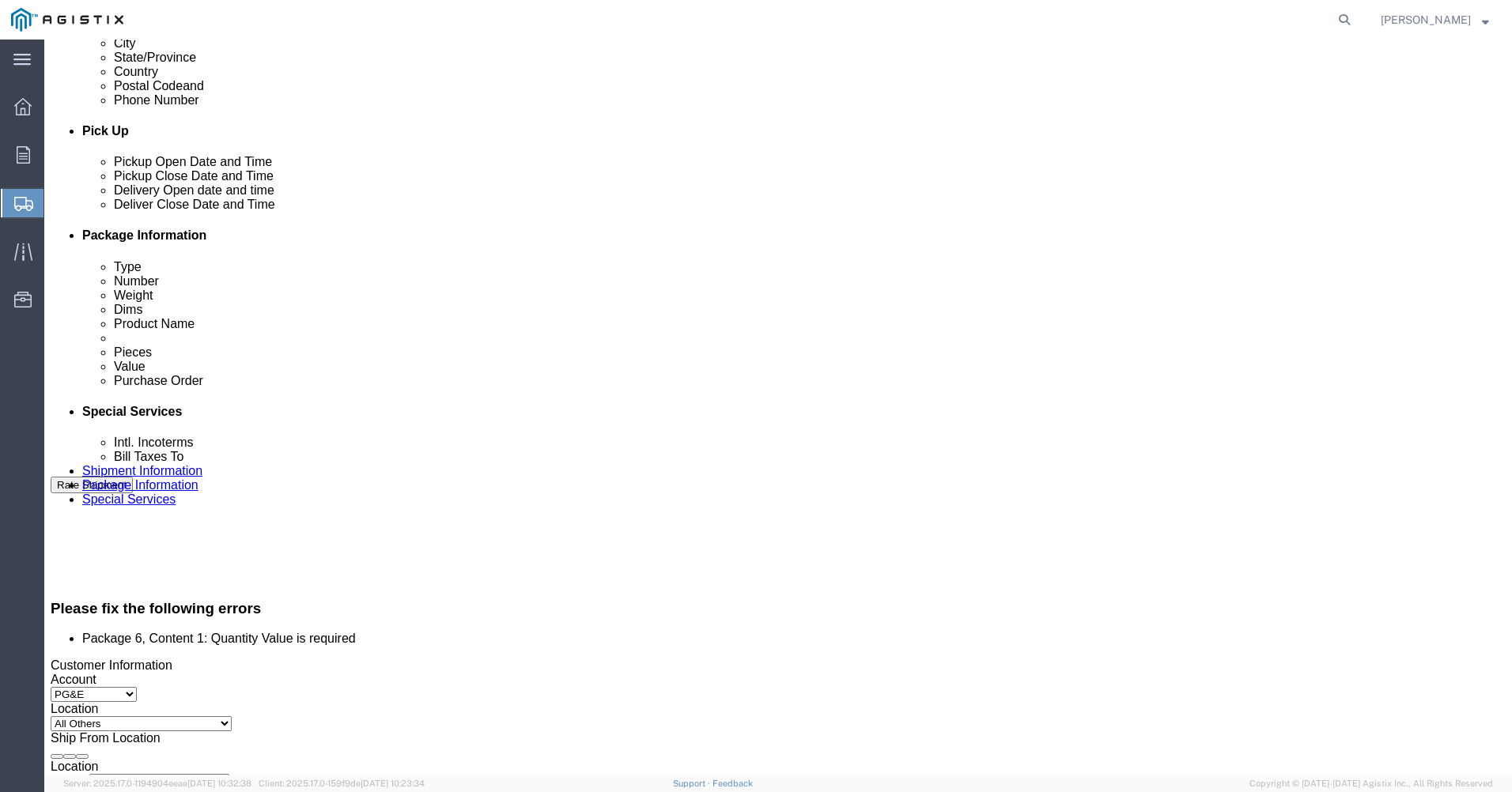
scroll to position [585, 0]
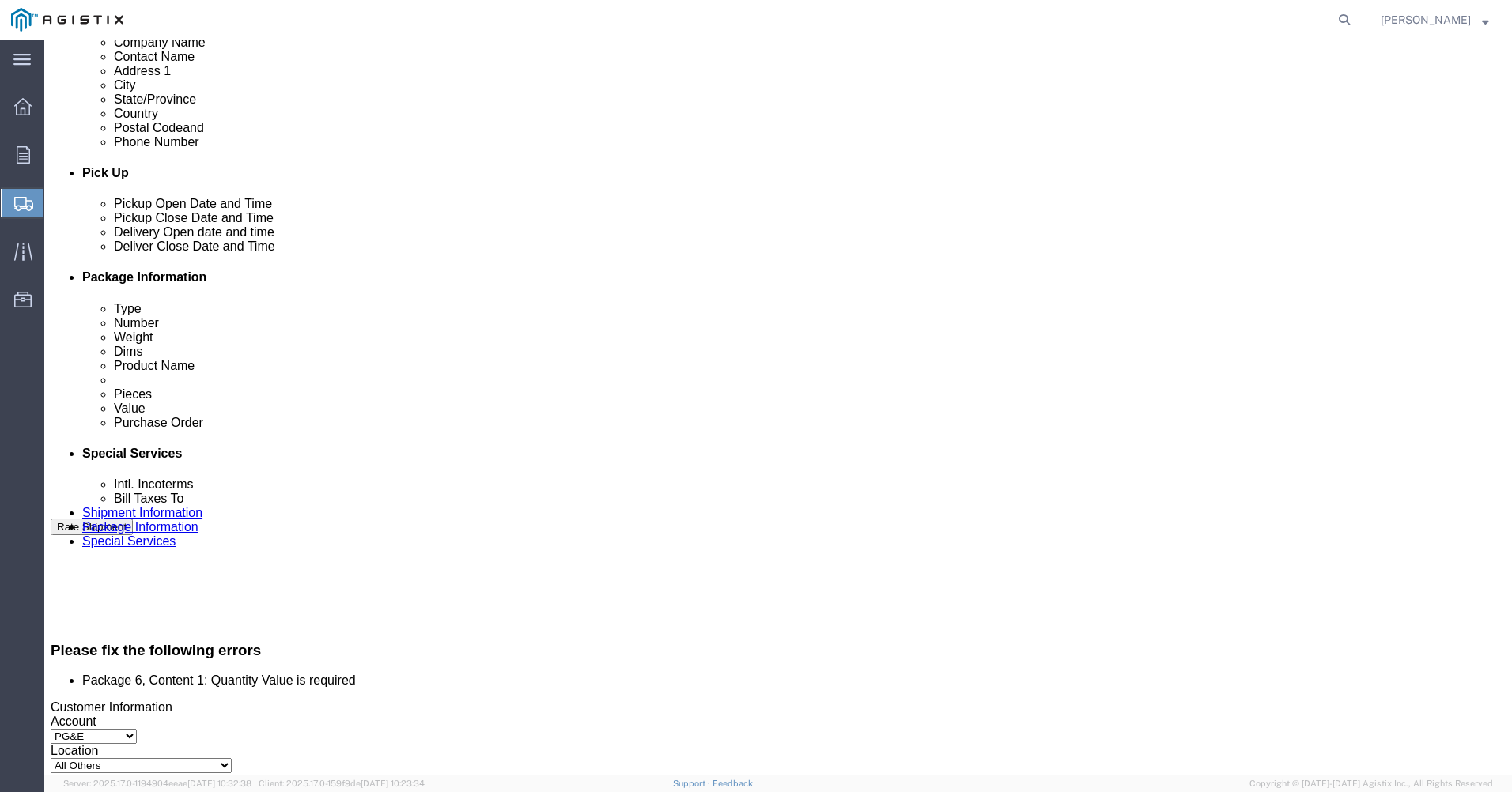
click dd "0.00 Each"
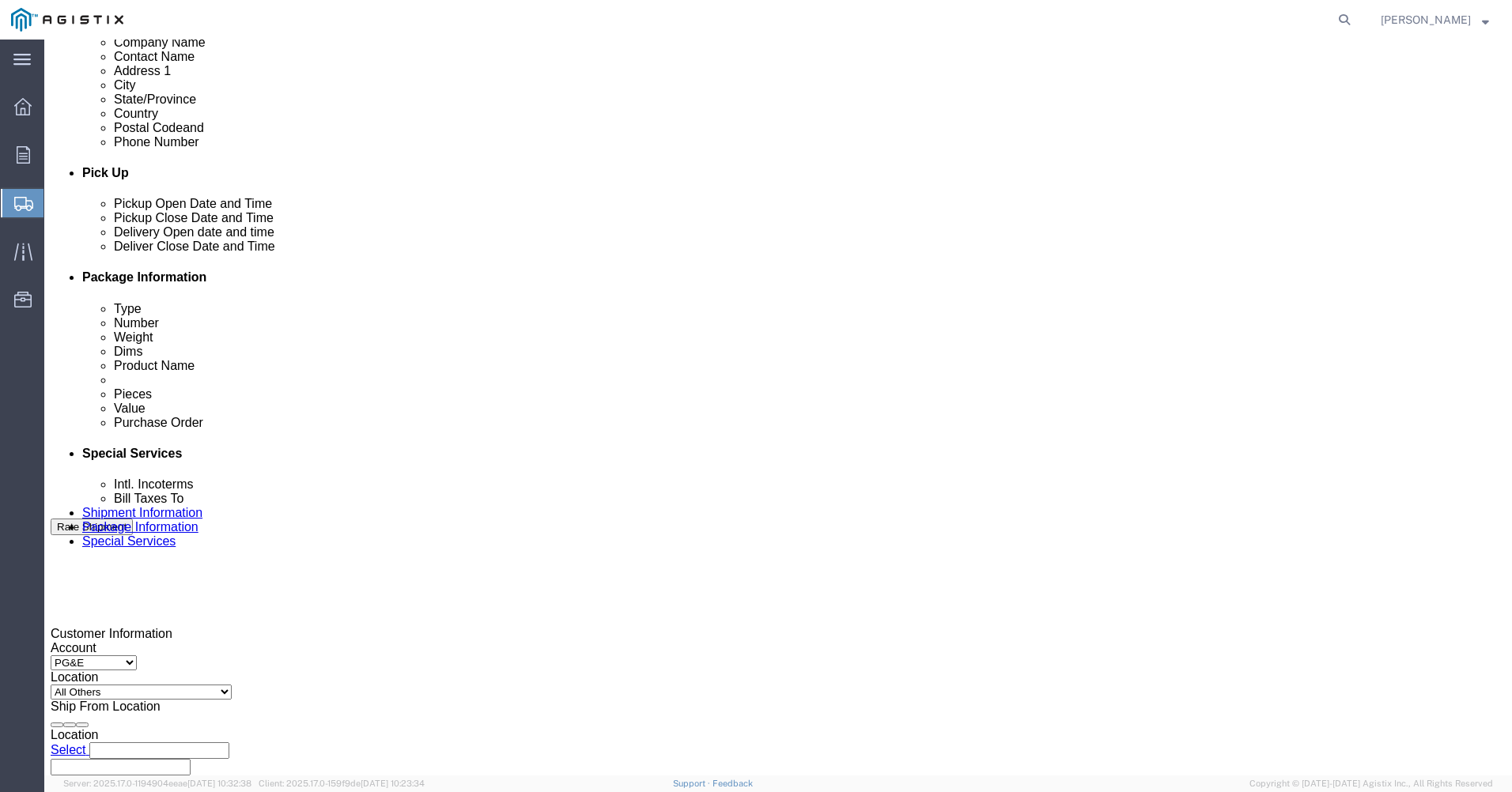
scroll to position [520, 0]
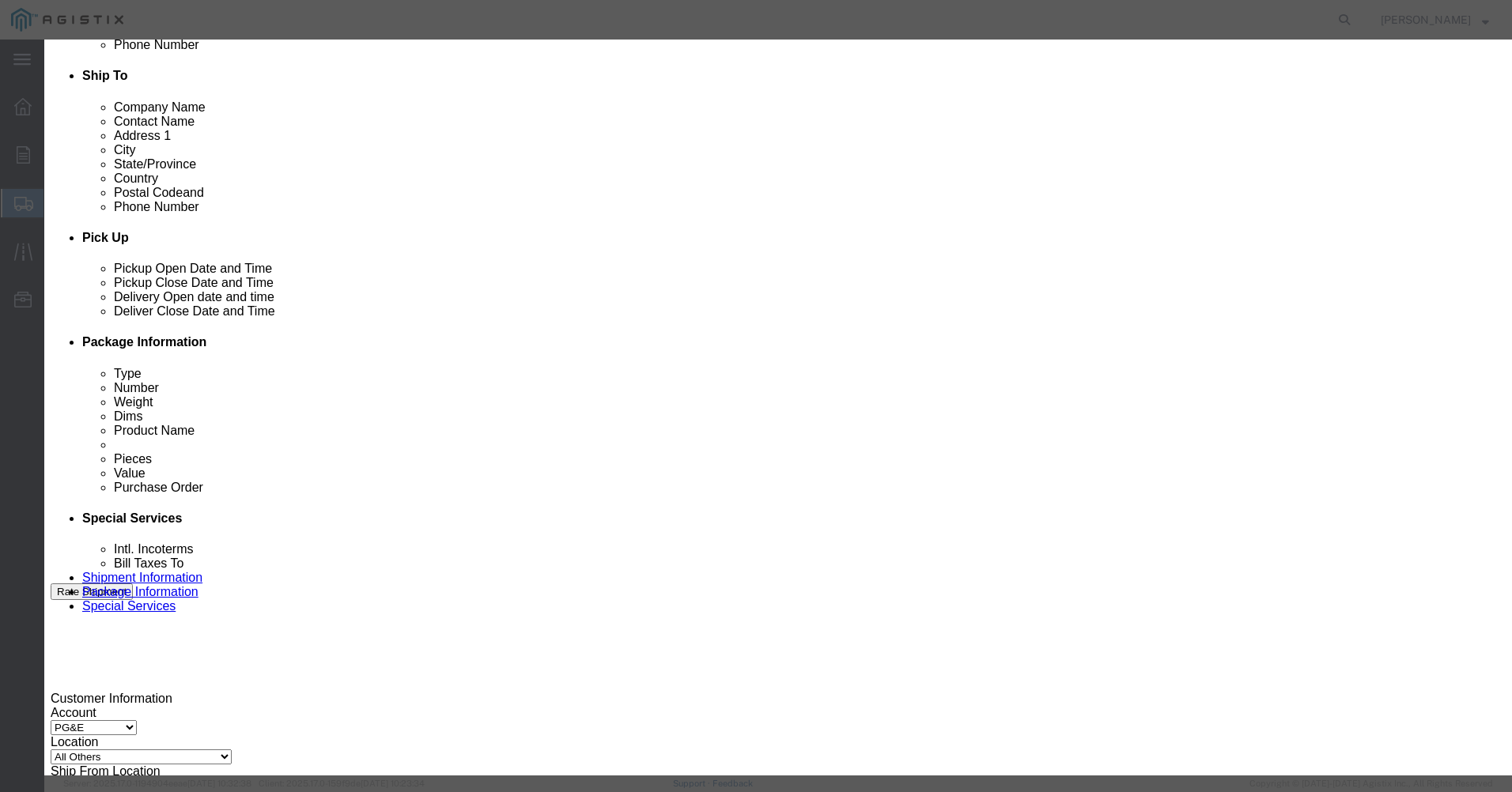
click input "0.00"
type input "1.00"
type input "10000"
click button "Save & Close"
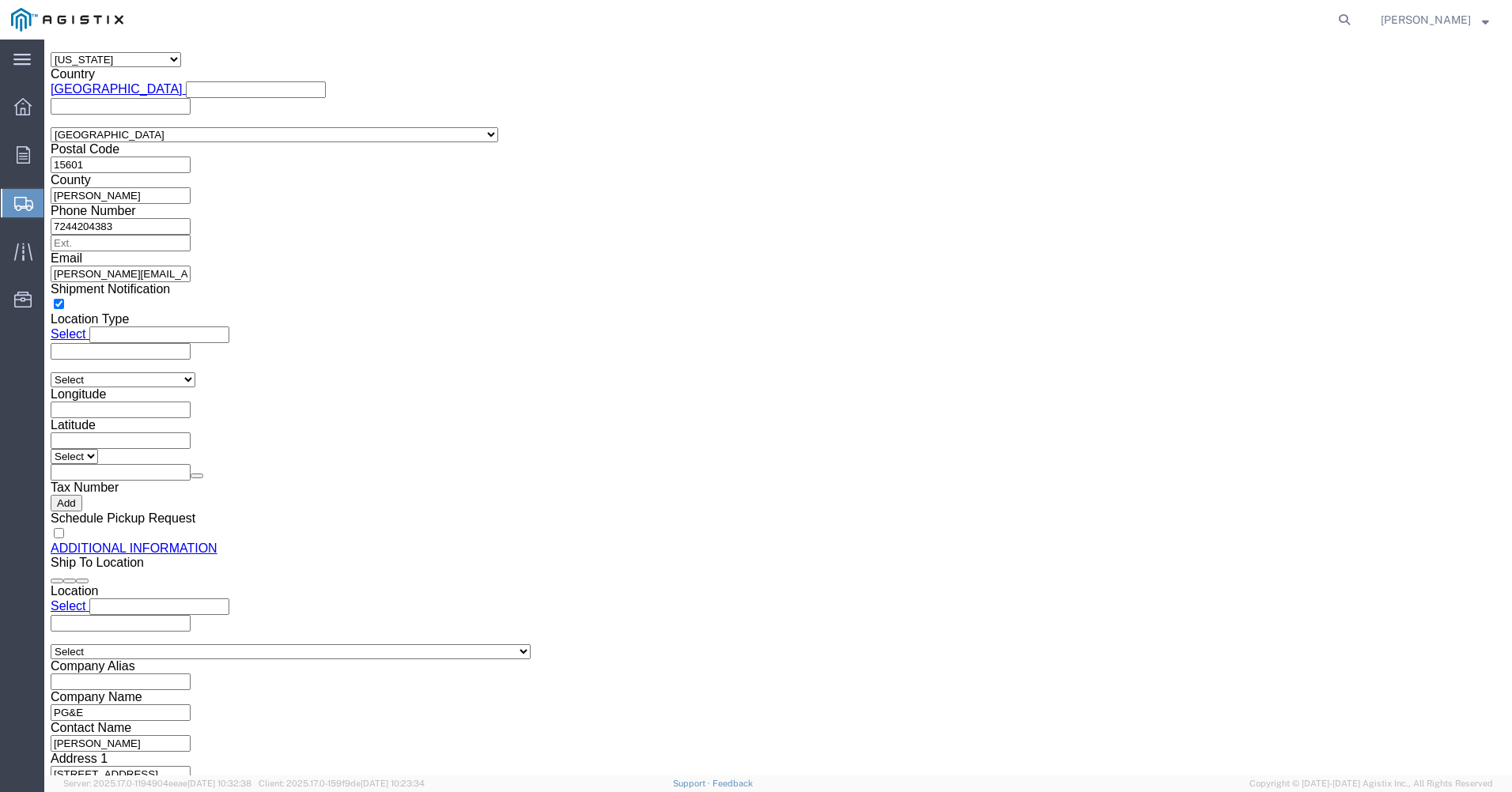
scroll to position [1619, 0]
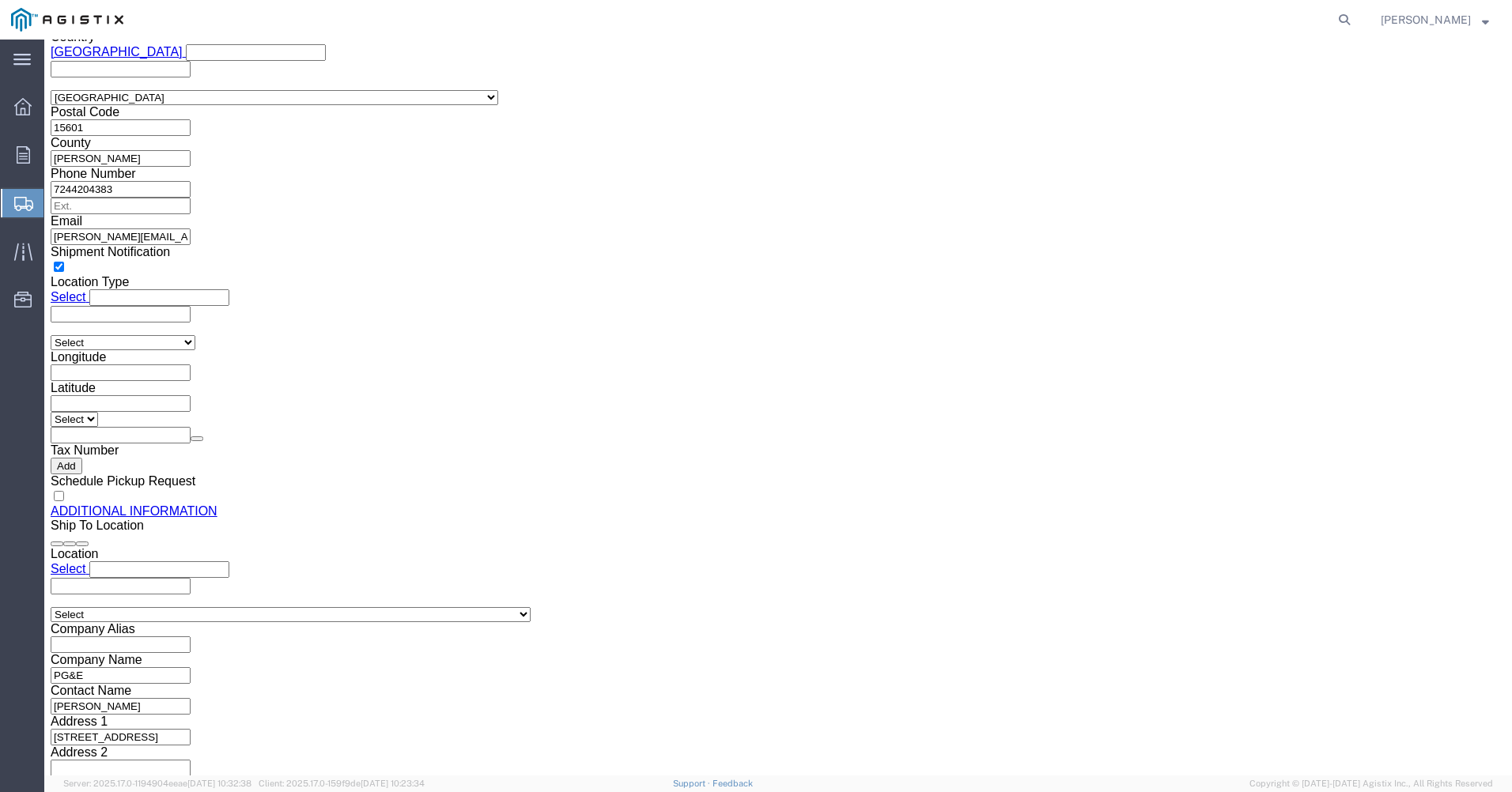
click button "Rate Shipment"
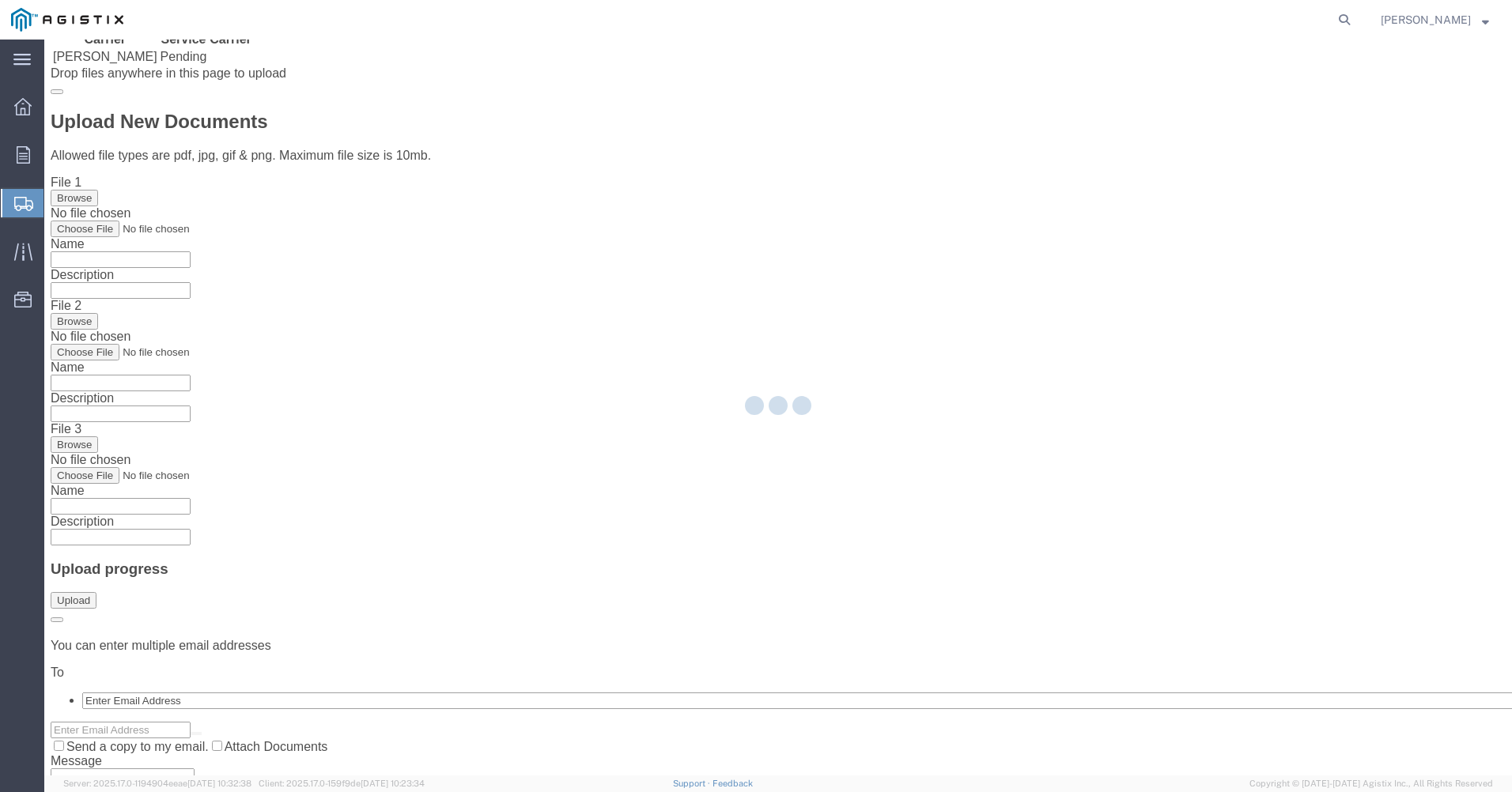
scroll to position [0, 0]
